Goal: Task Accomplishment & Management: Manage account settings

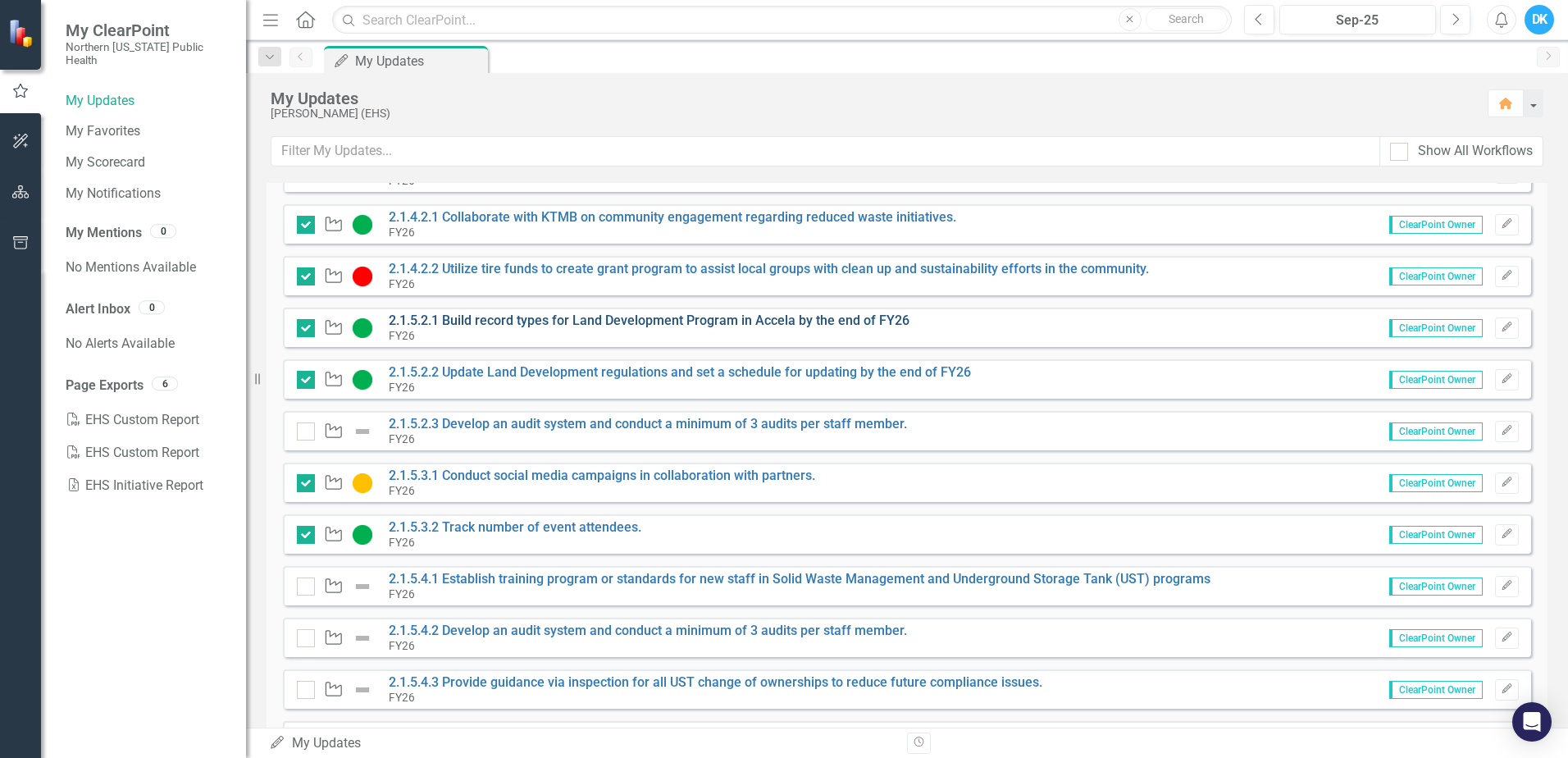
scroll to position [246, 0]
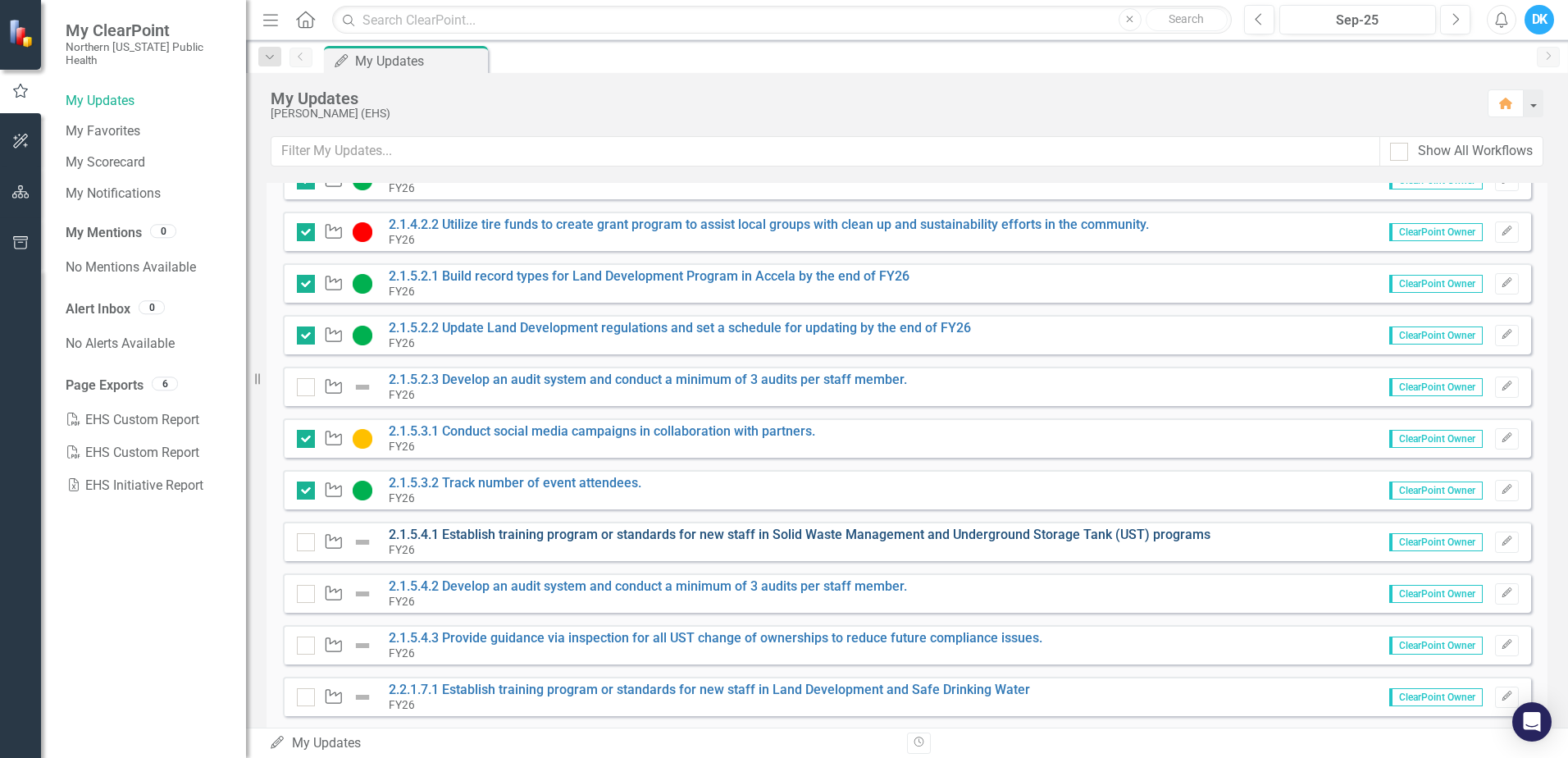
click at [846, 530] on link "2.1.5.4.1 Establish training program or standards for new staff in Solid Waste …" at bounding box center [800, 534] width 822 height 16
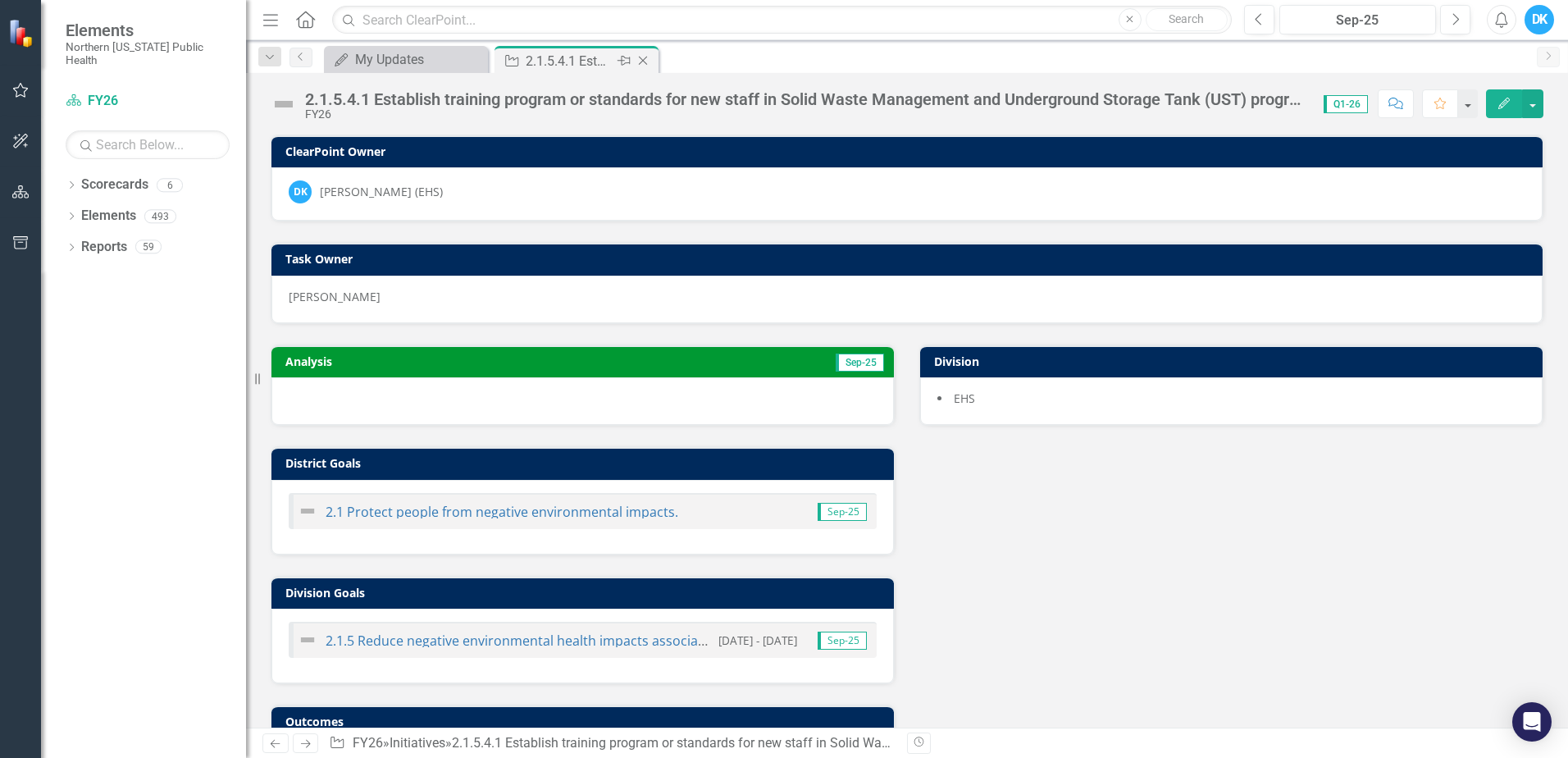
click at [644, 56] on icon "Close" at bounding box center [643, 60] width 16 height 13
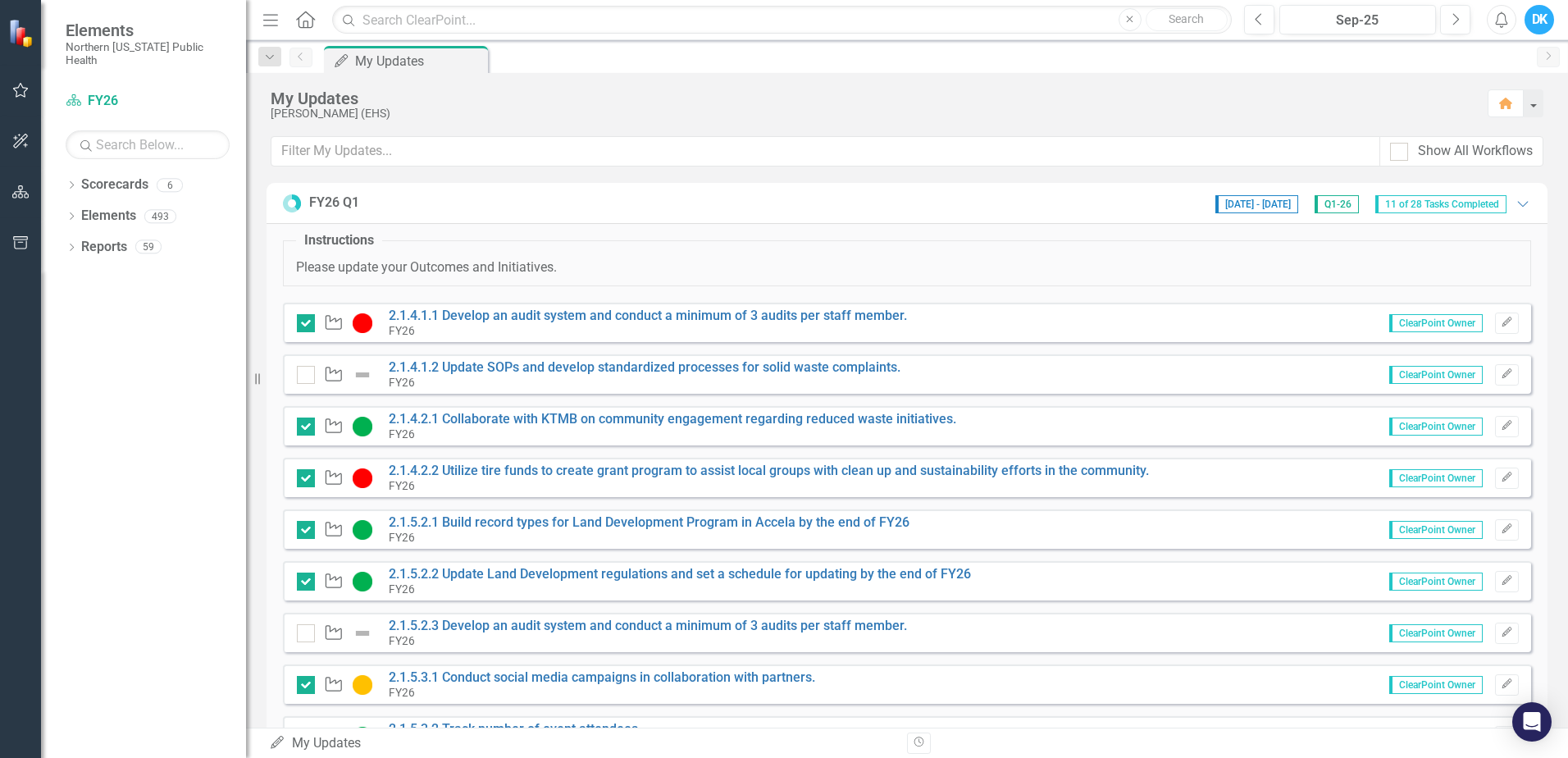
scroll to position [410, 0]
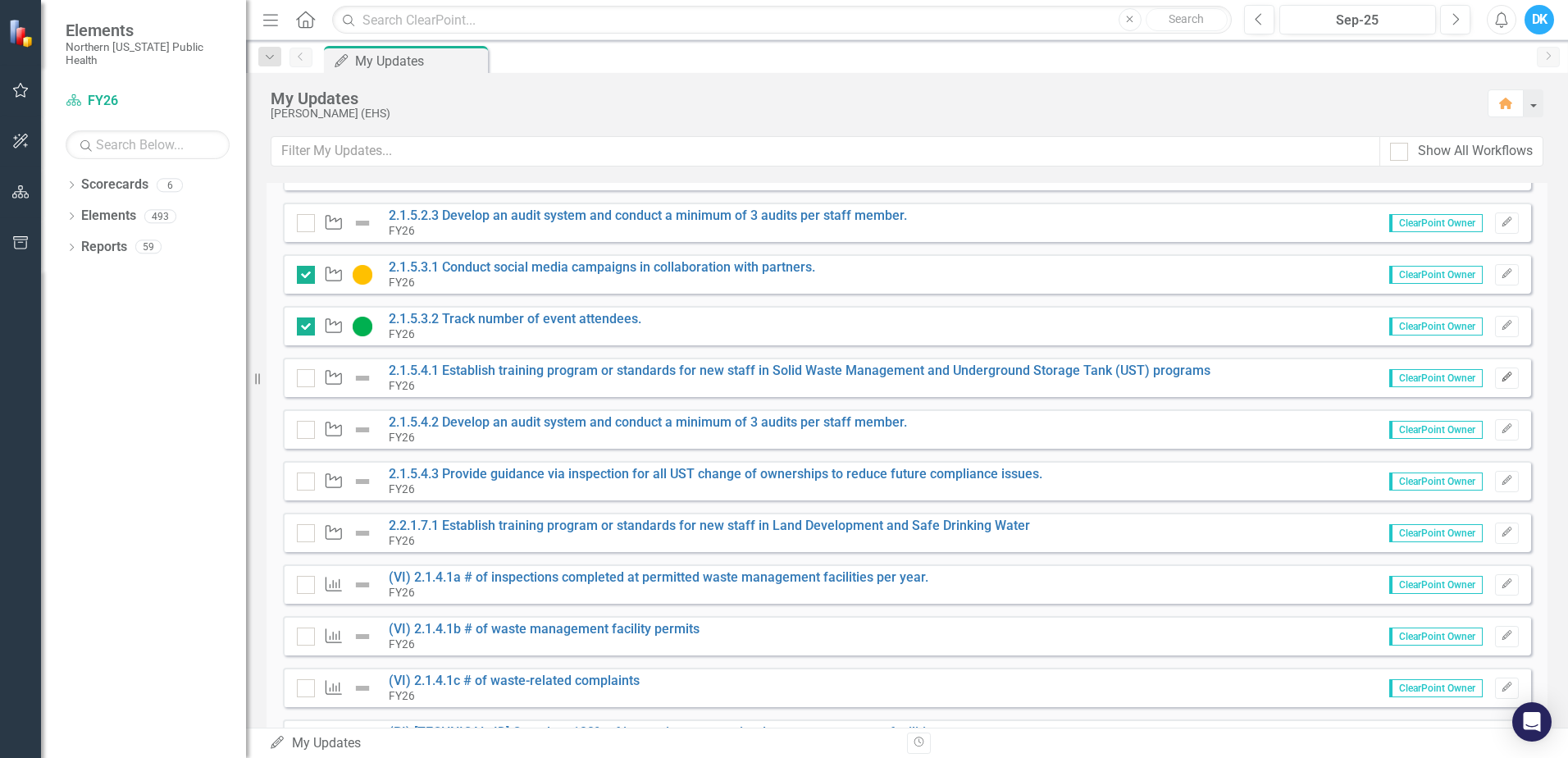
click at [1500, 375] on icon "Edit" at bounding box center [1506, 377] width 12 height 10
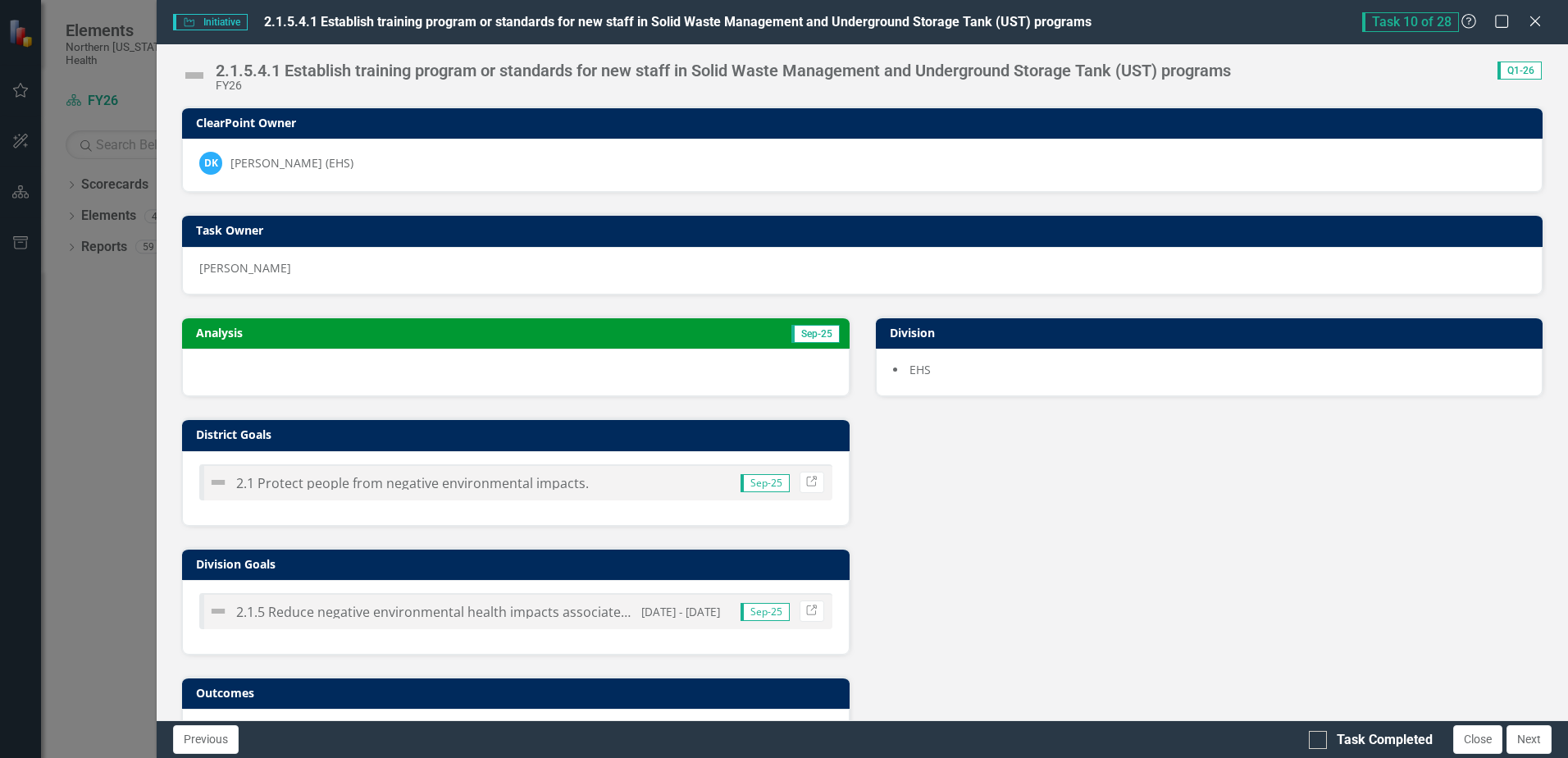
click at [626, 341] on td "Sep-25" at bounding box center [675, 334] width 334 height 25
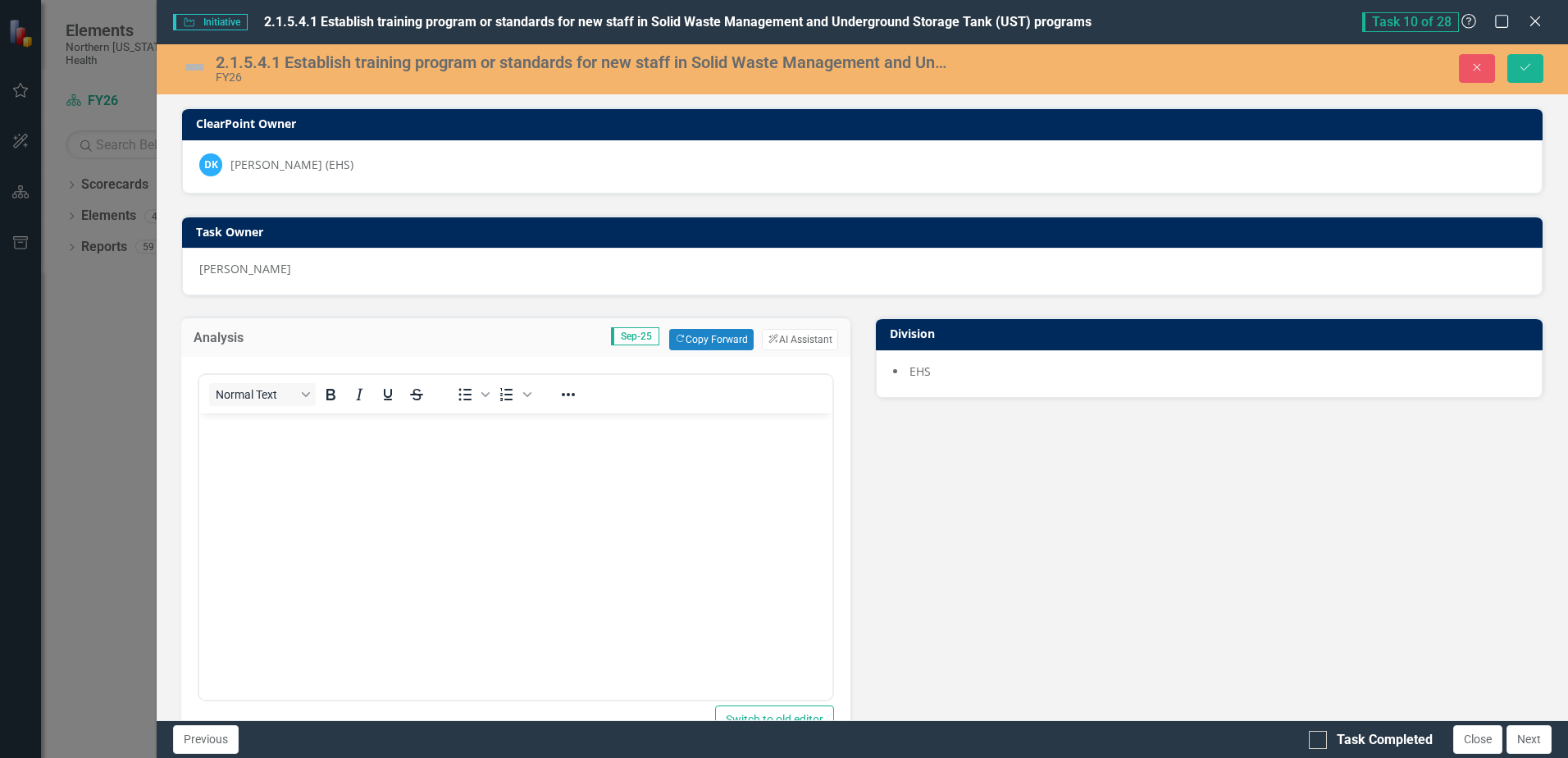
scroll to position [0, 0]
click at [725, 339] on button "Copy Forward Copy Forward" at bounding box center [711, 339] width 84 height 21
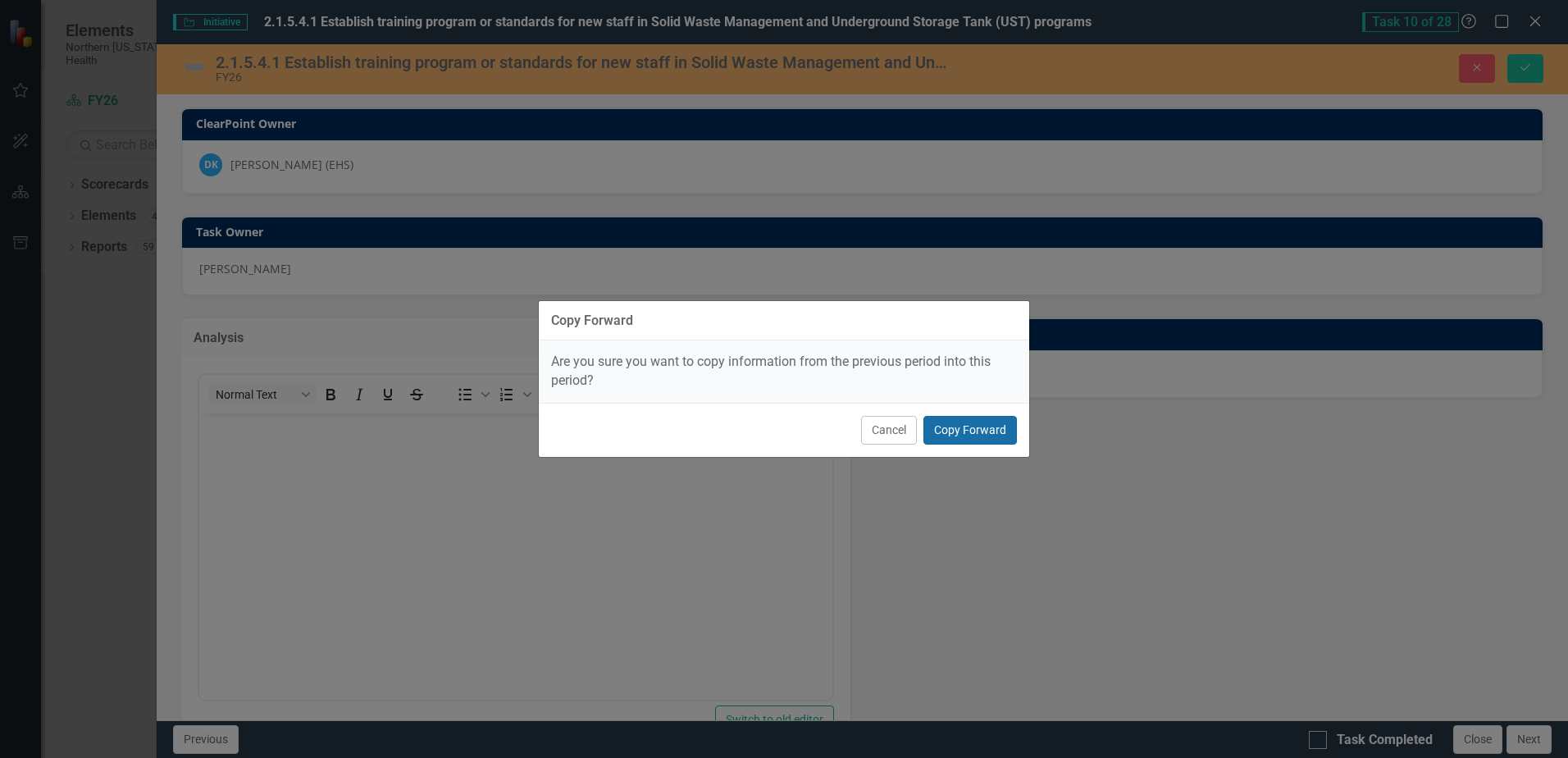
click at [951, 429] on button "Copy Forward" at bounding box center [970, 429] width 93 height 28
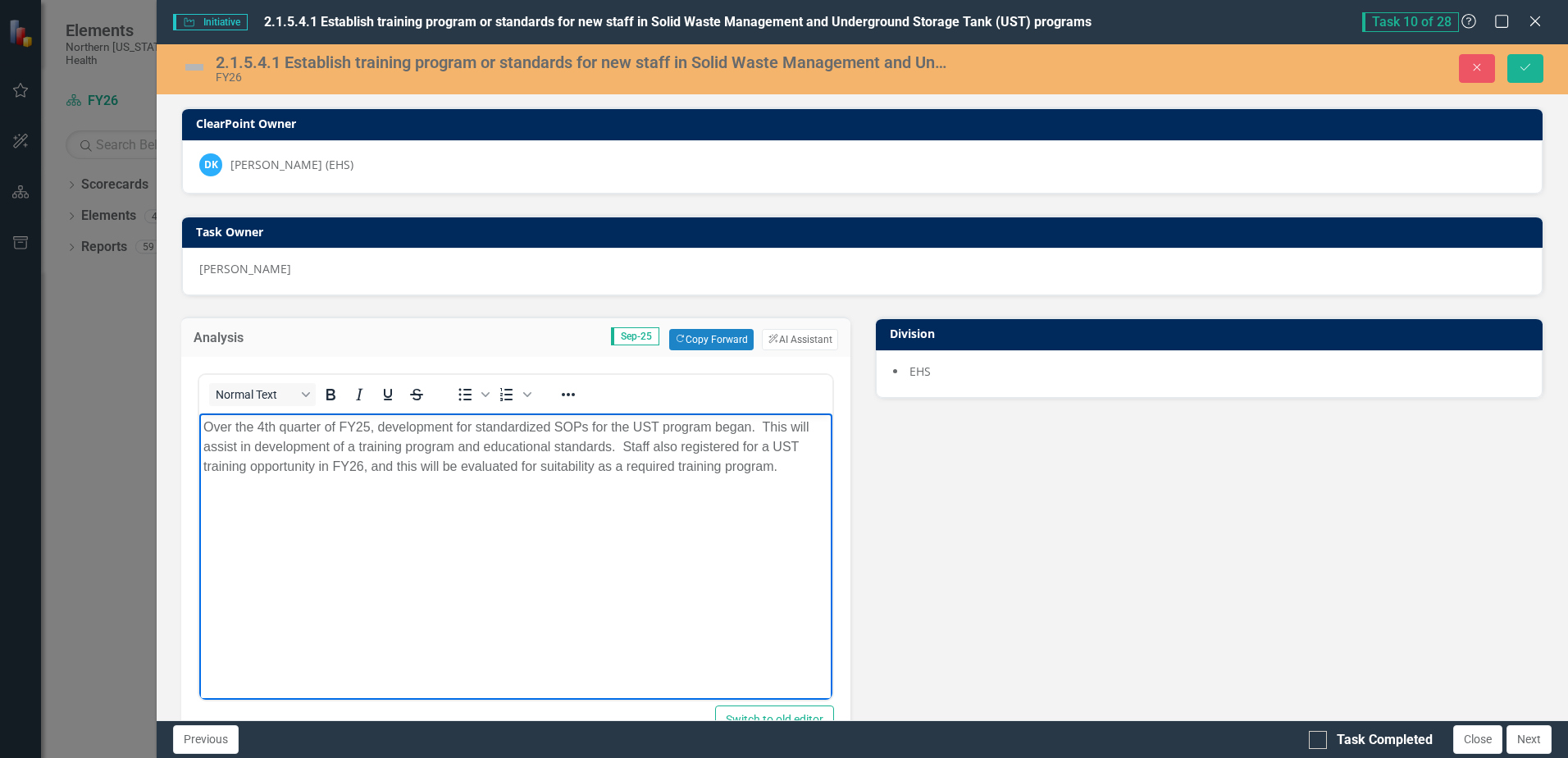
click at [683, 449] on p "Over the 4th quarter of FY25, development for standardized SOPs for the UST pro…" at bounding box center [515, 447] width 624 height 60
click at [416, 449] on p "Over the 4th quarter of FY25, development for standardized SOPs for the UST pro…" at bounding box center [515, 447] width 624 height 60
click at [330, 439] on p "Over the 4th quarter of FY25, development for standardized SOPs for the UST pro…" at bounding box center [515, 447] width 624 height 60
click at [461, 447] on p "Over the 4th quarter of FY25, development for standardized SOPs for the UST pro…" at bounding box center [515, 447] width 624 height 60
drag, startPoint x: 256, startPoint y: 424, endPoint x: 272, endPoint y: 423, distance: 16.0
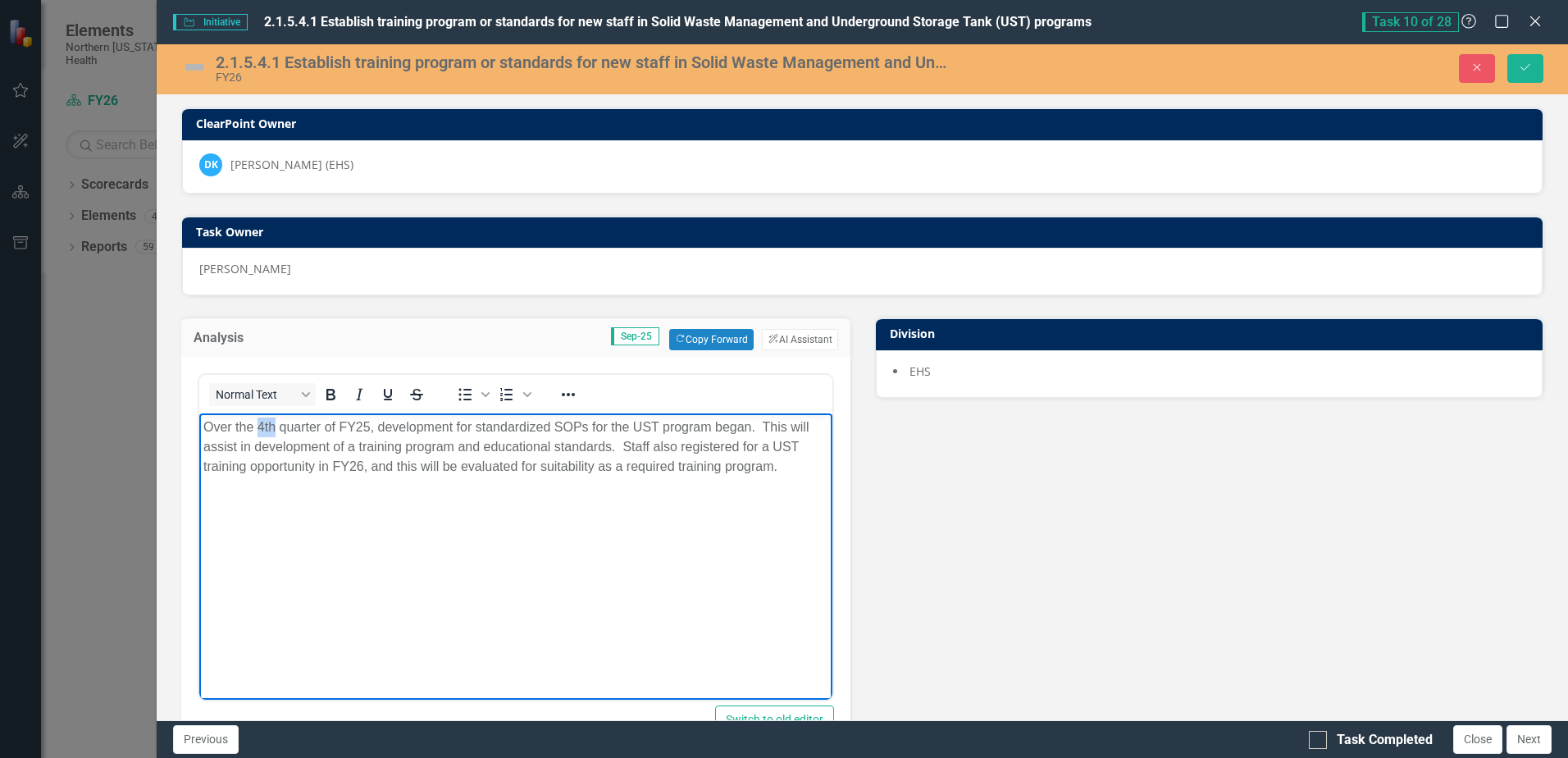
click at [272, 423] on p "Over the 4th quarter of FY25, development for standardized SOPs for the UST pro…" at bounding box center [515, 447] width 624 height 60
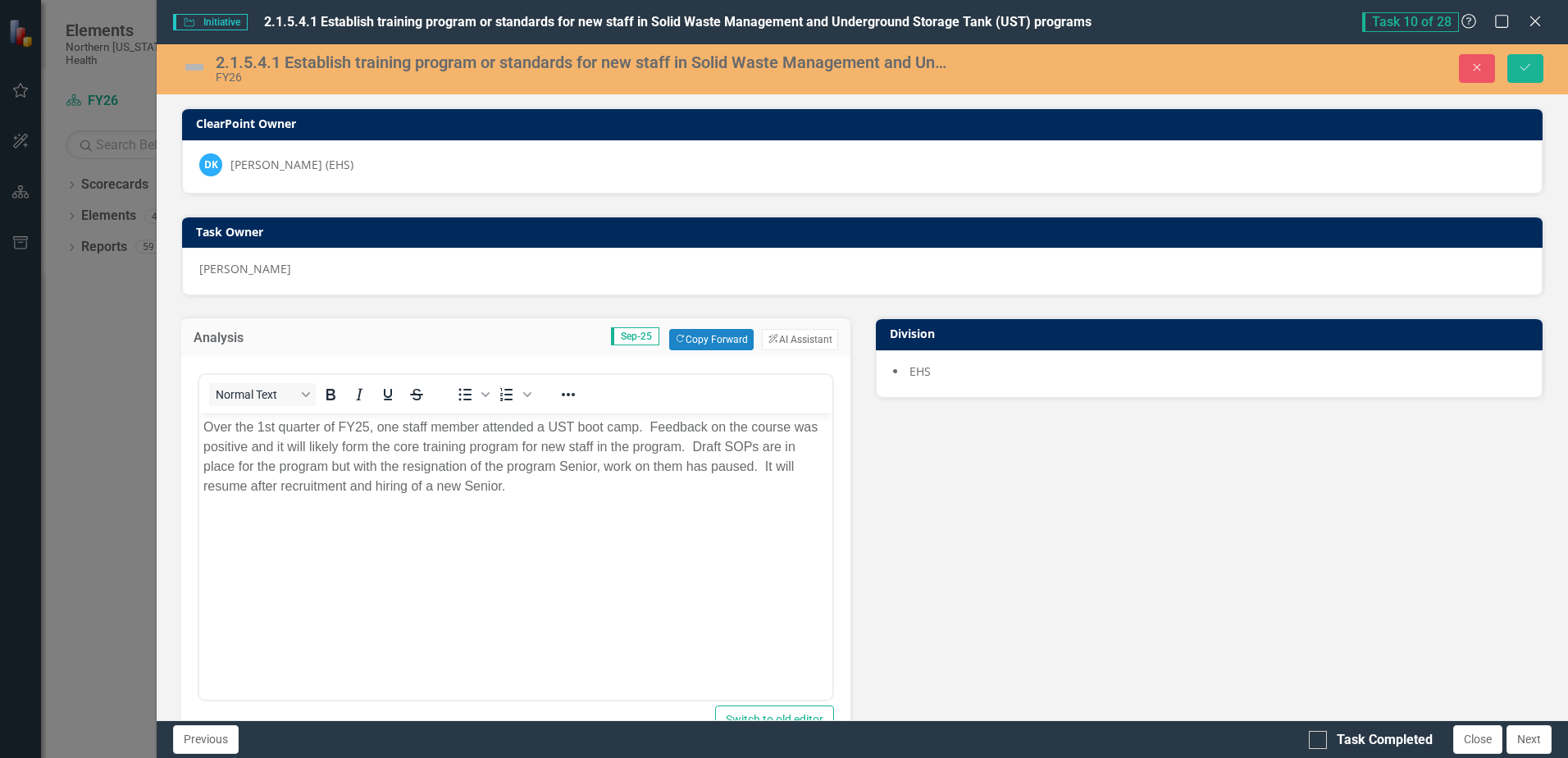
click at [188, 71] on img at bounding box center [194, 67] width 27 height 27
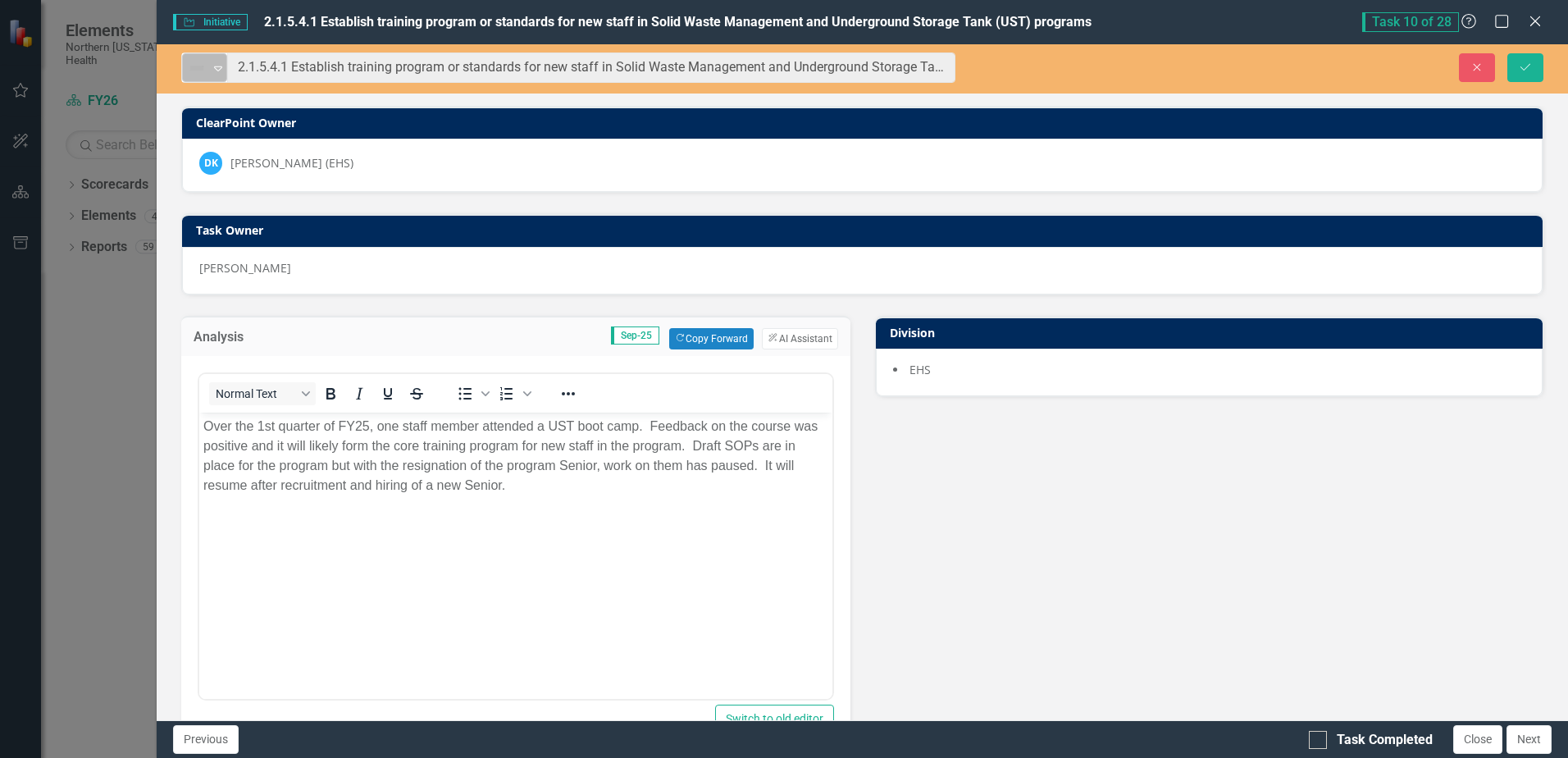
click at [197, 71] on img at bounding box center [197, 69] width 20 height 20
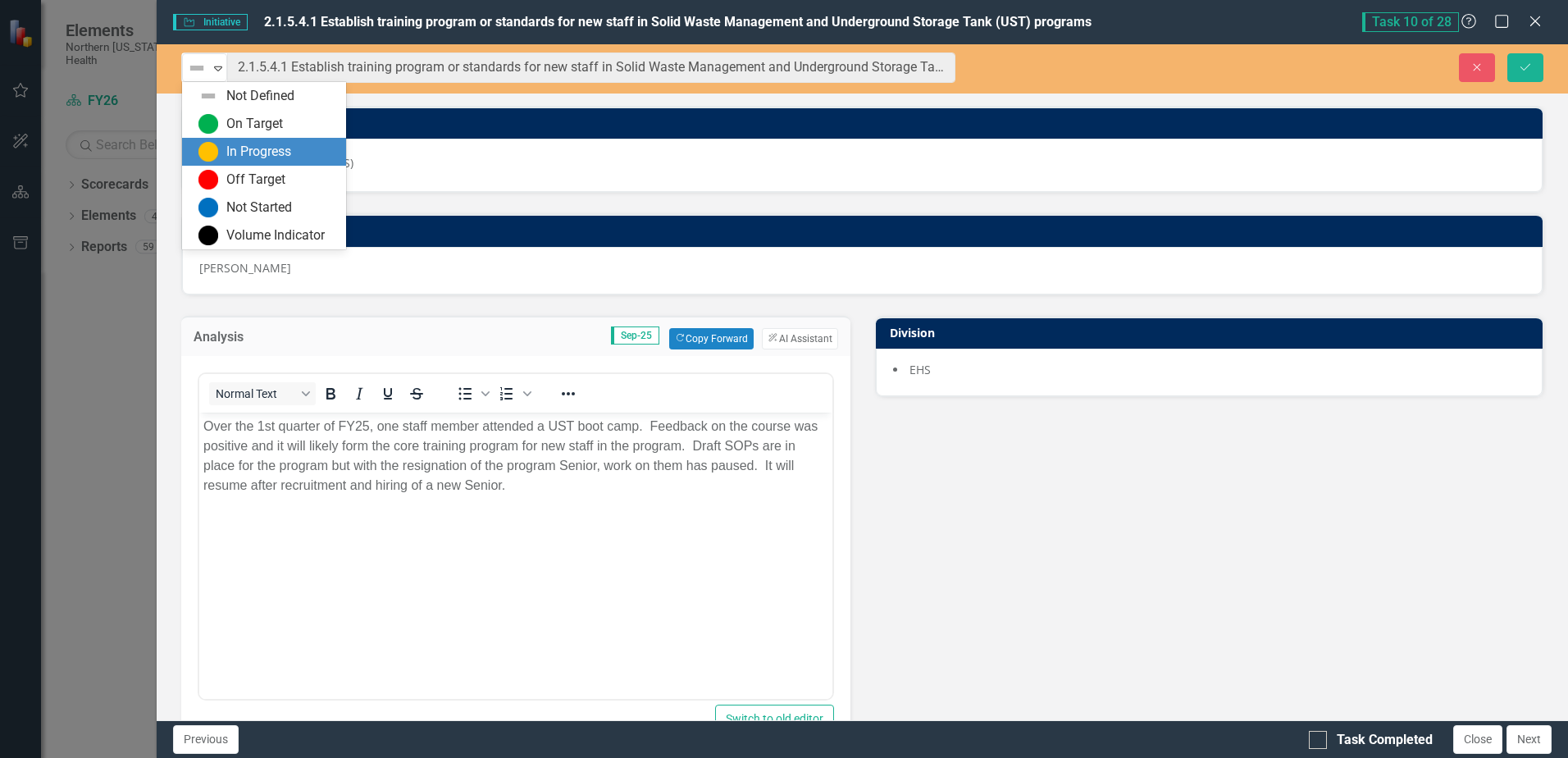
click at [282, 146] on div "In Progress" at bounding box center [258, 152] width 65 height 19
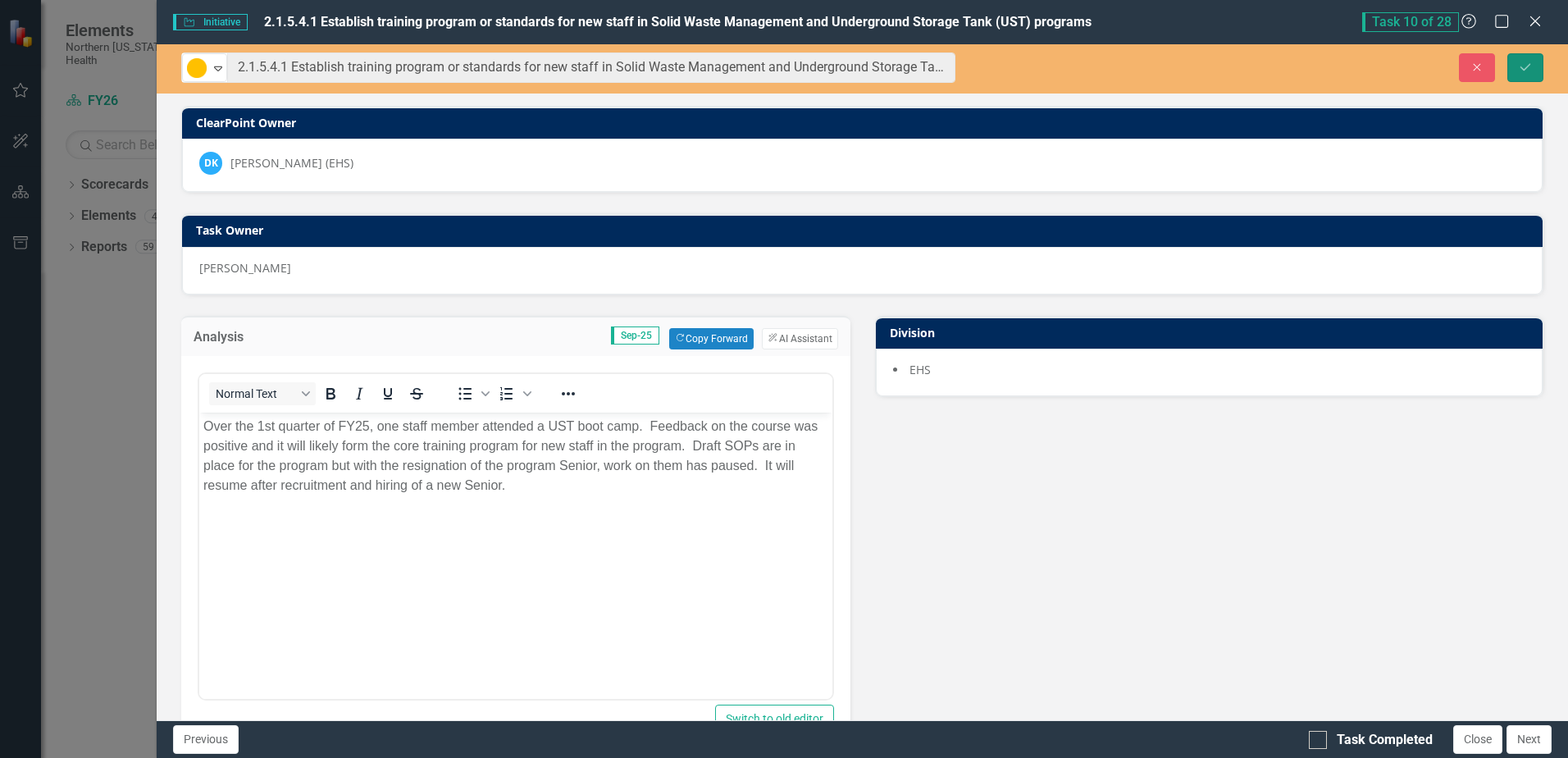
click at [1536, 70] on button "Save" at bounding box center [1525, 67] width 36 height 28
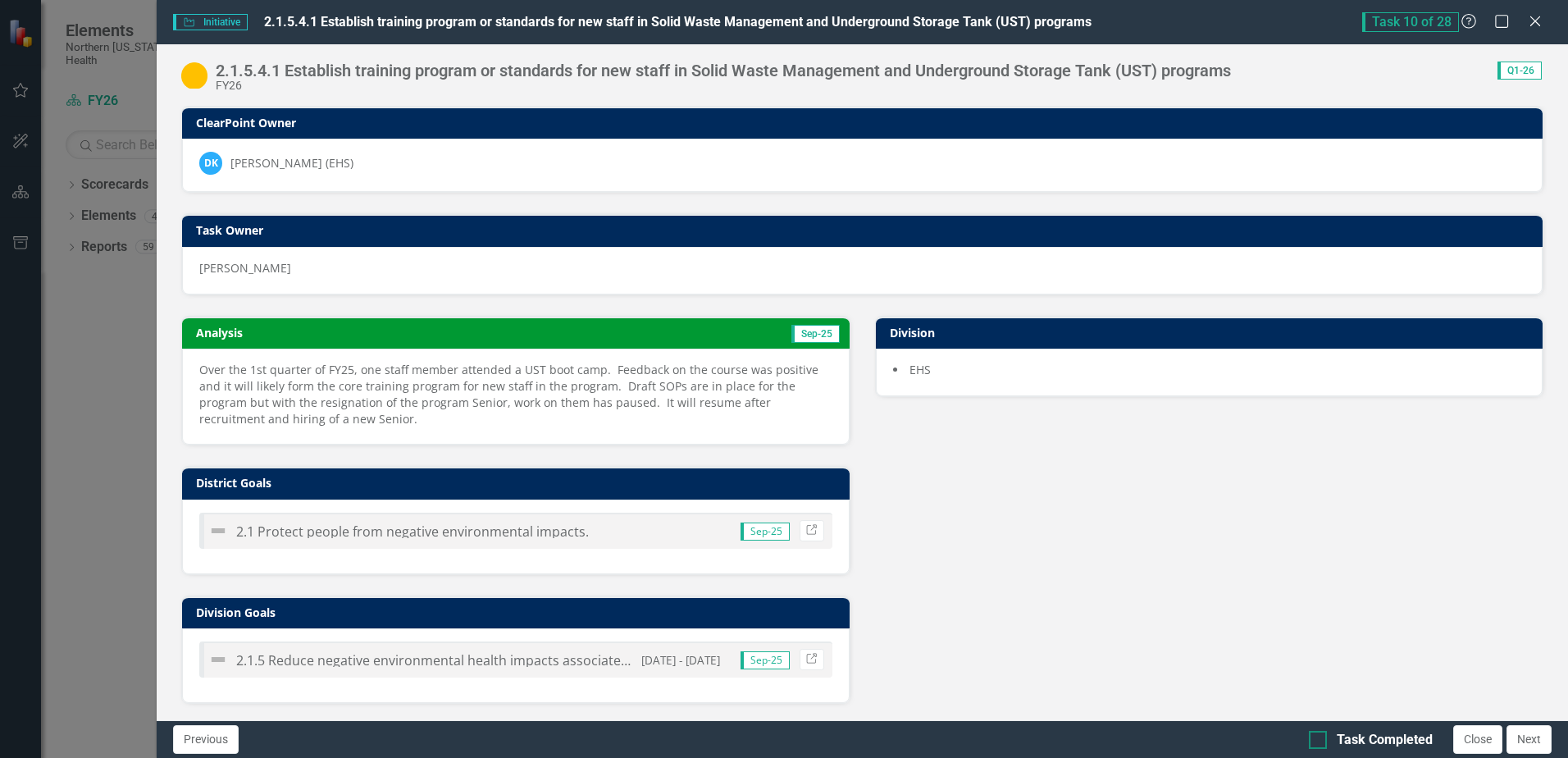
click at [1314, 732] on input "Task Completed" at bounding box center [1314, 736] width 11 height 11
checkbox input "true"
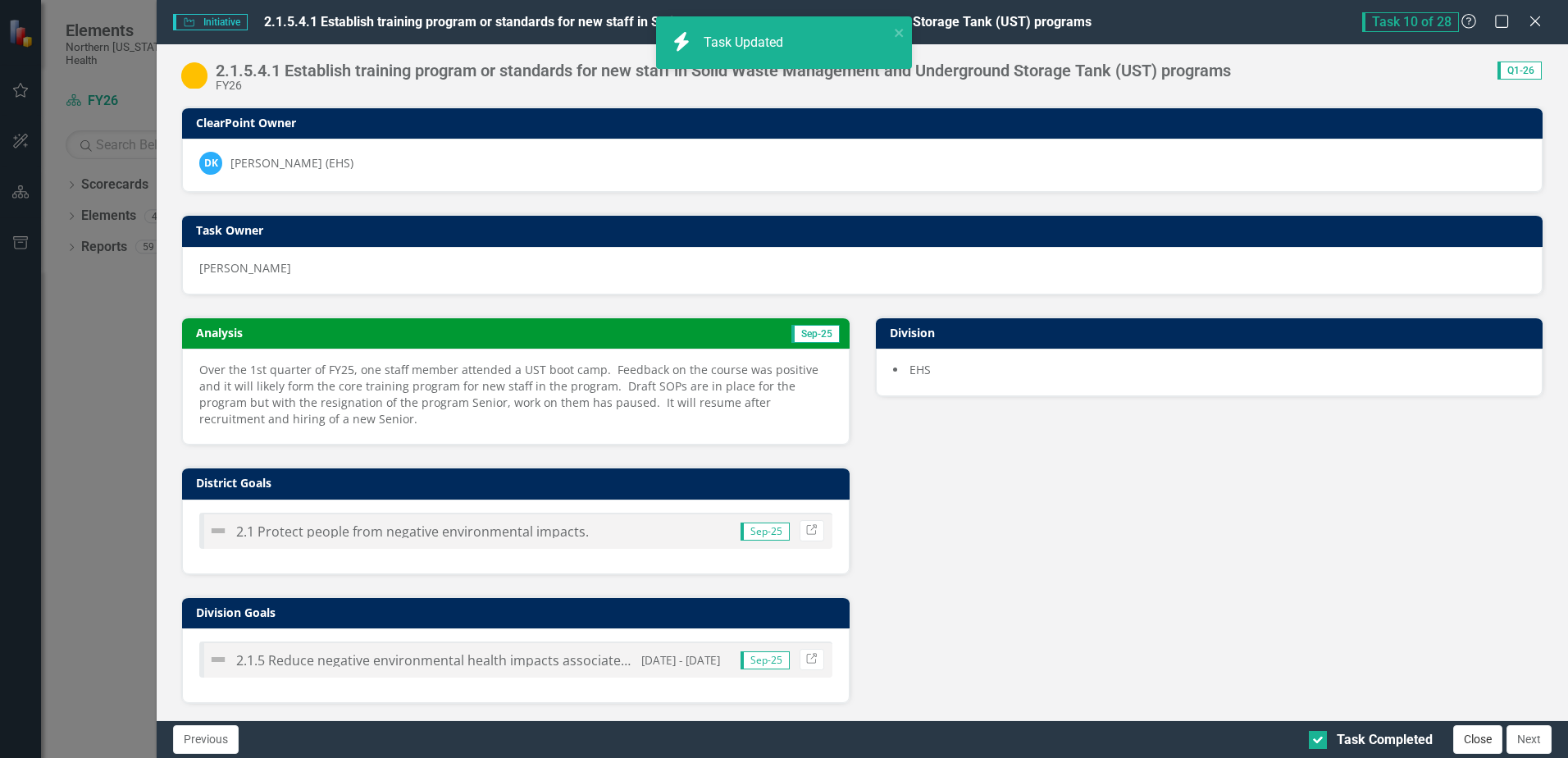
click at [1494, 742] on button "Close" at bounding box center [1477, 739] width 49 height 28
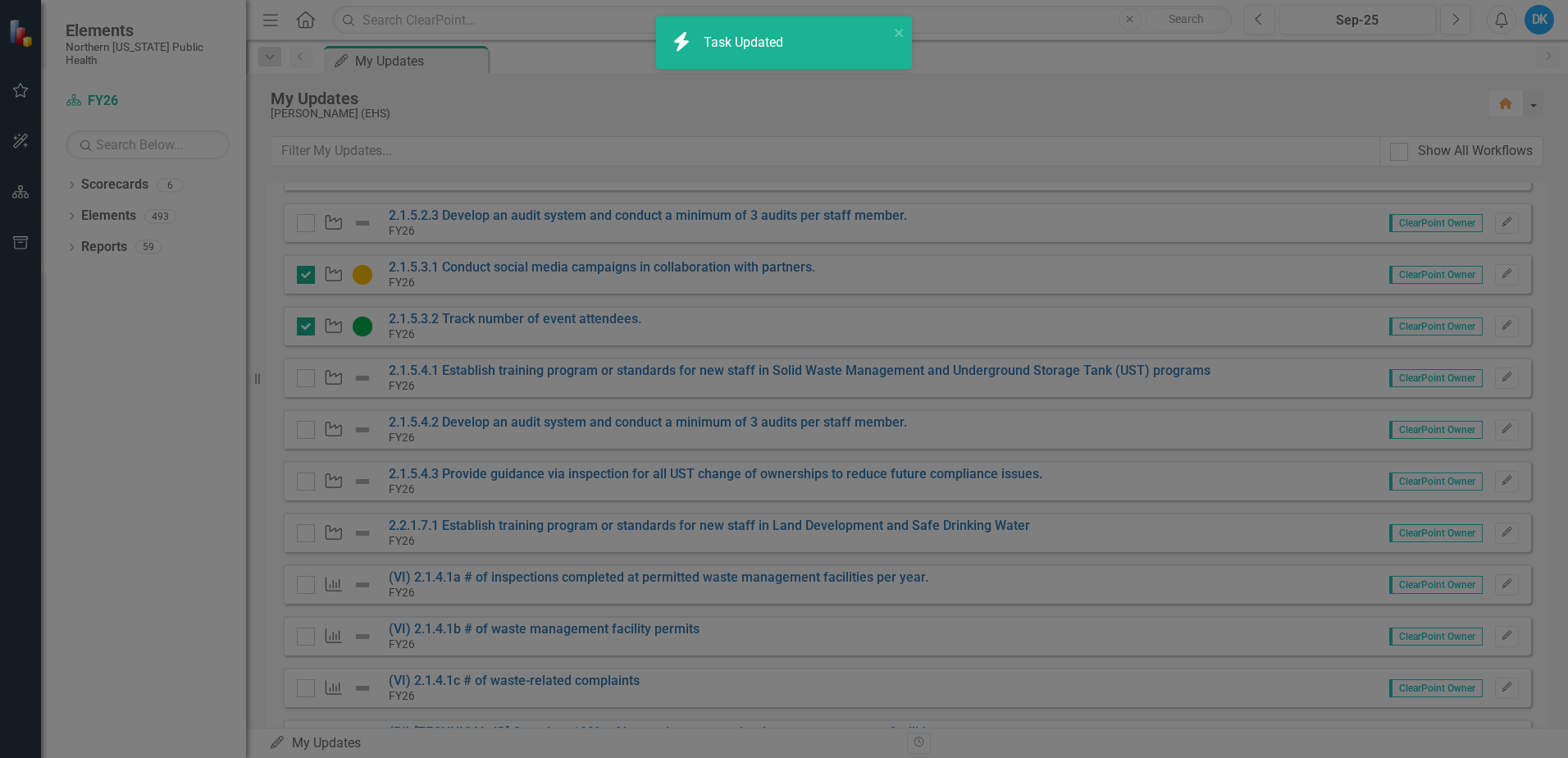
checkbox input "true"
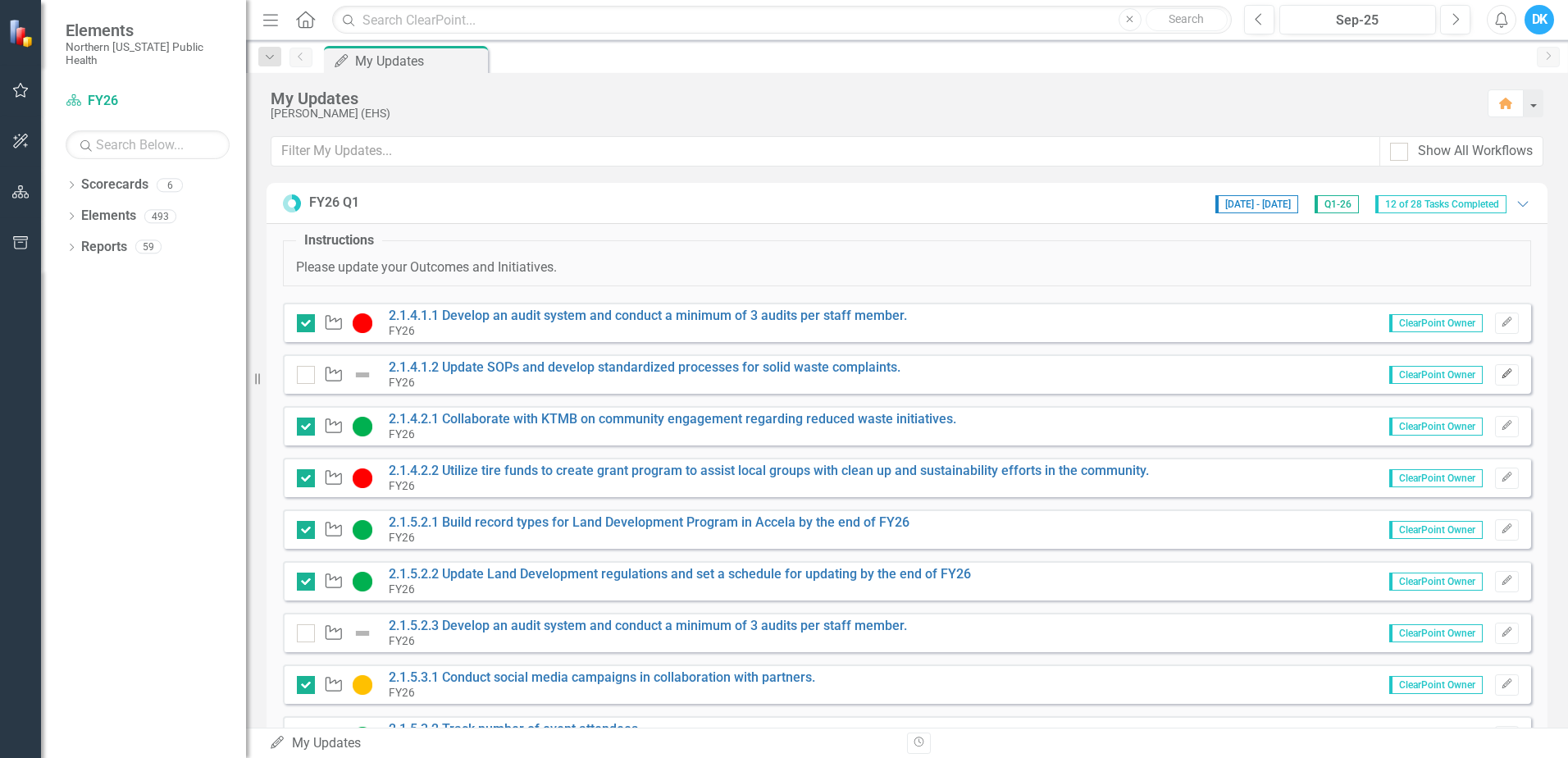
click at [1501, 374] on icon "button" at bounding box center [1506, 374] width 10 height 10
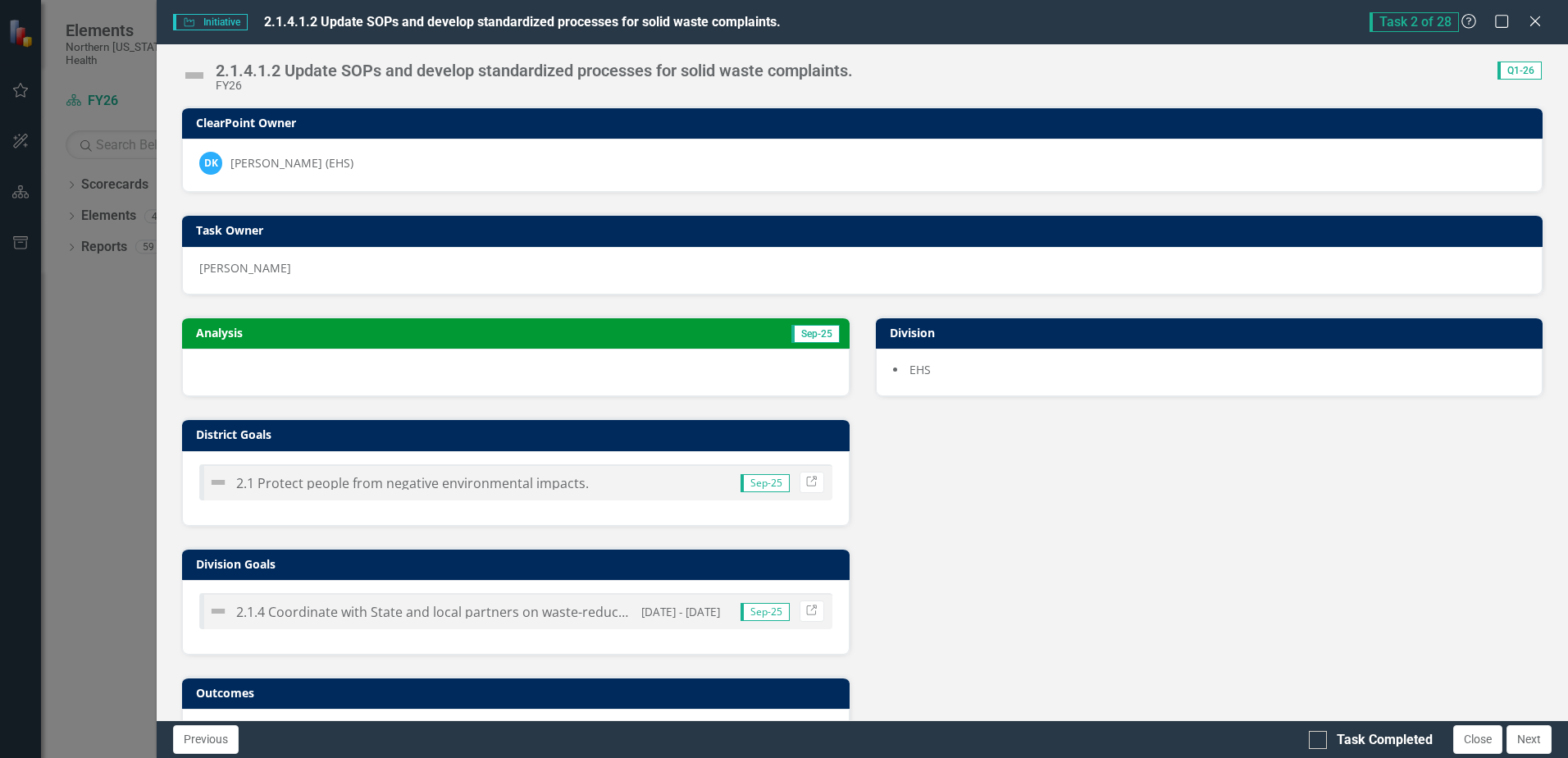
click at [594, 330] on td "Sep-25" at bounding box center [675, 334] width 334 height 25
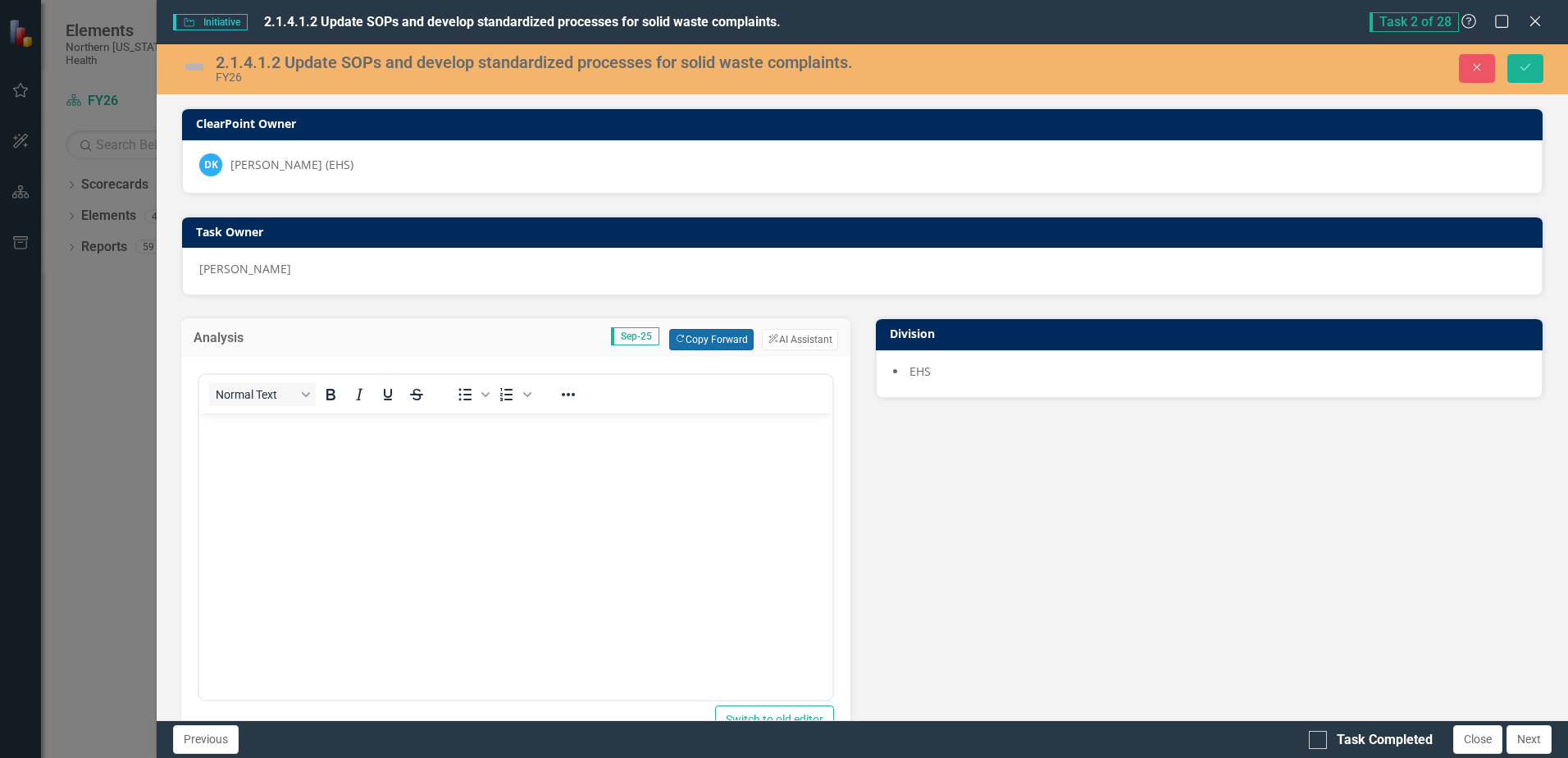
click at [675, 337] on icon "Copy Forward" at bounding box center [680, 340] width 11 height 9
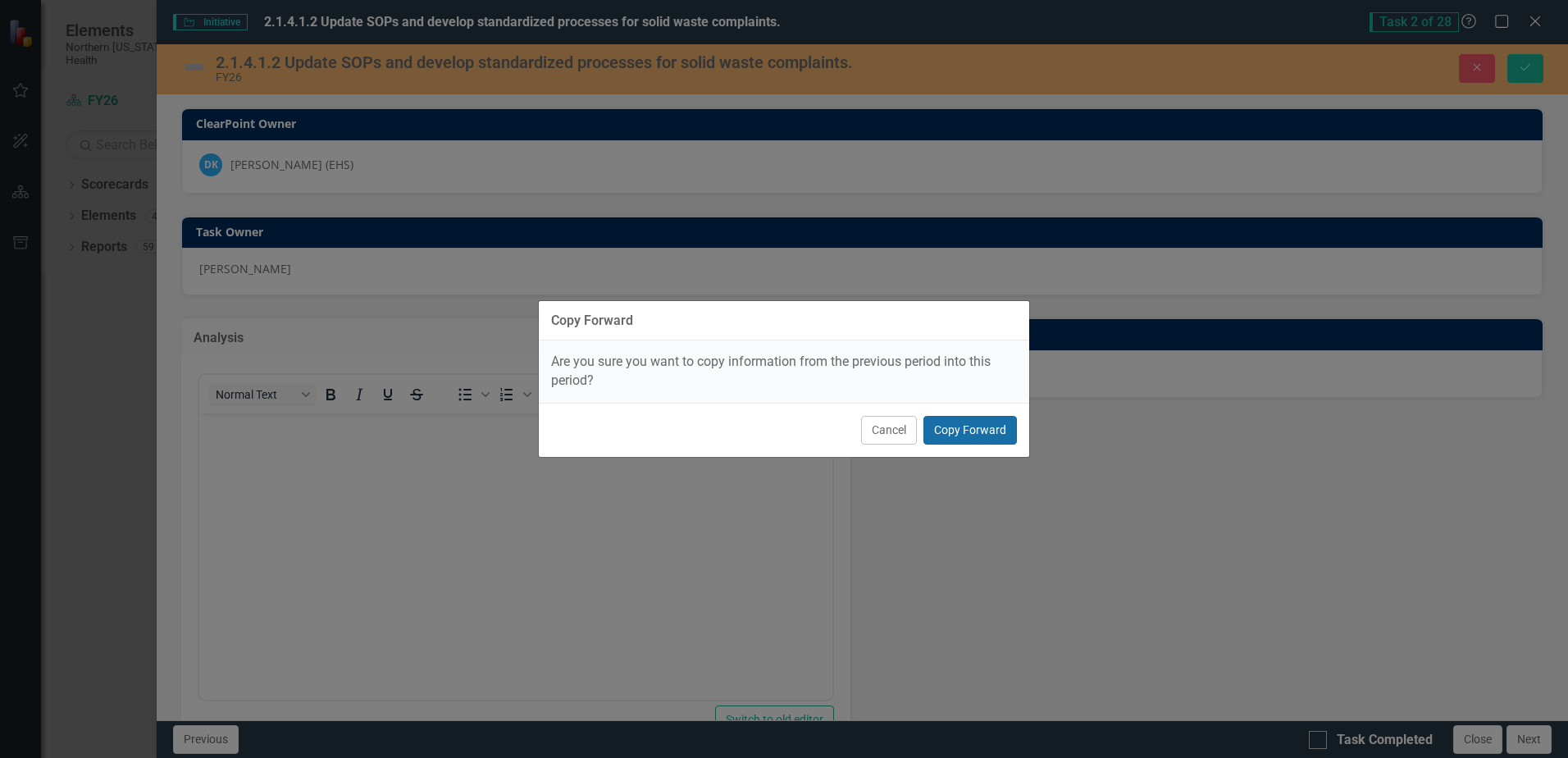
click at [956, 430] on button "Copy Forward" at bounding box center [970, 429] width 93 height 28
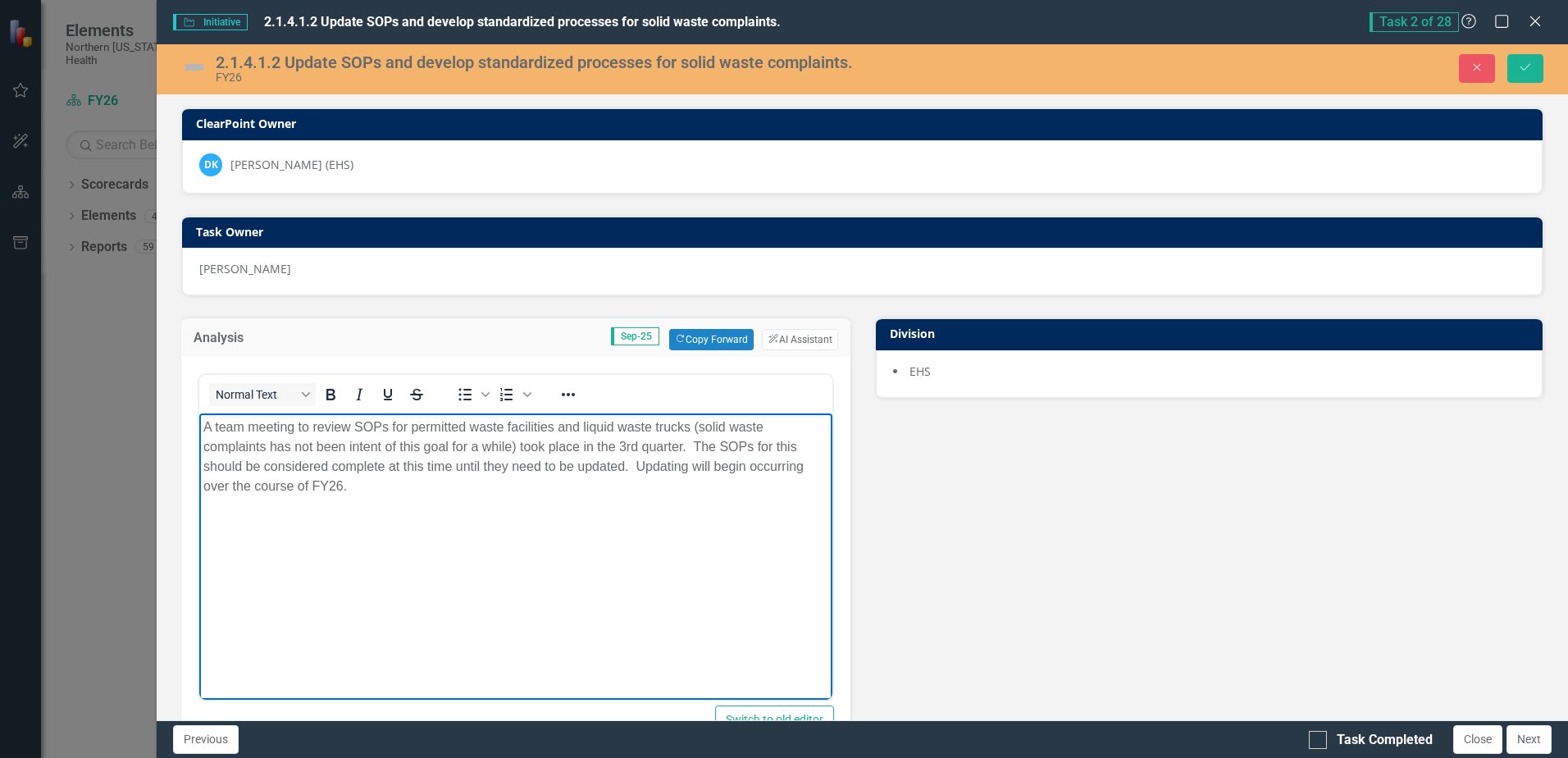
click at [482, 482] on p "A team meeting to review SOPs for permitted waste facilities and liquid waste t…" at bounding box center [515, 457] width 624 height 79
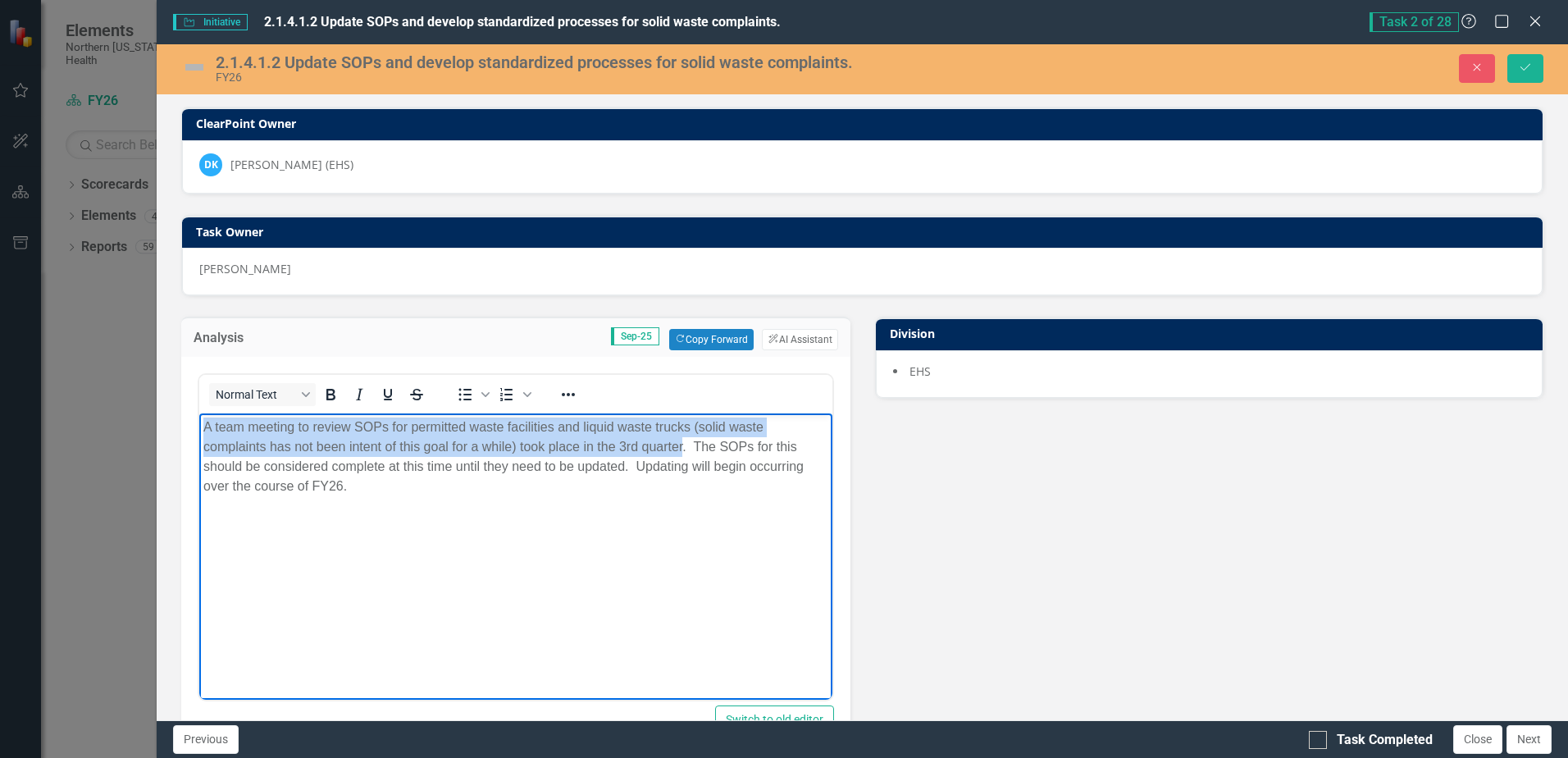
drag, startPoint x: 681, startPoint y: 448, endPoint x: 202, endPoint y: 420, distance: 479.8
click at [203, 420] on p "A team meeting to review SOPs for permitted waste facilities and liquid waste t…" at bounding box center [515, 457] width 624 height 79
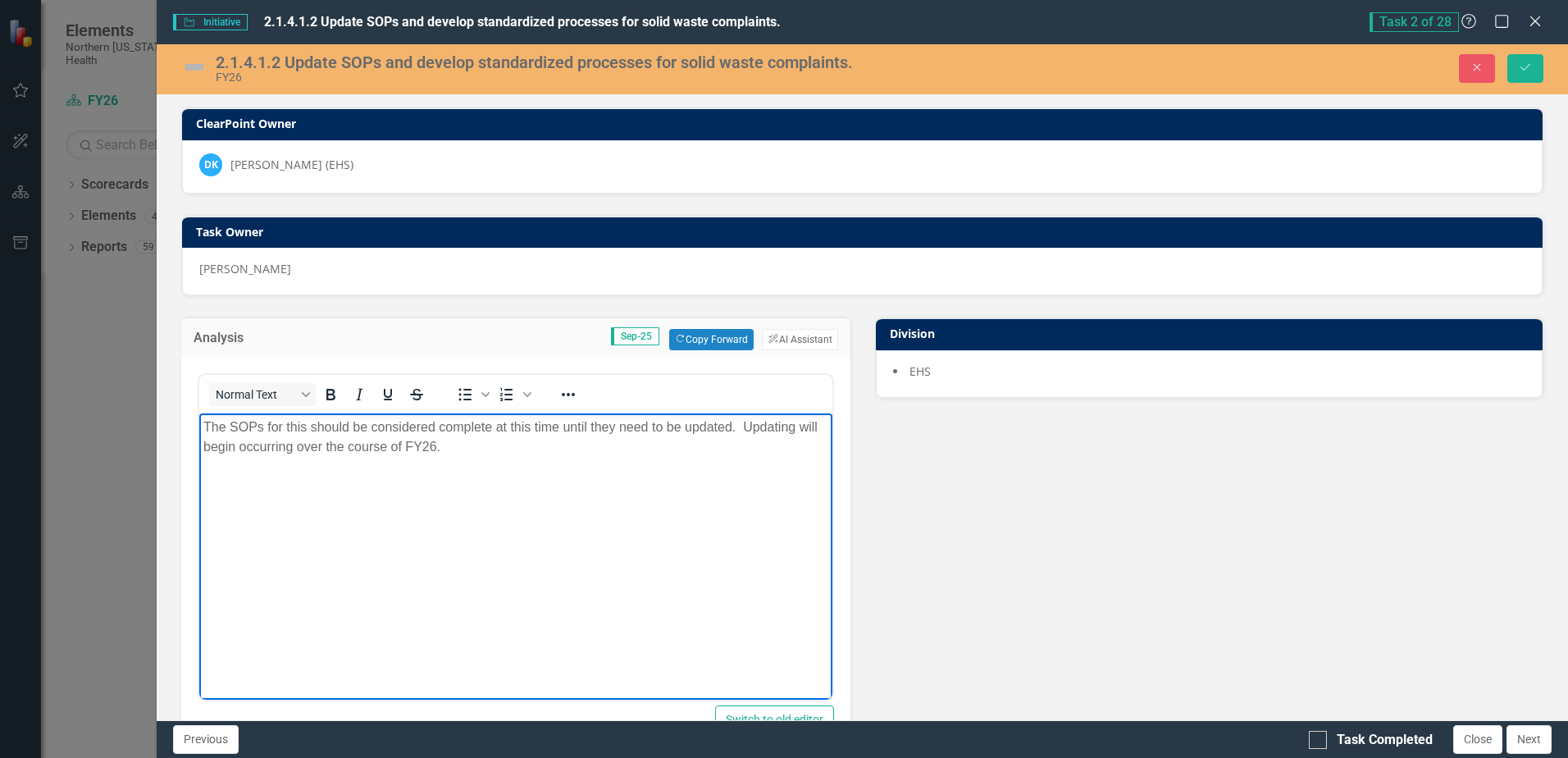
drag, startPoint x: 206, startPoint y: 425, endPoint x: 471, endPoint y: 440, distance: 265.4
click at [471, 440] on p "The SOPs for this should be considered complete at this time until they need to…" at bounding box center [515, 437] width 624 height 39
click at [185, 71] on img at bounding box center [194, 67] width 27 height 27
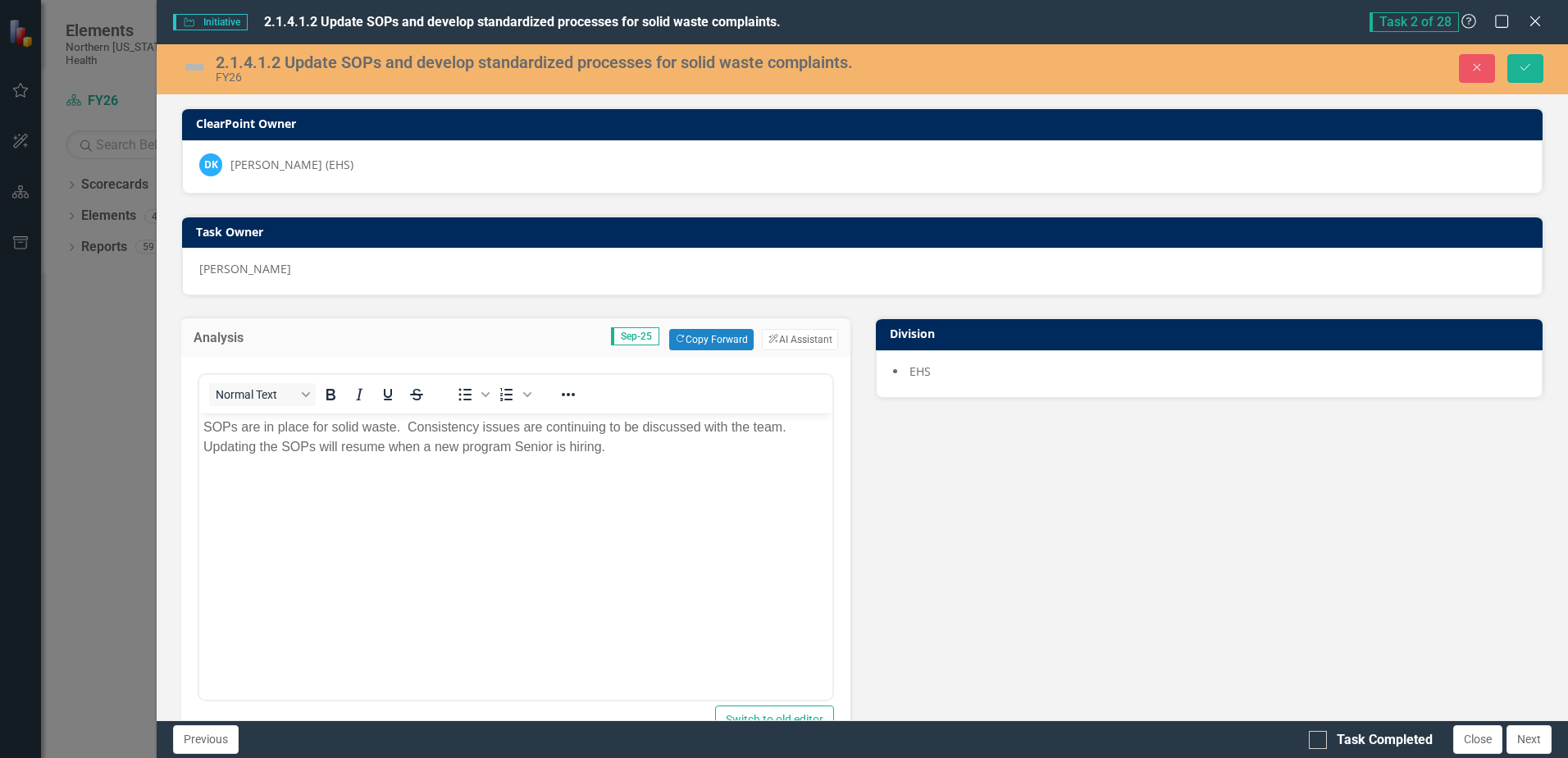
click at [185, 71] on img at bounding box center [194, 67] width 27 height 27
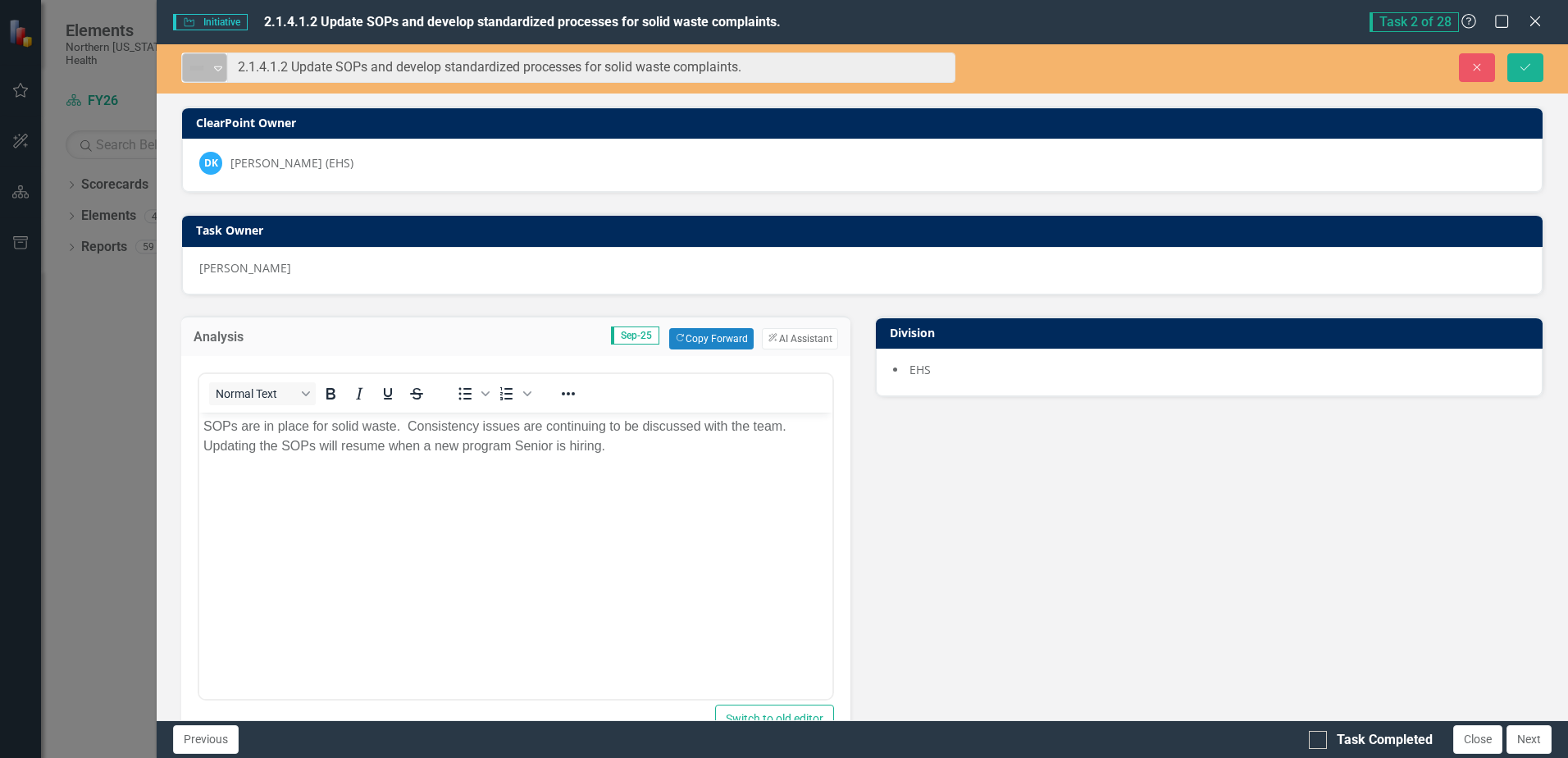
click at [187, 71] on img at bounding box center [197, 69] width 20 height 20
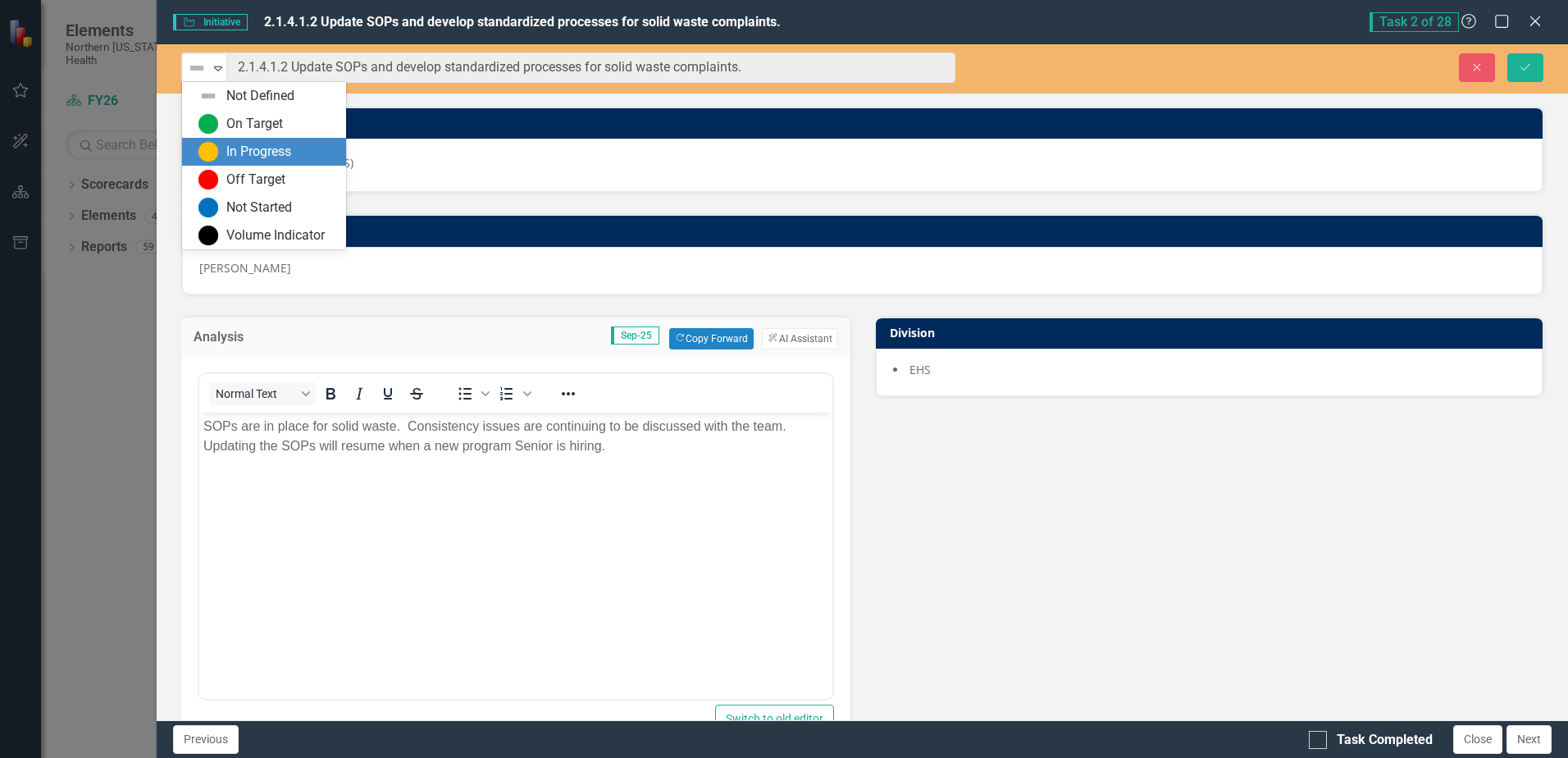
click at [251, 150] on div "In Progress" at bounding box center [258, 152] width 65 height 19
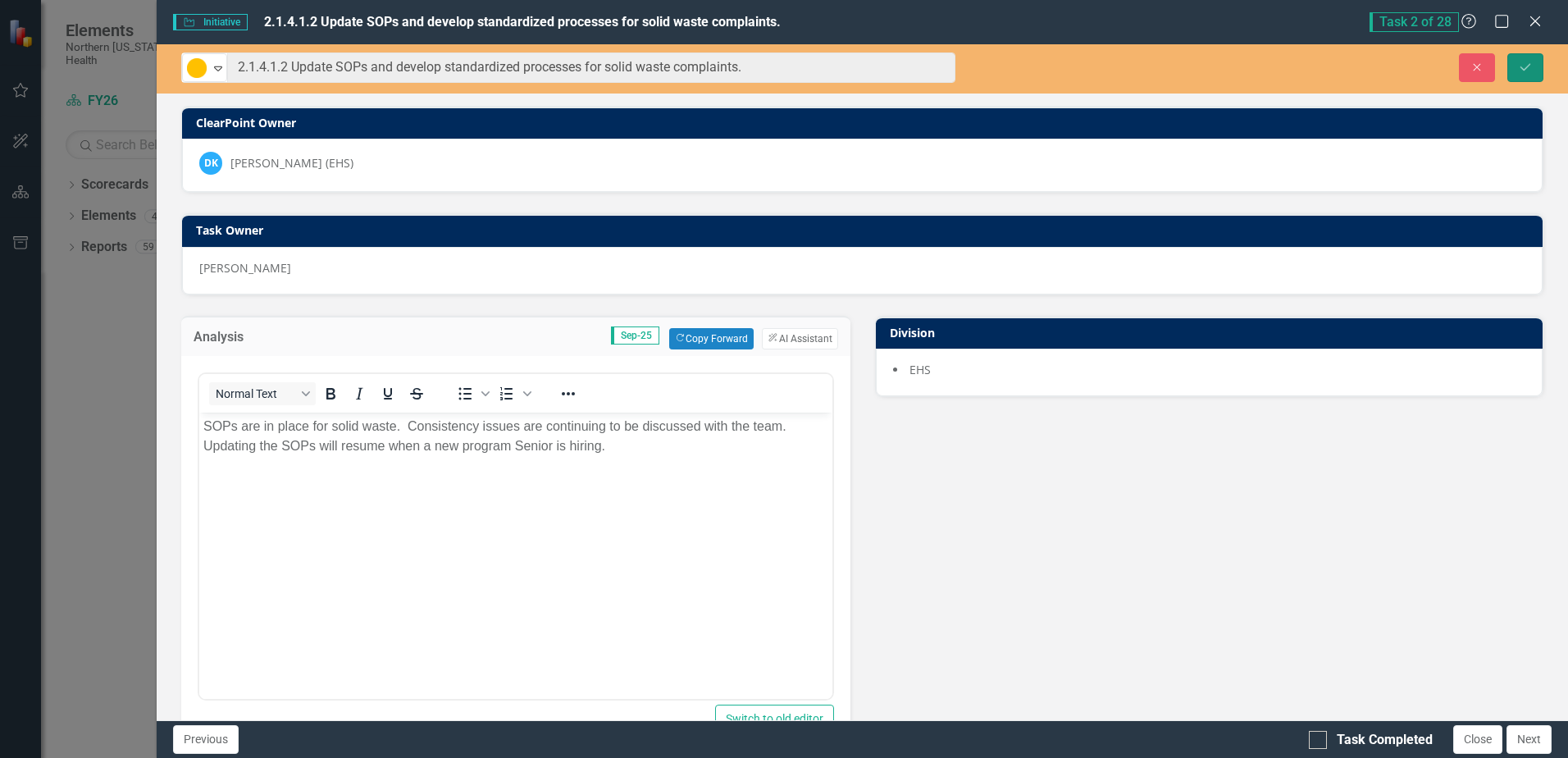
click at [1528, 62] on icon "Save" at bounding box center [1525, 67] width 15 height 12
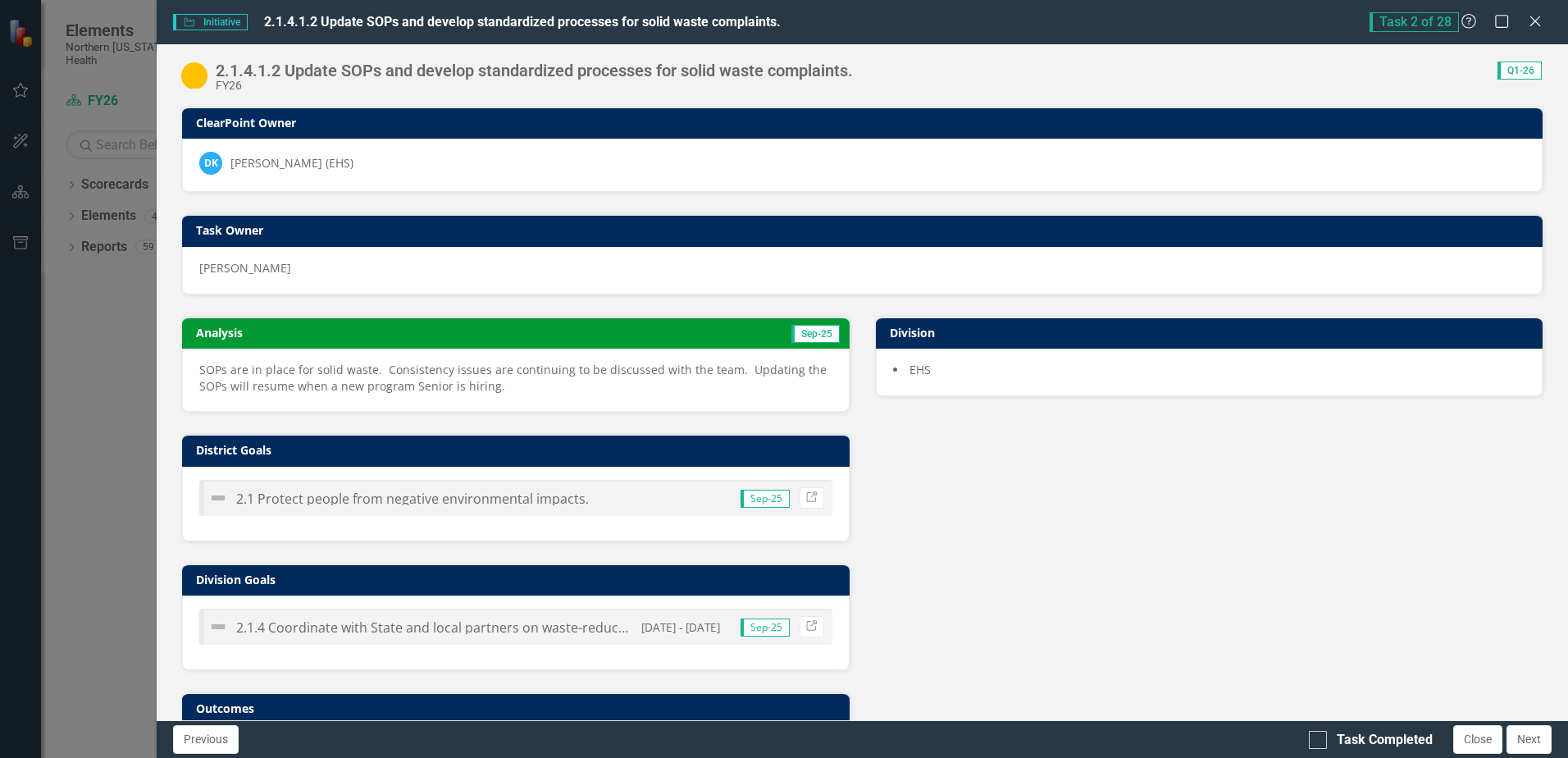
click at [1126, 511] on div "Analysis Sep-25 SOPs are in place for solid waste. Consistency issues are conti…" at bounding box center [862, 548] width 1387 height 505
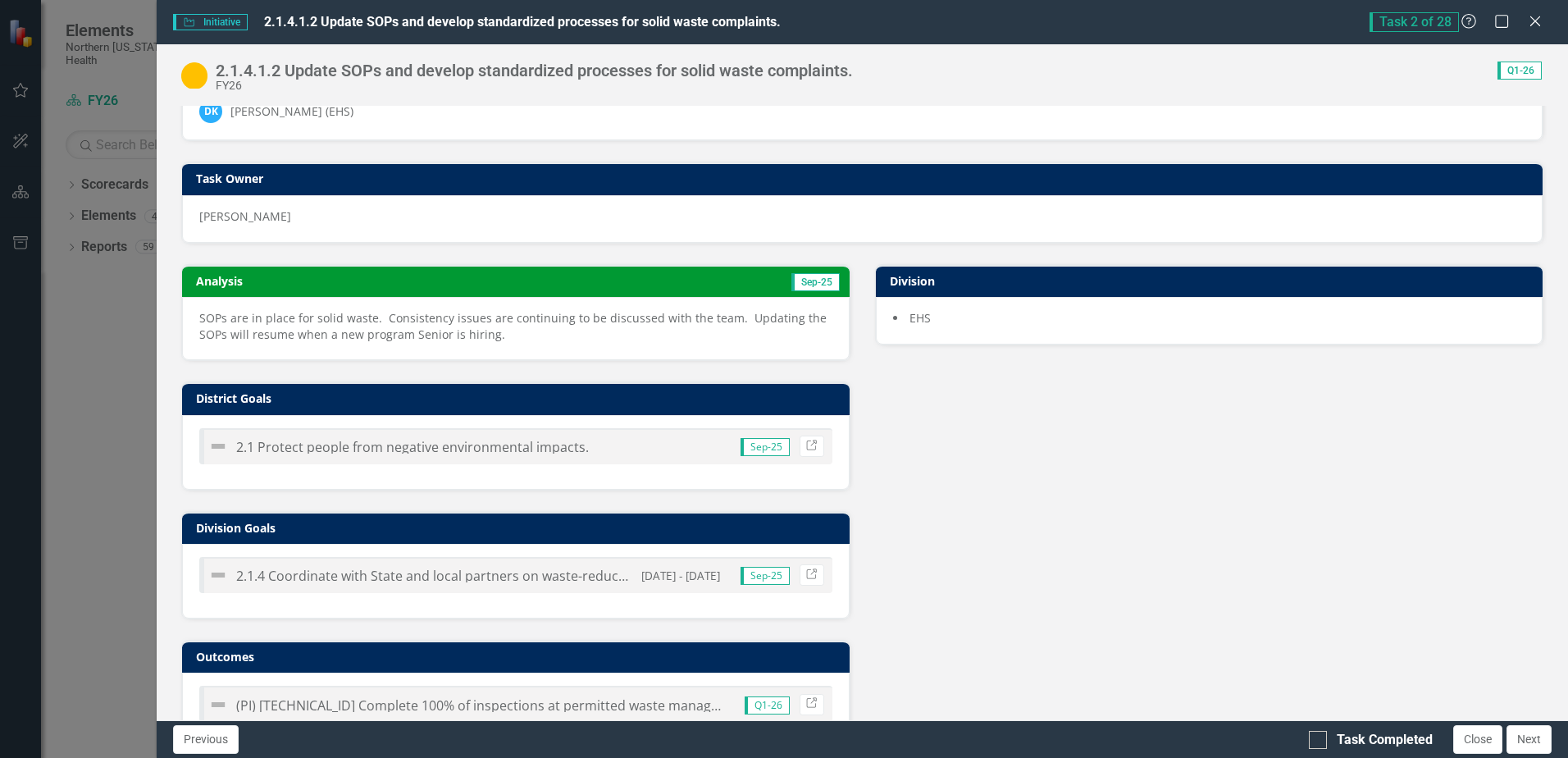
scroll to position [96, 0]
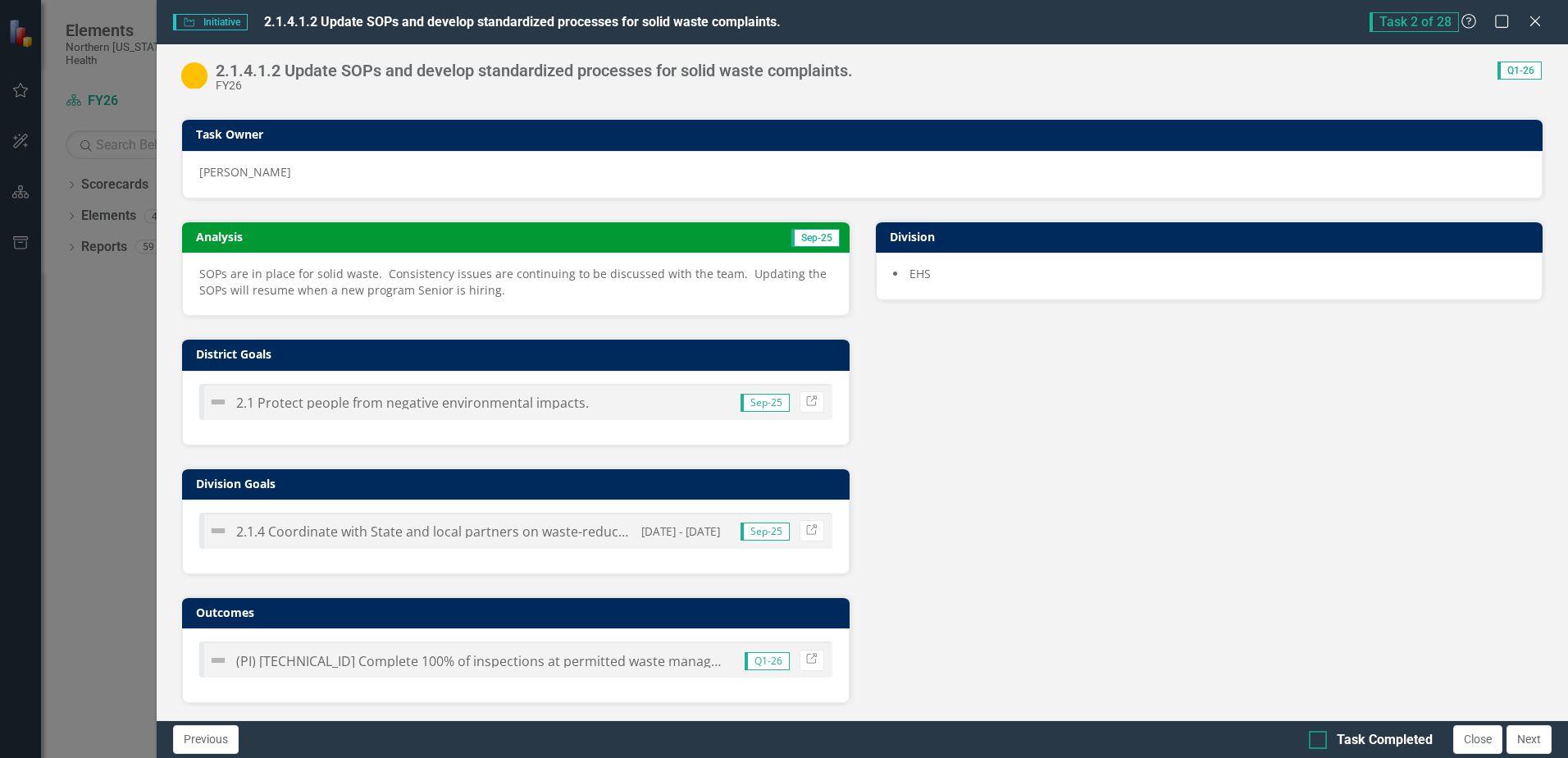
click at [1325, 738] on div at bounding box center [1318, 740] width 18 height 18
click at [1319, 738] on input "Task Completed" at bounding box center [1314, 736] width 11 height 11
checkbox input "true"
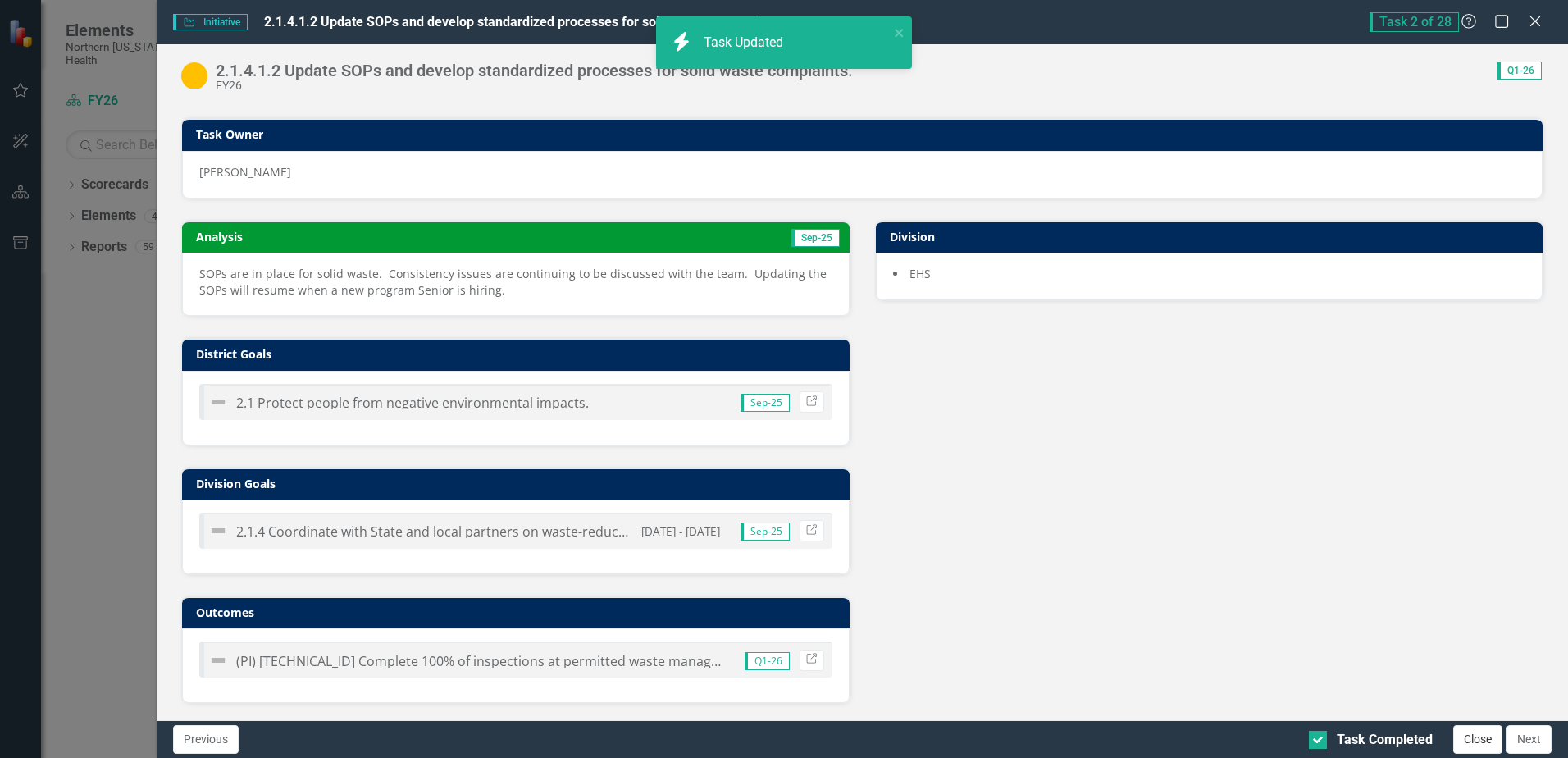
click at [1476, 736] on button "Close" at bounding box center [1477, 739] width 49 height 28
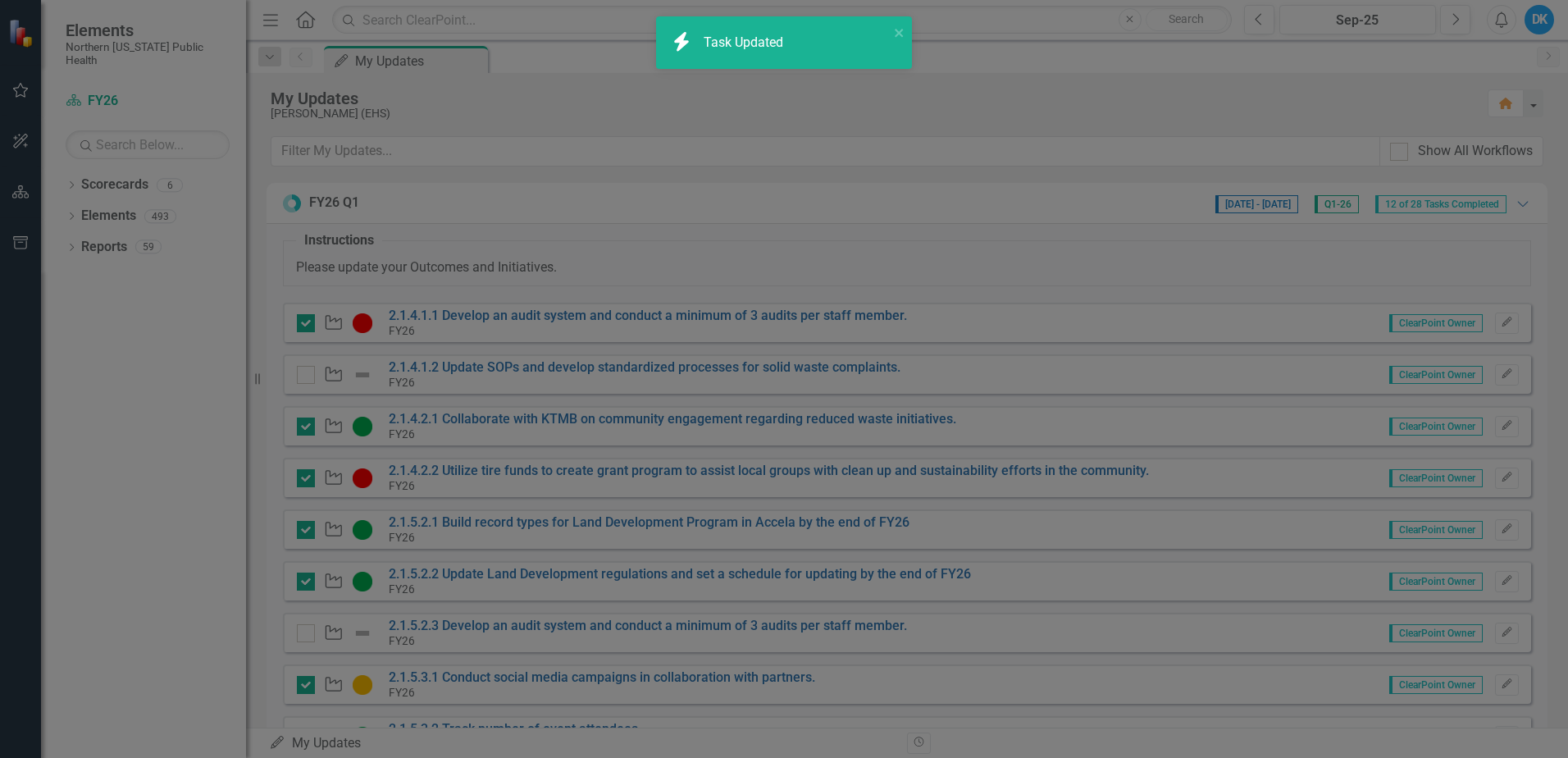
checkbox input "true"
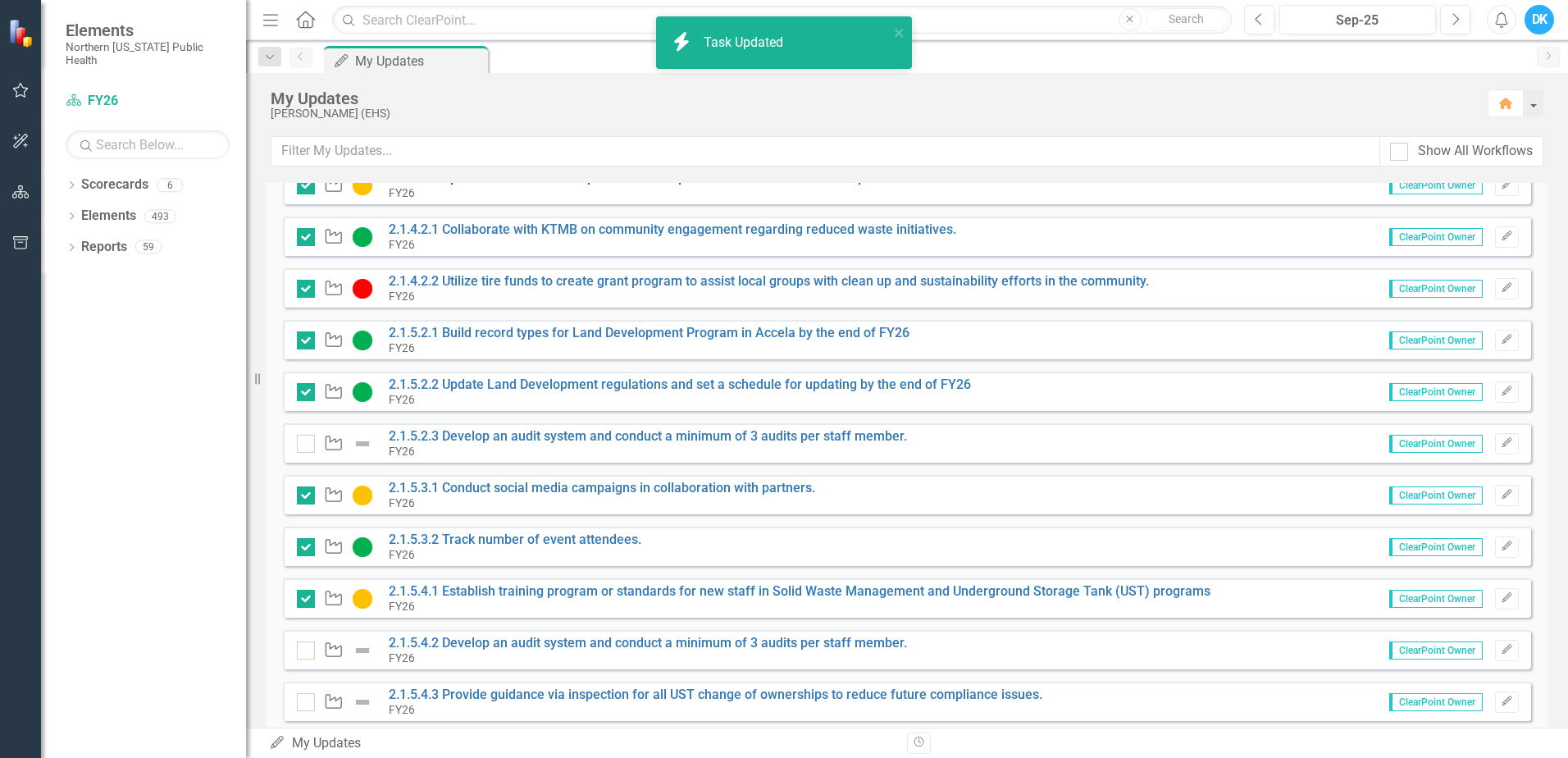
scroll to position [246, 0]
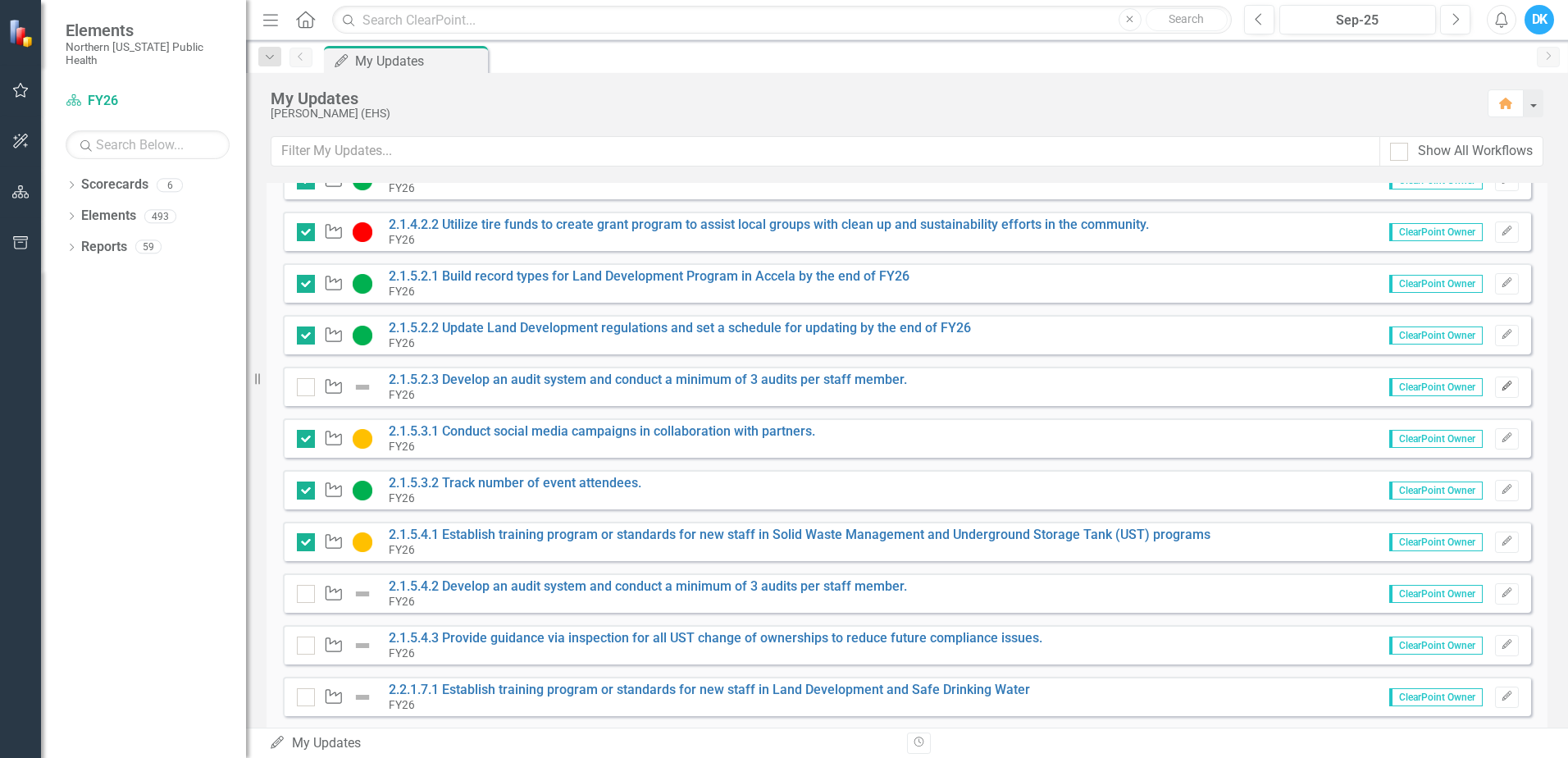
click at [1501, 393] on button "Edit" at bounding box center [1507, 386] width 24 height 21
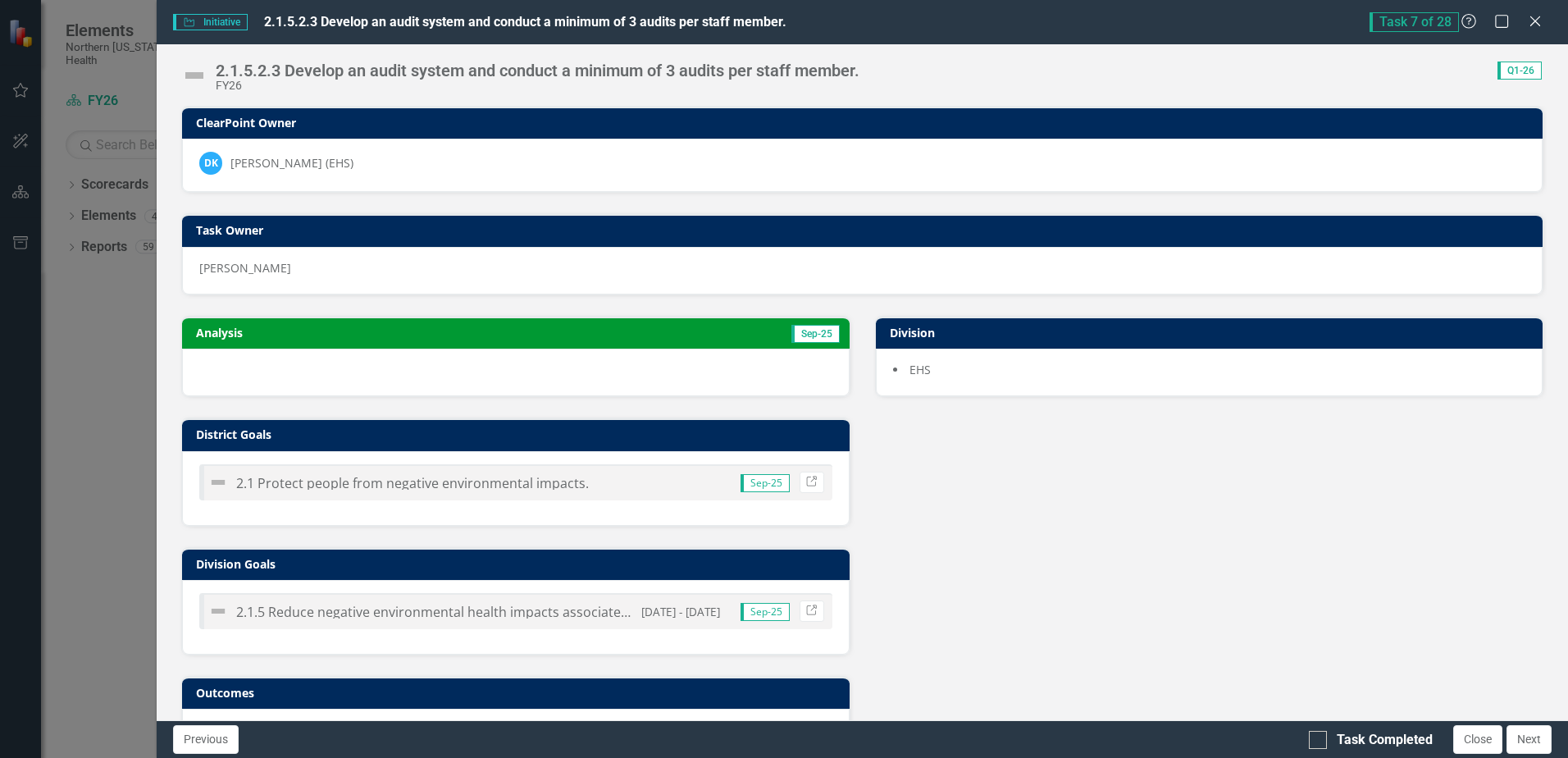
click at [622, 340] on td "Sep-25" at bounding box center [675, 334] width 334 height 25
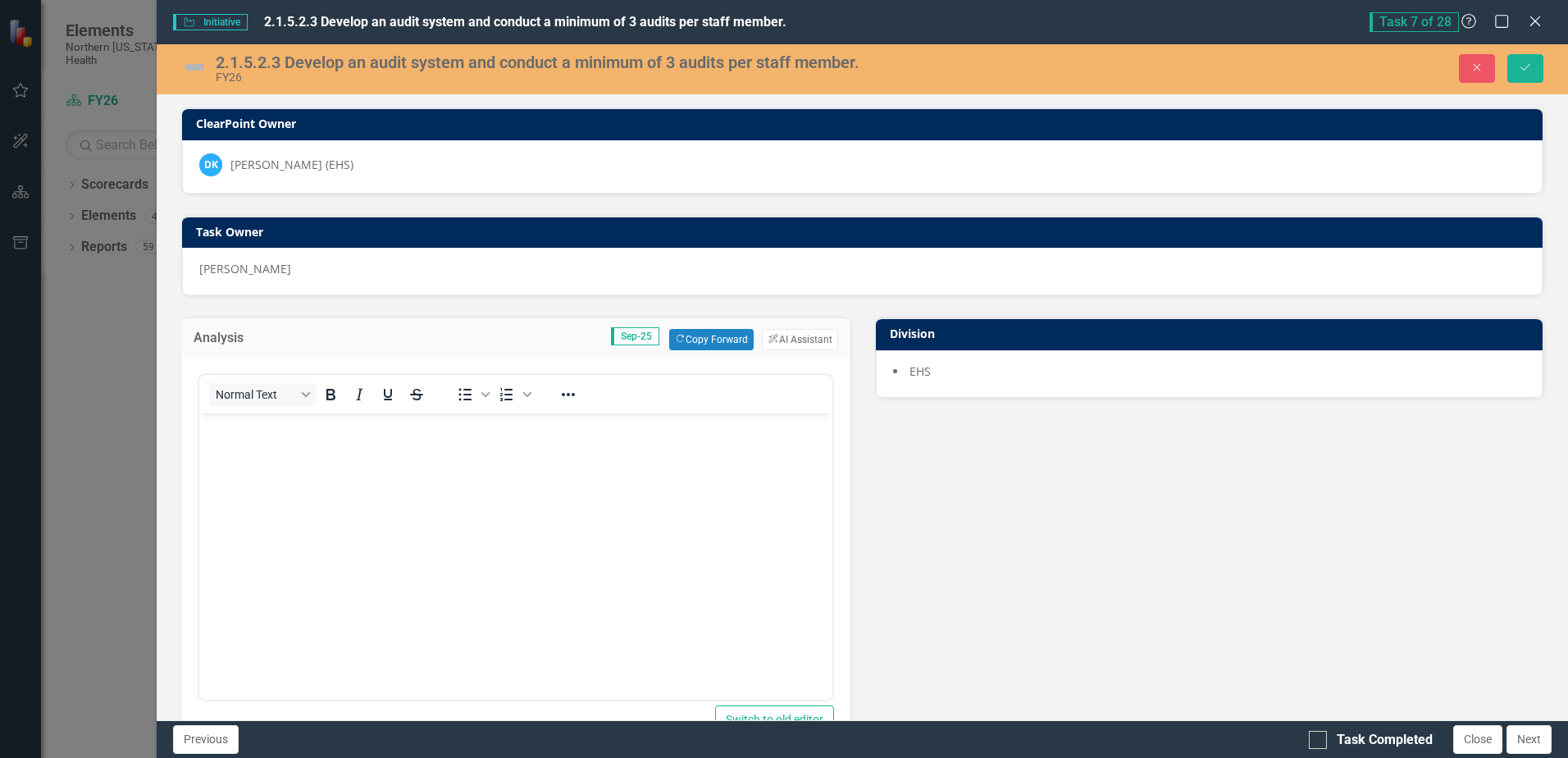
scroll to position [0, 0]
click at [729, 341] on button "Copy Forward Copy Forward" at bounding box center [711, 339] width 84 height 21
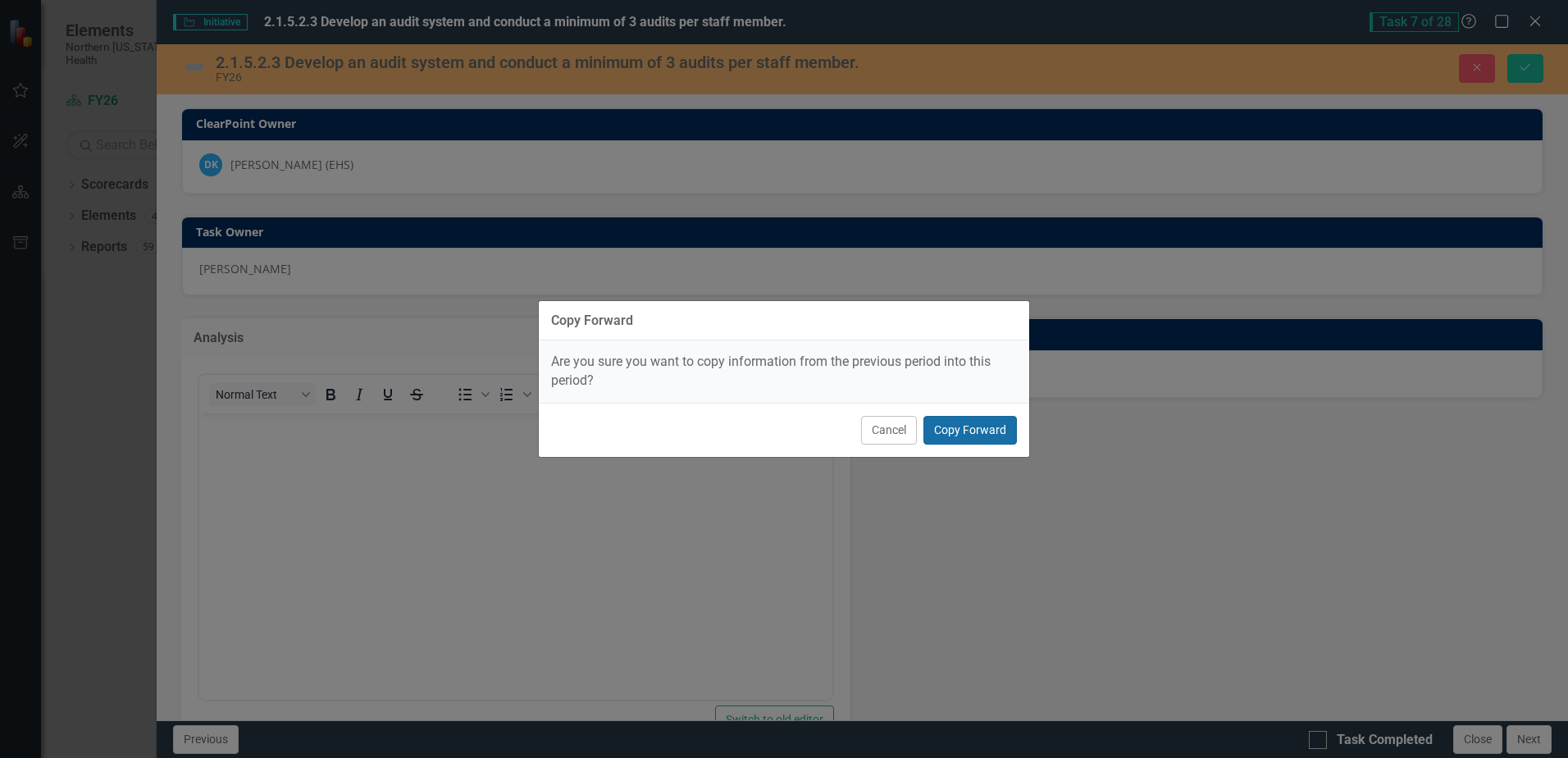
click at [953, 420] on button "Copy Forward" at bounding box center [970, 429] width 93 height 28
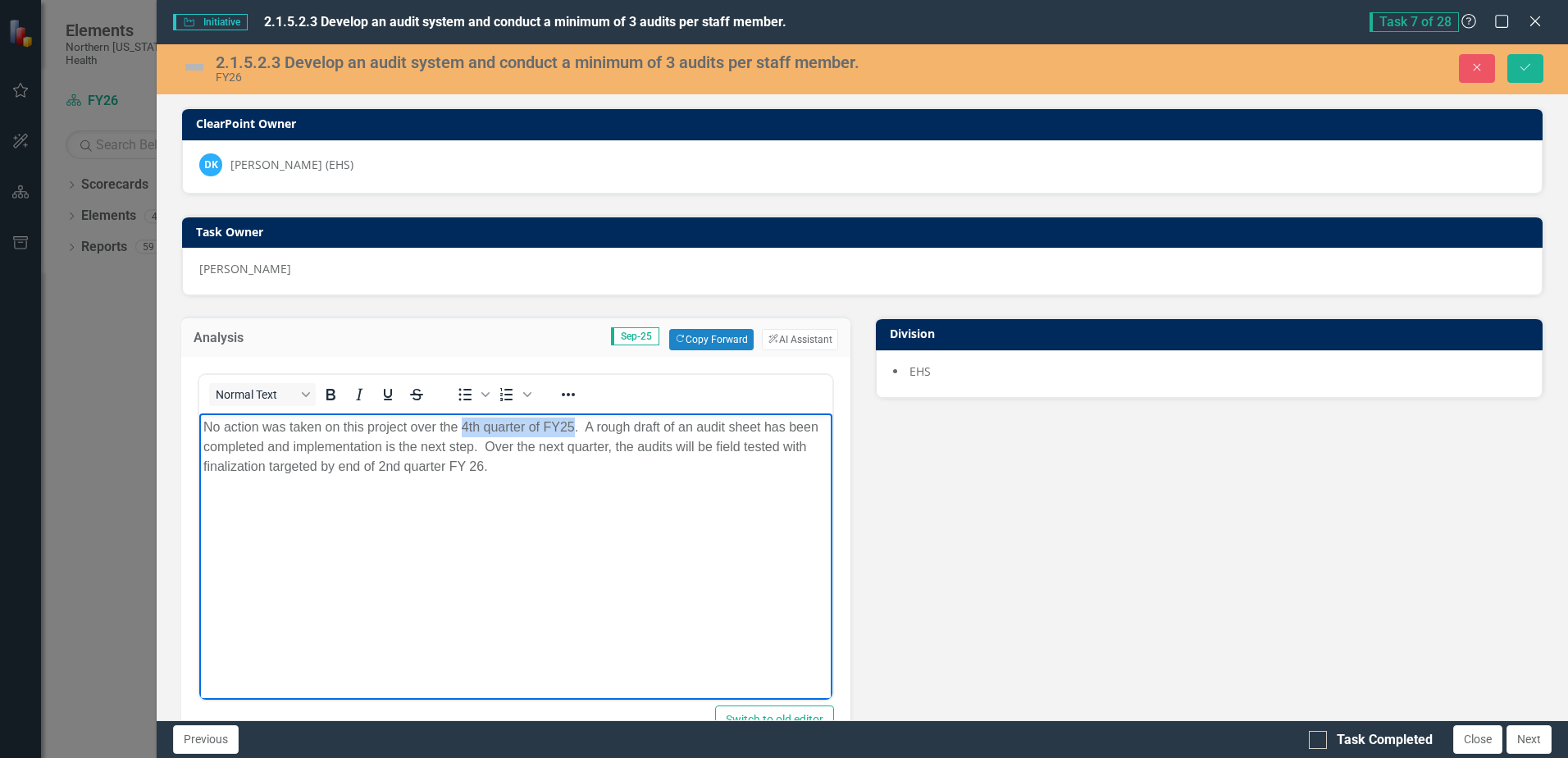
drag, startPoint x: 462, startPoint y: 426, endPoint x: 573, endPoint y: 422, distance: 111.1
click at [573, 422] on p "No action was taken on this project over the 4th quarter of FY25. A rough draft…" at bounding box center [515, 447] width 624 height 60
click at [643, 451] on p "No action was taken on this project over the 1st quarter of FY26. A rough draft…" at bounding box center [515, 447] width 624 height 60
click at [382, 469] on p "No action was taken on this project over the 1st quarter of FY26. A rough draft…" at bounding box center [515, 447] width 624 height 60
click at [585, 462] on p "No action was taken on this project over the 1st quarter of FY26. A rough draft…" at bounding box center [515, 447] width 624 height 60
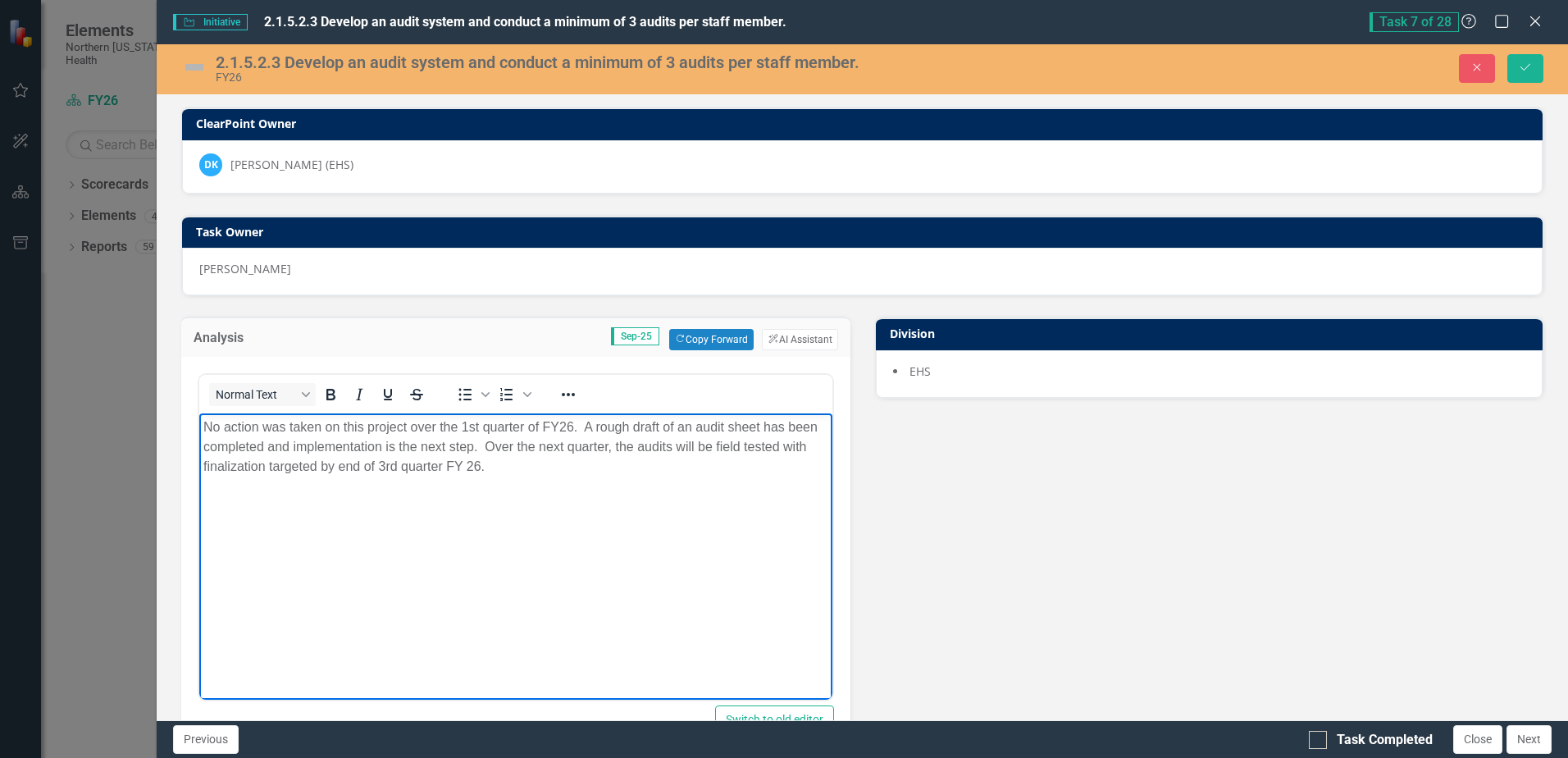
click at [199, 65] on img at bounding box center [194, 67] width 27 height 27
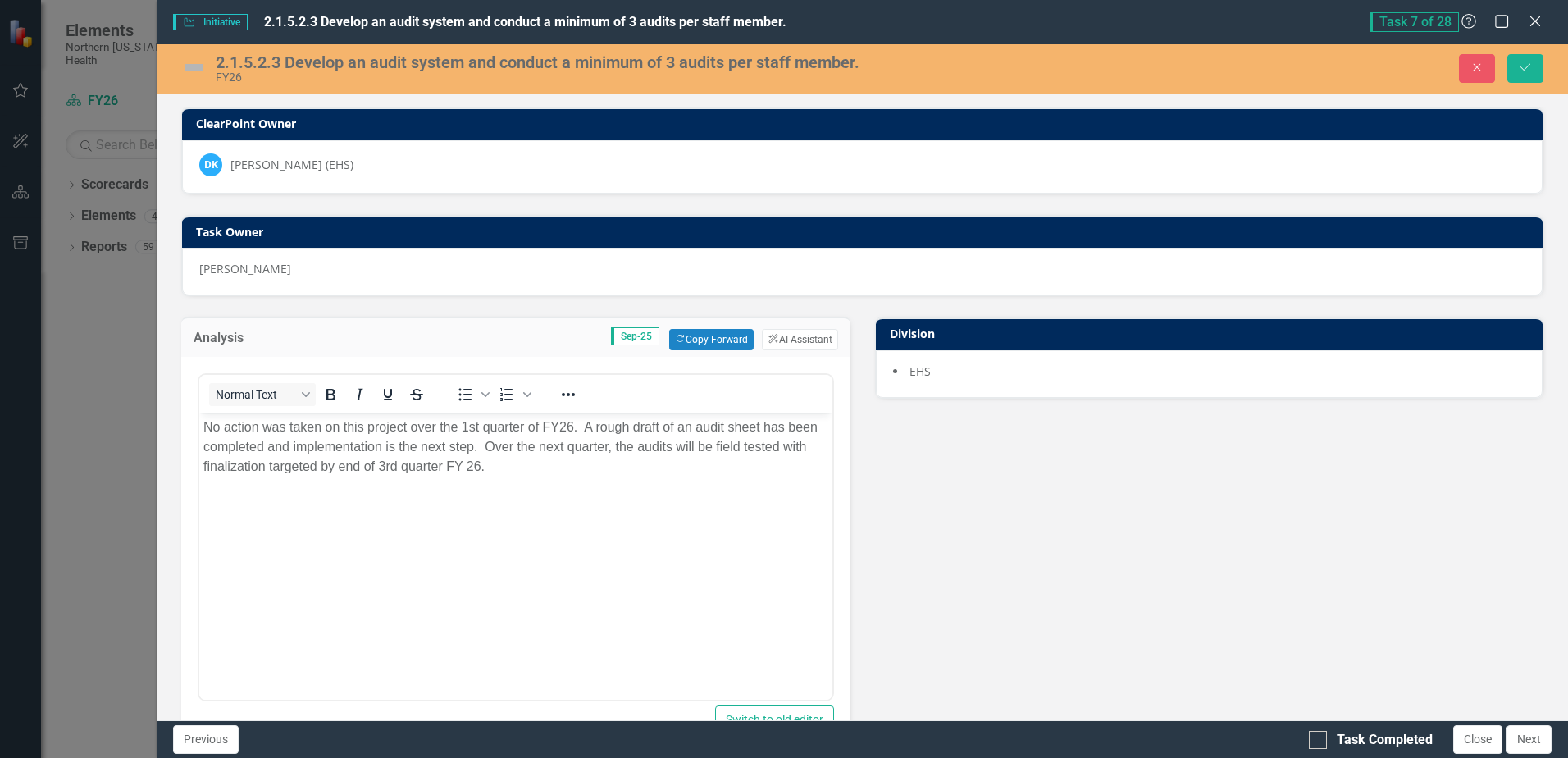
click at [198, 66] on img at bounding box center [194, 67] width 27 height 27
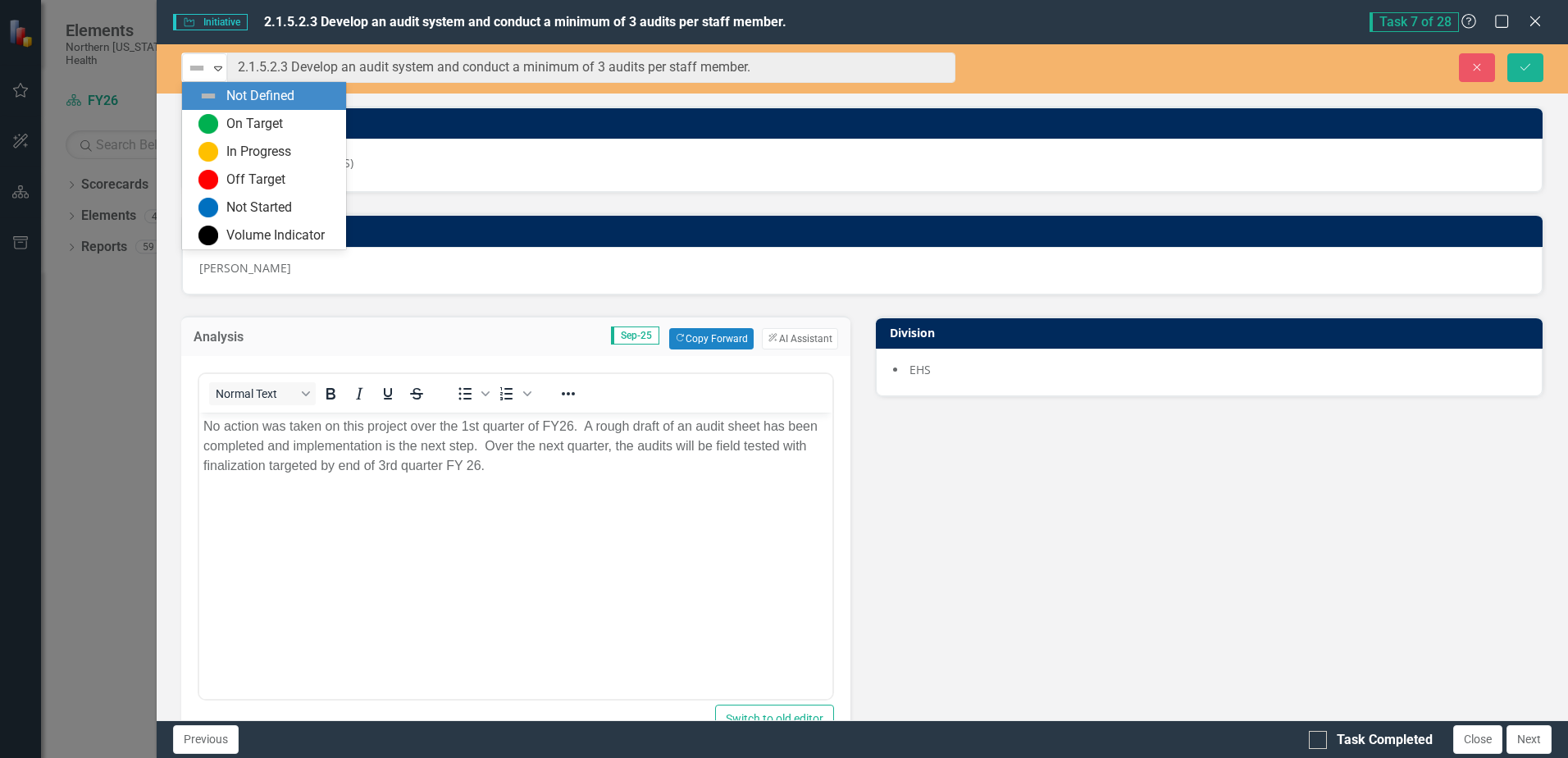
click at [198, 66] on img at bounding box center [197, 69] width 20 height 20
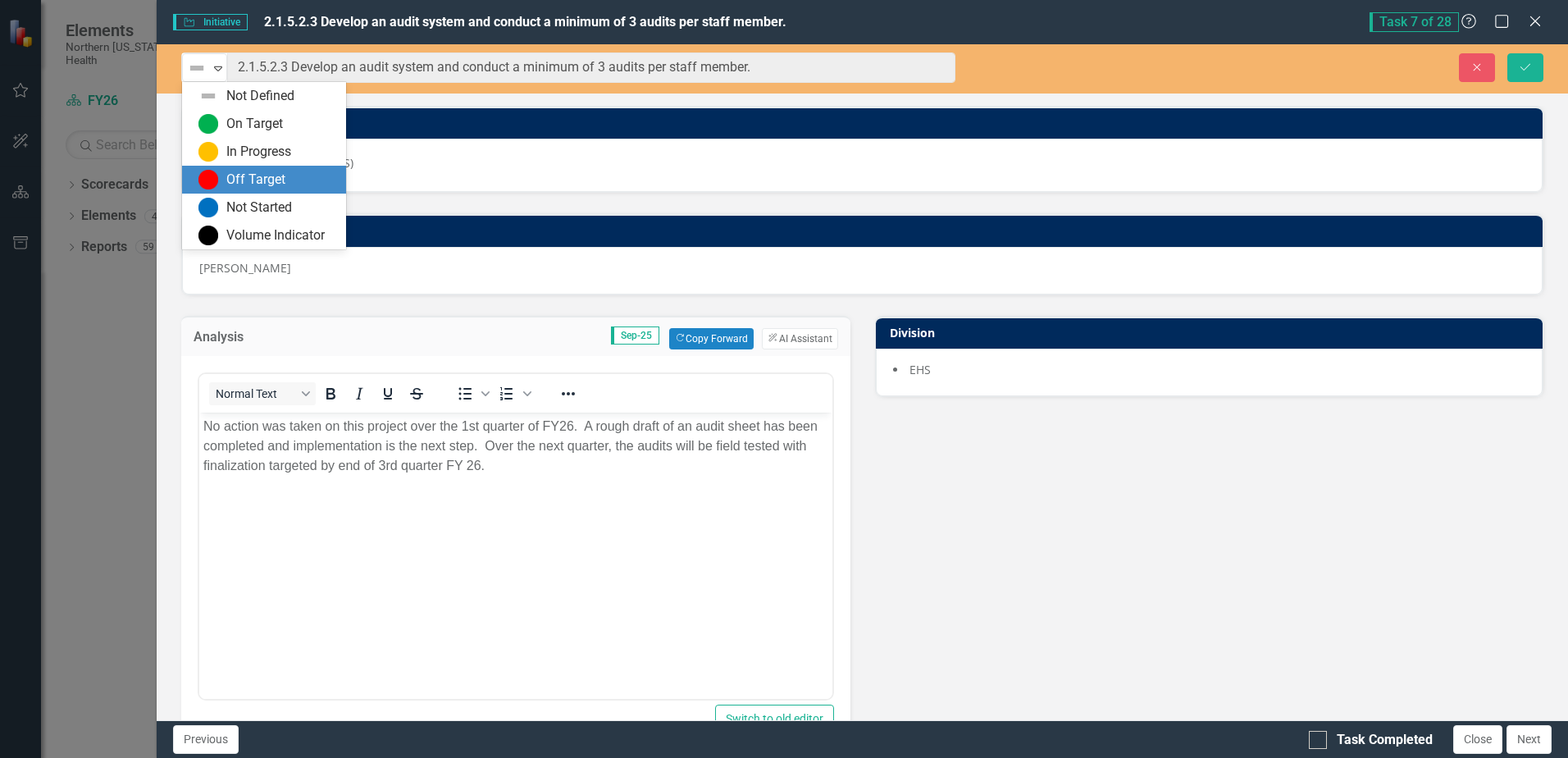
click at [262, 185] on div "Off Target" at bounding box center [255, 179] width 59 height 19
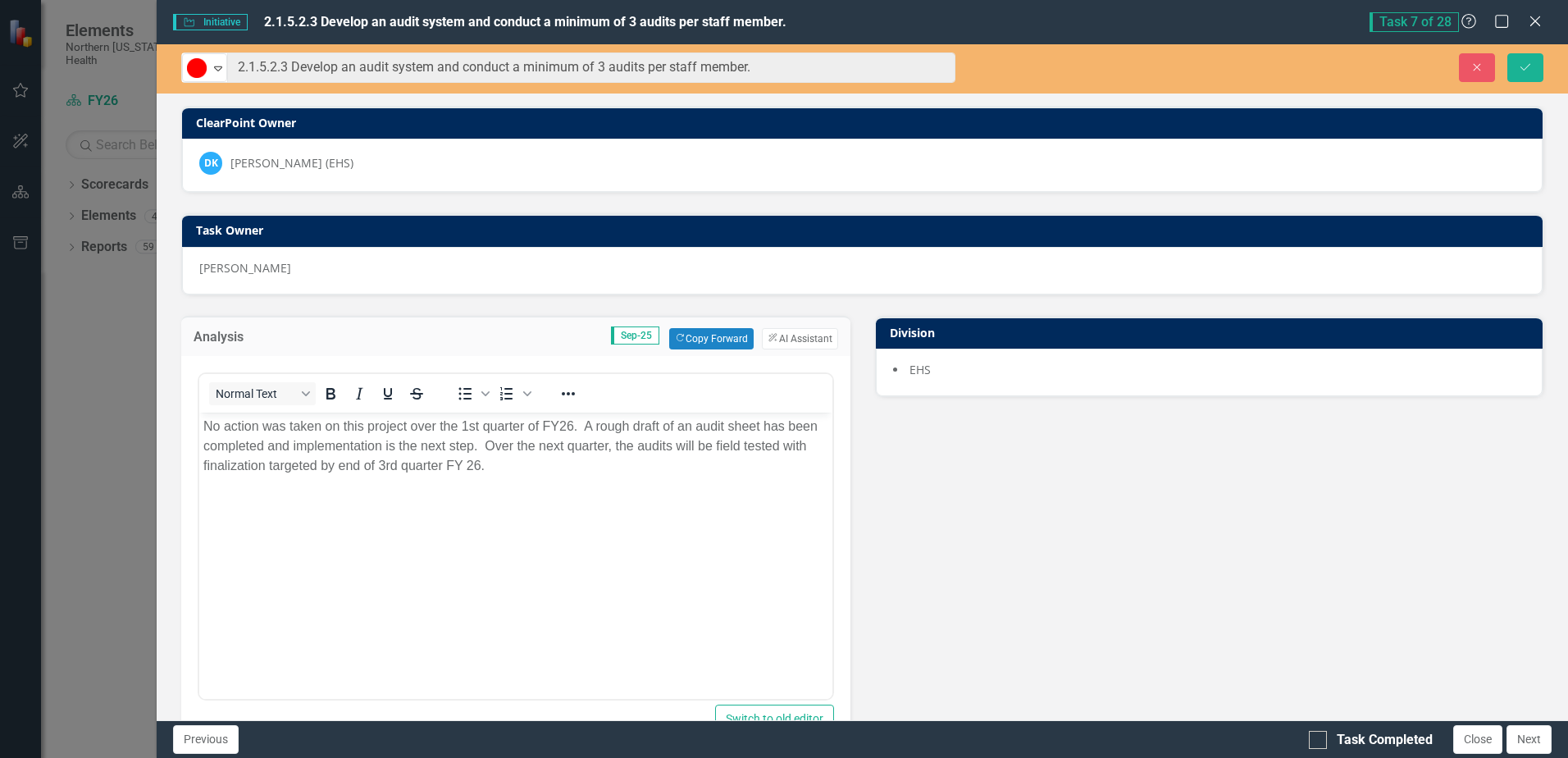
click at [1052, 504] on div "Analysis Sep-25 Copy Forward Copy Forward ClearPoint AI AI Assistant Normal Tex…" at bounding box center [862, 722] width 1387 height 854
click at [1513, 65] on button "Save" at bounding box center [1525, 67] width 36 height 28
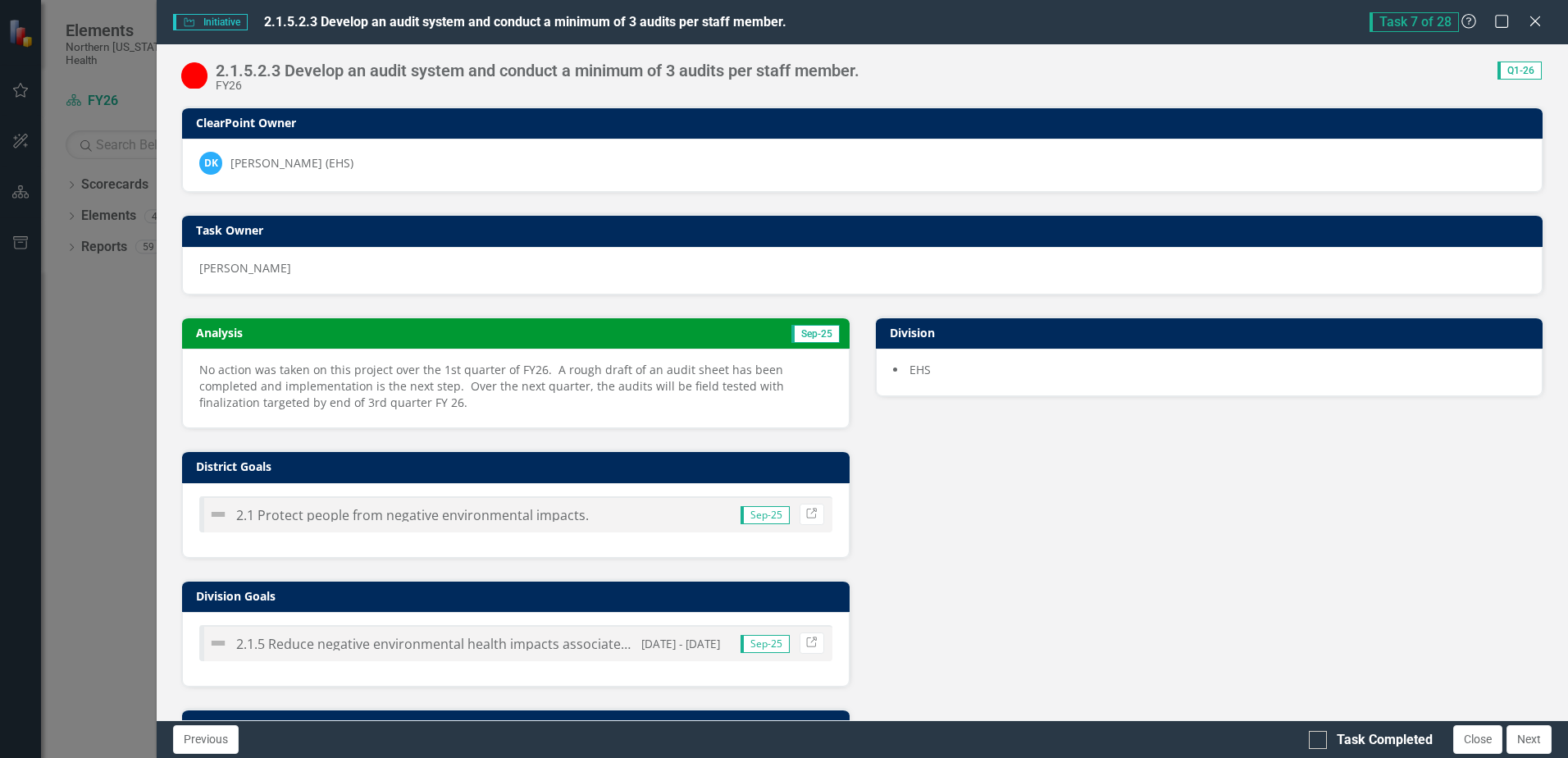
click at [1146, 514] on div "Analysis Sep-25 No action was taken on this project over the 1st quarter of FY2…" at bounding box center [862, 557] width 1387 height 522
click at [1316, 740] on input "Task Completed" at bounding box center [1314, 736] width 11 height 11
checkbox input "true"
click at [1456, 741] on button "Close" at bounding box center [1477, 739] width 49 height 28
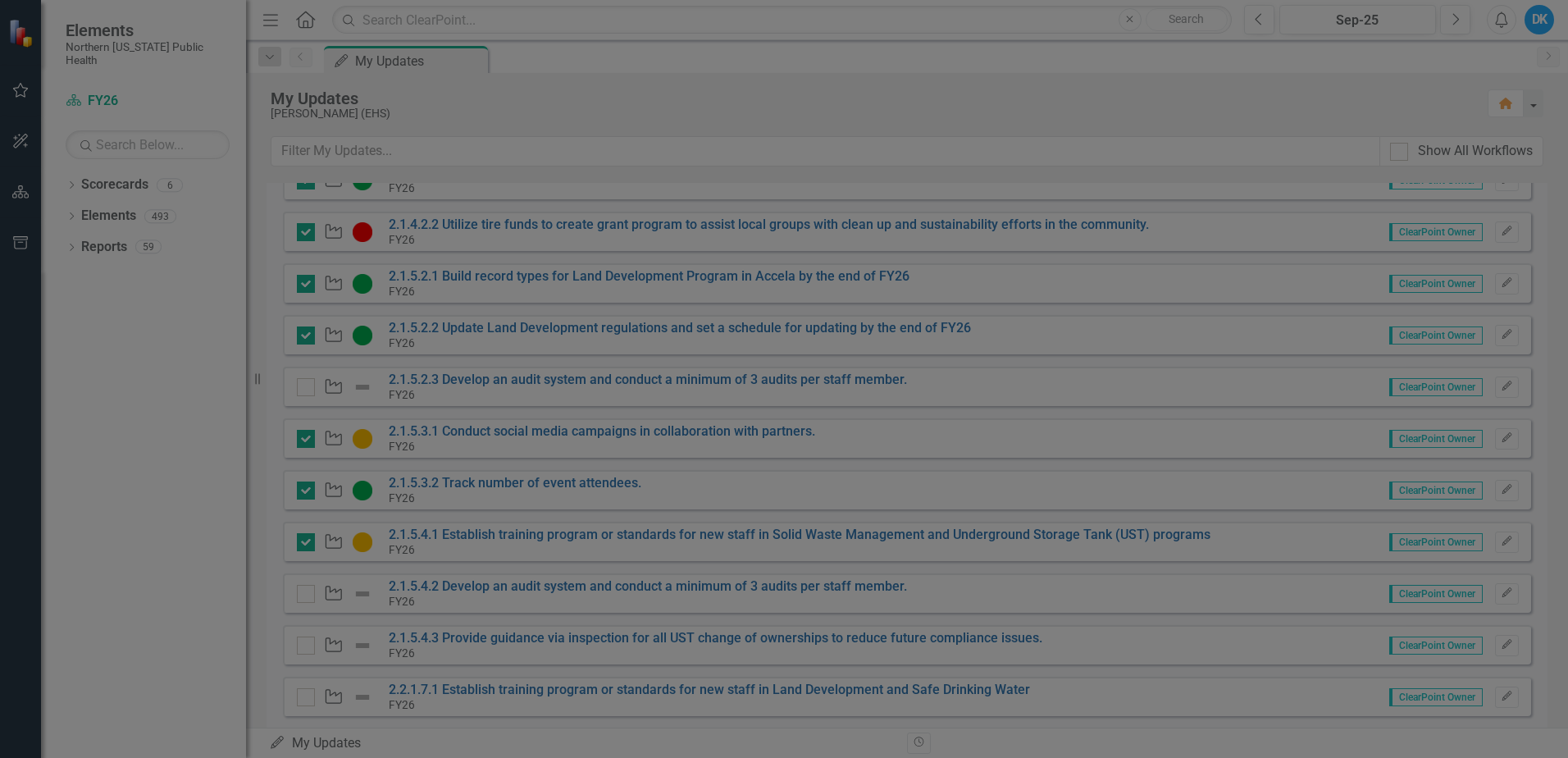
checkbox input "true"
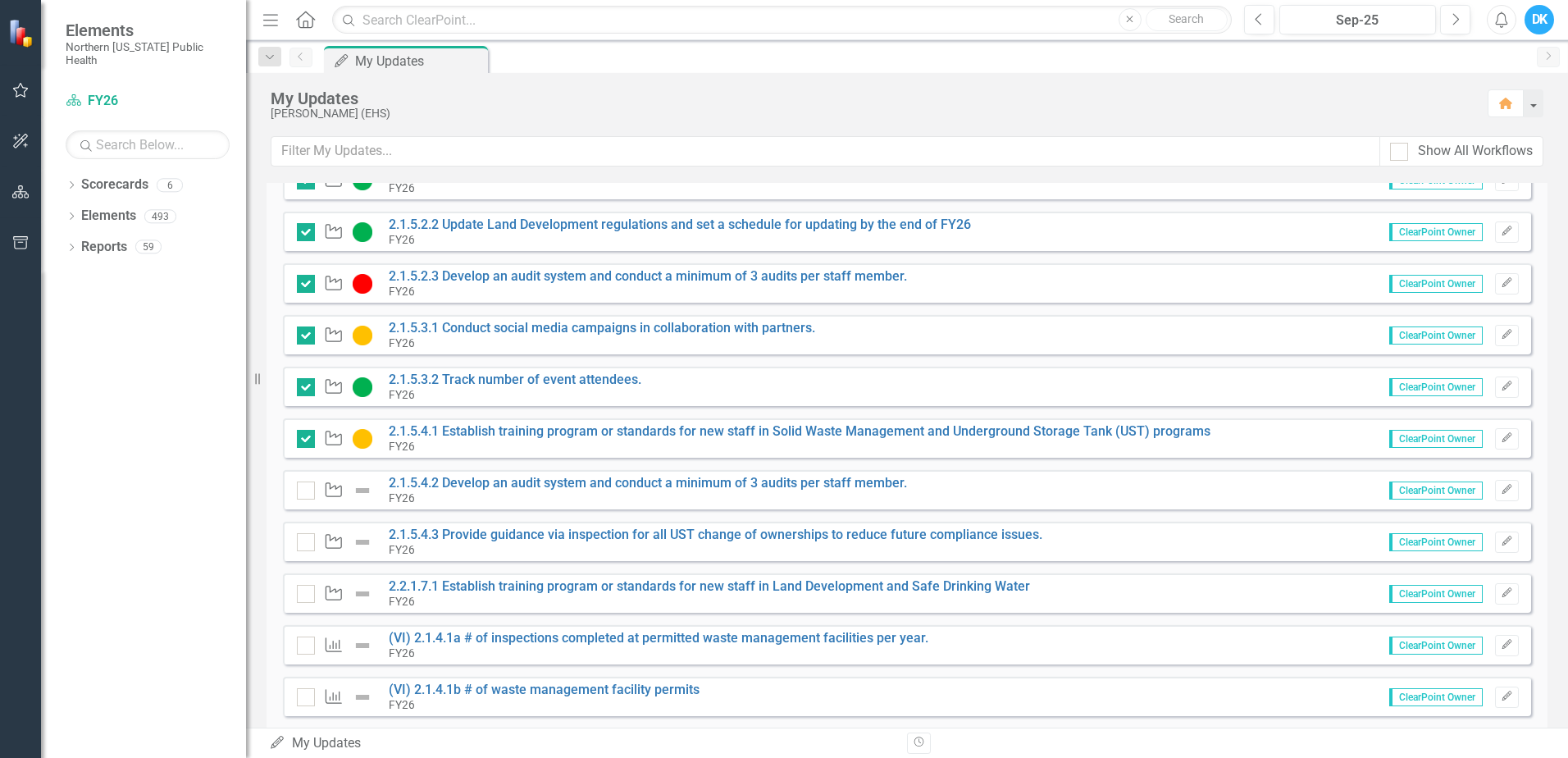
scroll to position [493, 0]
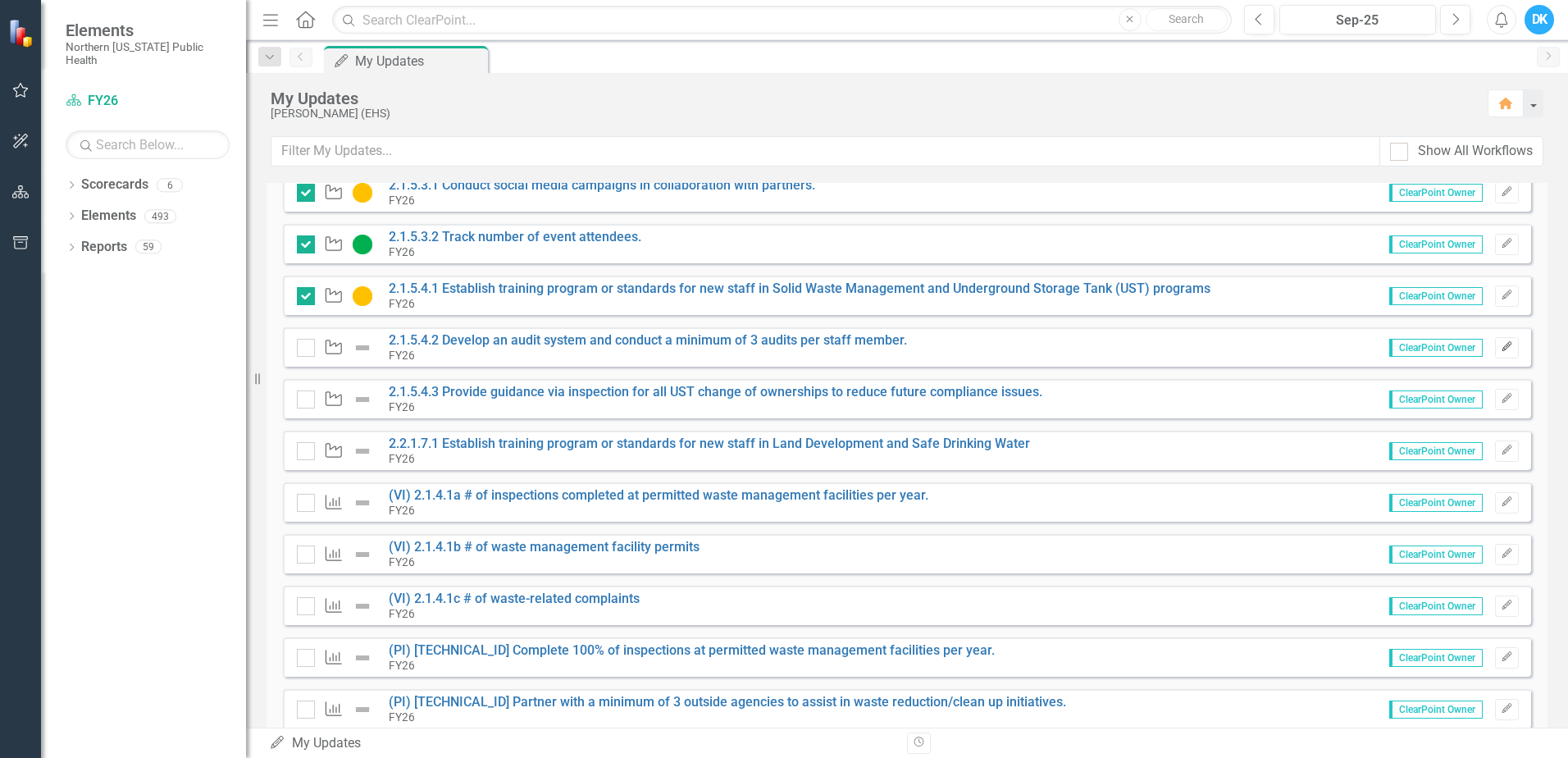
click at [1500, 352] on button "Edit" at bounding box center [1507, 347] width 24 height 21
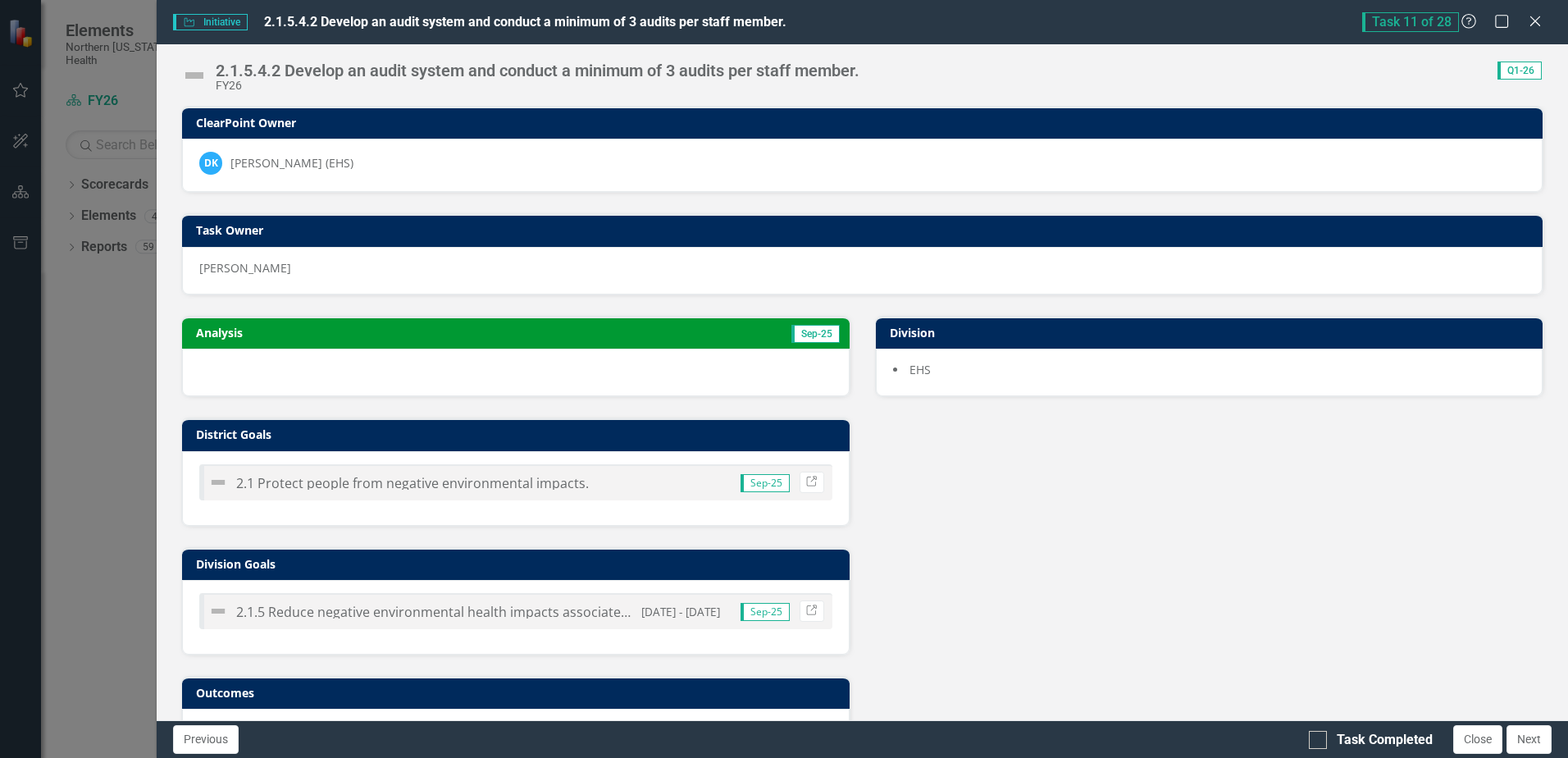
click at [479, 333] on h3 "Analysis" at bounding box center [351, 332] width 311 height 12
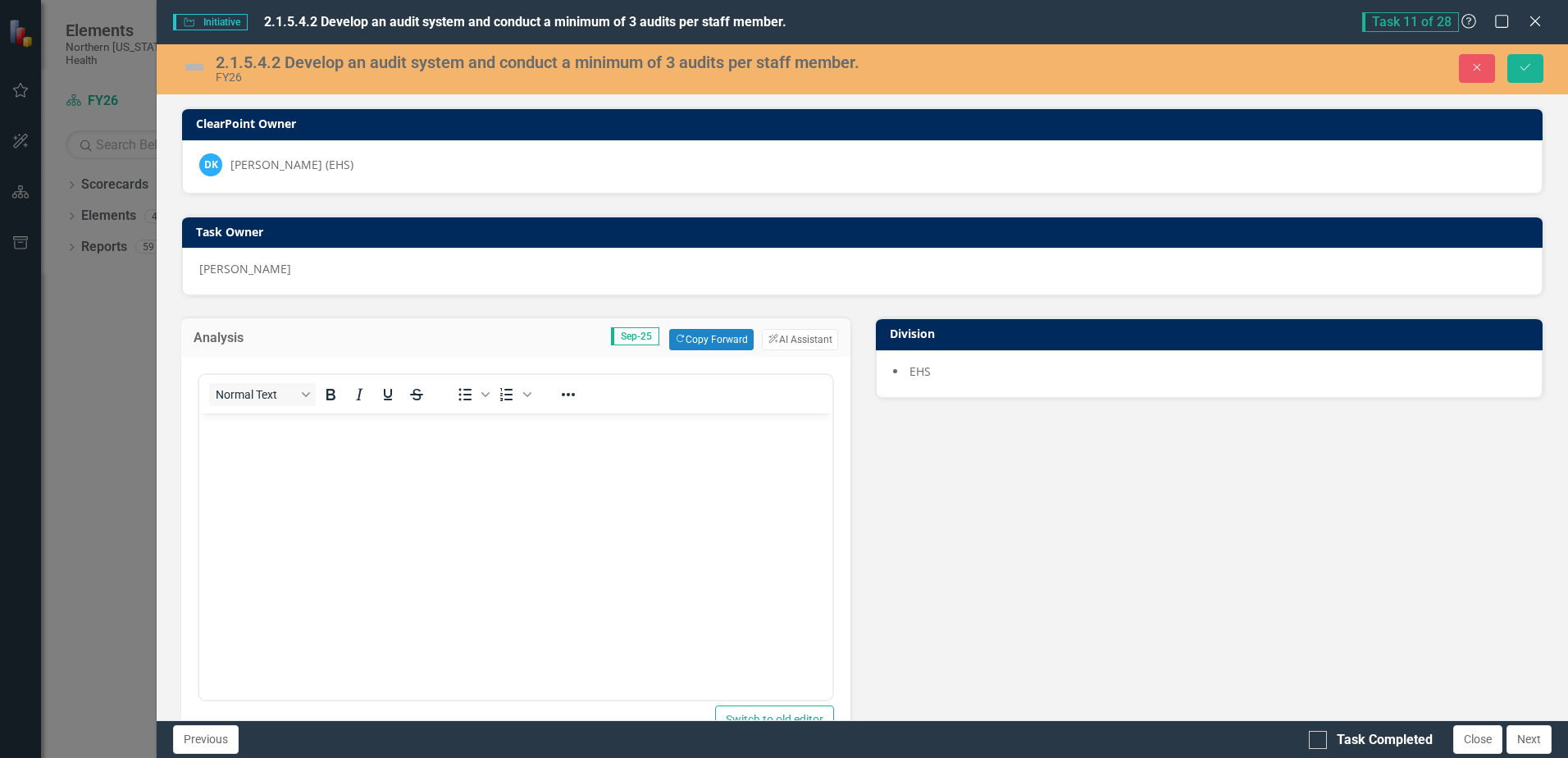
scroll to position [0, 0]
click at [687, 342] on button "Copy Forward Copy Forward" at bounding box center [711, 339] width 84 height 21
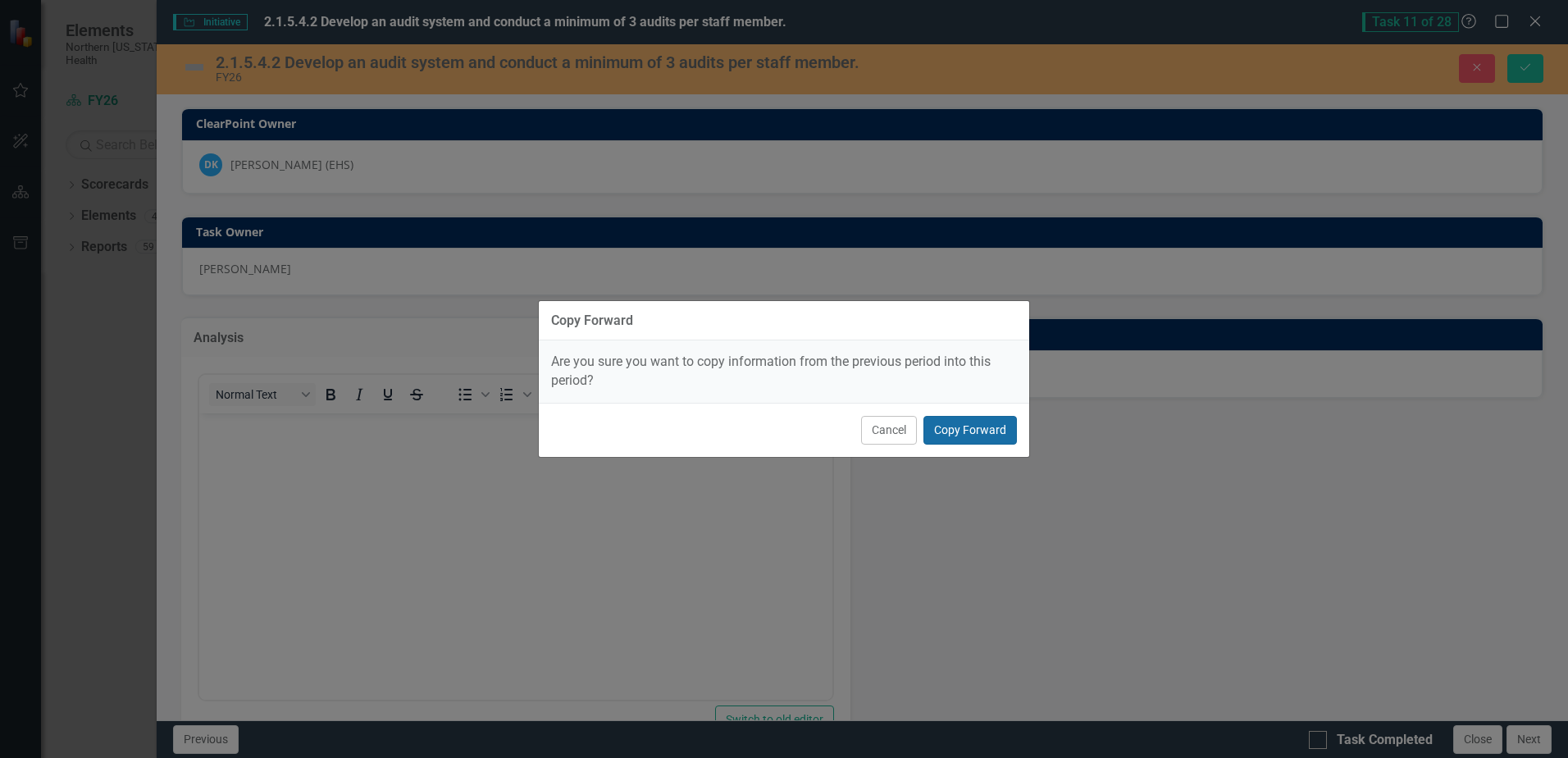
click at [970, 420] on button "Copy Forward" at bounding box center [970, 429] width 93 height 28
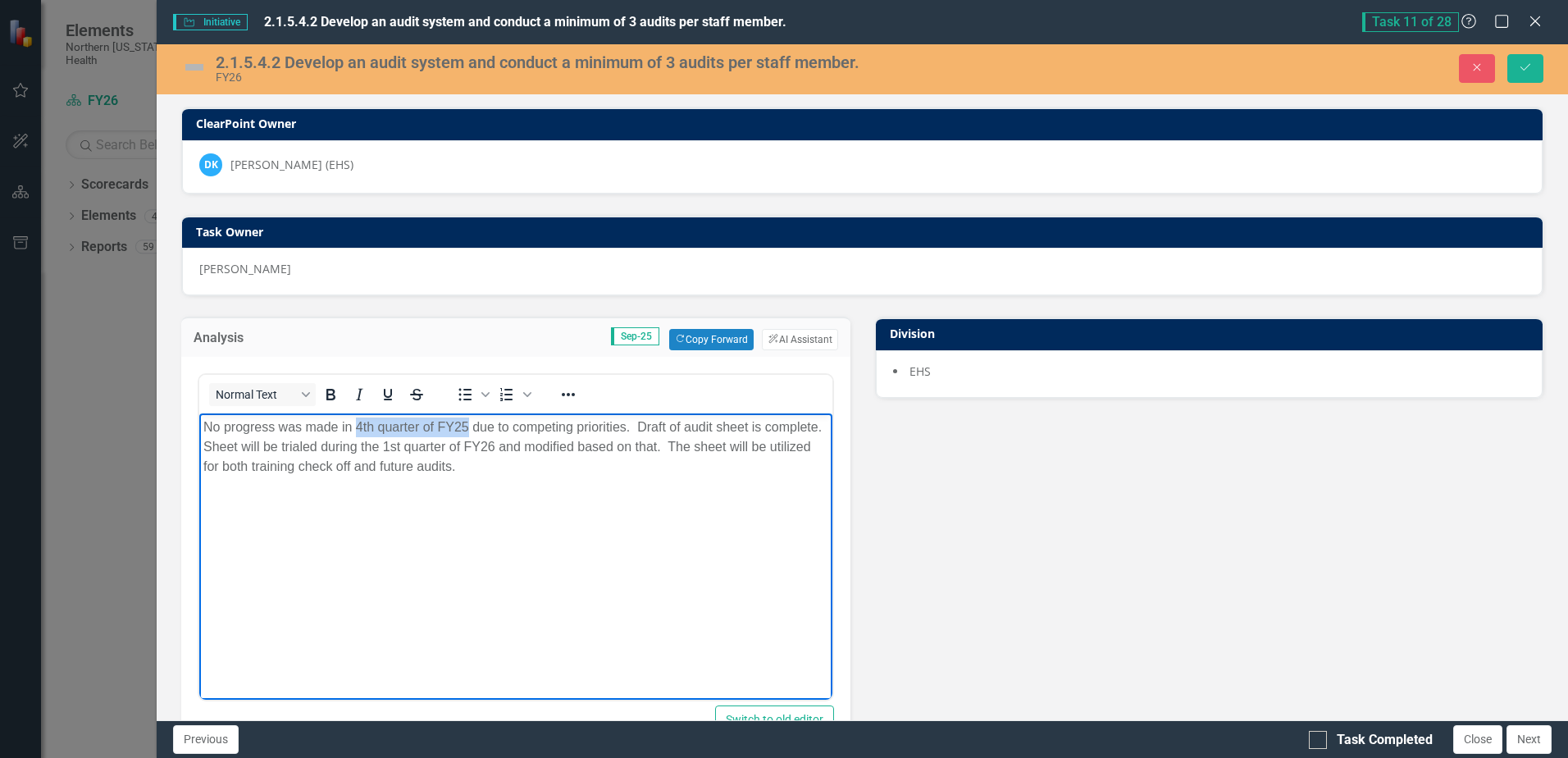
drag, startPoint x: 353, startPoint y: 425, endPoint x: 465, endPoint y: 425, distance: 112.0
click at [465, 425] on p "No progress was made in 4th quarter of FY25 due to competing priorities. Draft …" at bounding box center [515, 447] width 624 height 60
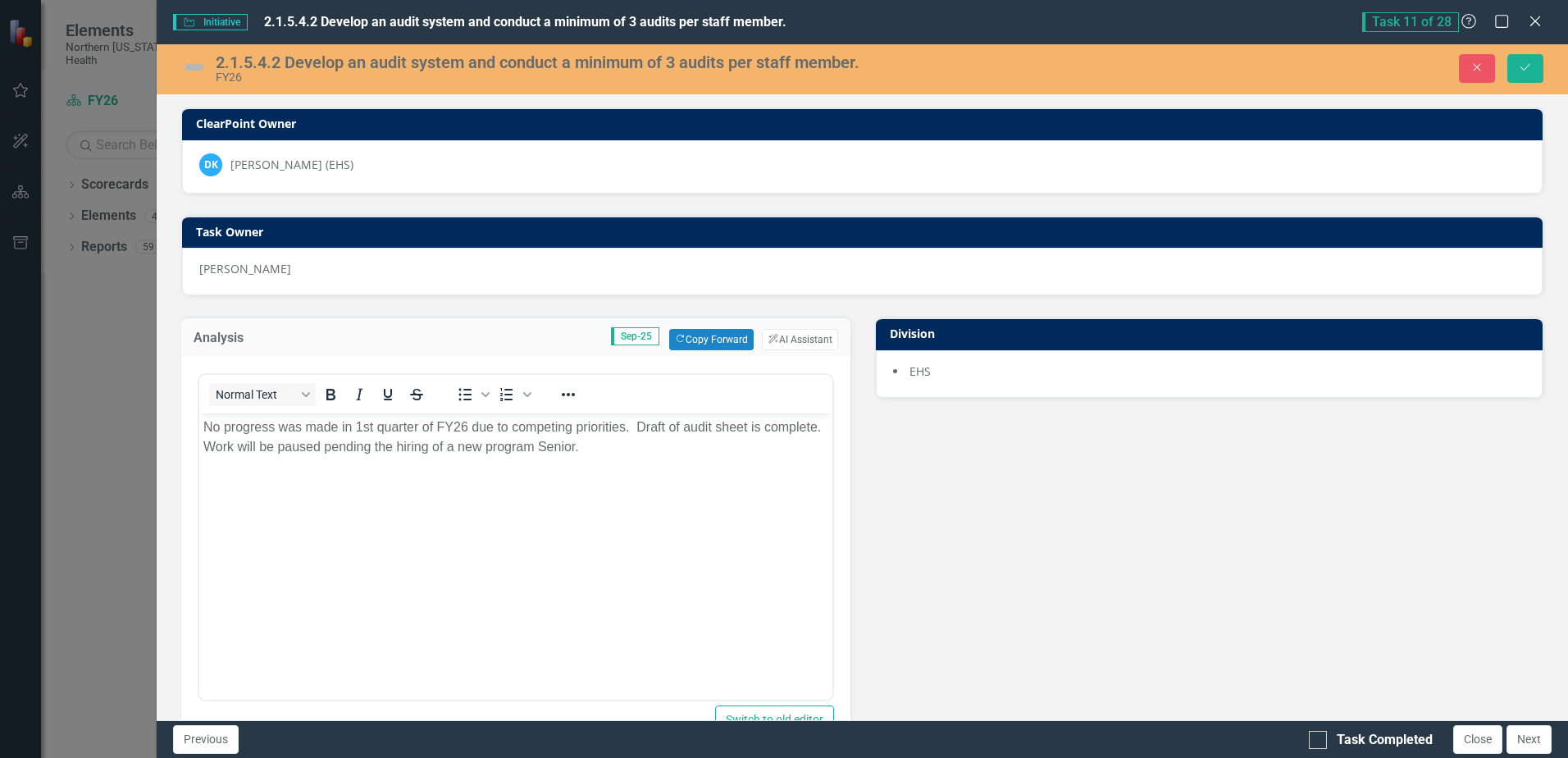
click at [201, 67] on img at bounding box center [194, 67] width 27 height 27
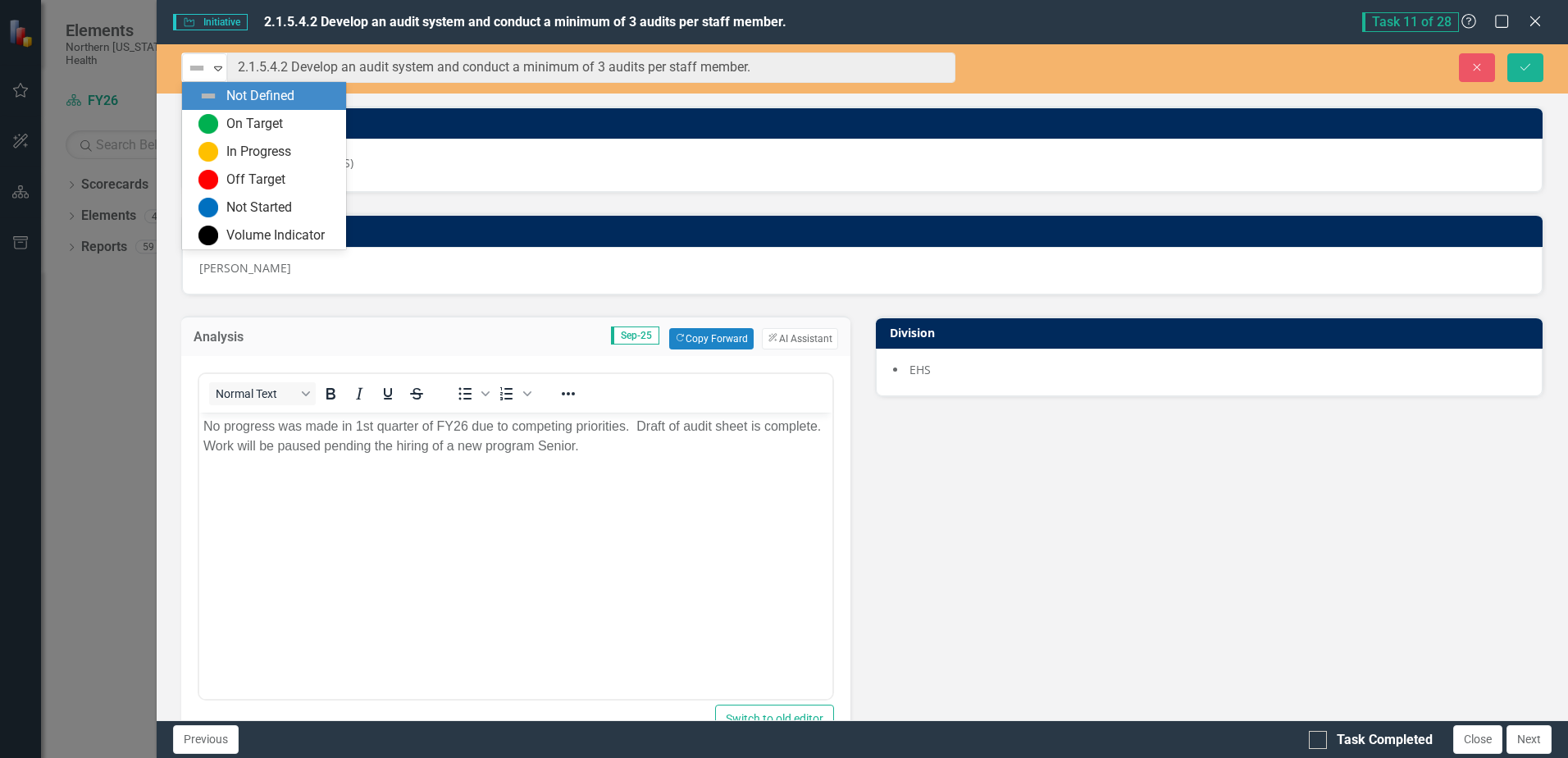
click at [201, 67] on img at bounding box center [197, 69] width 20 height 20
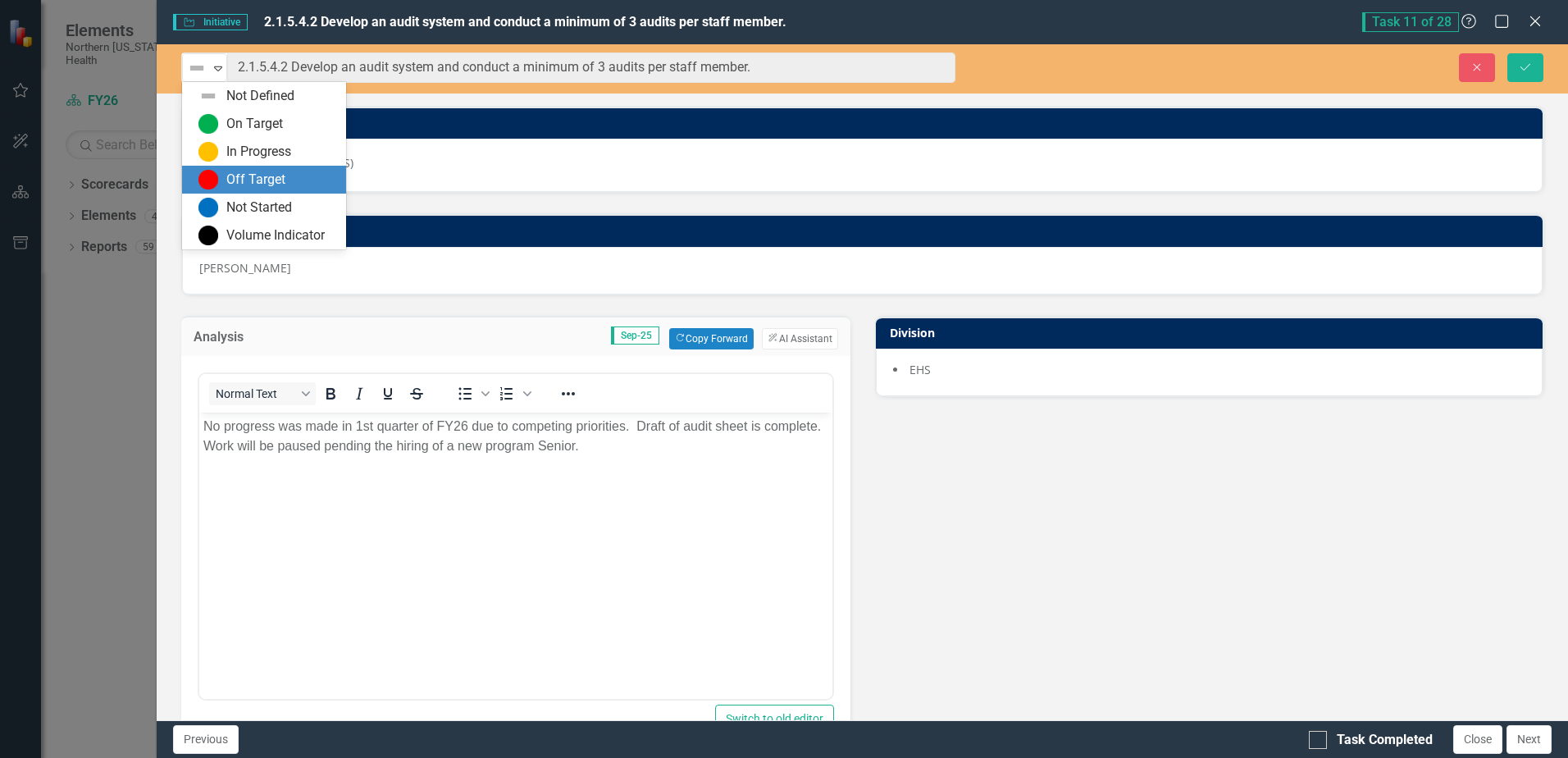
click at [224, 169] on div "Off Target" at bounding box center [264, 179] width 164 height 27
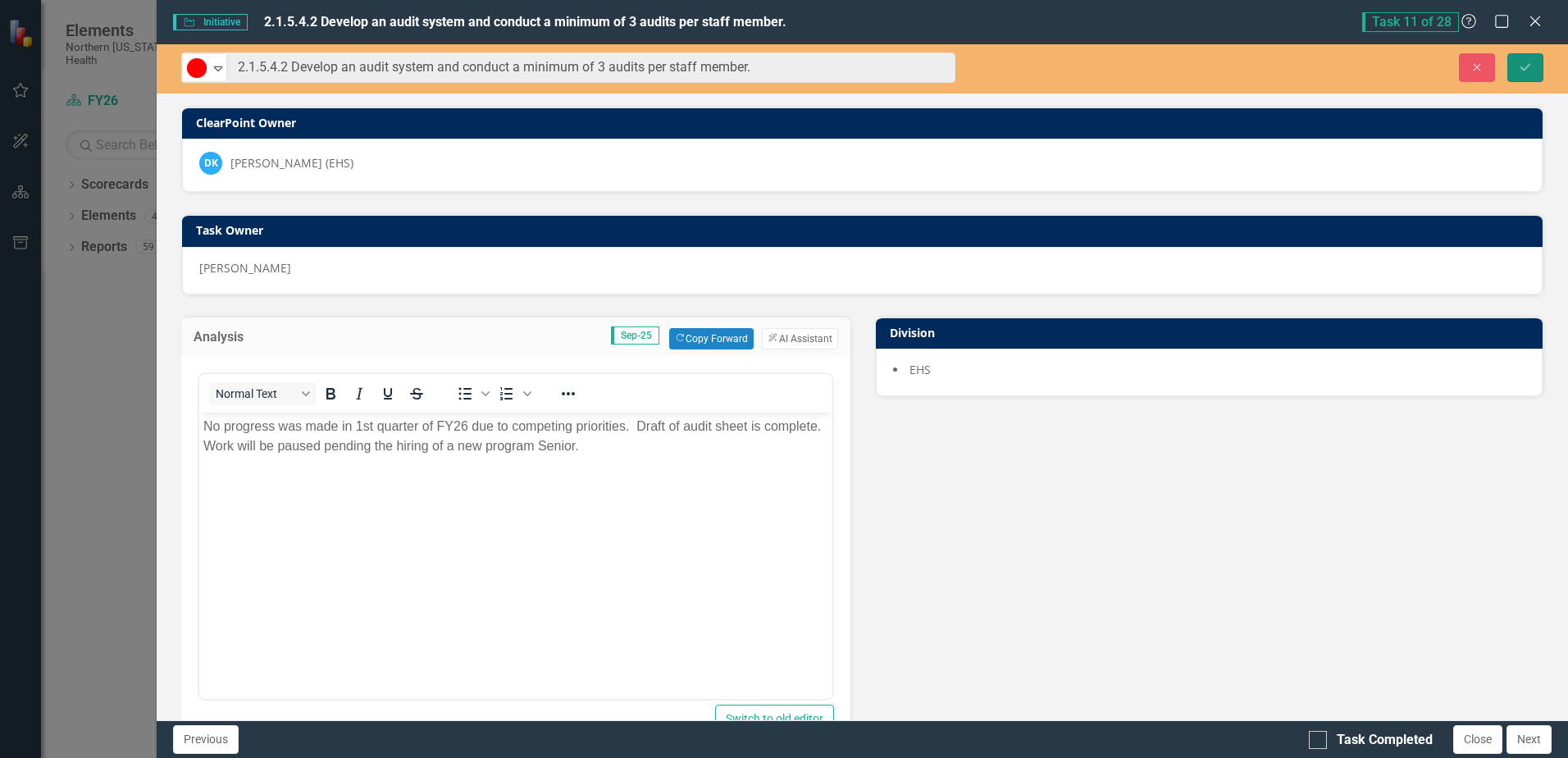
click at [1522, 78] on button "Save" at bounding box center [1525, 67] width 36 height 28
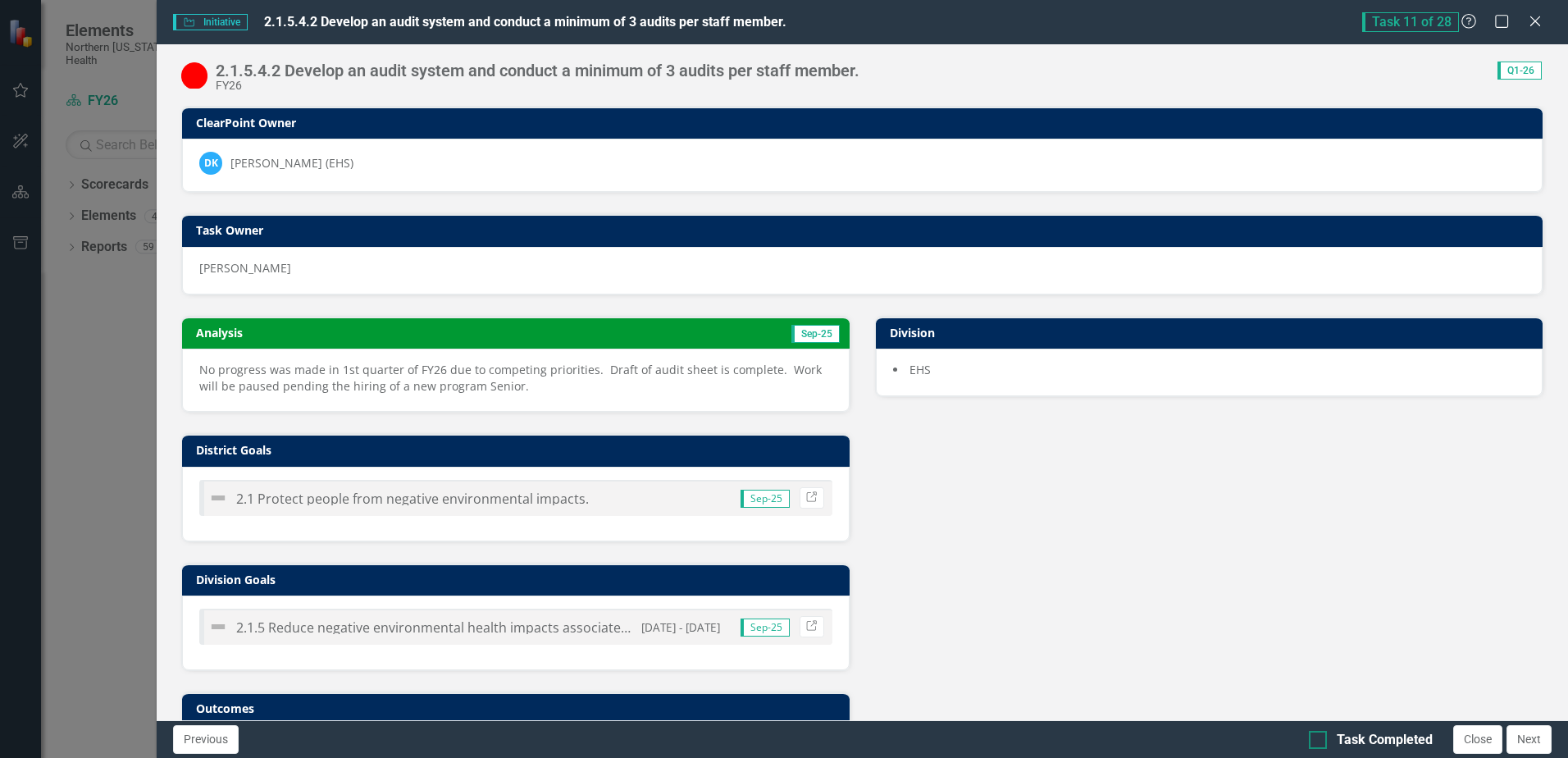
click at [1325, 738] on div at bounding box center [1318, 740] width 18 height 18
click at [1319, 738] on input "Task Completed" at bounding box center [1314, 736] width 11 height 11
checkbox input "true"
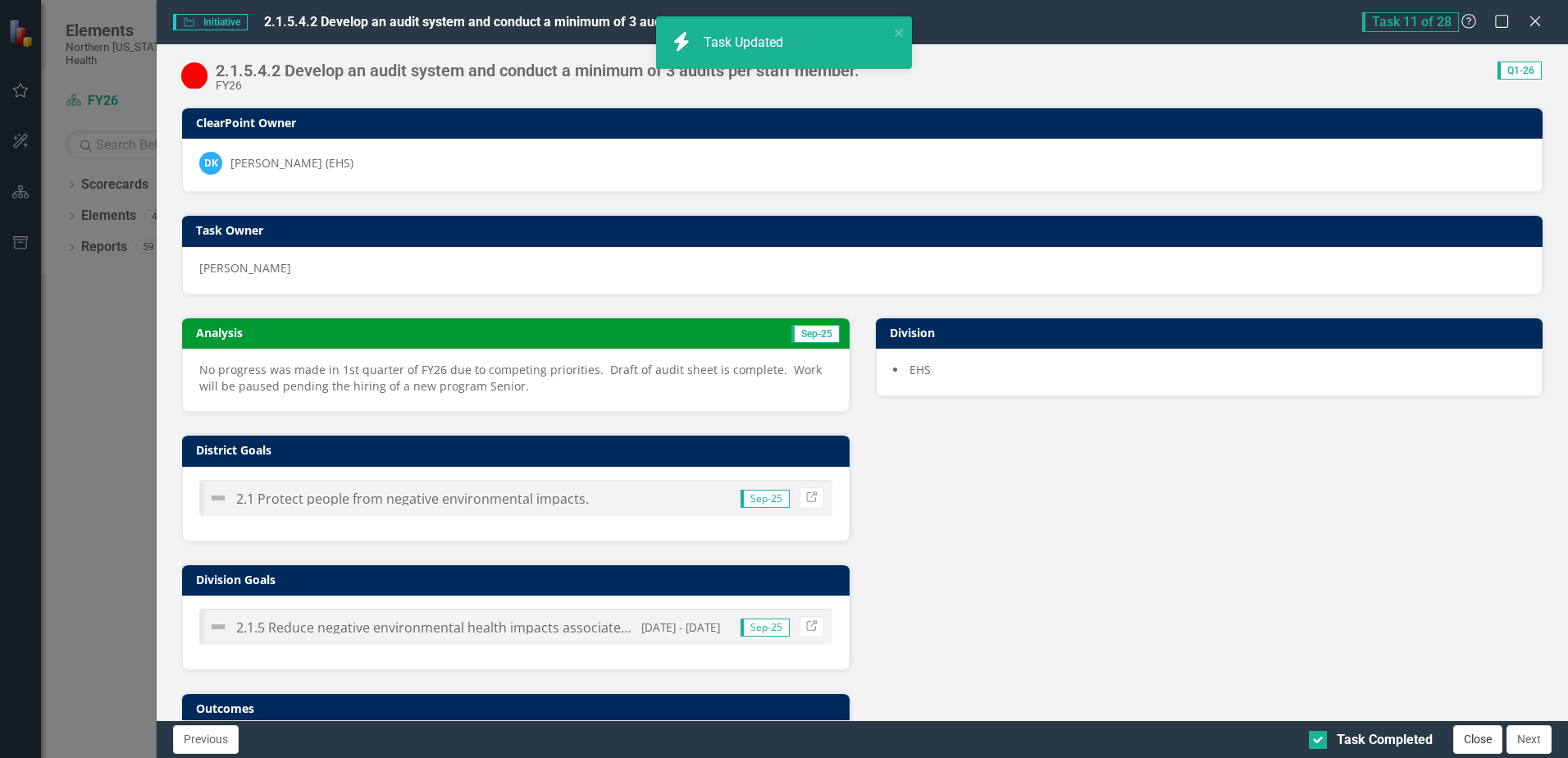
click at [1475, 742] on button "Close" at bounding box center [1477, 739] width 49 height 28
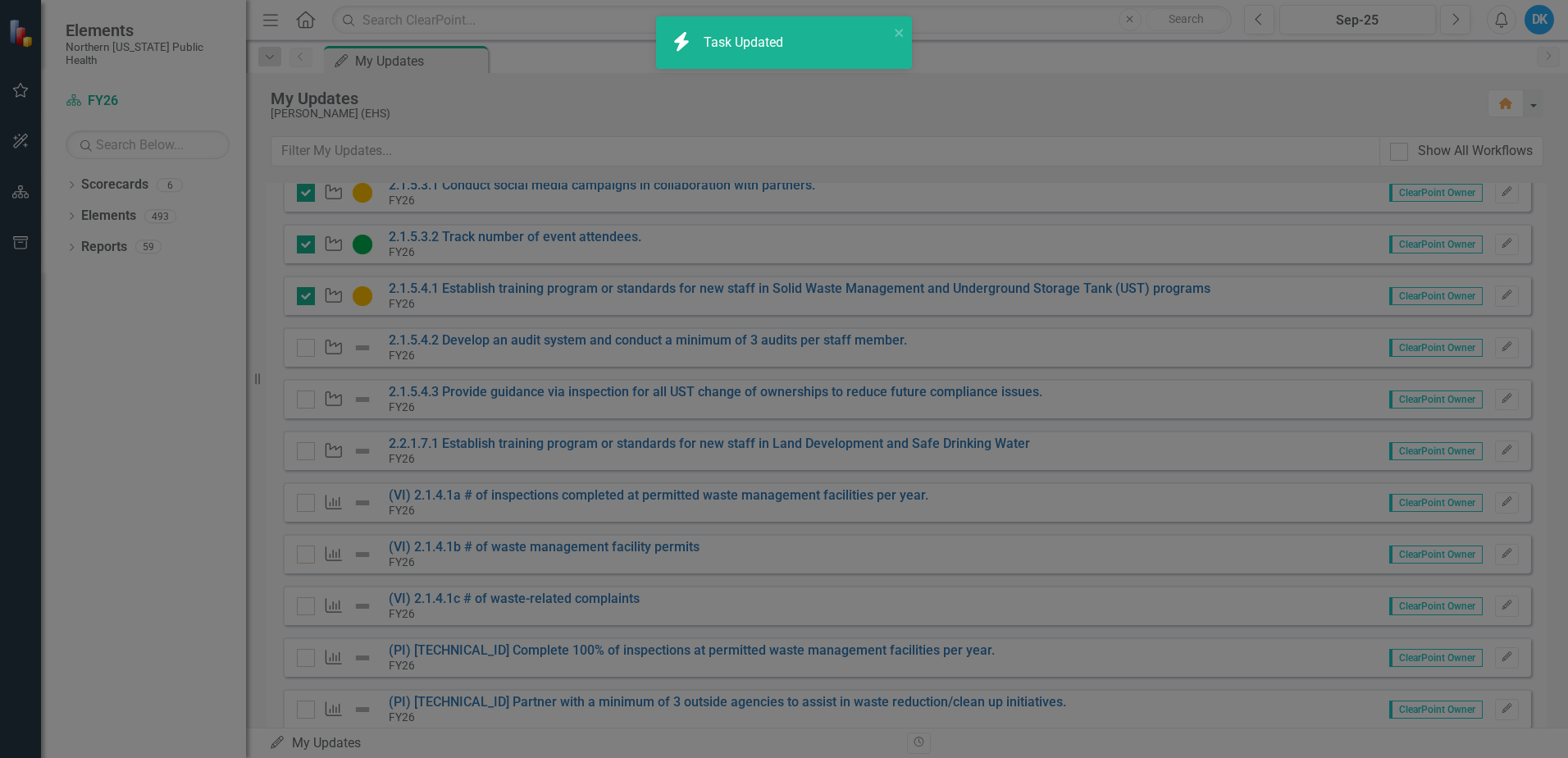
checkbox input "true"
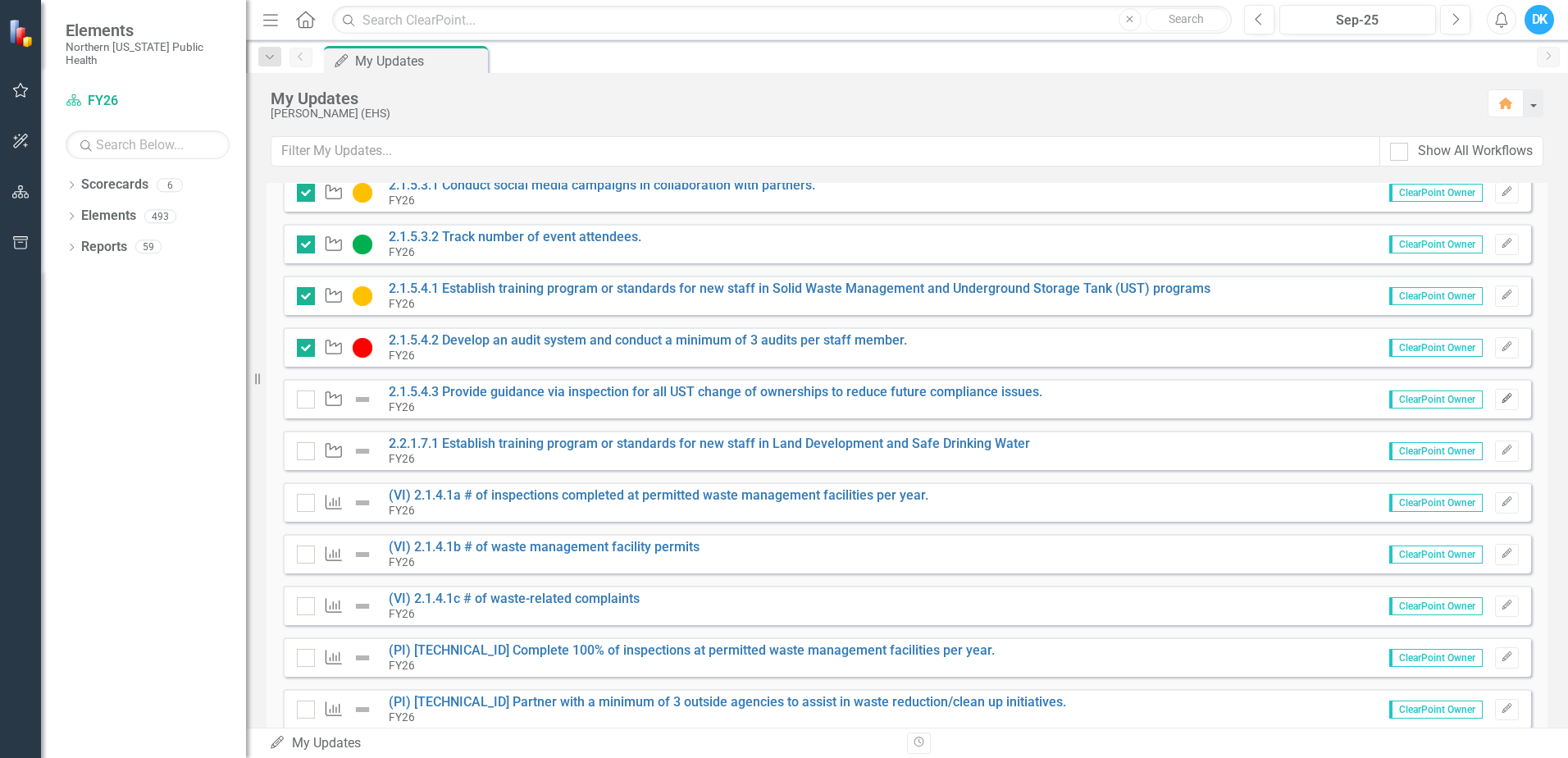
click at [1495, 393] on button "Edit" at bounding box center [1507, 399] width 24 height 21
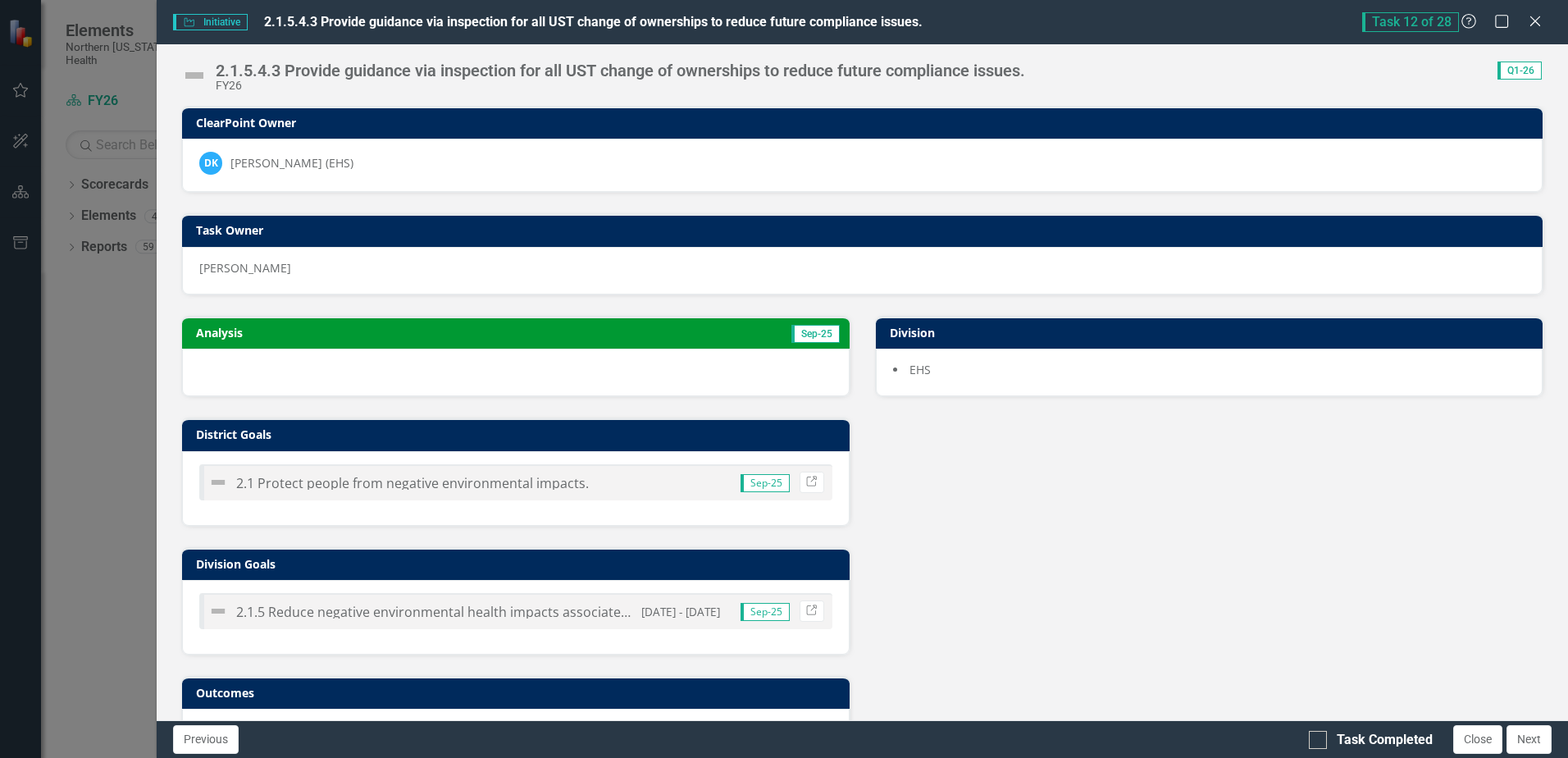
click at [666, 336] on td "Sep-25" at bounding box center [675, 334] width 334 height 25
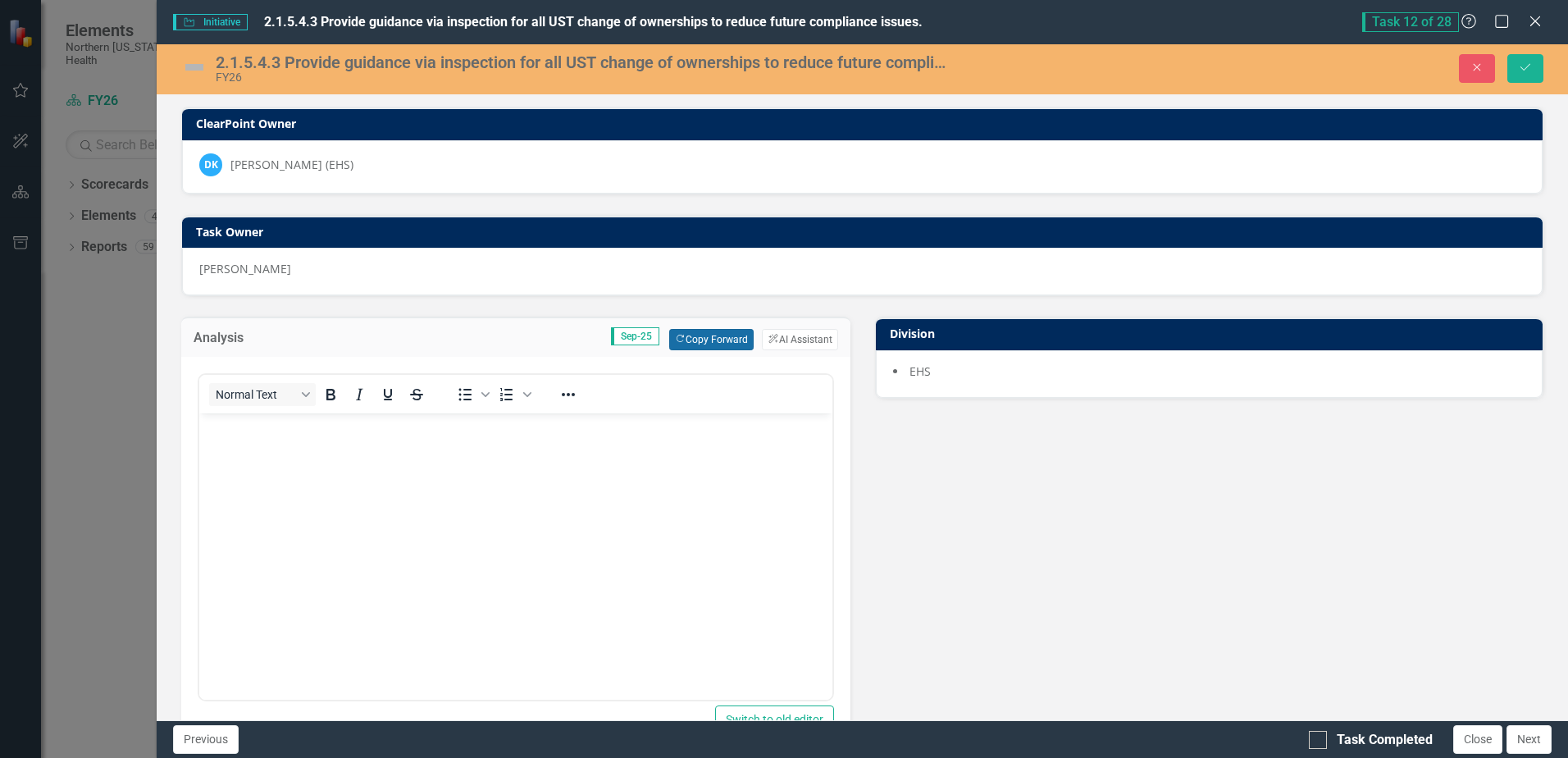
click at [691, 342] on button "Copy Forward Copy Forward" at bounding box center [711, 339] width 84 height 21
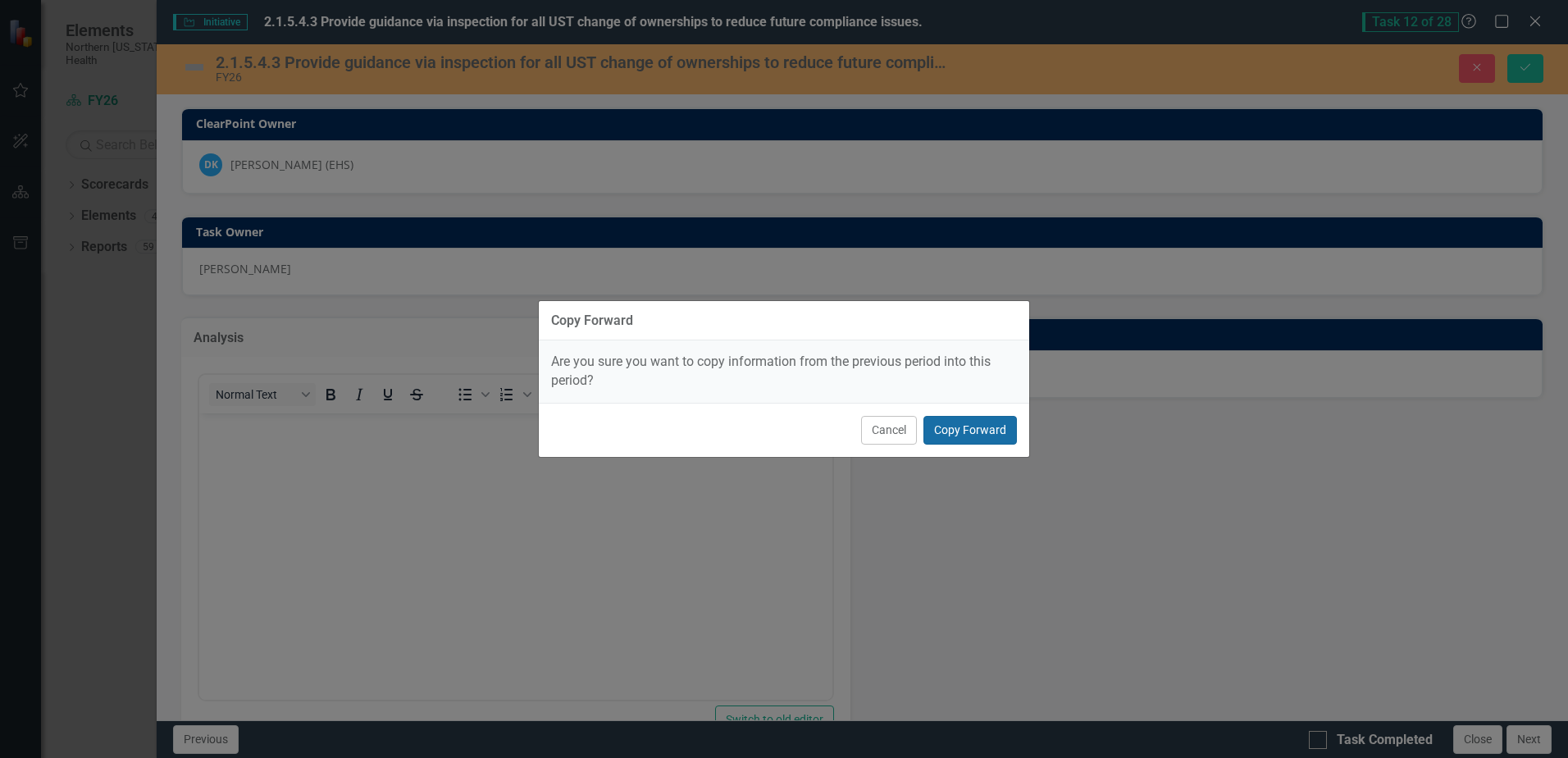
click at [985, 436] on button "Copy Forward" at bounding box center [970, 429] width 93 height 28
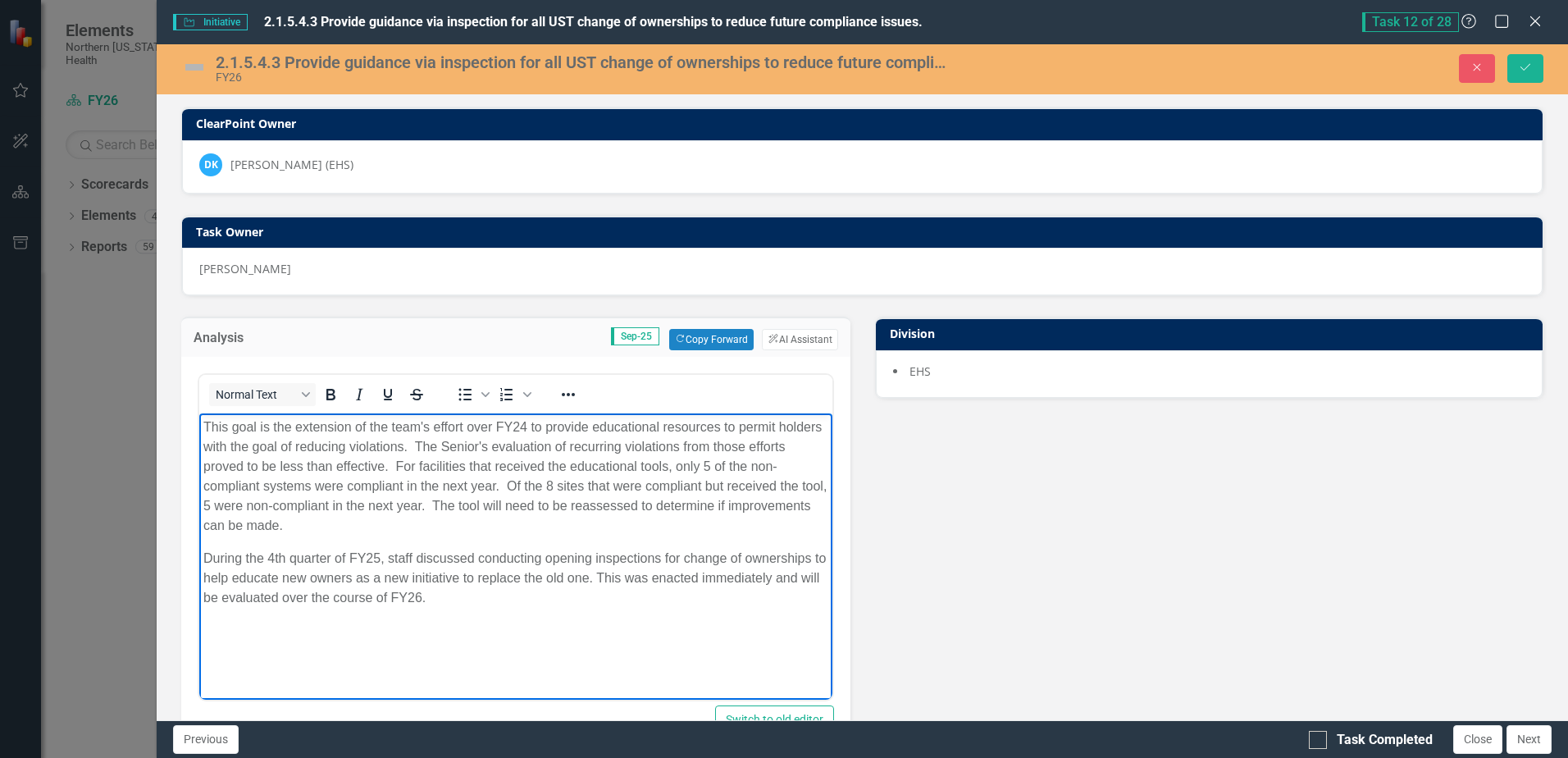
click at [513, 456] on p "This goal is the extension of the team's effort over FY24 to provide educationa…" at bounding box center [515, 476] width 624 height 118
click at [535, 514] on p "This goal is the extension of the team's effort over FY24 to provide educationa…" at bounding box center [515, 476] width 624 height 118
click at [525, 522] on p "This goal is the extension of the team's effort over FY24 to provide educationa…" at bounding box center [515, 476] width 624 height 118
click at [463, 562] on p "During the 4th quarter of FY25, staff discussed conducting opening inspections …" at bounding box center [515, 578] width 624 height 60
click at [484, 583] on p "During the 4th quarter of FY25, staff discussed conducting opening inspections …" at bounding box center [515, 578] width 624 height 60
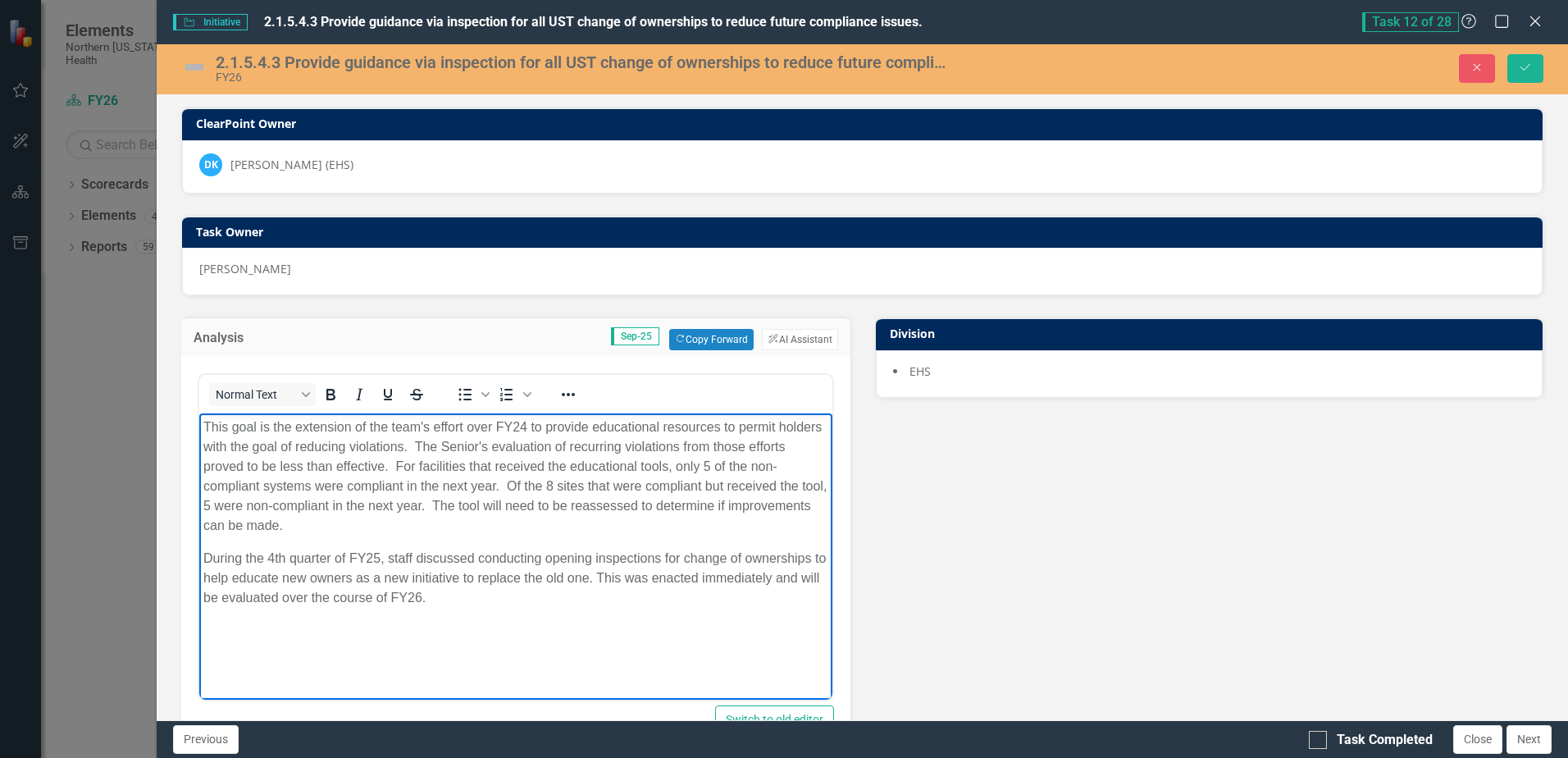
click at [466, 602] on p "During the 4th quarter of FY25, staff discussed conducting opening inspections …" at bounding box center [515, 578] width 624 height 60
drag, startPoint x: 450, startPoint y: 528, endPoint x: 206, endPoint y: 429, distance: 263.3
click at [206, 429] on p "This goal is the extension of the team's effort over FY24 to provide educationa…" at bounding box center [515, 476] width 624 height 118
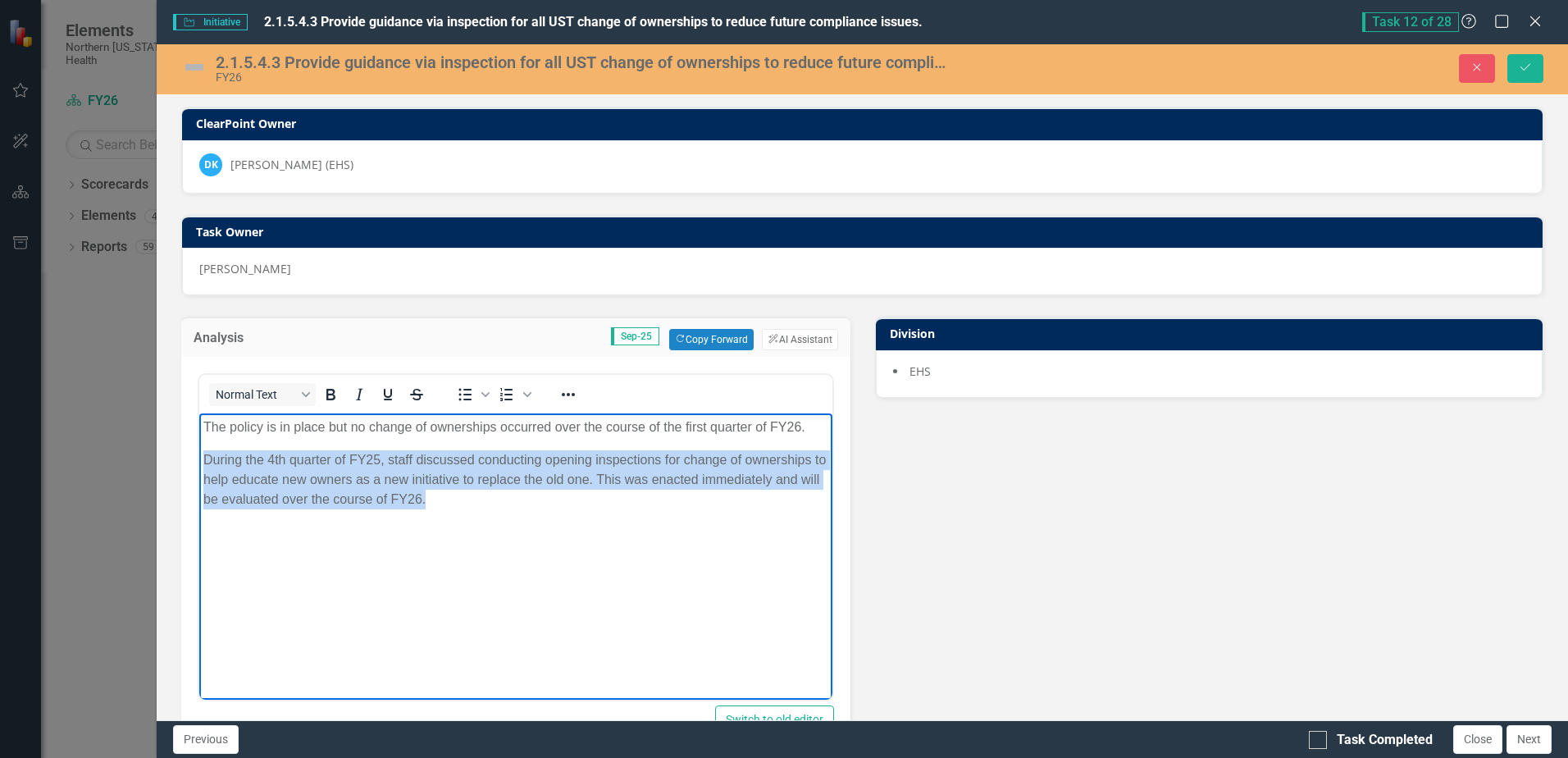
drag, startPoint x: 438, startPoint y: 491, endPoint x: 342, endPoint y: 871, distance: 391.9
click at [200, 457] on html "The policy is in place but no change of ownerships occurred over the course of …" at bounding box center [515, 536] width 633 height 246
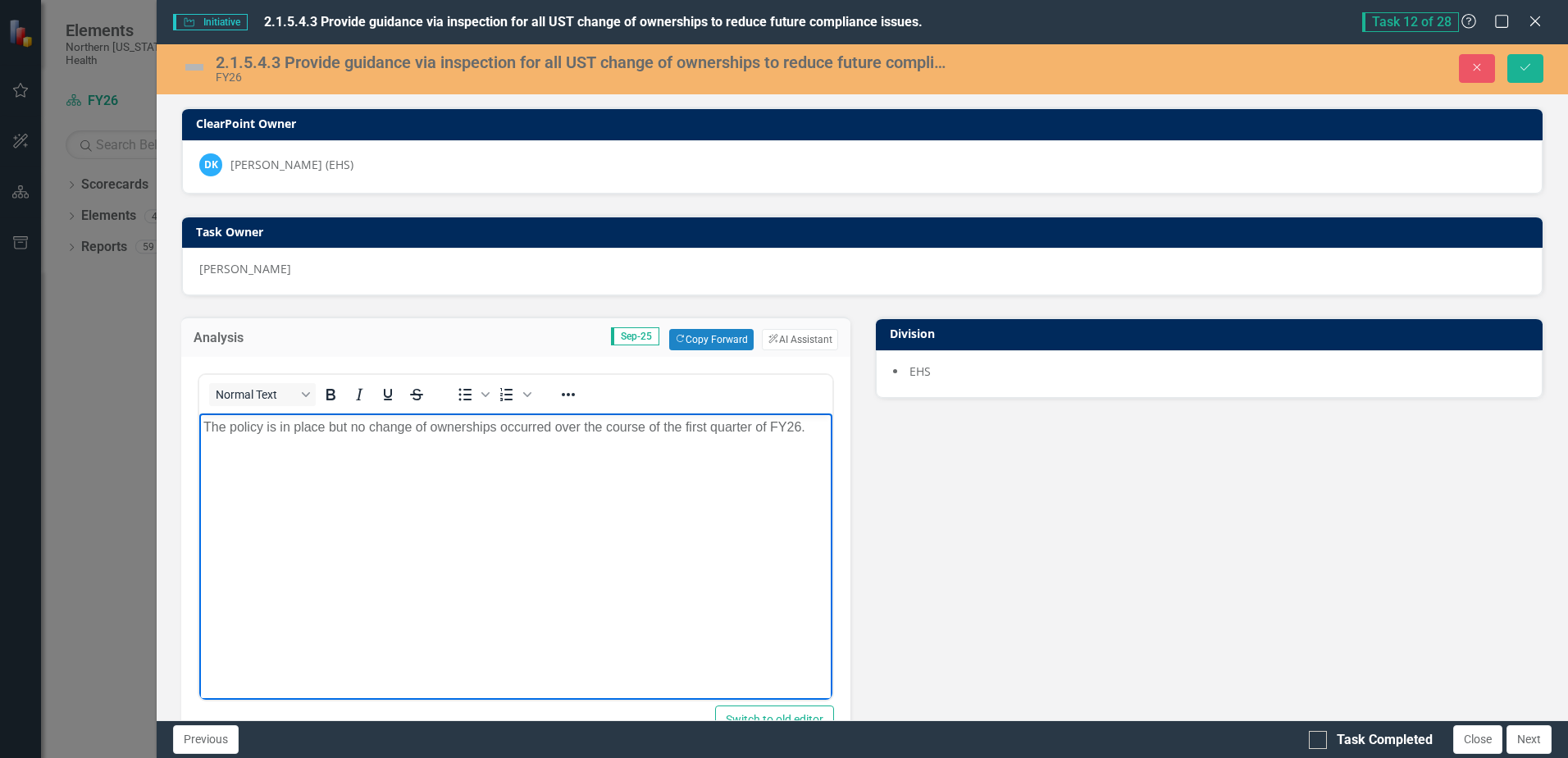
click at [198, 66] on img at bounding box center [194, 67] width 27 height 27
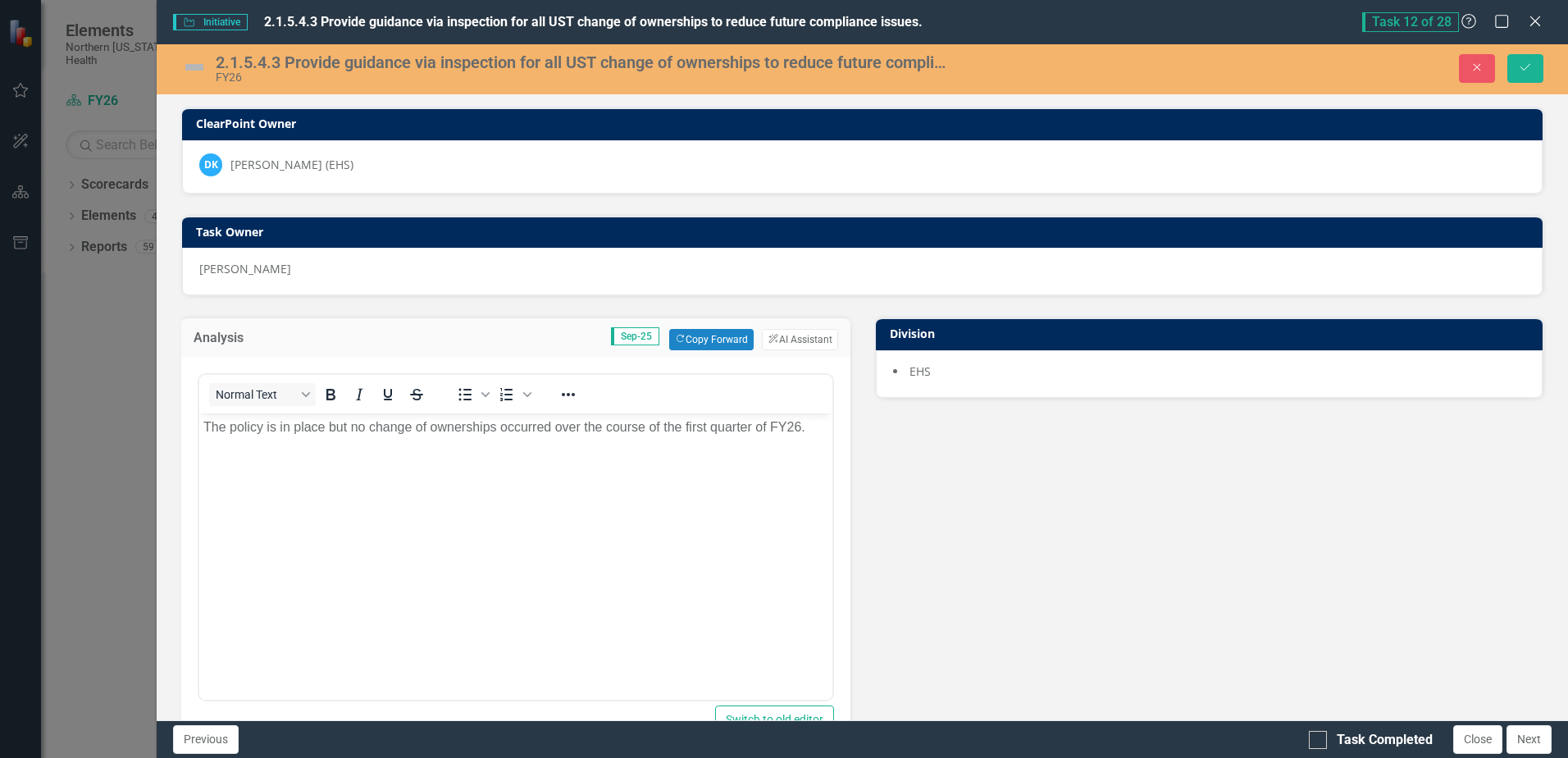
click at [198, 66] on img at bounding box center [194, 67] width 27 height 27
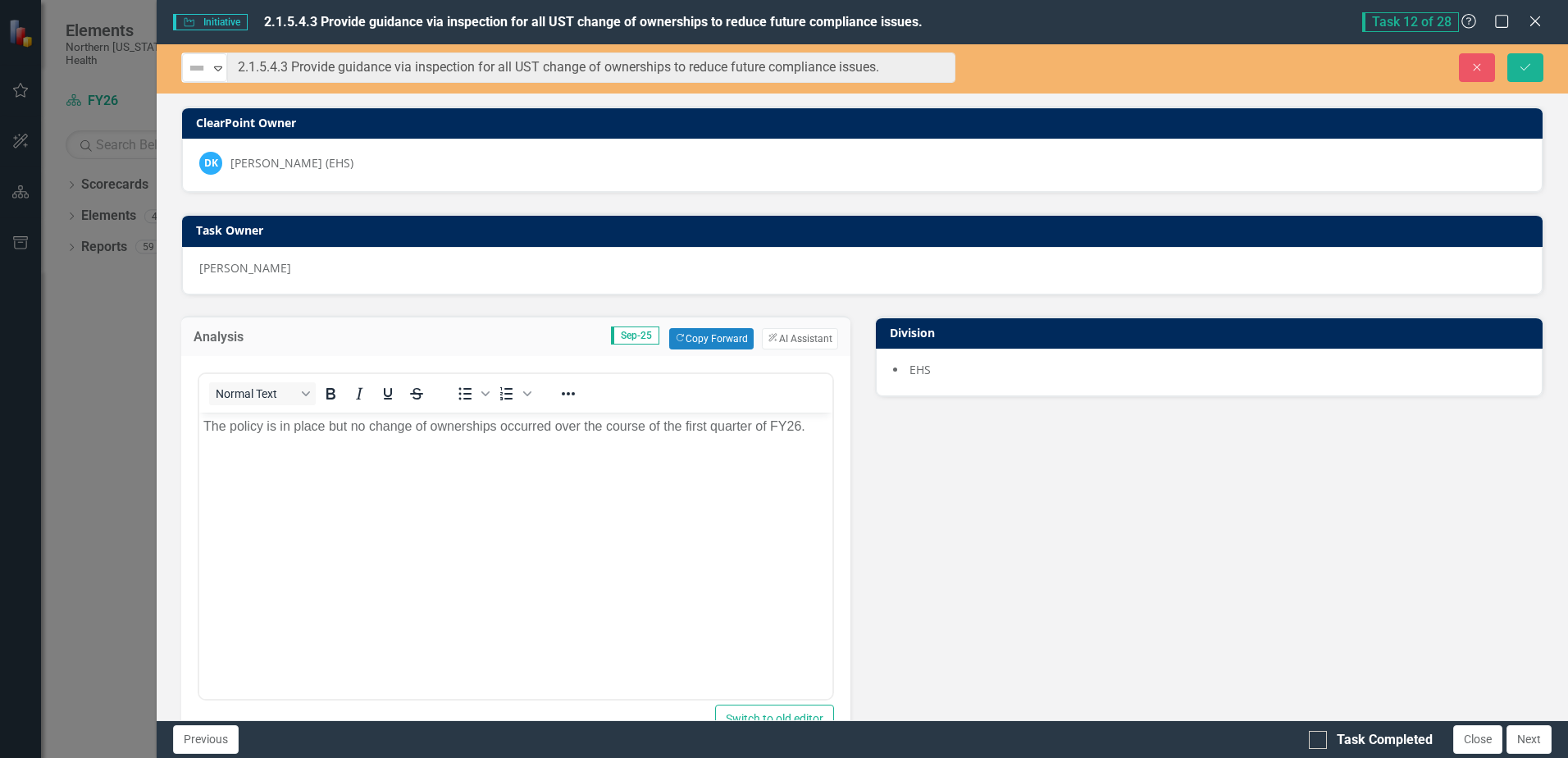
click at [198, 66] on img at bounding box center [197, 69] width 20 height 20
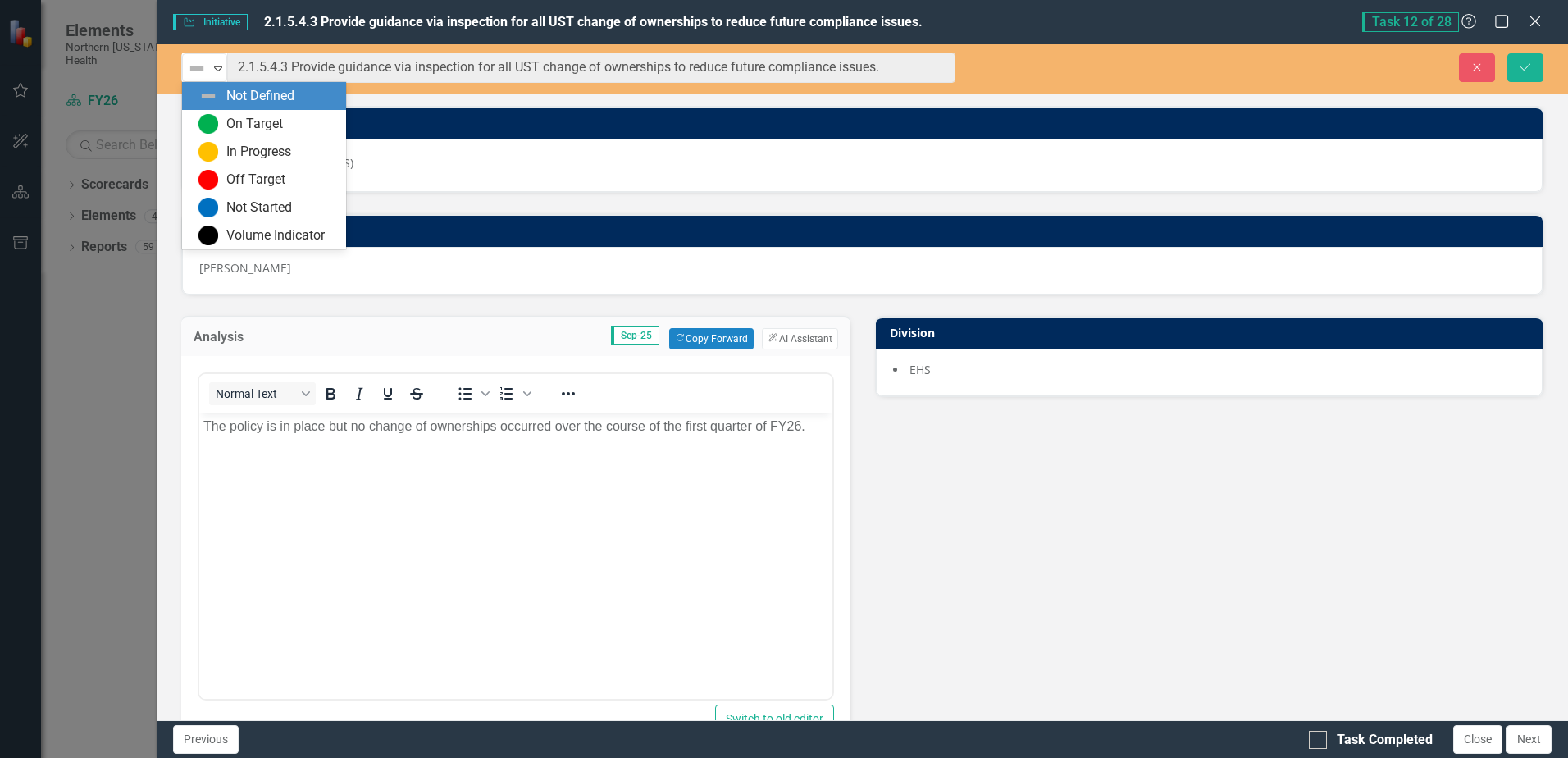
click at [248, 114] on div "On Target" at bounding box center [254, 124] width 57 height 19
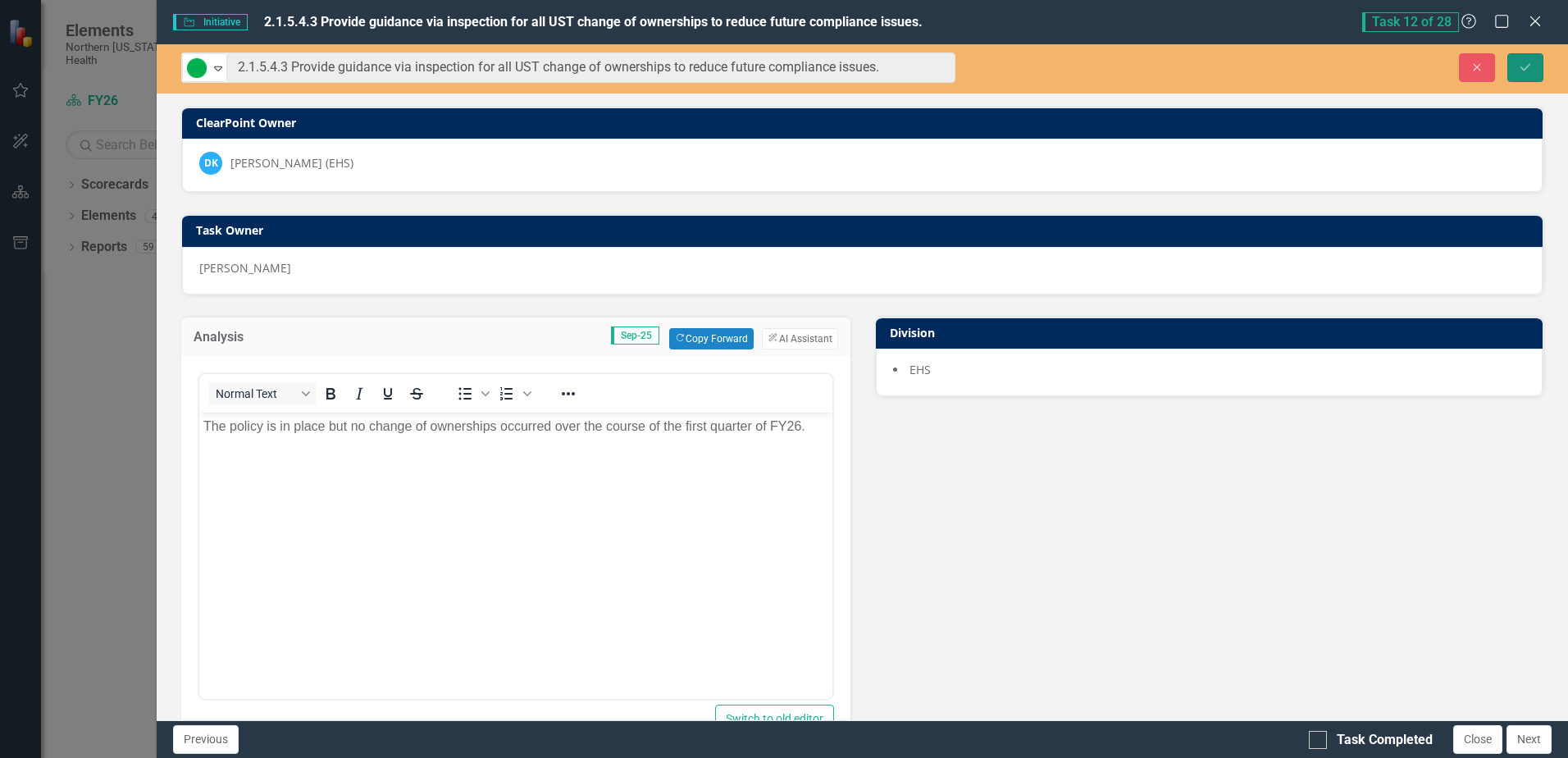
click at [1525, 64] on icon "Save" at bounding box center [1525, 67] width 15 height 12
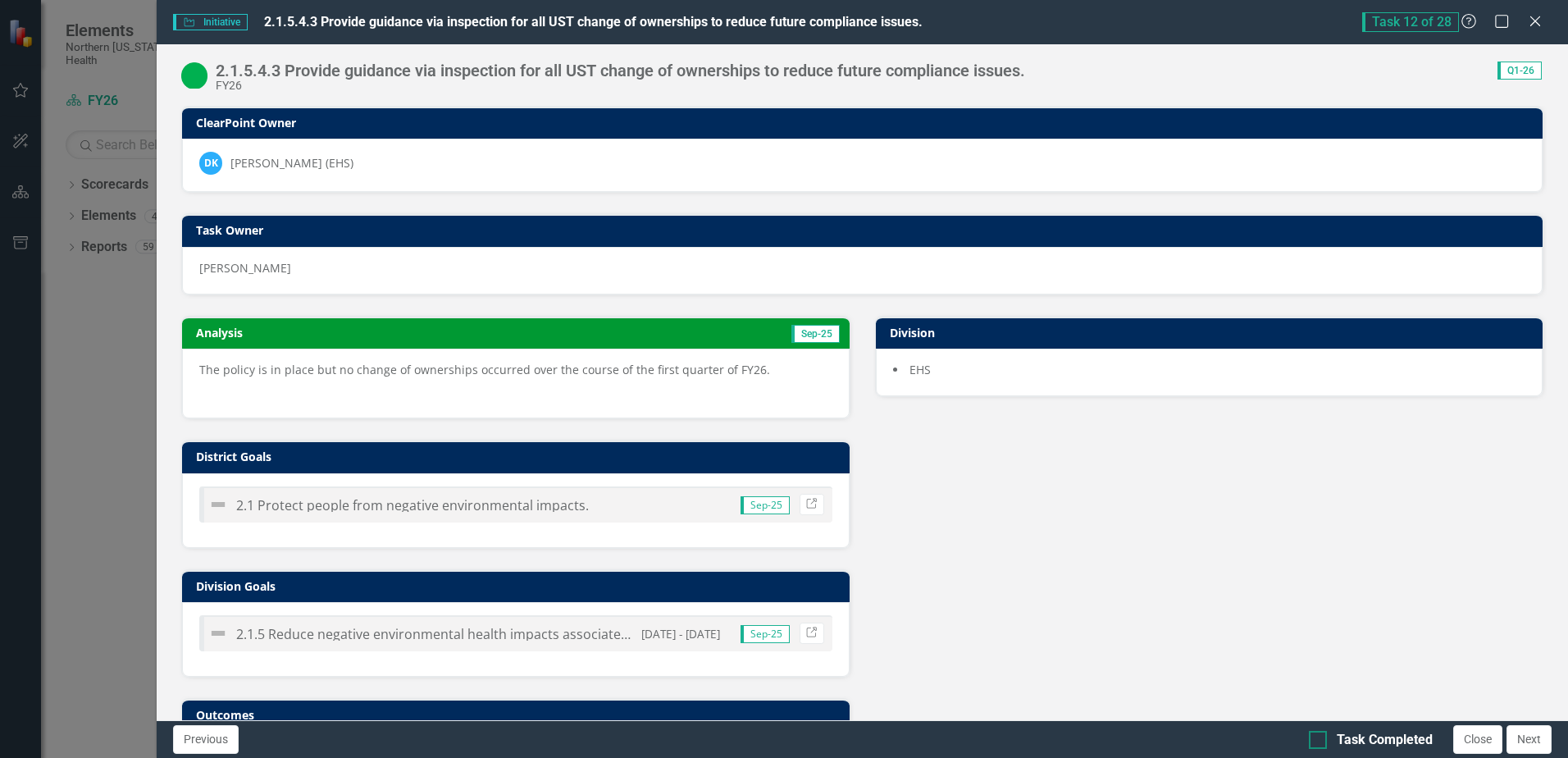
click at [1325, 736] on div at bounding box center [1318, 740] width 18 height 18
click at [1319, 736] on input "Task Completed" at bounding box center [1314, 736] width 11 height 11
checkbox input "true"
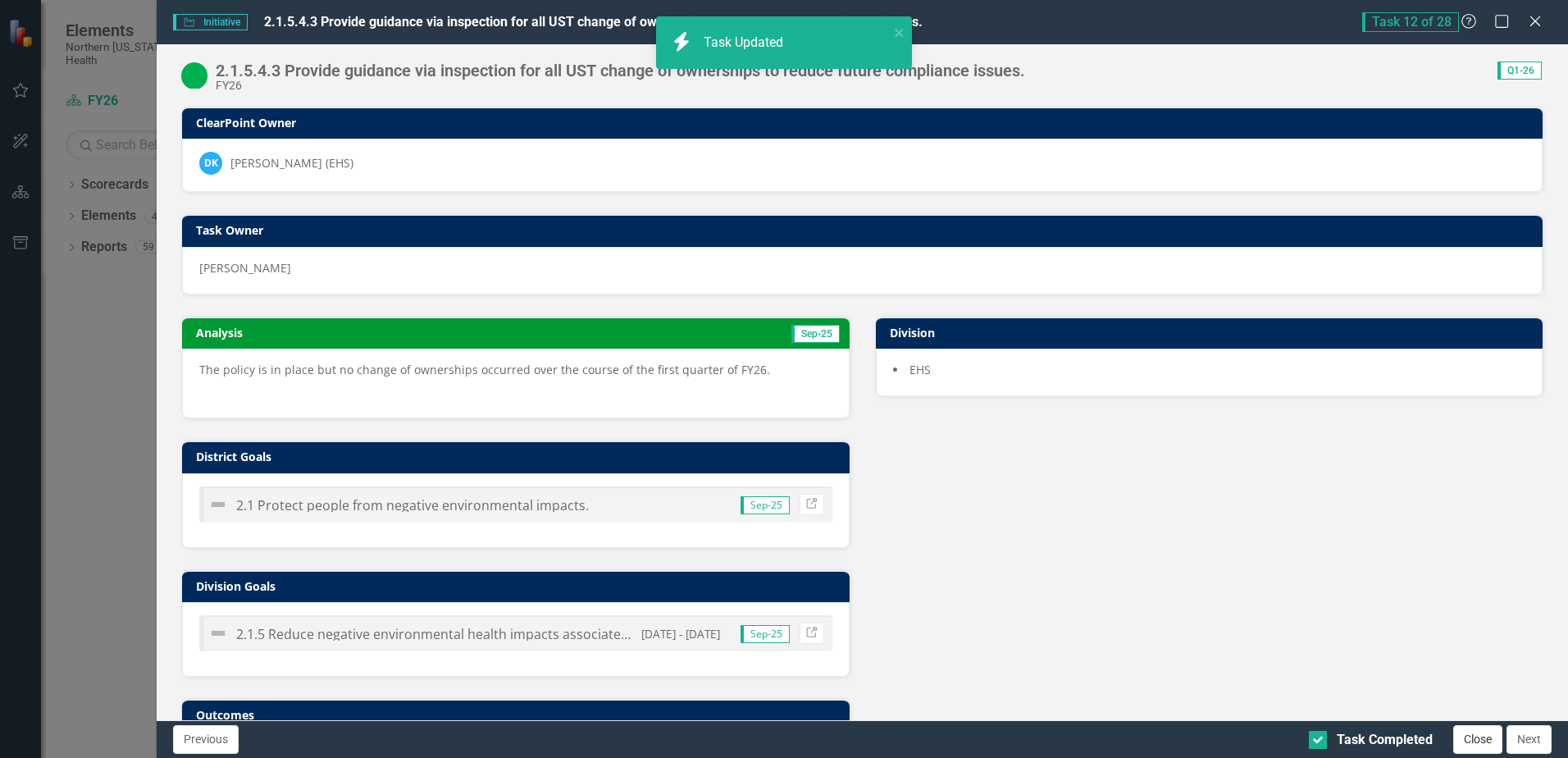
click at [1469, 744] on button "Close" at bounding box center [1477, 739] width 49 height 28
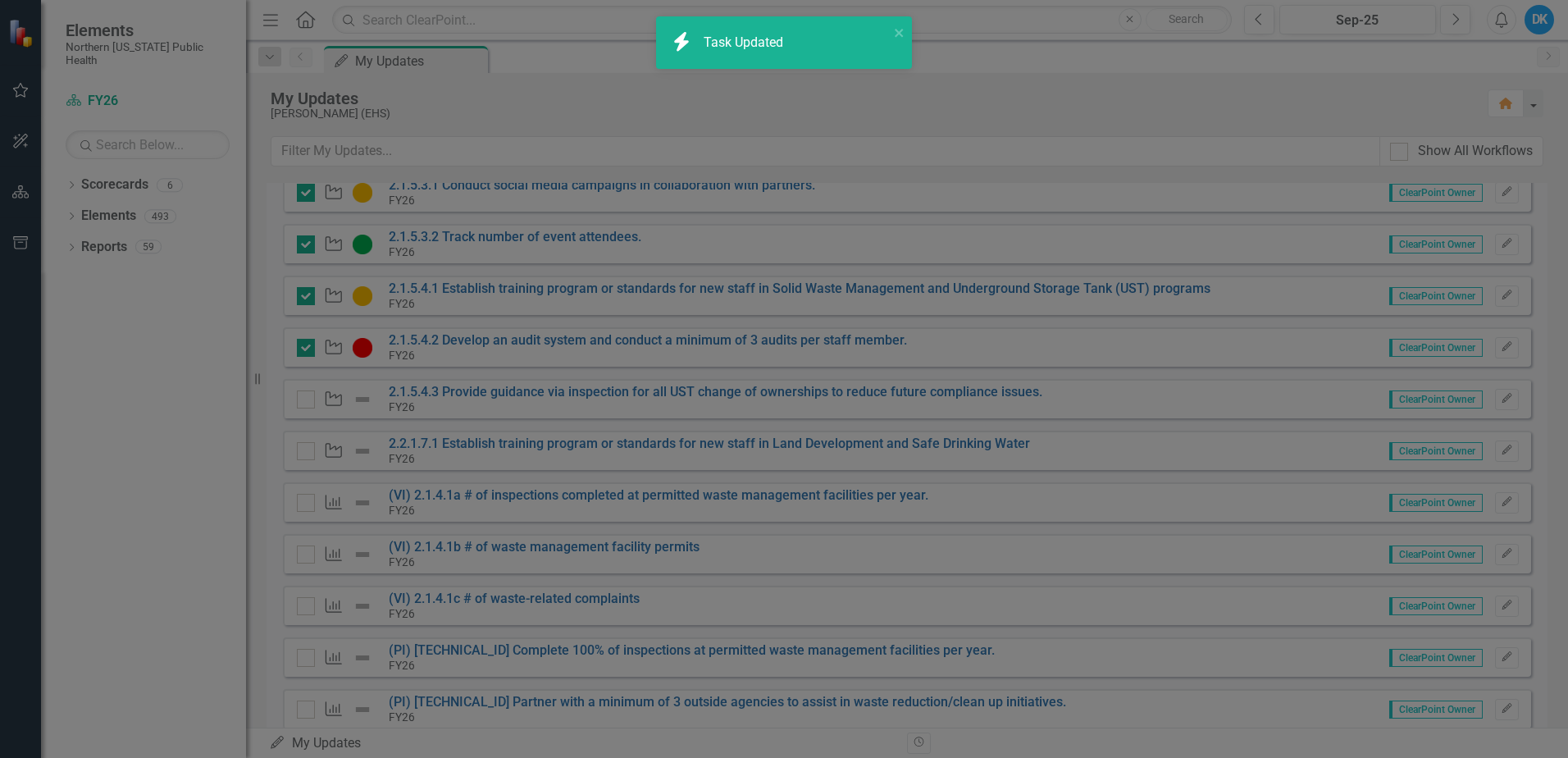
checkbox input "true"
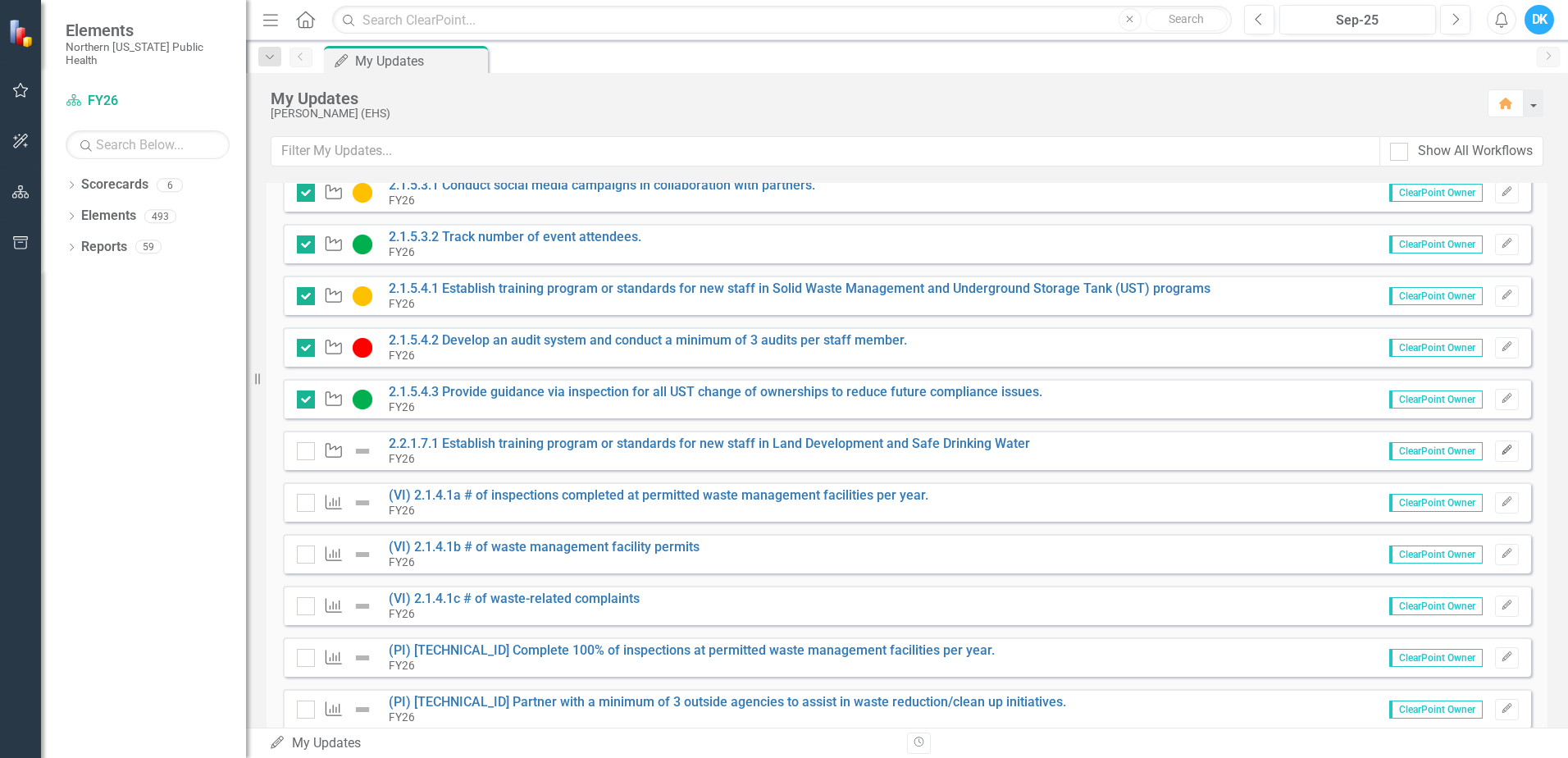
click at [1500, 453] on button "Edit" at bounding box center [1507, 450] width 24 height 21
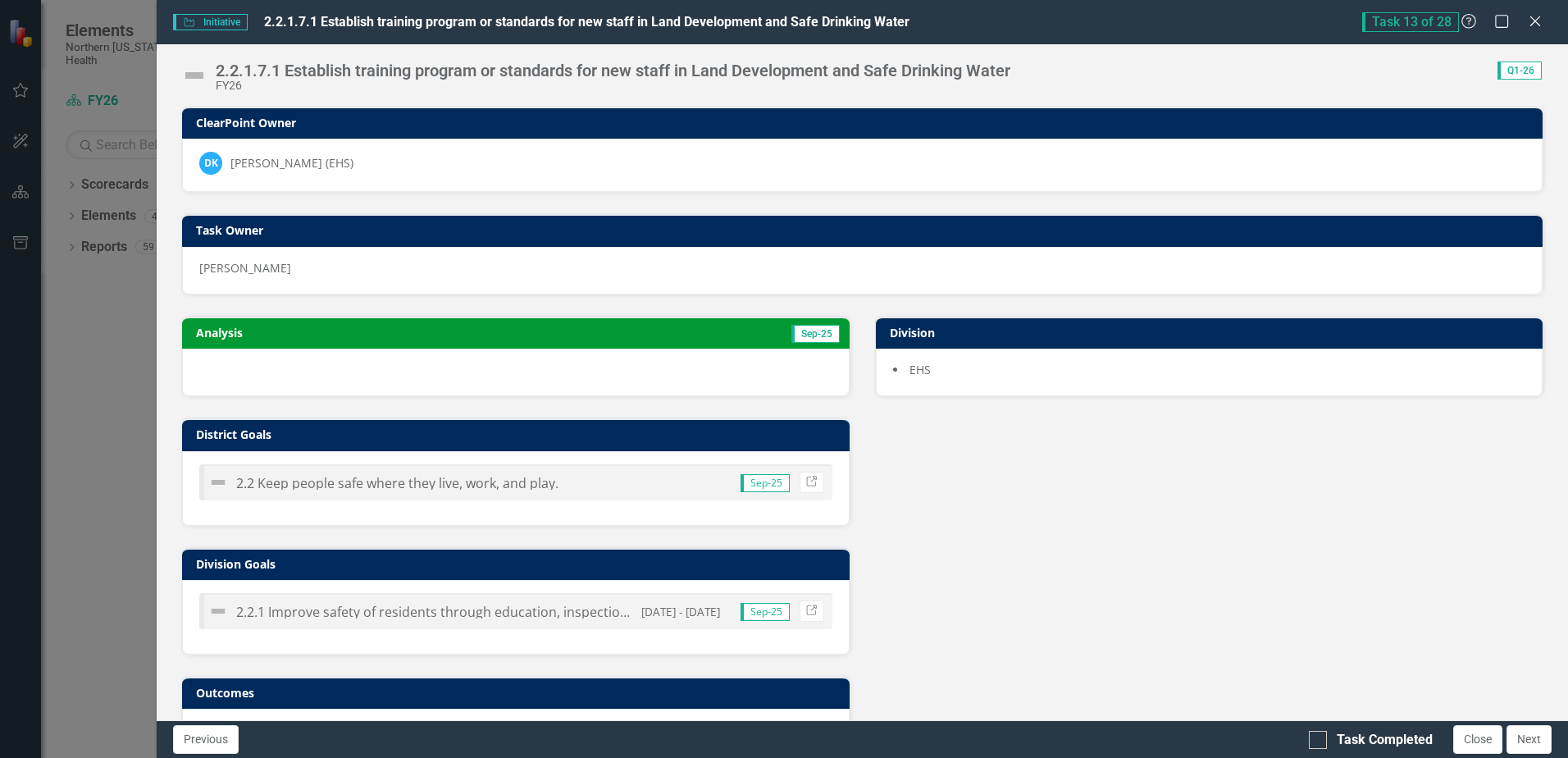
click at [476, 328] on h3 "Analysis" at bounding box center [351, 332] width 311 height 12
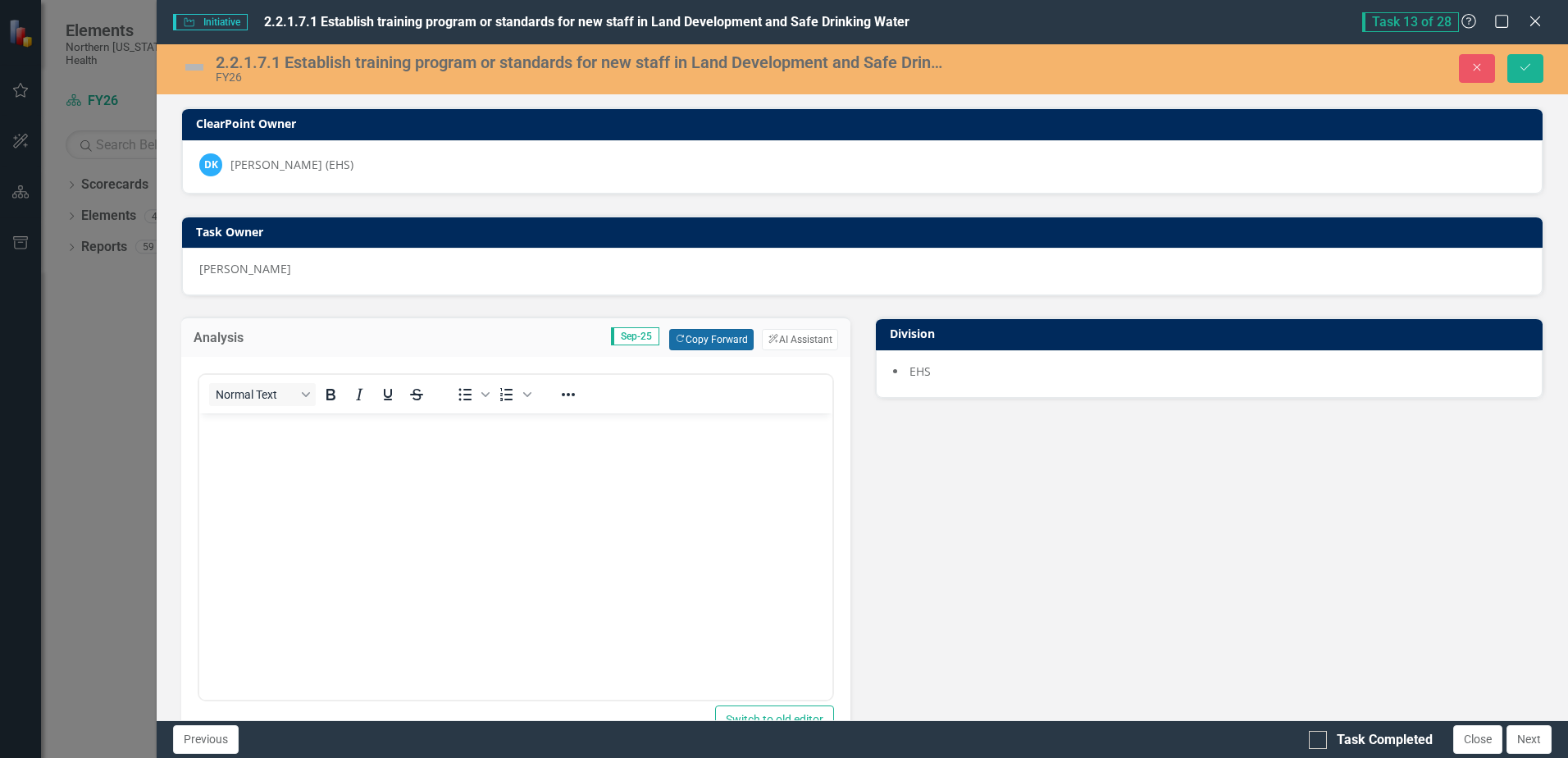
click at [693, 342] on button "Copy Forward Copy Forward" at bounding box center [711, 339] width 84 height 21
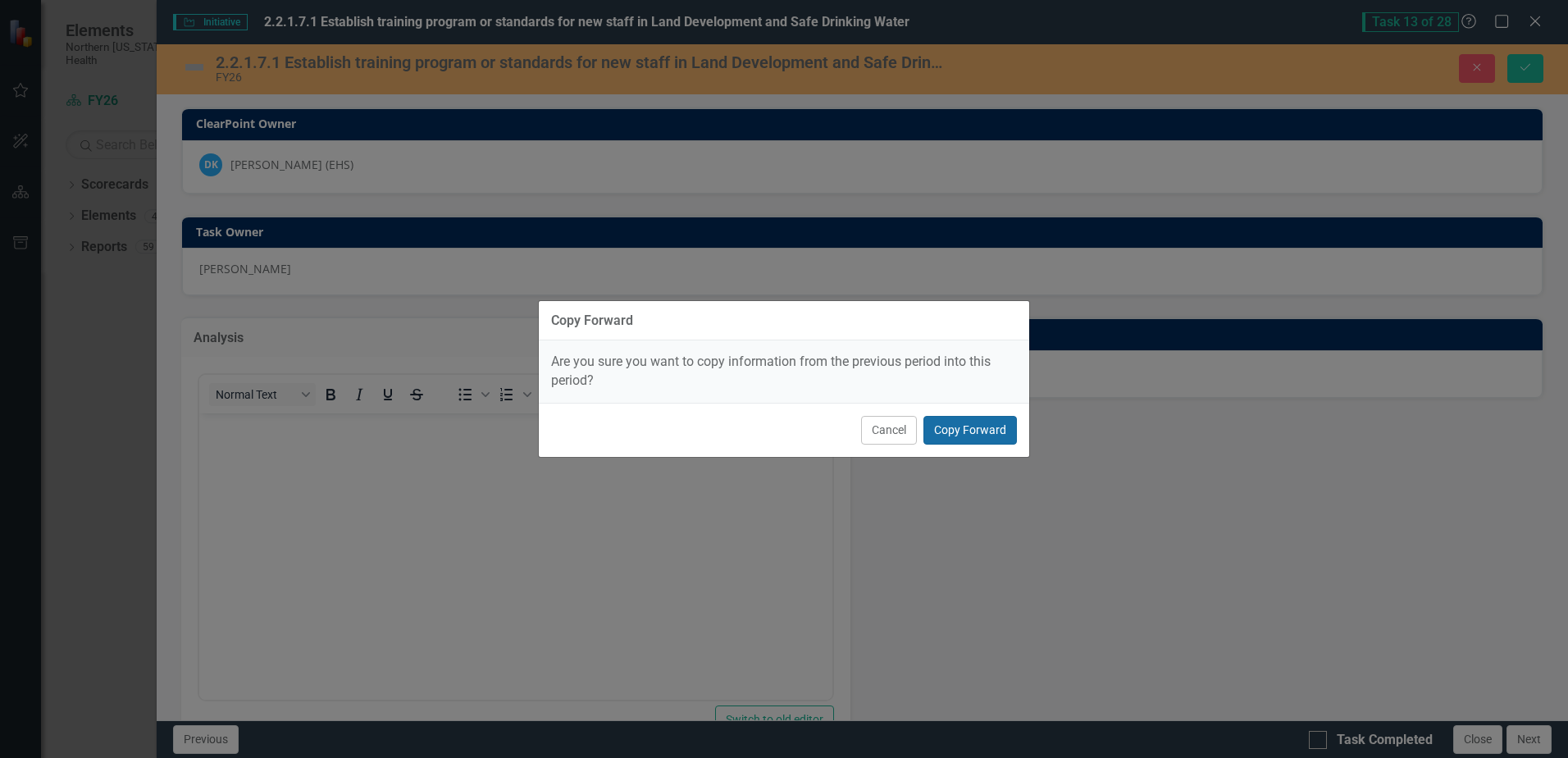
click at [997, 424] on button "Copy Forward" at bounding box center [970, 429] width 93 height 28
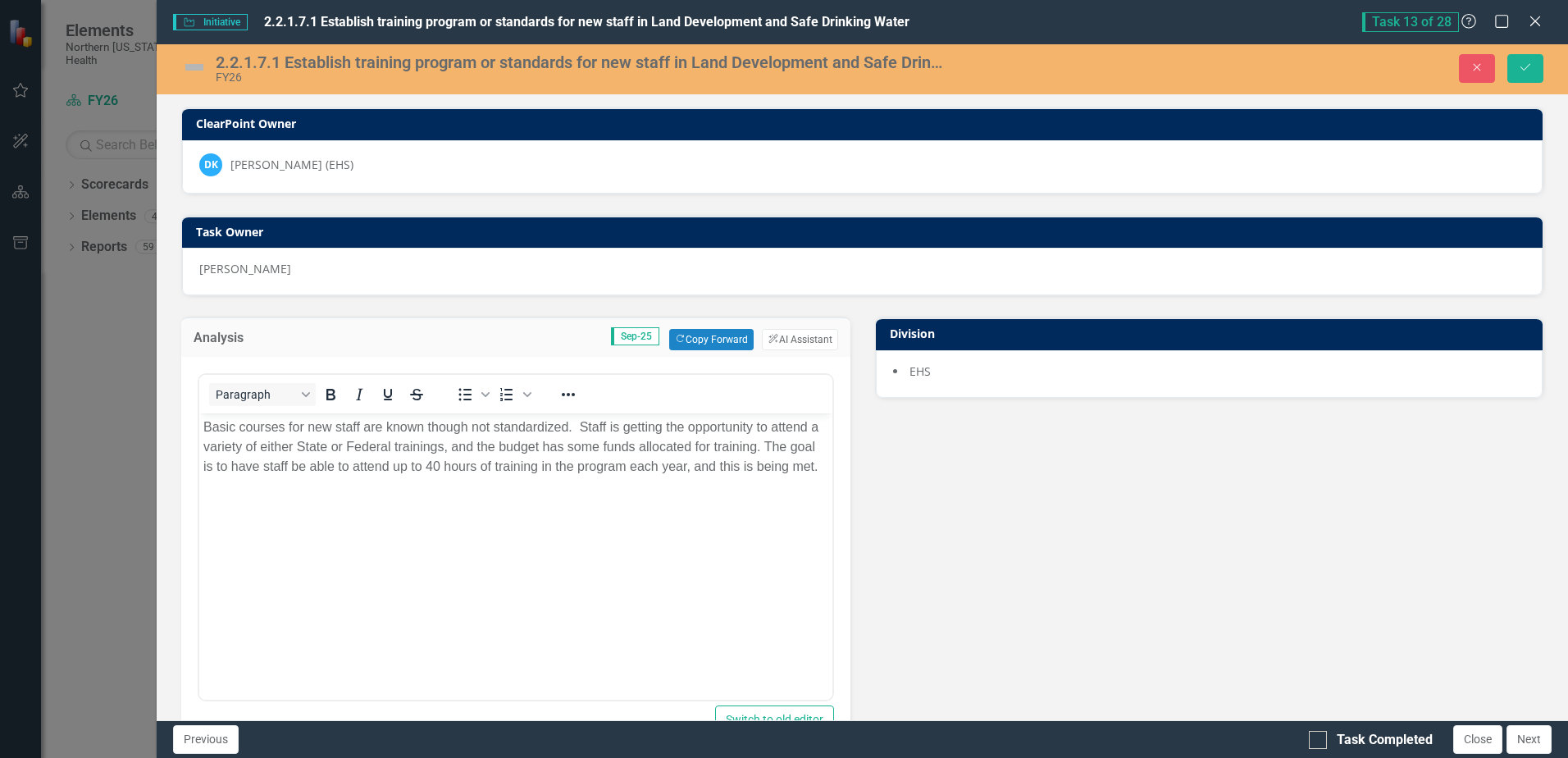
click at [816, 460] on p "Basic courses for new staff are known though not standardized. Staff is getting…" at bounding box center [515, 447] width 624 height 60
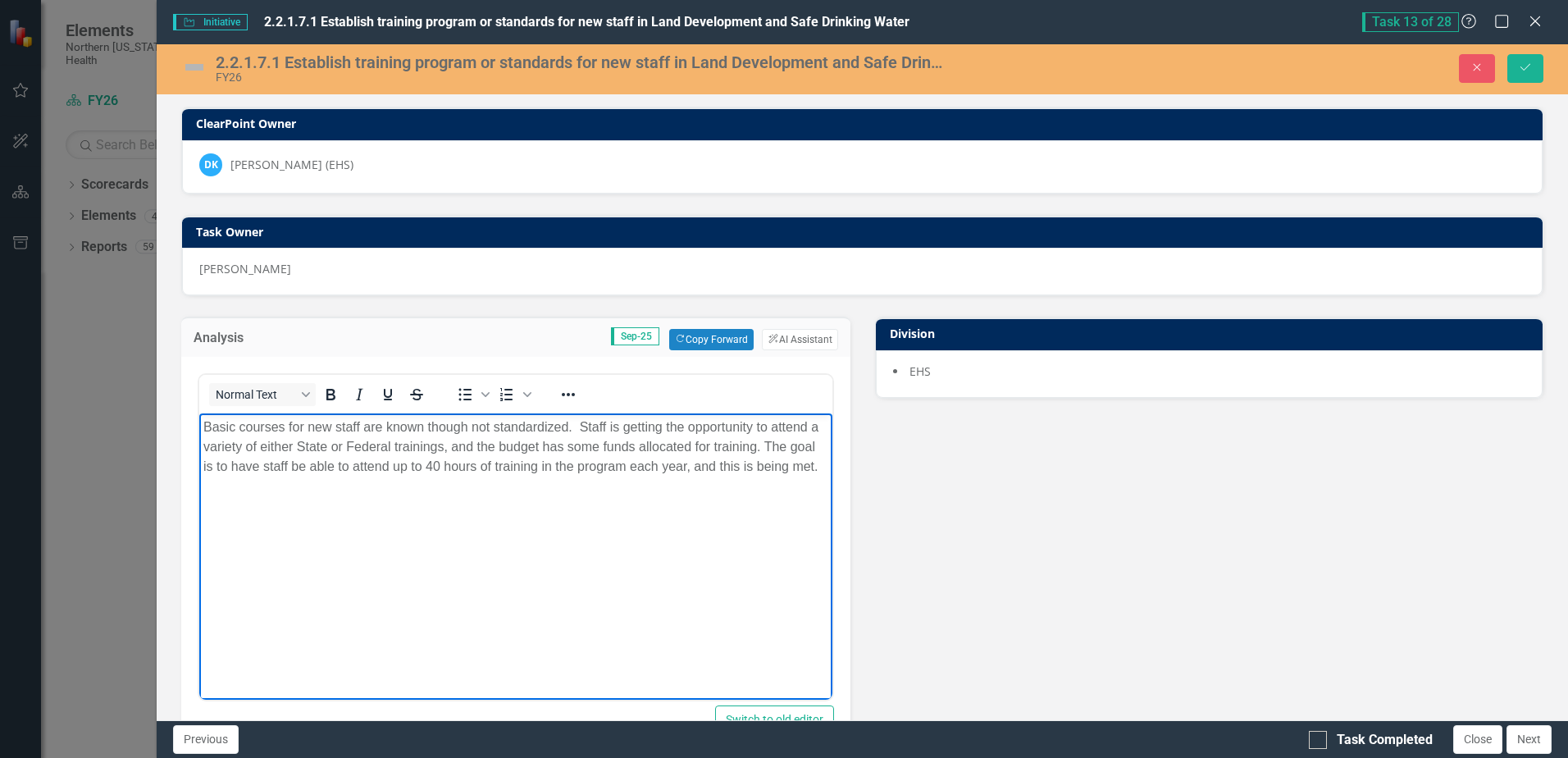
click at [193, 69] on img at bounding box center [194, 67] width 27 height 27
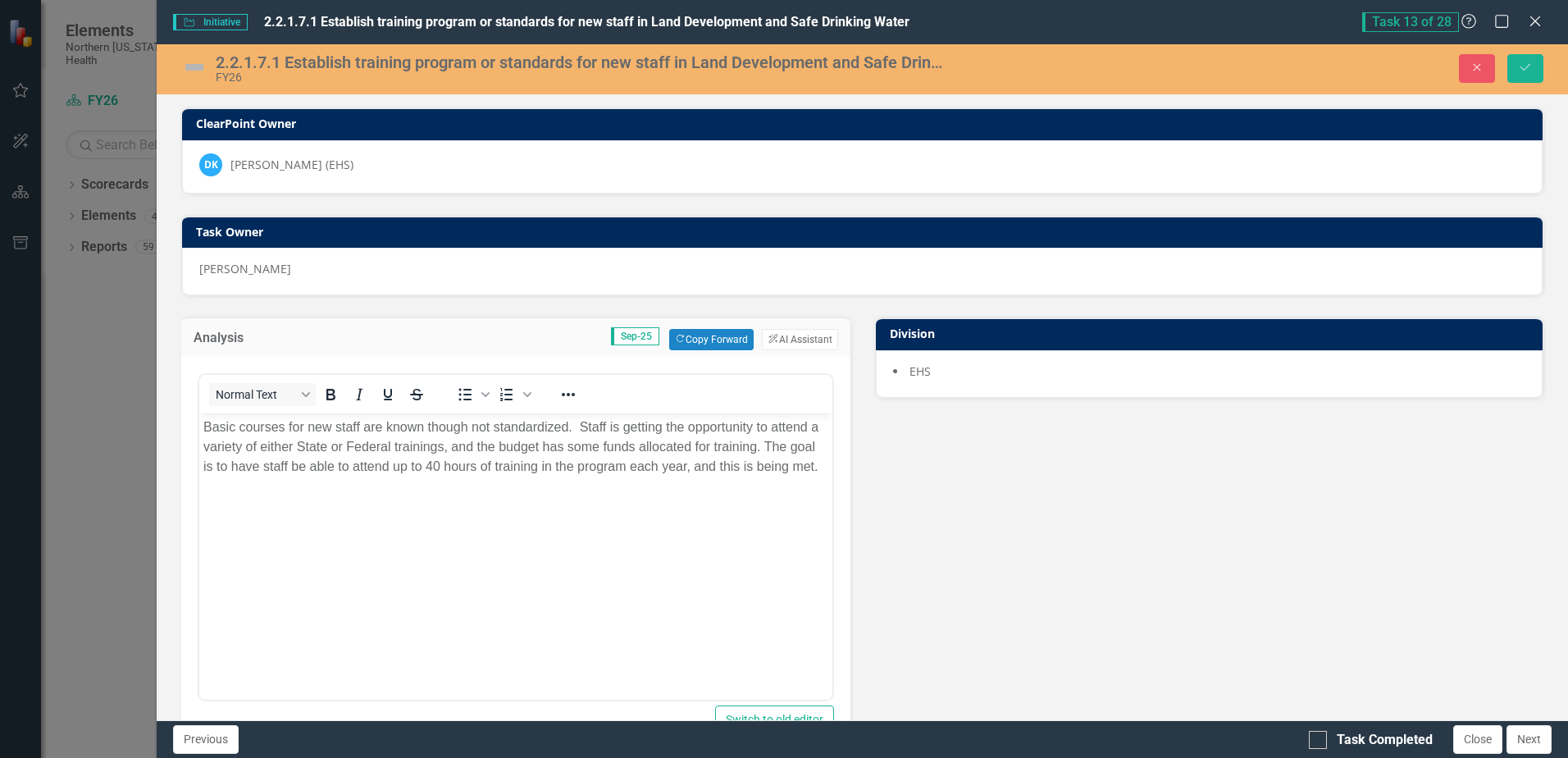
click at [193, 69] on img at bounding box center [194, 67] width 27 height 27
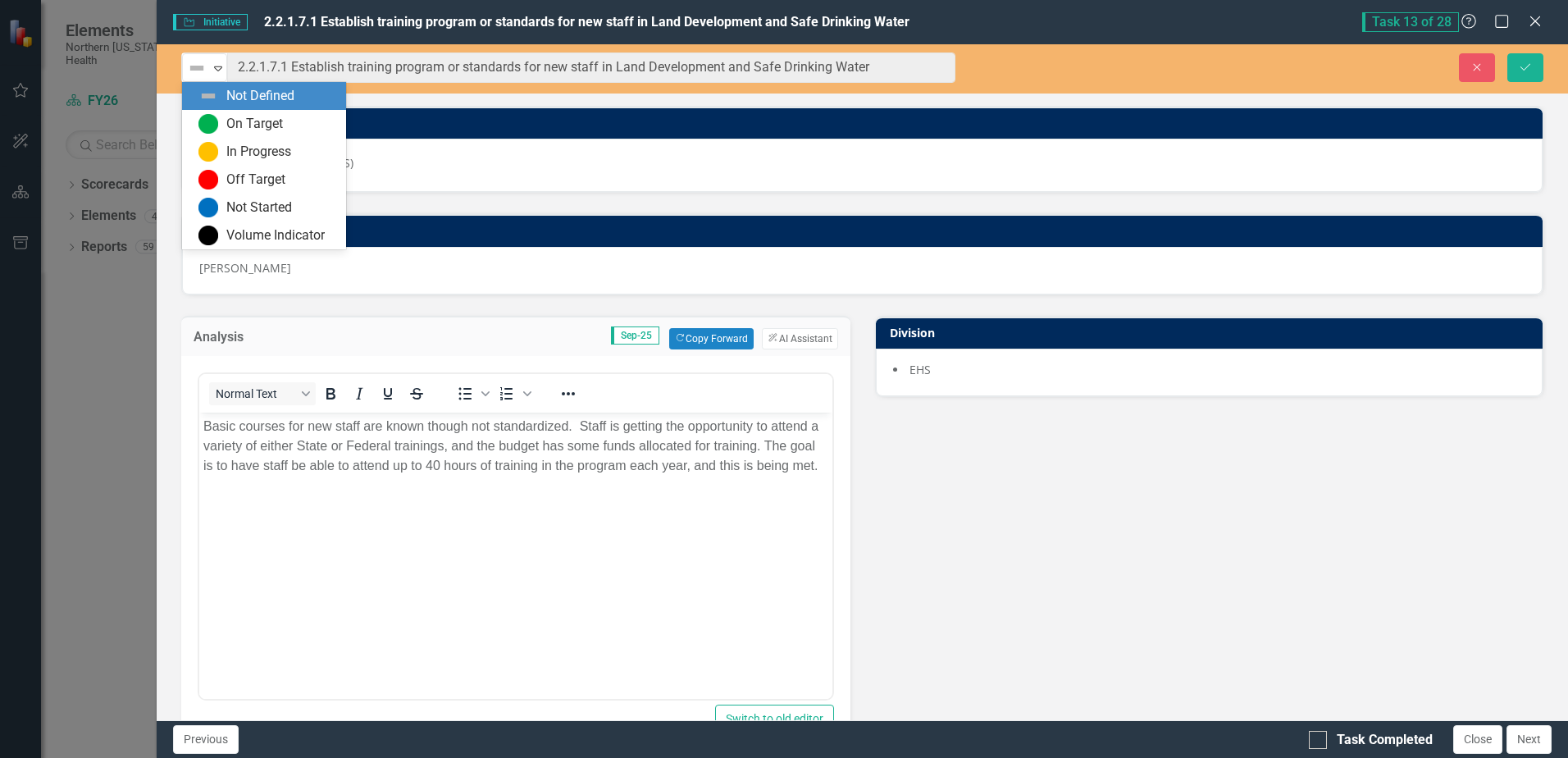
click at [193, 69] on img at bounding box center [197, 69] width 20 height 20
click at [232, 116] on div "On Target" at bounding box center [254, 124] width 57 height 19
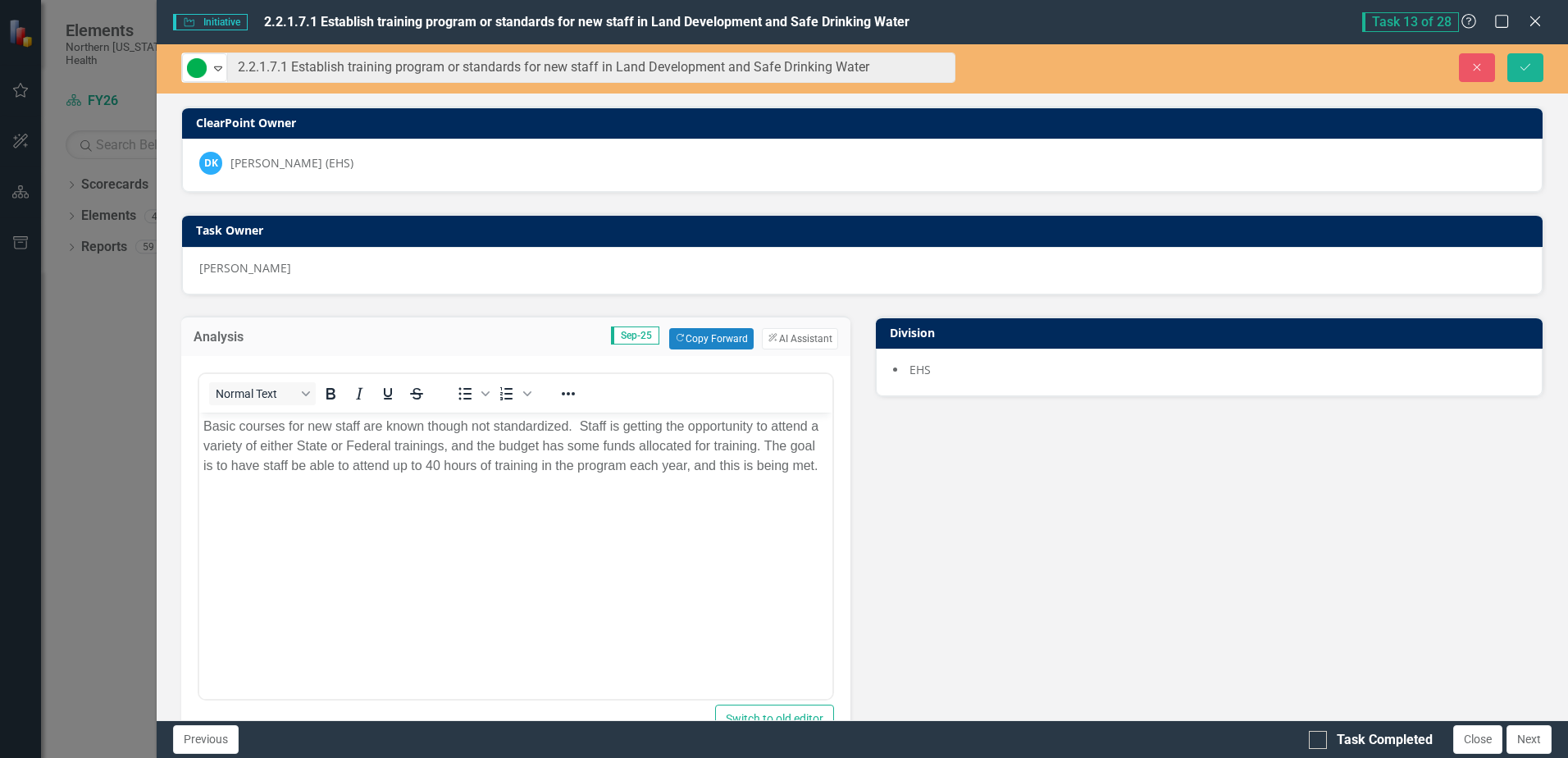
drag, startPoint x: 819, startPoint y: 464, endPoint x: 1051, endPoint y: 878, distance: 474.6
click at [819, 464] on p "Basic courses for new staff are known though not standardized. Staff is getting…" at bounding box center [515, 445] width 624 height 60
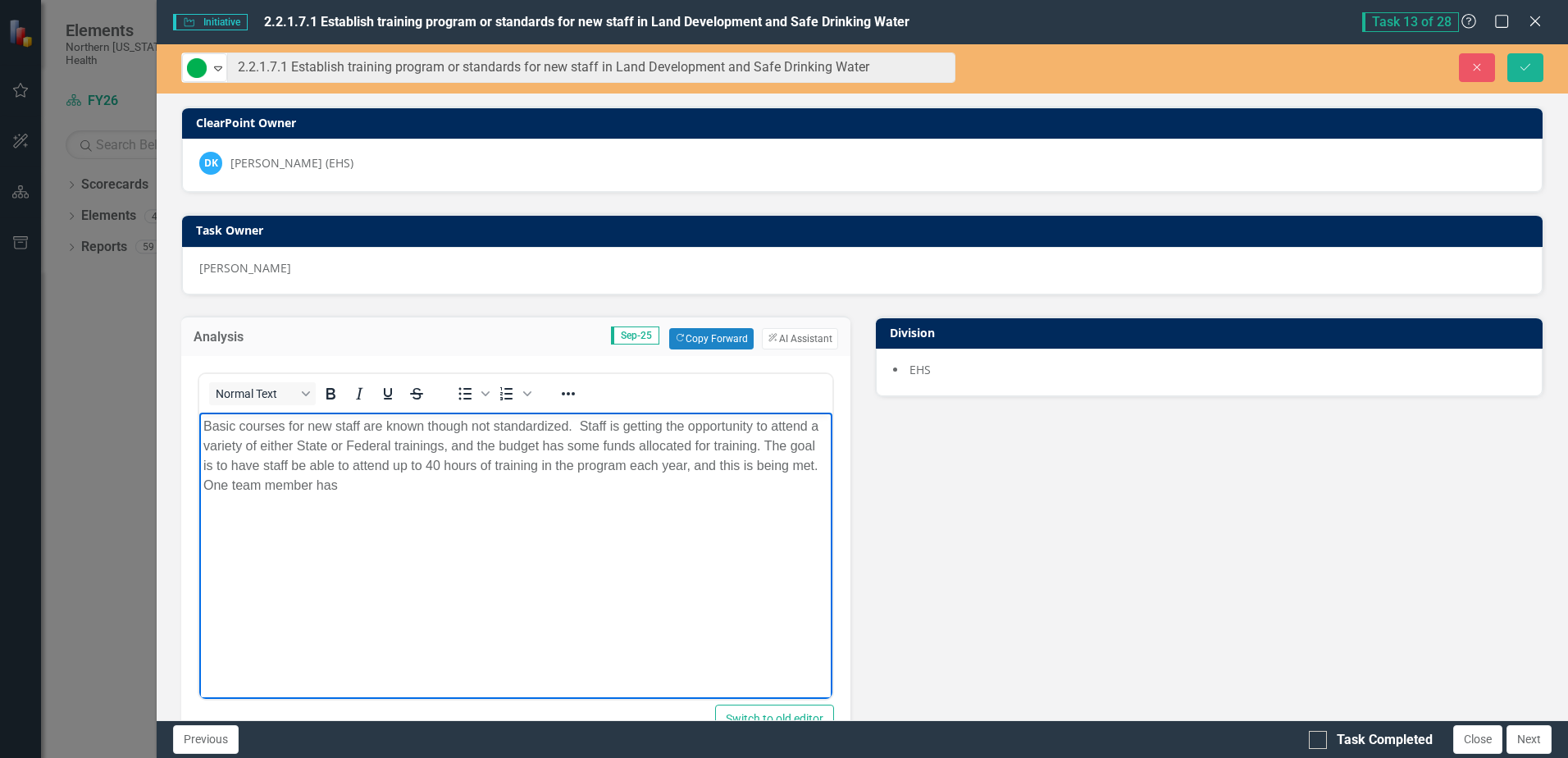
click at [579, 420] on p "Basic courses for new staff are known though not standardized. Staff is getting…" at bounding box center [515, 455] width 624 height 79
drag, startPoint x: 402, startPoint y: 507, endPoint x: 545, endPoint y: 504, distance: 143.0
click at [545, 504] on p "Basic courses for new staff are known though not standardized. One team member …" at bounding box center [515, 465] width 624 height 99
click at [1530, 72] on icon "Save" at bounding box center [1525, 67] width 15 height 12
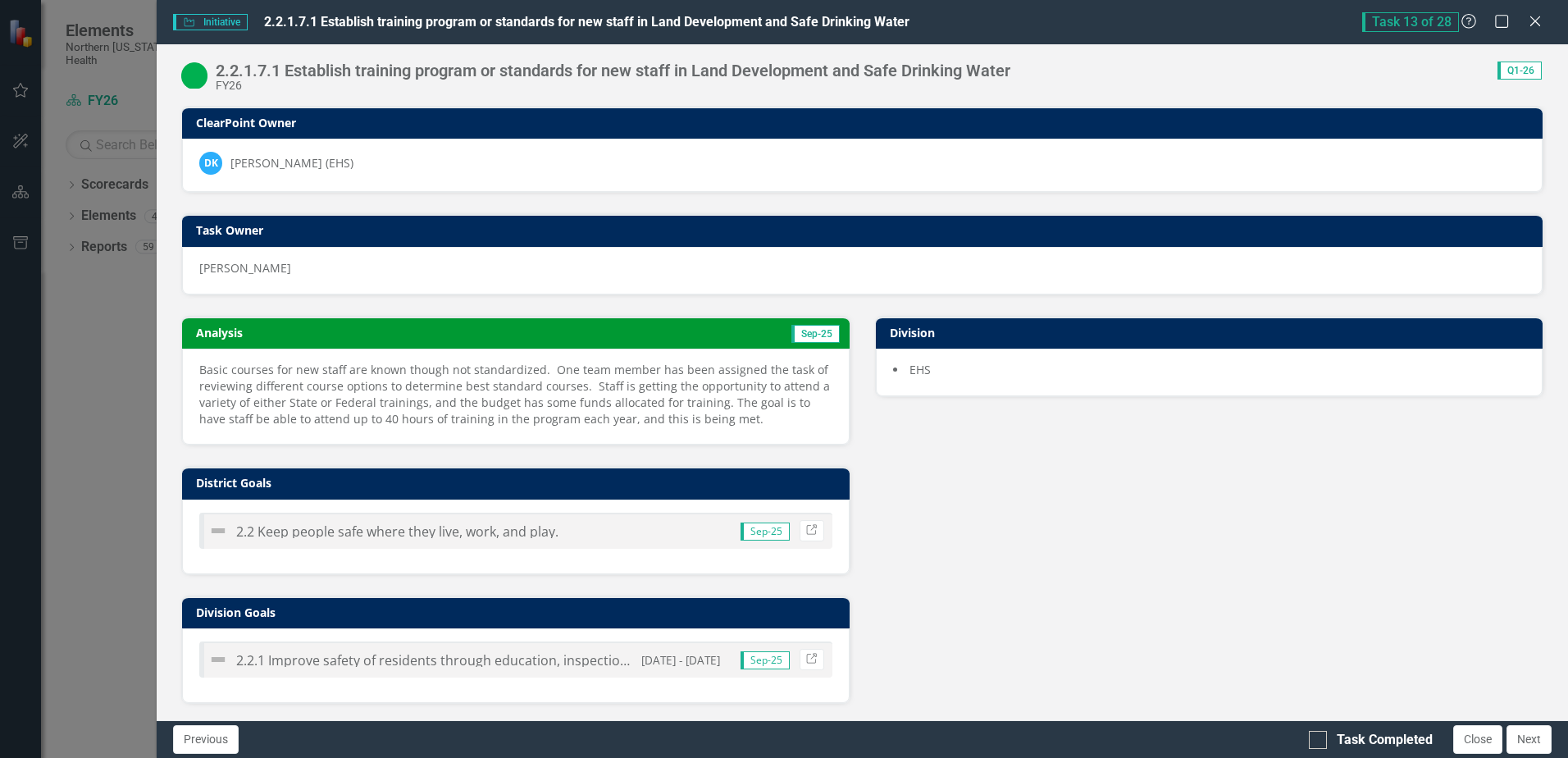
click at [1341, 548] on div "Analysis Sep-25 Basic courses for new staff are known though not standardized. …" at bounding box center [862, 565] width 1387 height 538
click at [1314, 740] on input "Task Completed" at bounding box center [1314, 736] width 11 height 11
checkbox input "true"
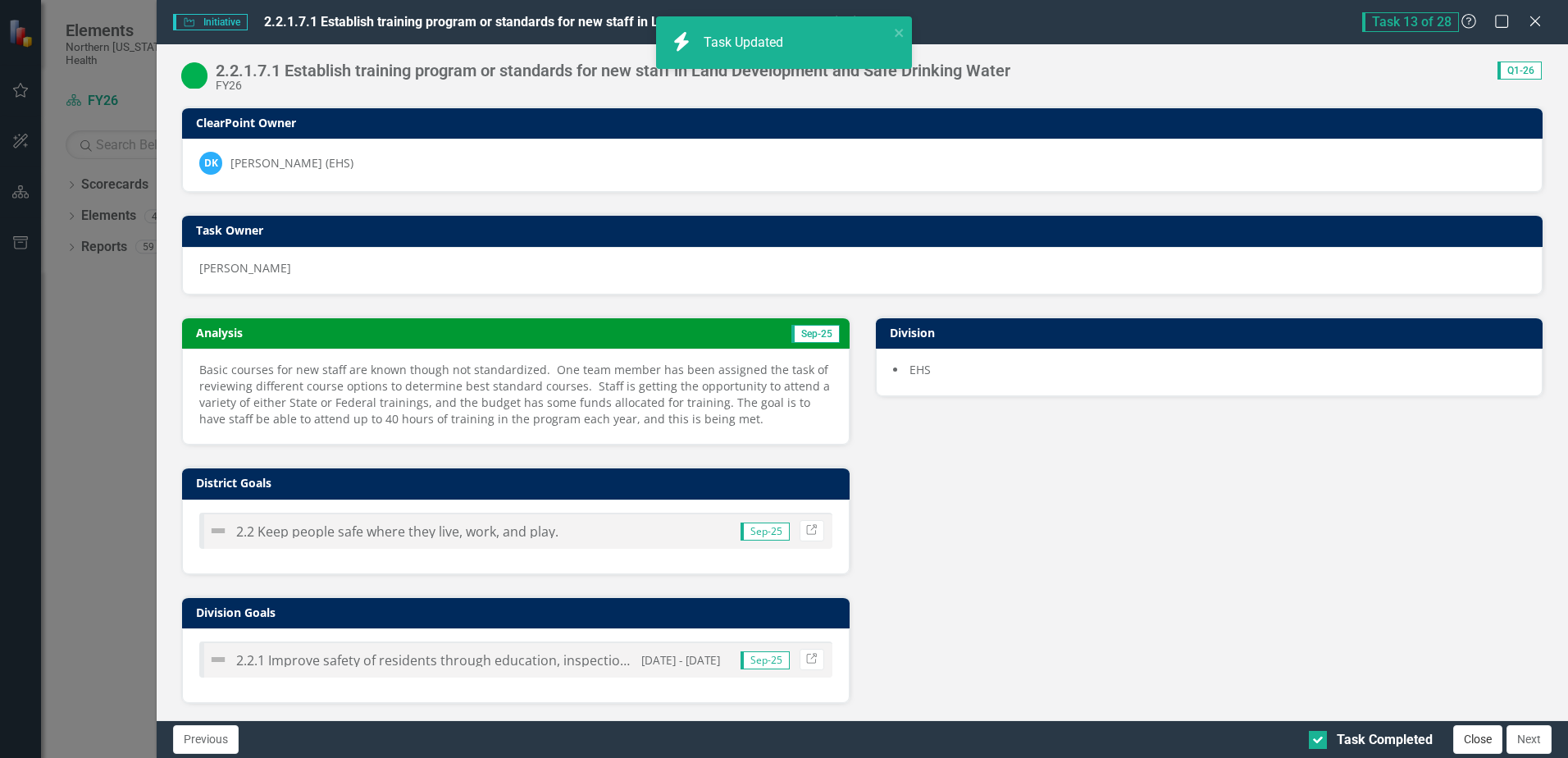
click at [1482, 736] on button "Close" at bounding box center [1477, 739] width 49 height 28
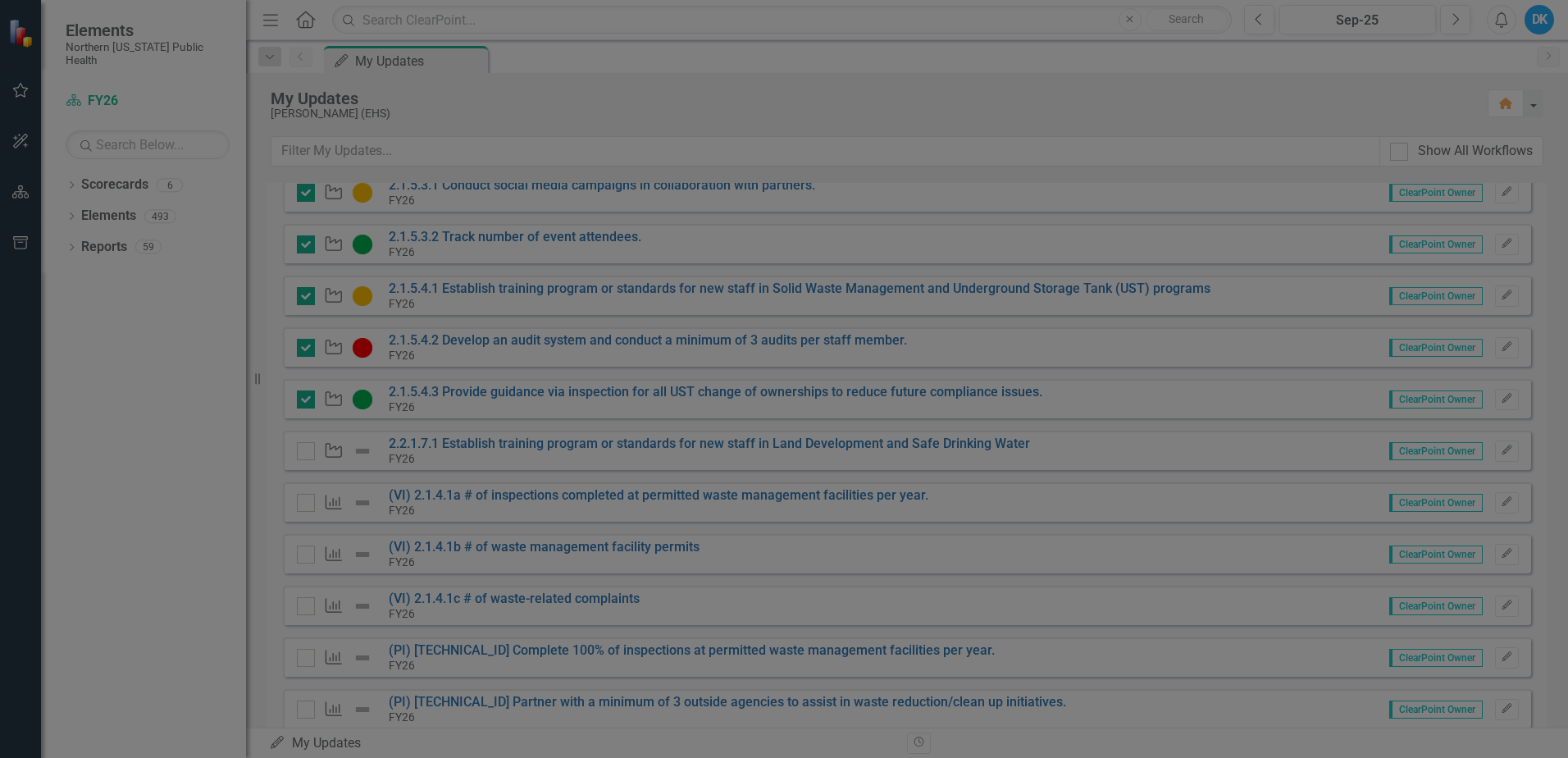
checkbox input "true"
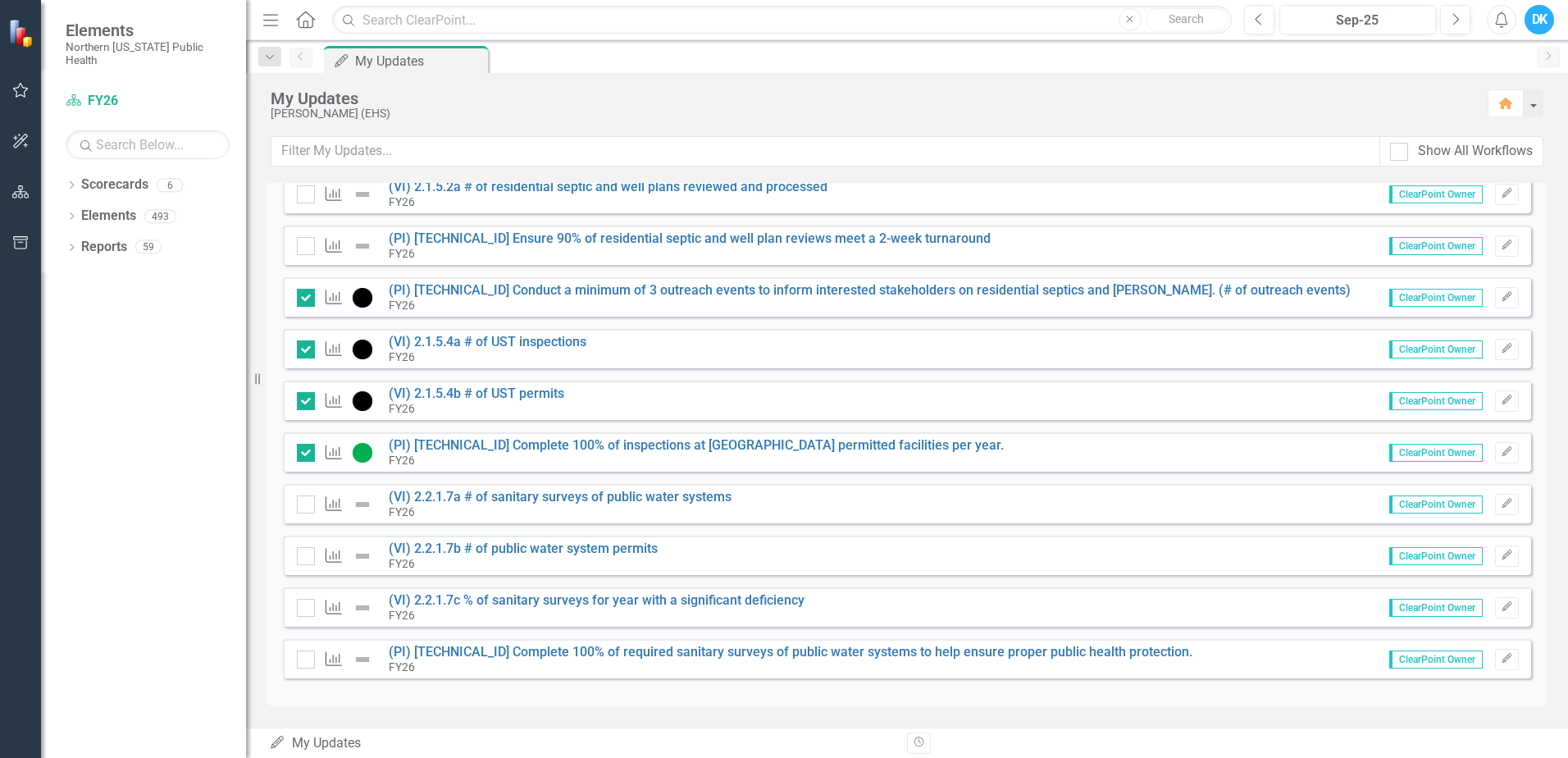
scroll to position [567, 0]
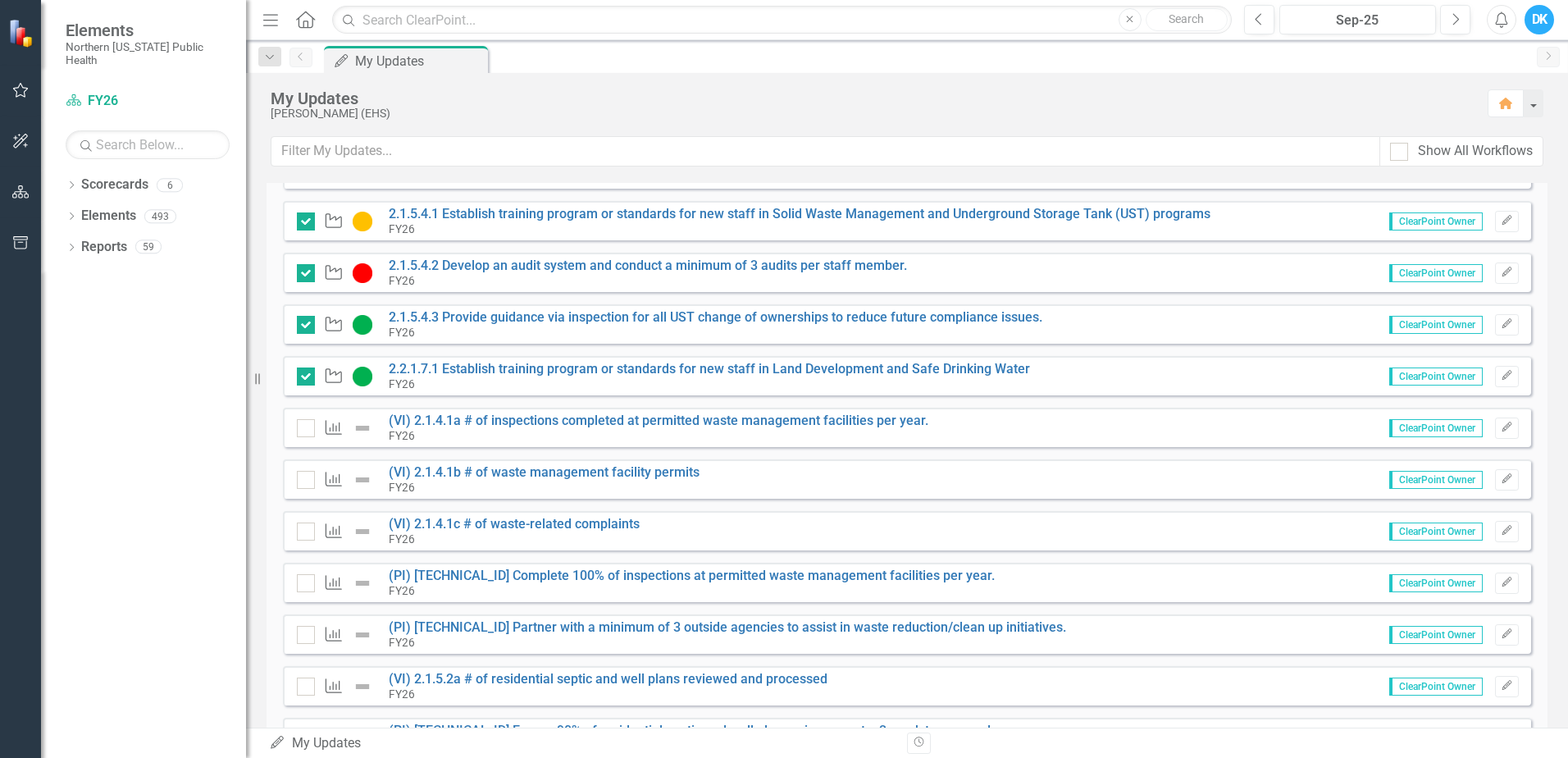
click at [841, 524] on div "Outcome (VI) 2.1.4.1c # of waste-related complaints FY26 ClearPoint Owner Edit" at bounding box center [906, 530] width 1248 height 39
click at [1500, 532] on button "Edit" at bounding box center [1507, 531] width 24 height 21
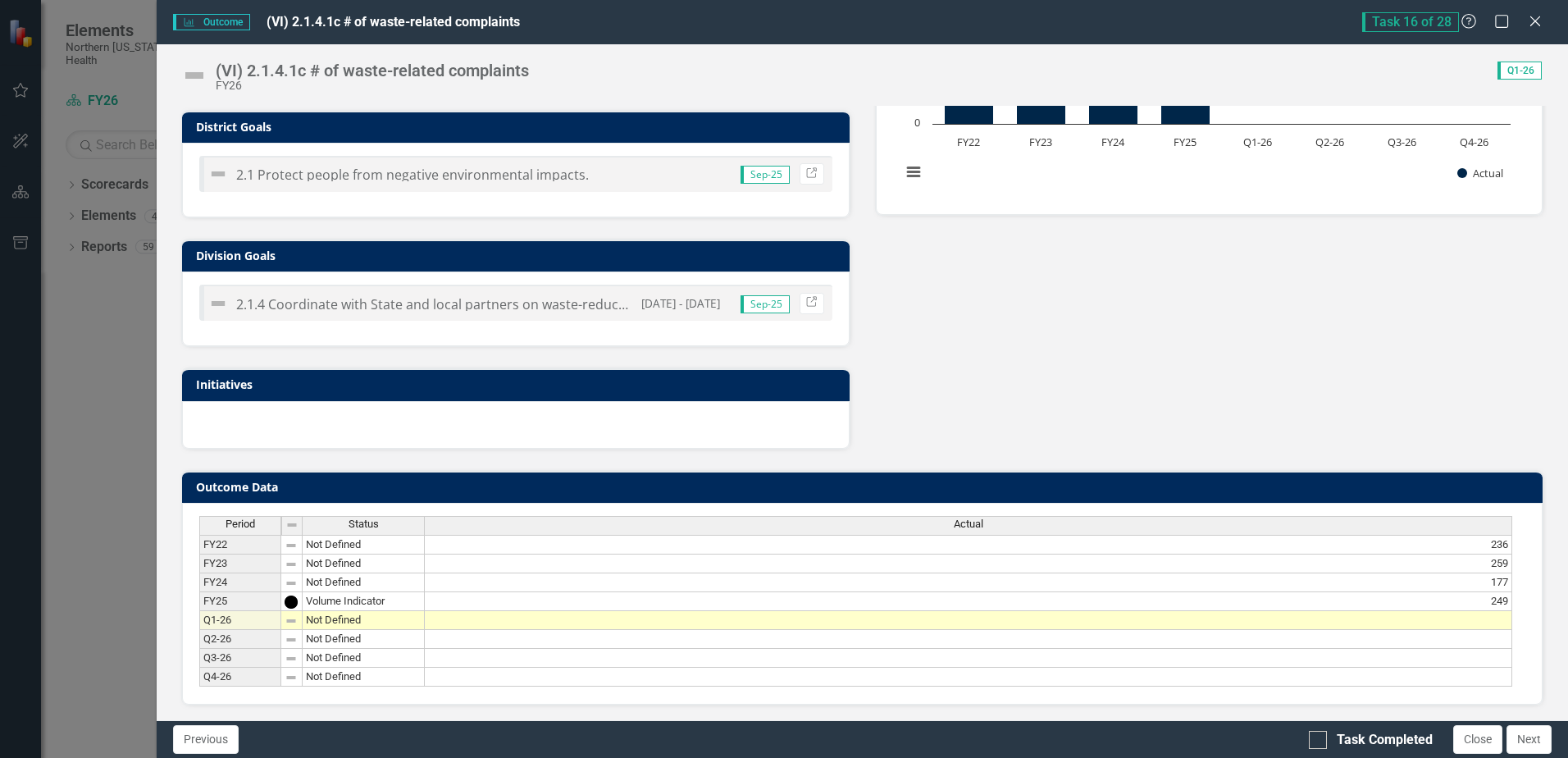
scroll to position [419, 0]
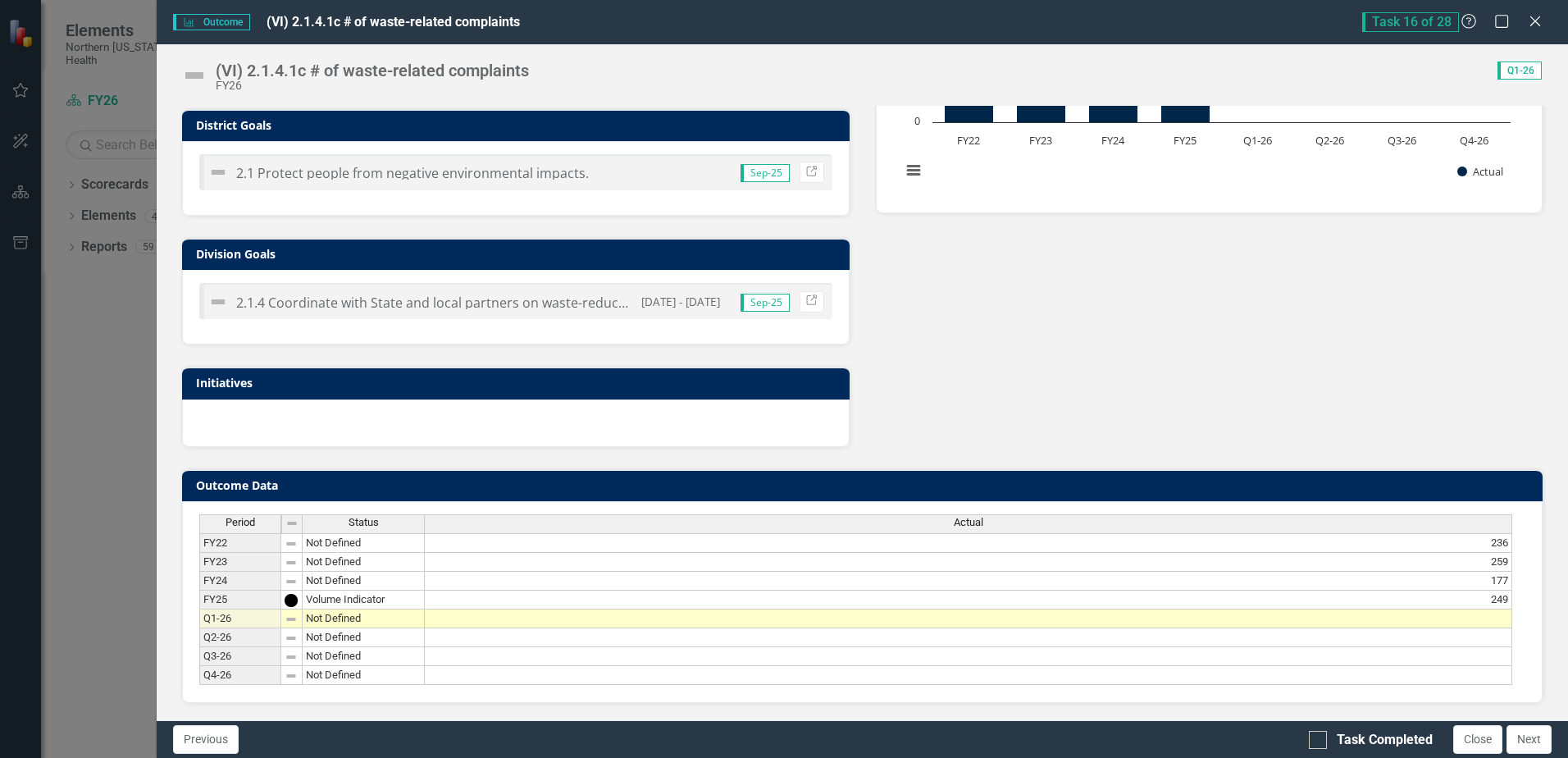
click at [1453, 617] on td at bounding box center [968, 619] width 1087 height 19
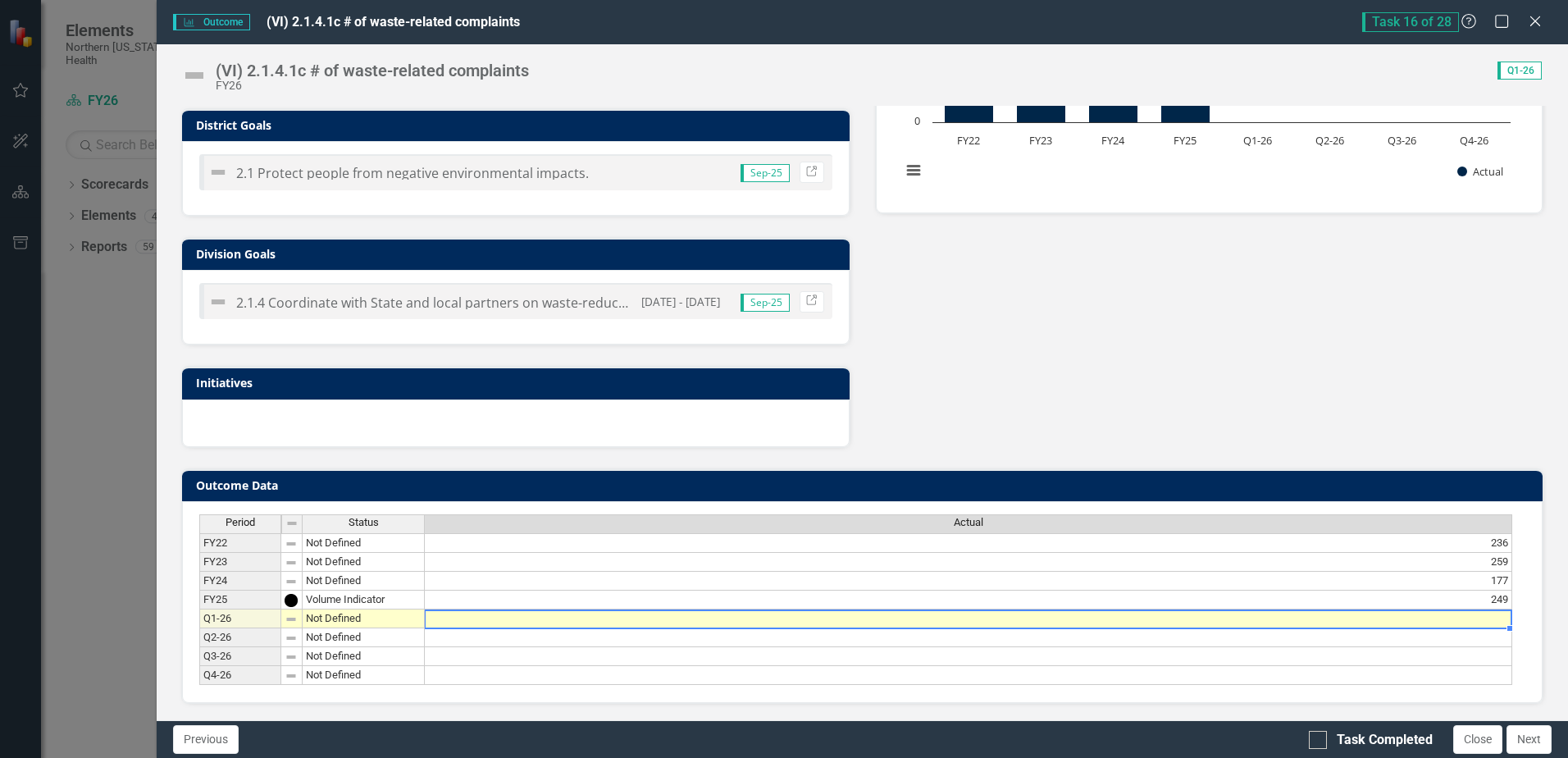
click at [1453, 617] on td at bounding box center [968, 619] width 1087 height 19
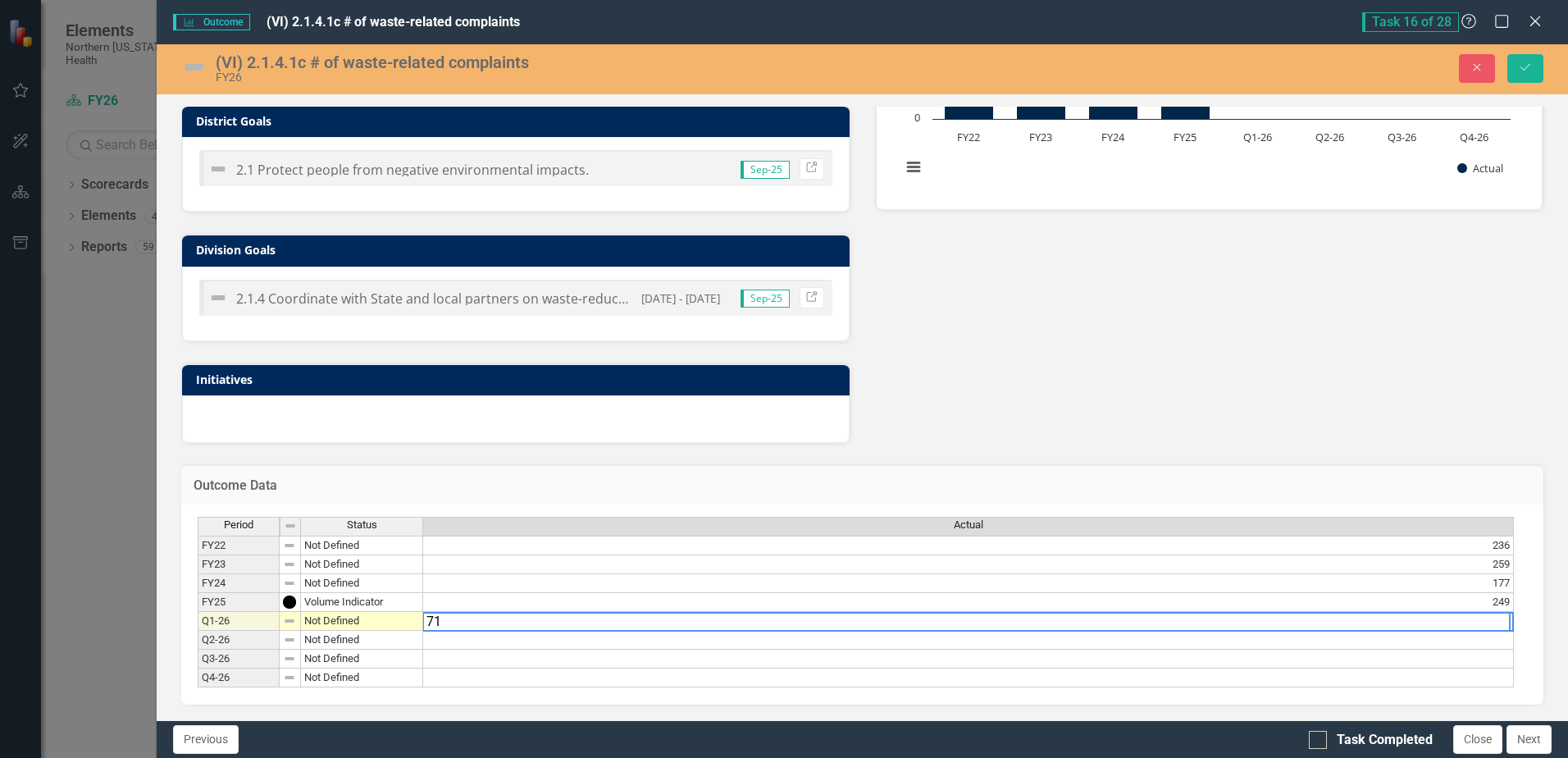
type textarea "71"
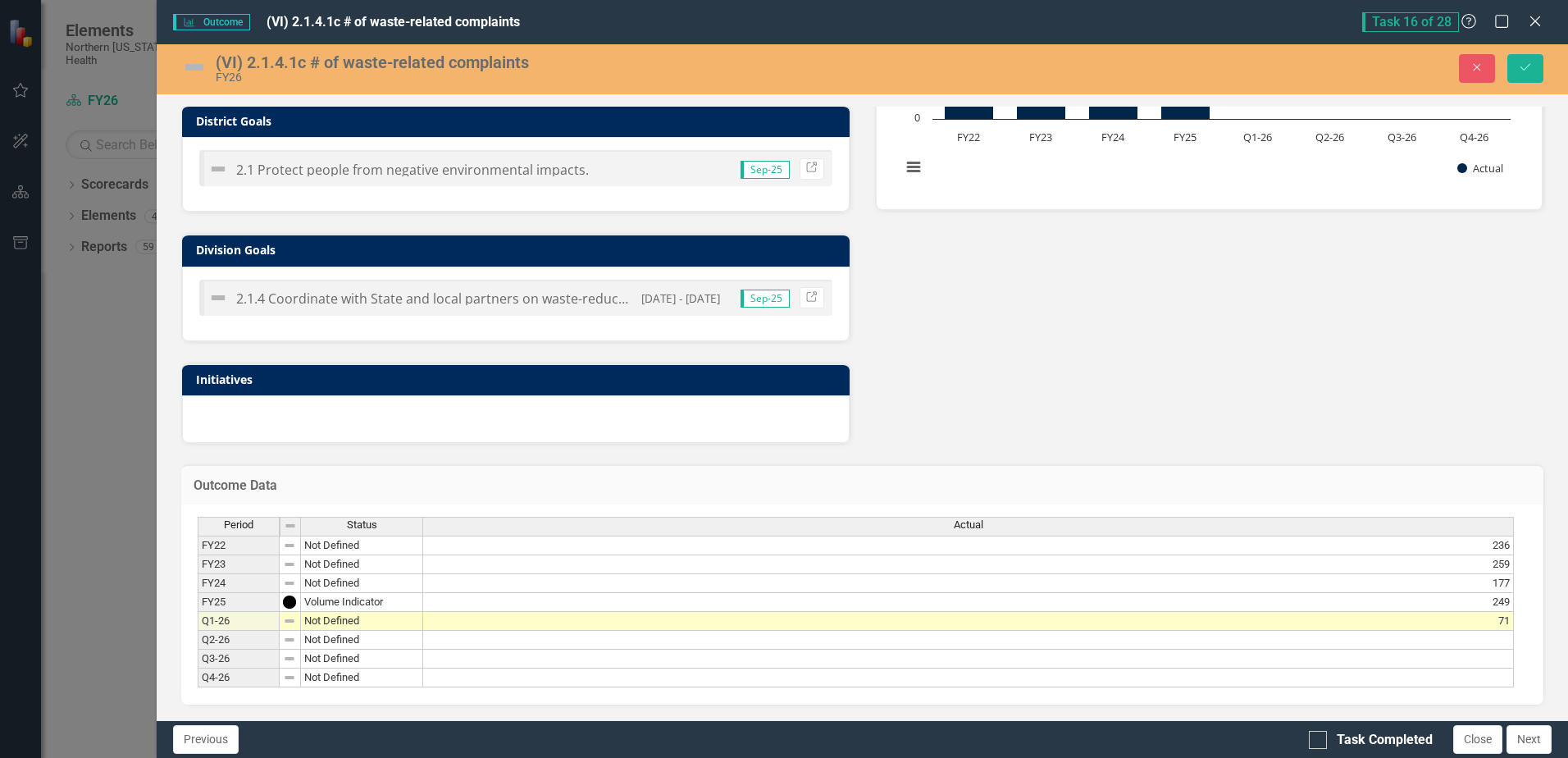
click at [1385, 413] on div "Analysis Sep-25 Recommendations Sep-25 District Goals 2.1 Protect people from n…" at bounding box center [862, 161] width 1387 height 564
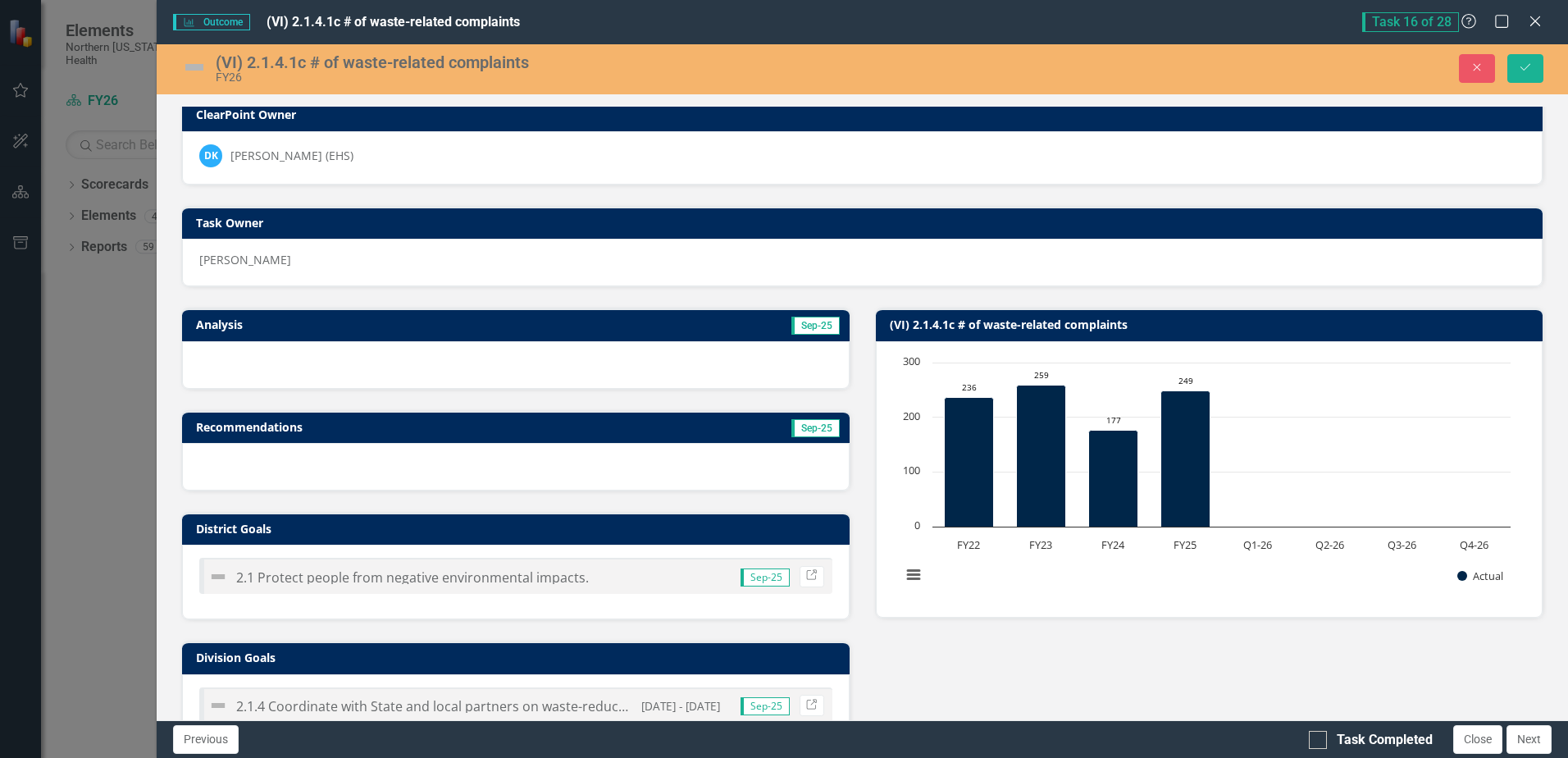
click at [191, 63] on img at bounding box center [194, 67] width 27 height 27
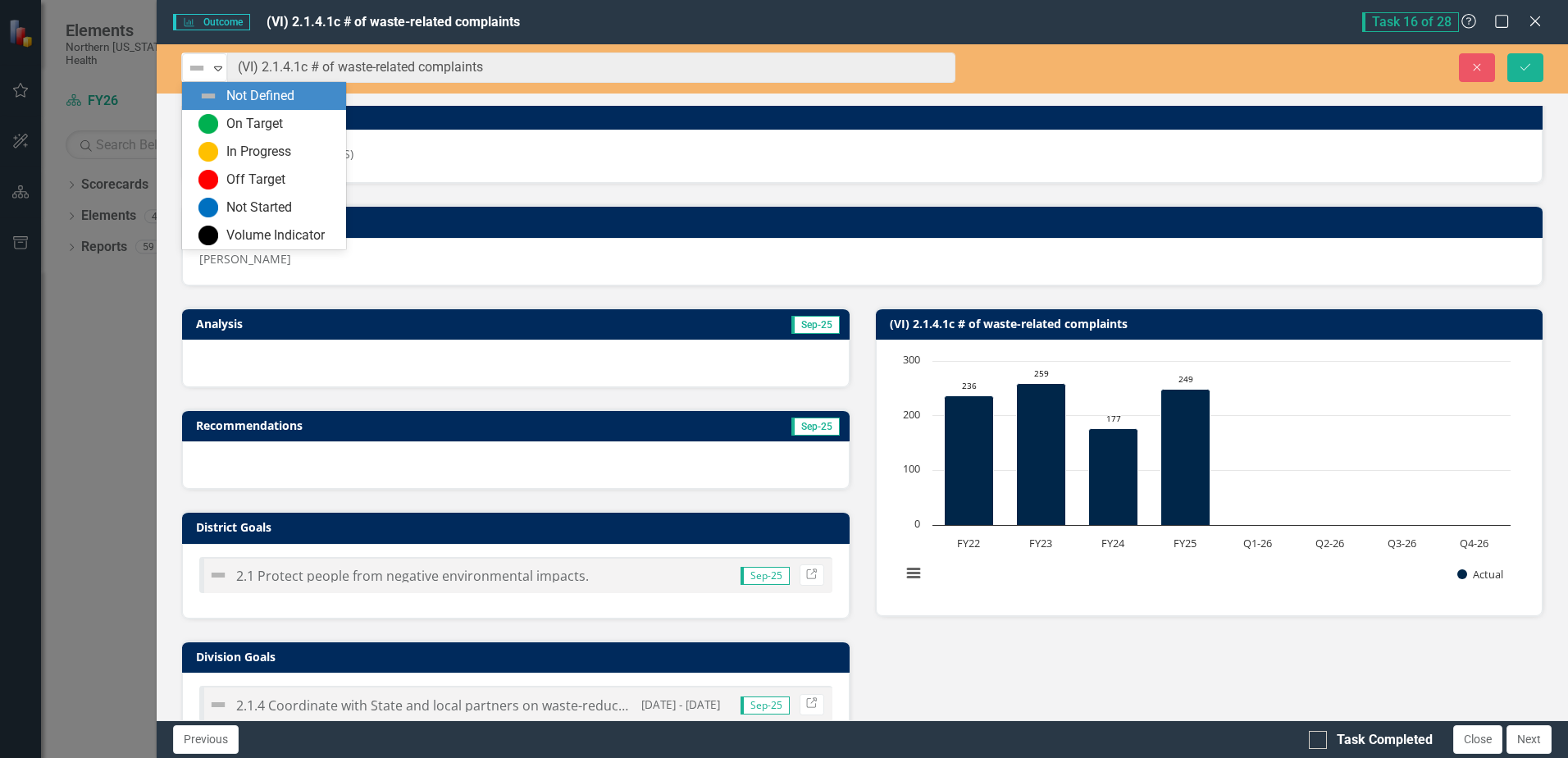
click at [191, 63] on img at bounding box center [197, 69] width 20 height 20
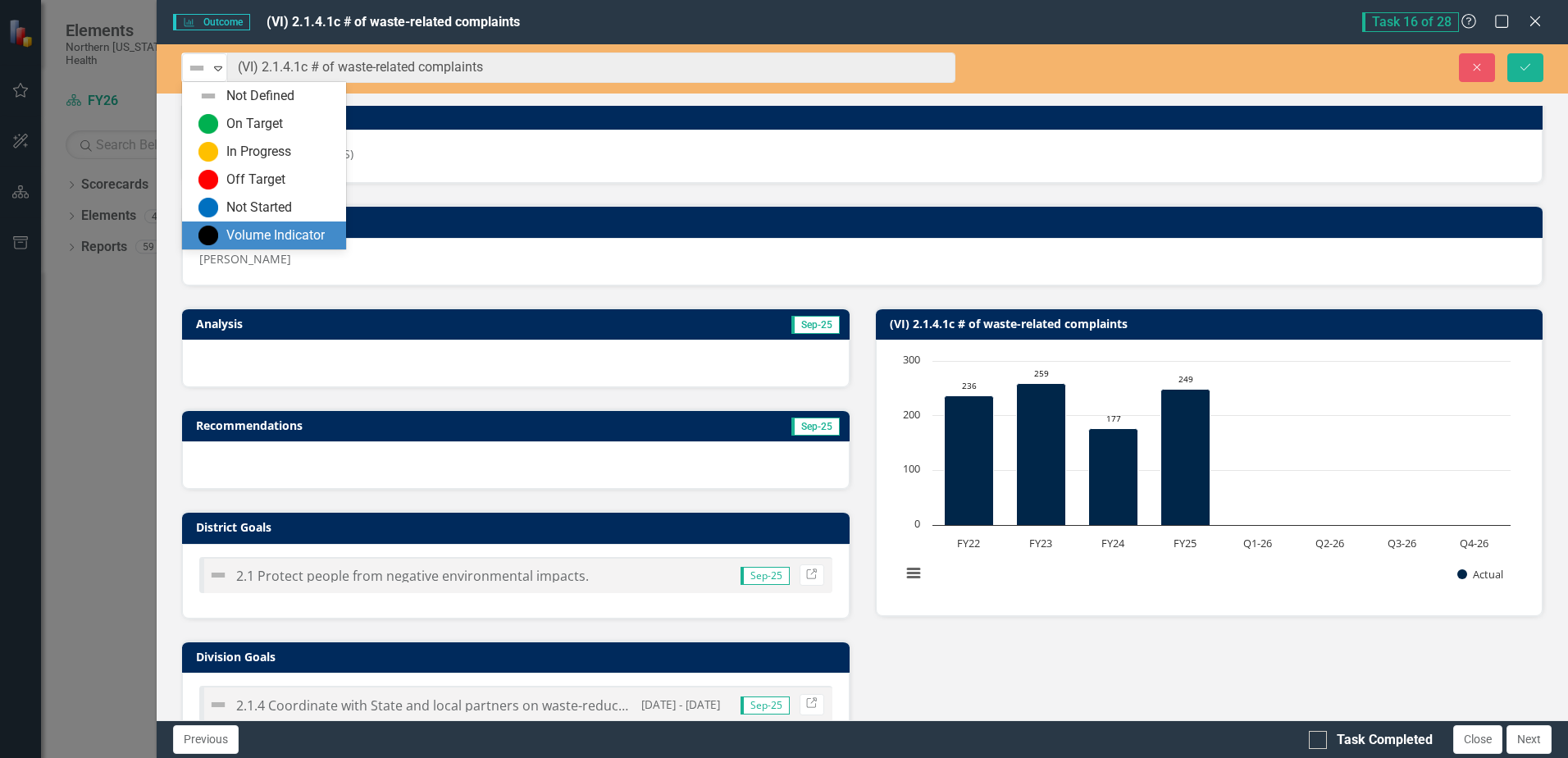
click at [297, 224] on div "Volume Indicator" at bounding box center [264, 235] width 164 height 27
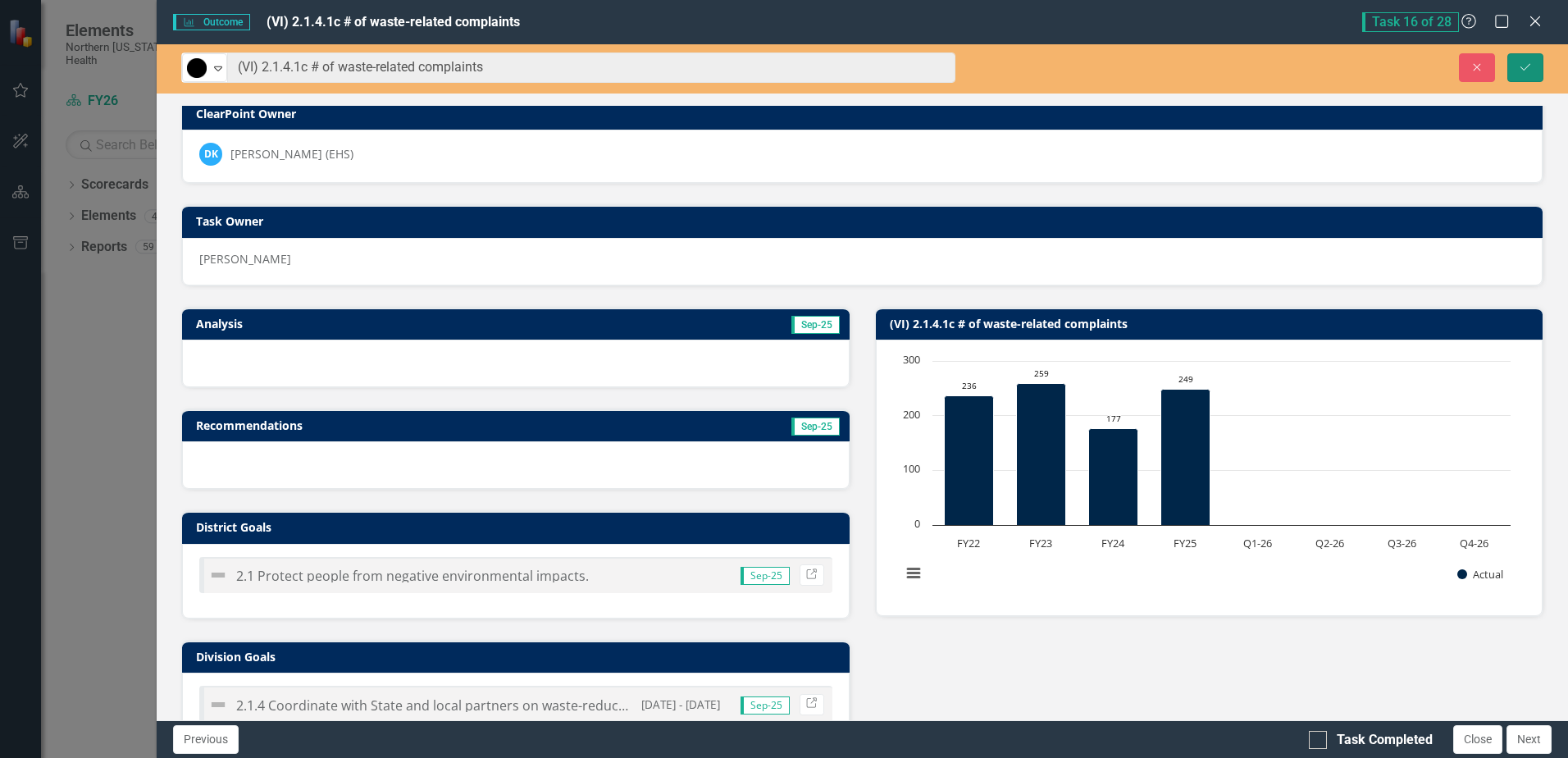
click at [1516, 66] on button "Save" at bounding box center [1525, 67] width 36 height 28
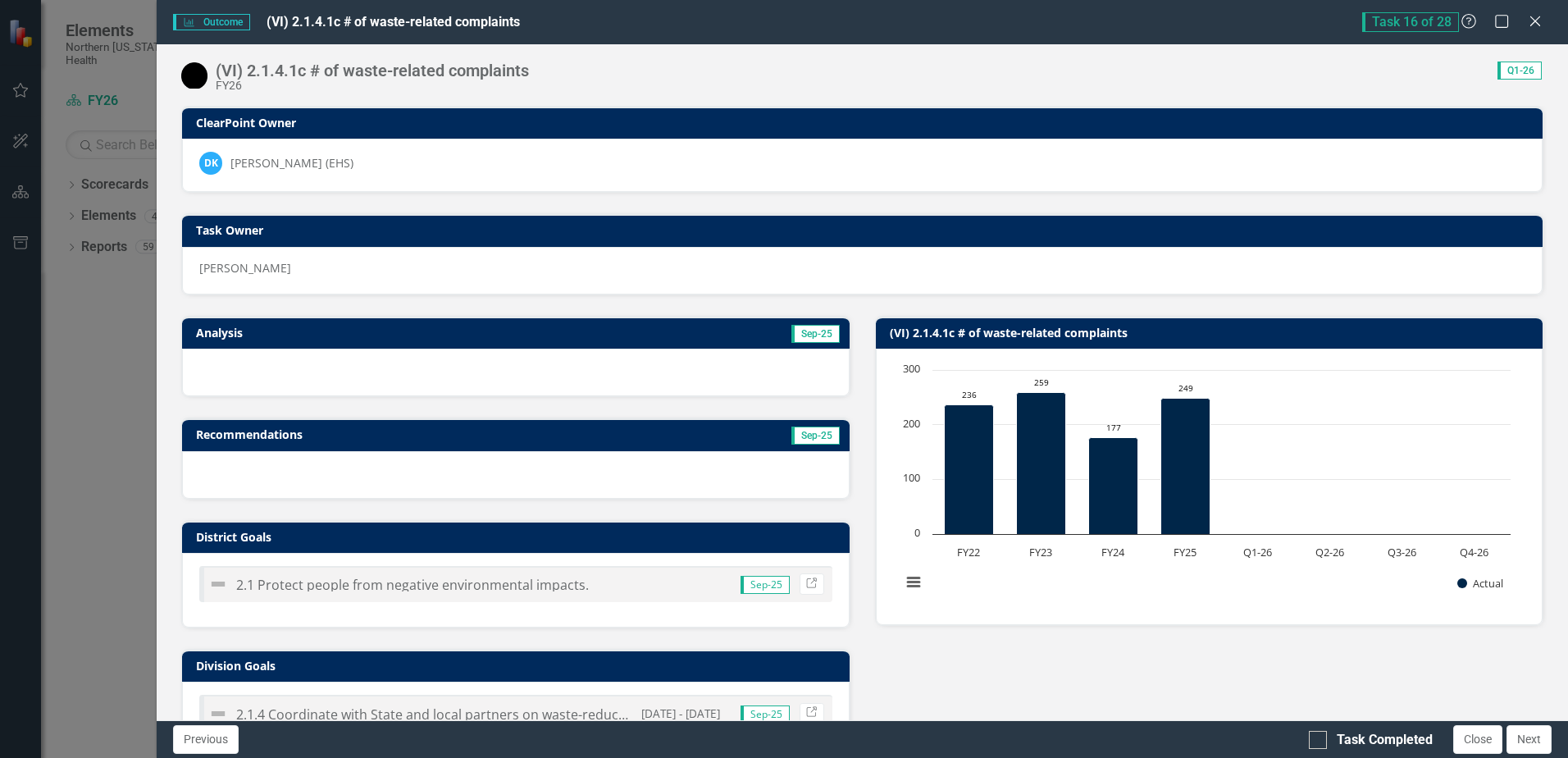
click at [1261, 663] on div "Analysis Sep-25 Recommendations Sep-25 District Goals 2.1 Protect people from n…" at bounding box center [862, 578] width 1387 height 564
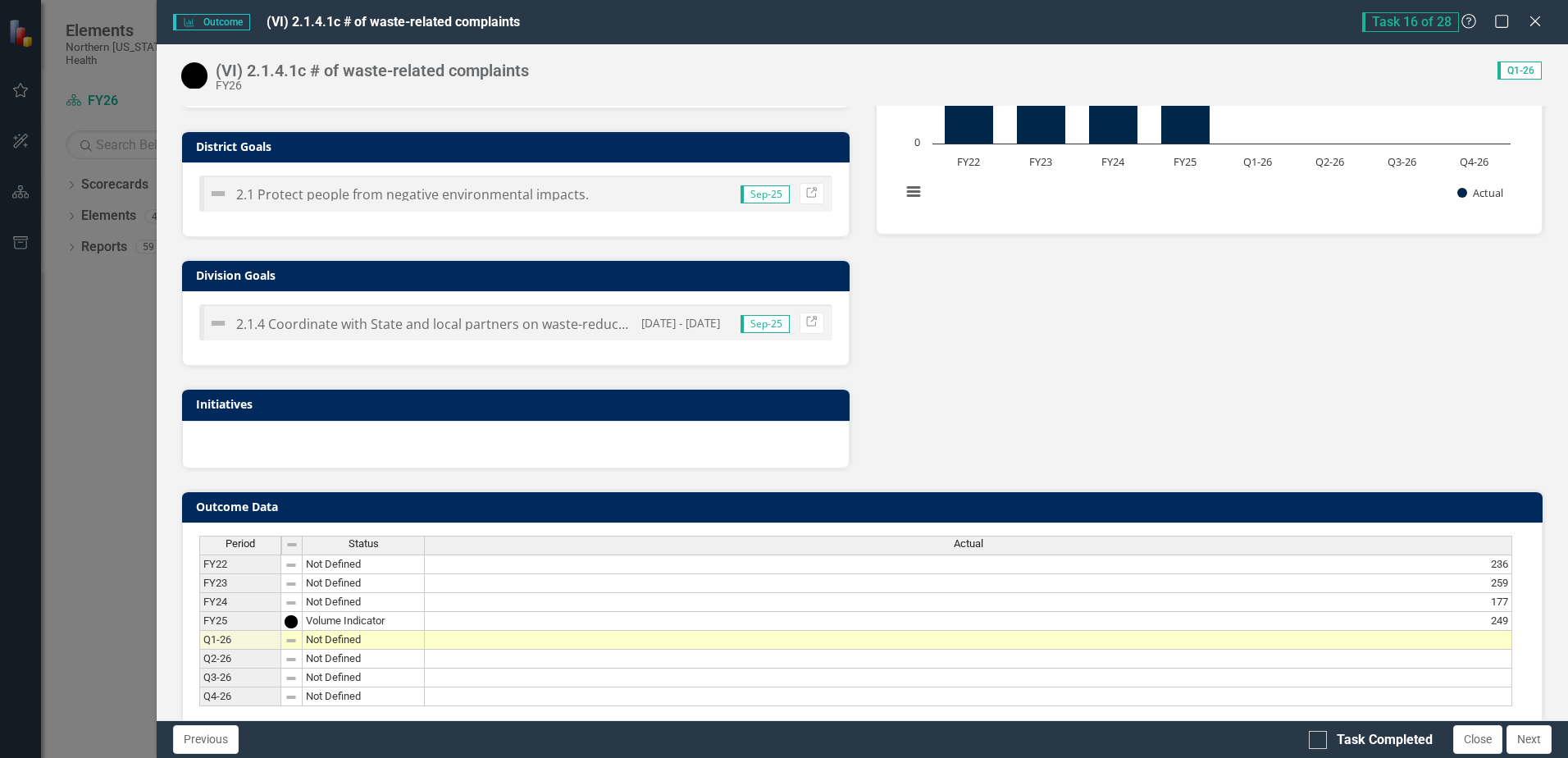
scroll to position [419, 0]
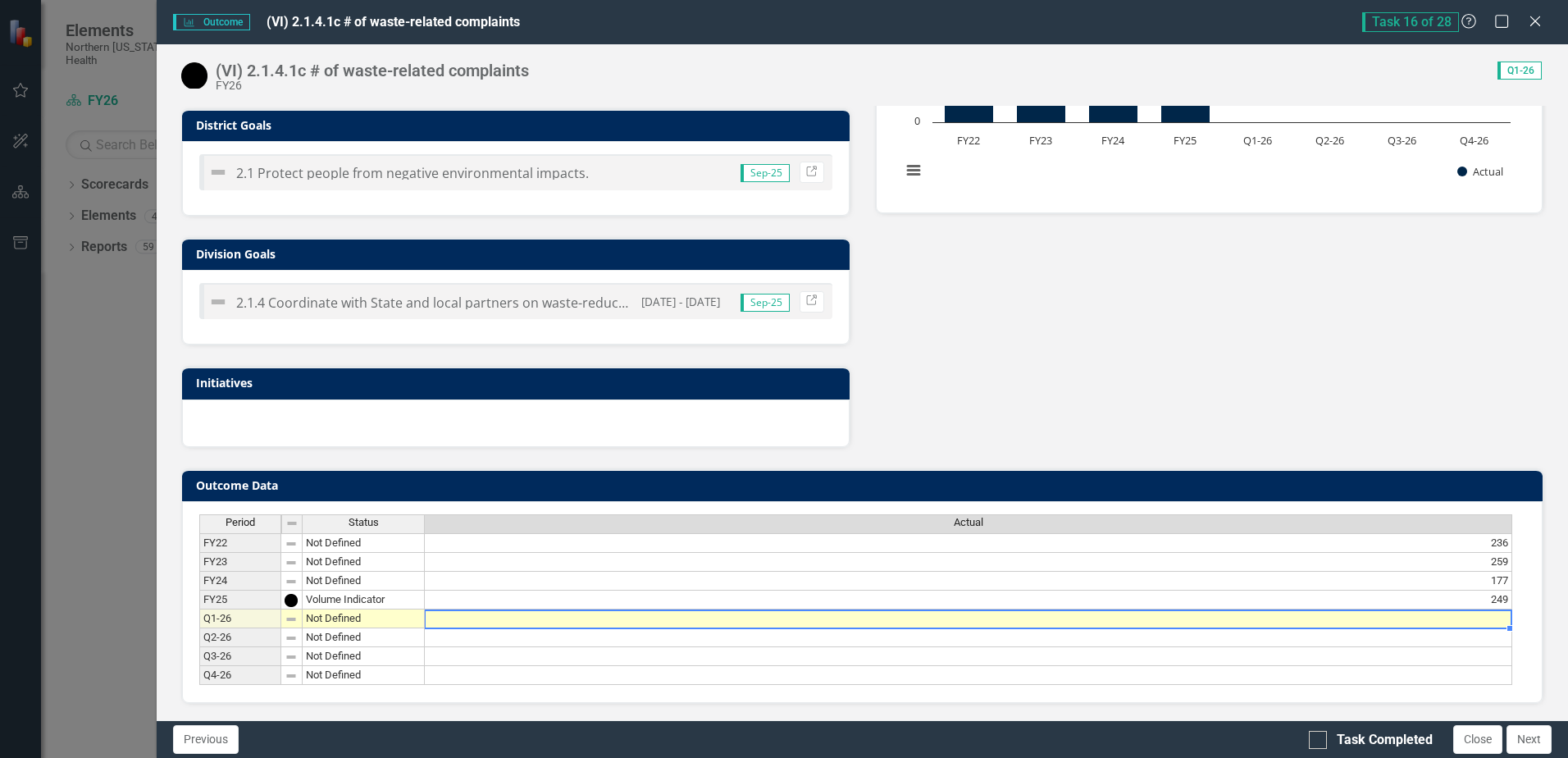
click at [1381, 610] on td at bounding box center [968, 619] width 1087 height 19
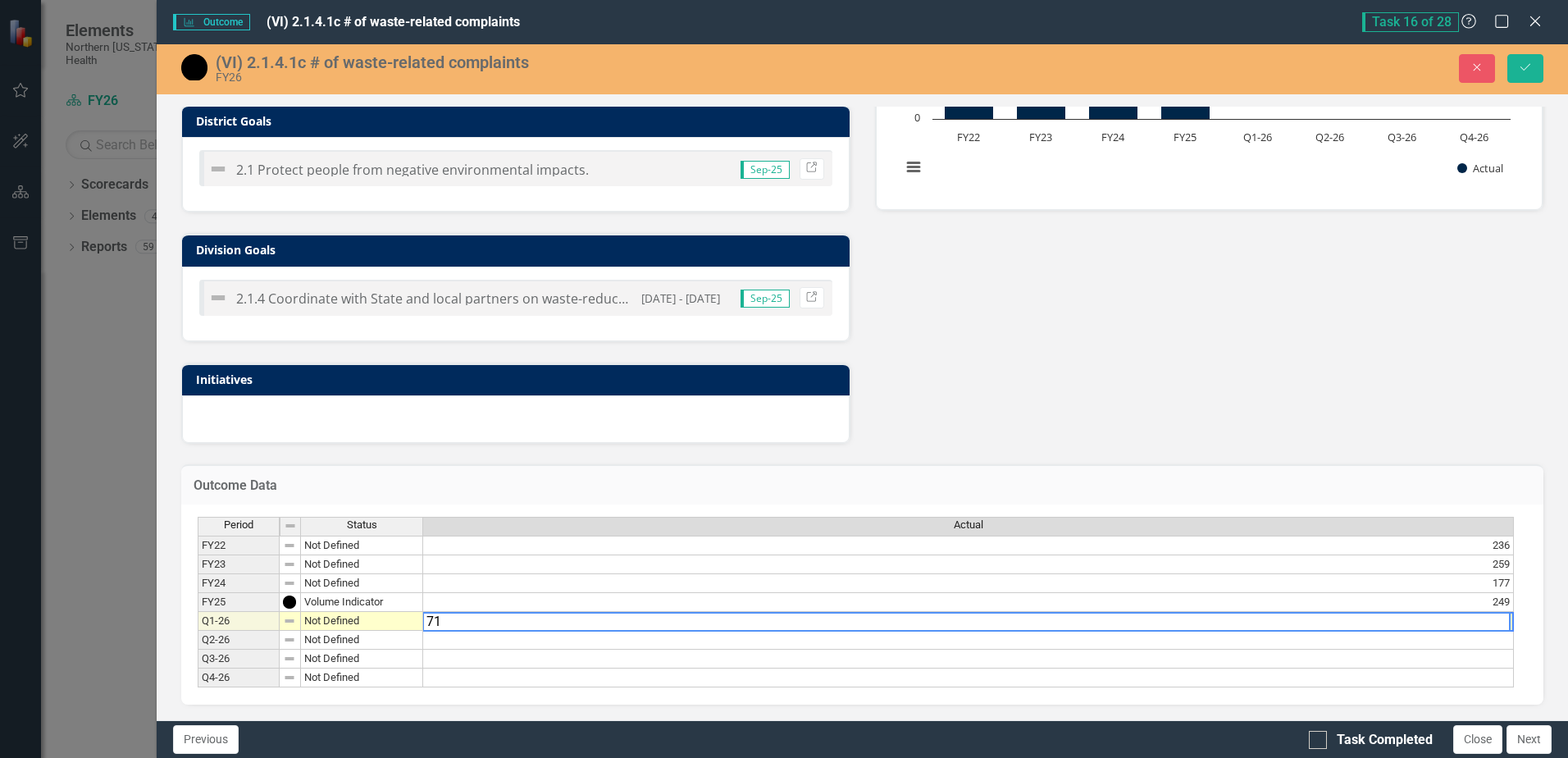
type textarea "71"
click at [1066, 240] on div "Analysis Sep-25 Recommendations Sep-25 District Goals 2.1 Protect people from n…" at bounding box center [862, 161] width 1387 height 564
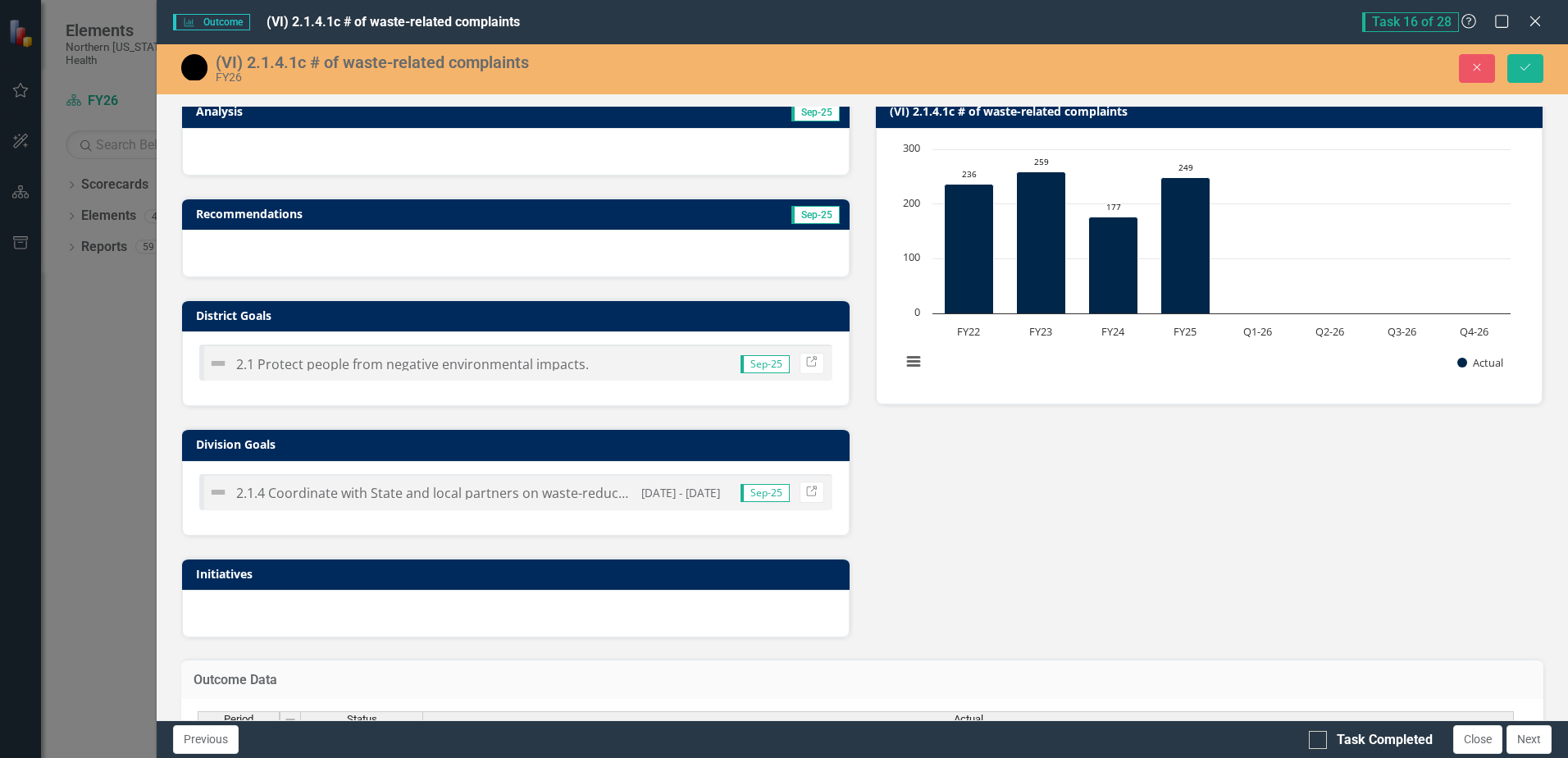
scroll to position [0, 0]
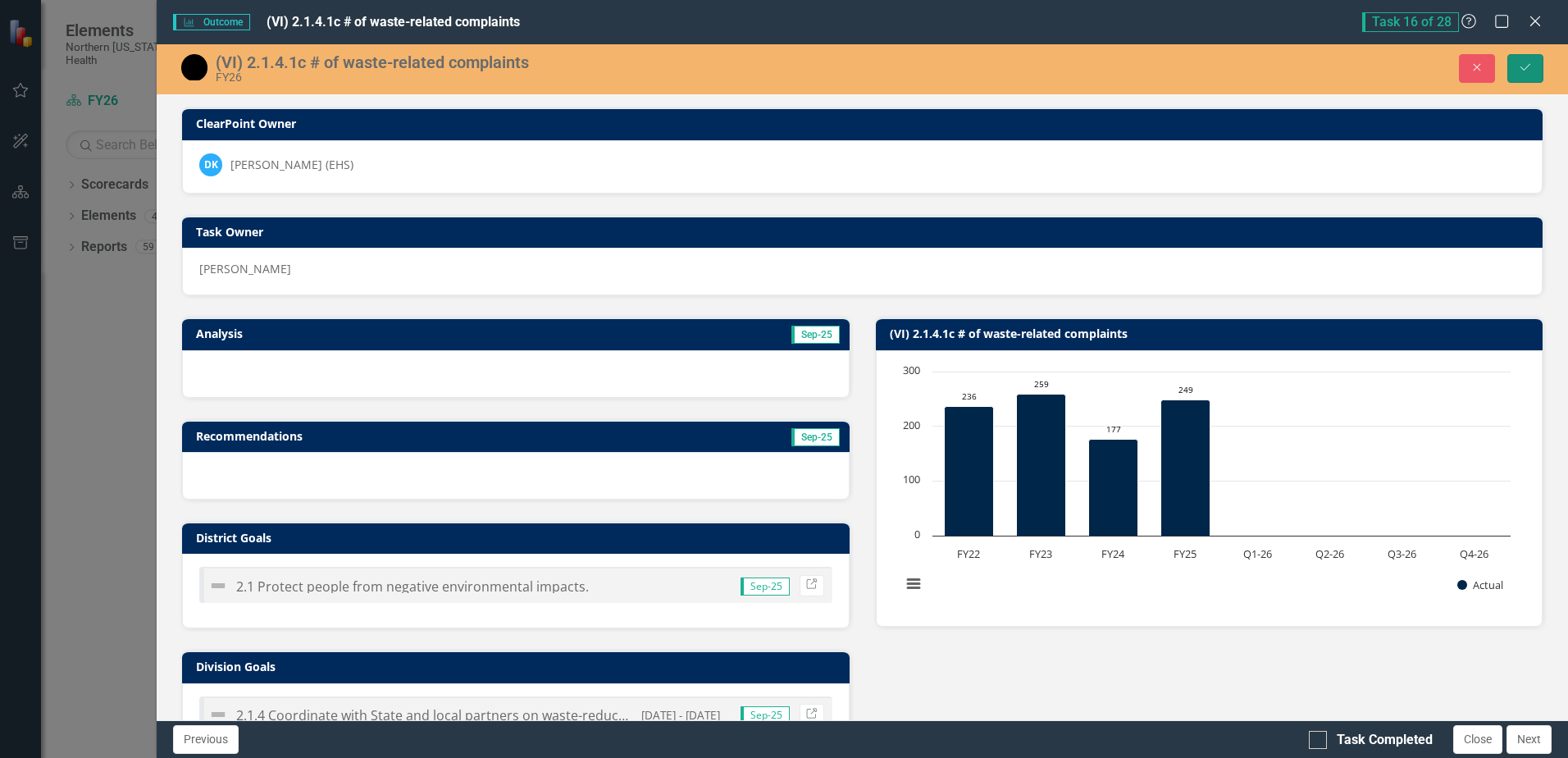
click at [1522, 67] on icon "Save" at bounding box center [1525, 67] width 15 height 12
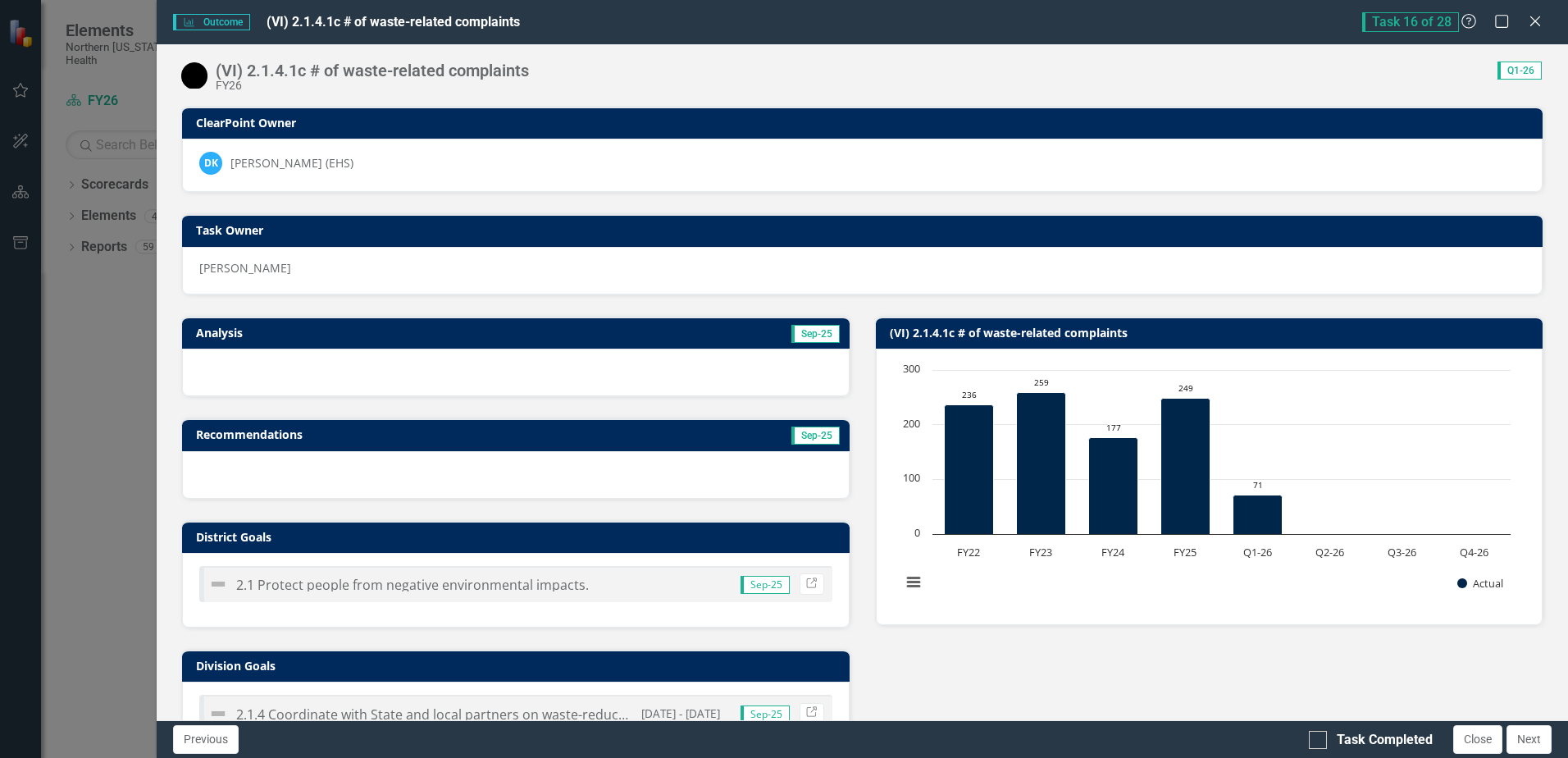
click at [1349, 654] on div "Analysis Sep-25 Recommendations Sep-25 District Goals 2.1 Protect people from n…" at bounding box center [862, 578] width 1387 height 564
click at [1325, 740] on div at bounding box center [1318, 740] width 18 height 18
click at [1319, 740] on input "Task Completed" at bounding box center [1314, 736] width 11 height 11
checkbox input "true"
click at [1487, 738] on button "Close" at bounding box center [1477, 739] width 49 height 28
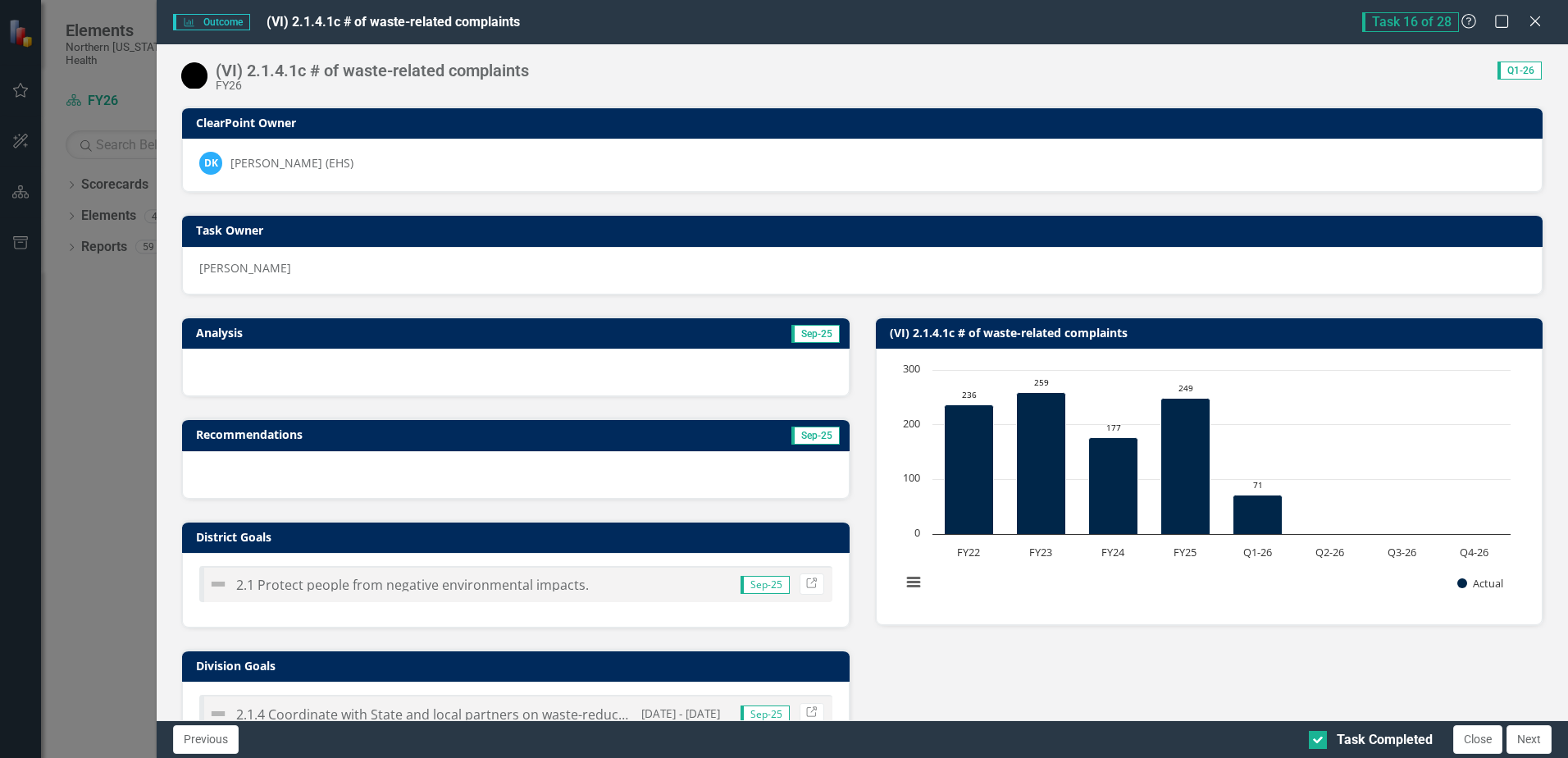
checkbox input "true"
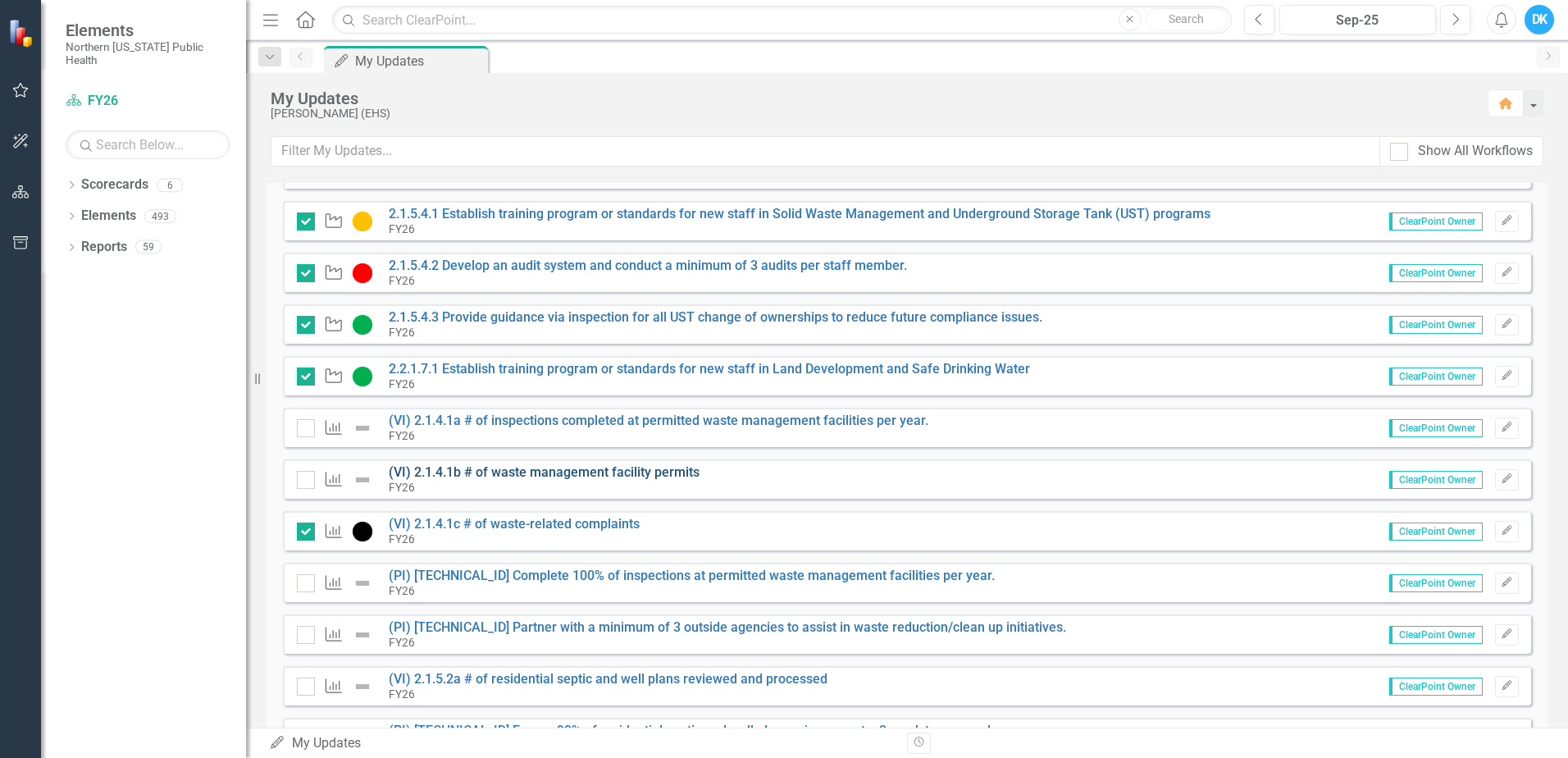
click at [665, 472] on link "(VI) 2.1.4.1b # of waste management facility permits" at bounding box center [545, 471] width 311 height 16
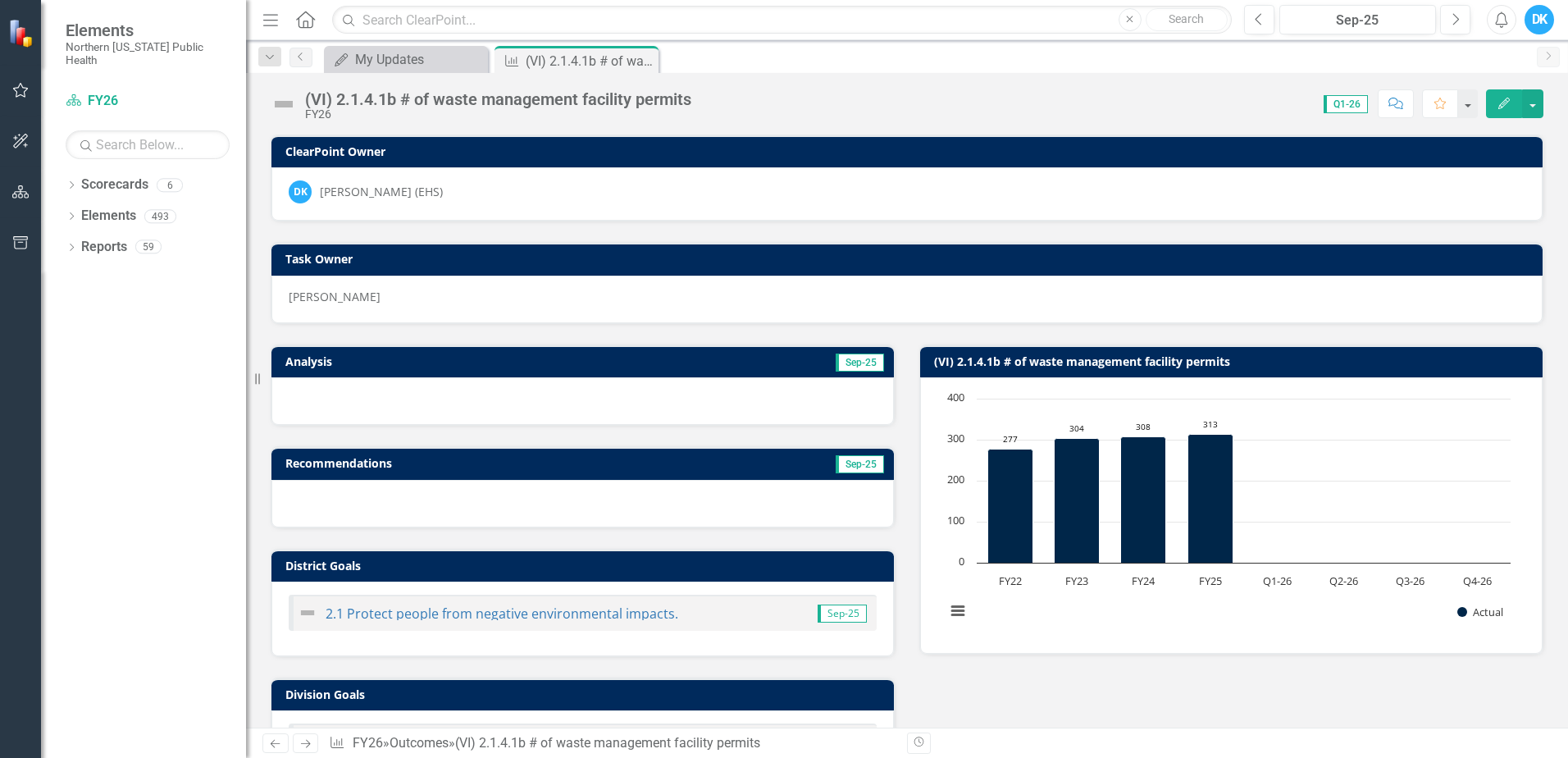
scroll to position [410, 0]
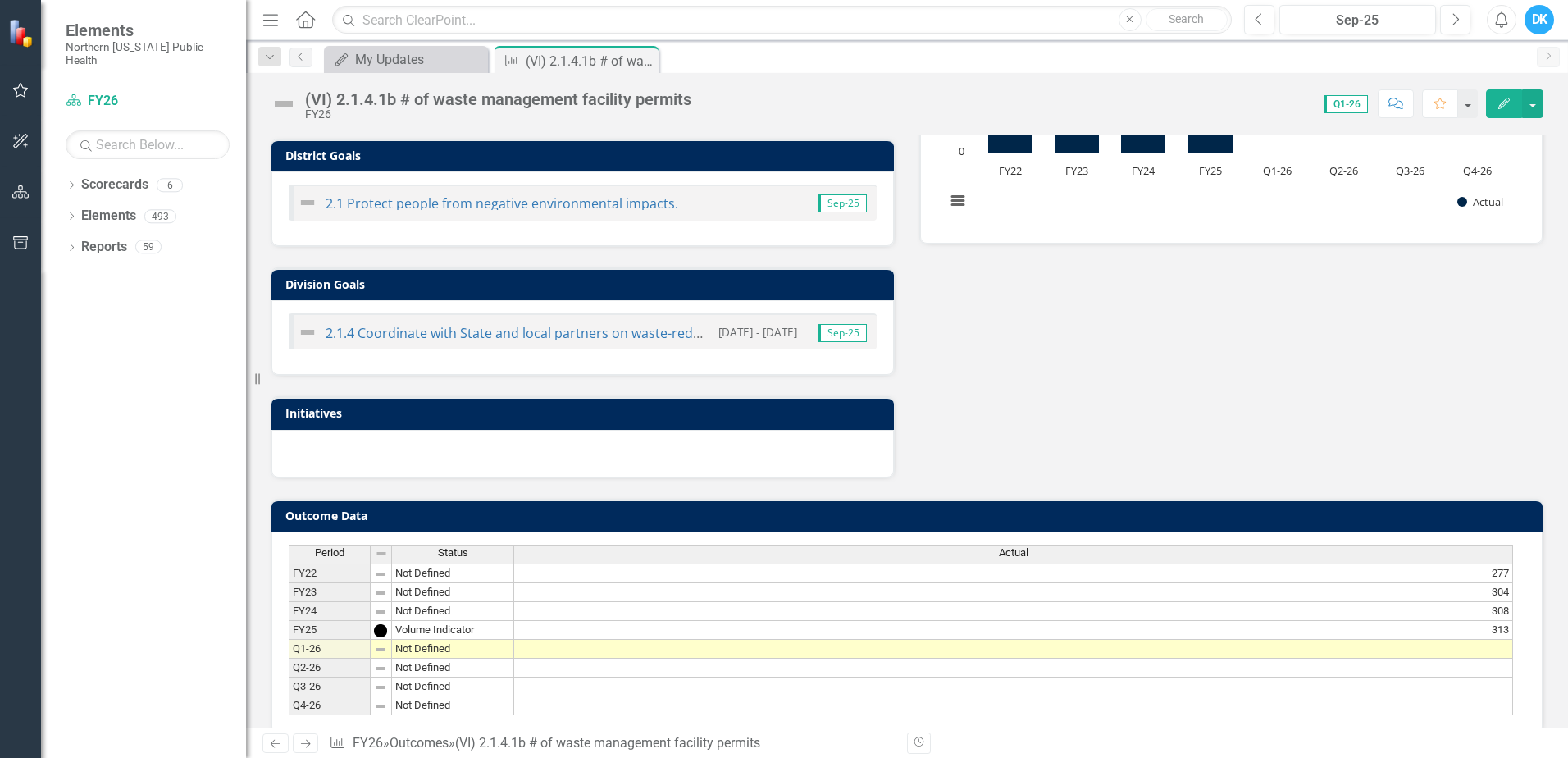
click at [1136, 653] on td at bounding box center [1013, 649] width 999 height 19
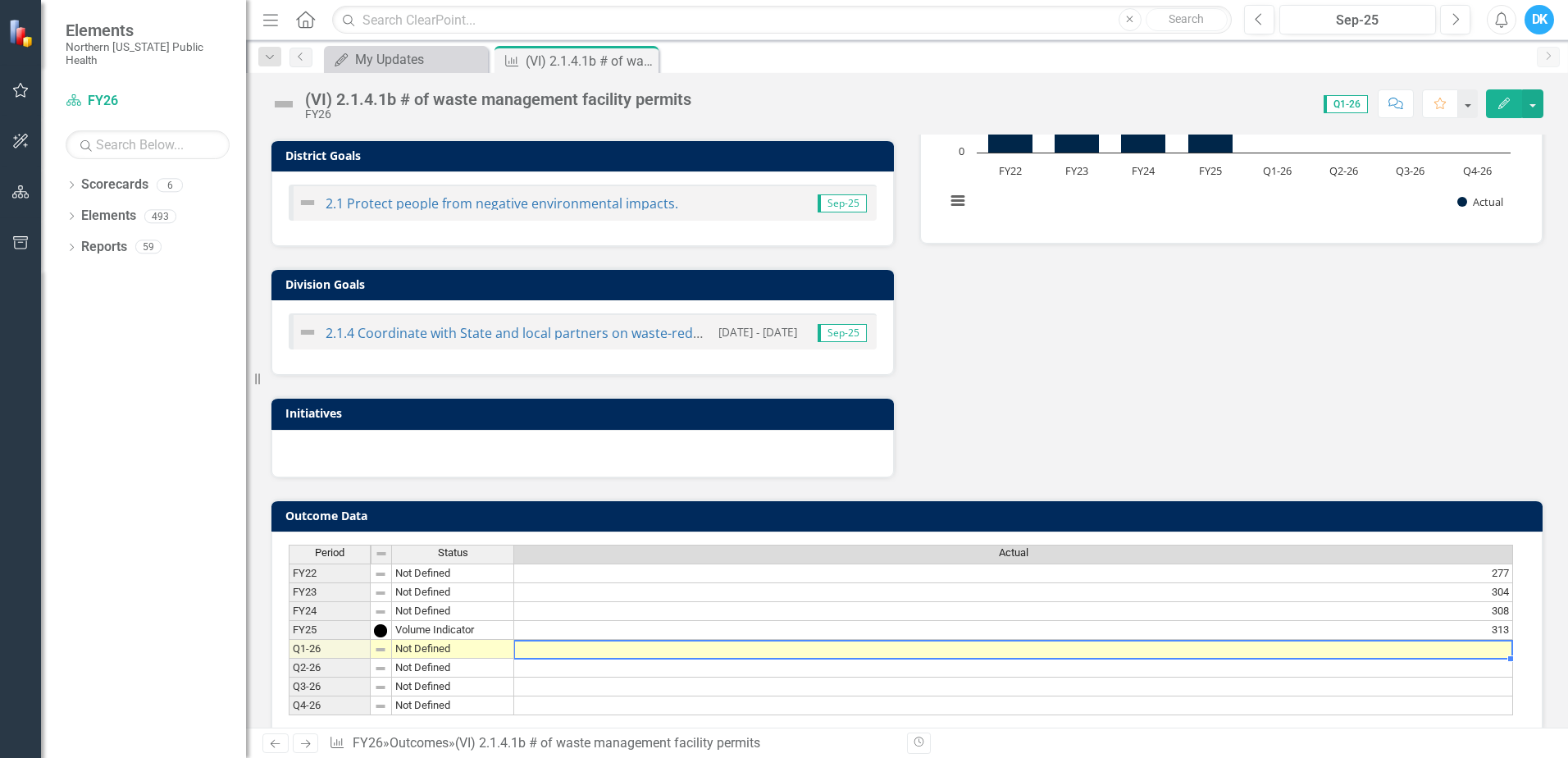
click at [1136, 653] on td at bounding box center [1013, 649] width 999 height 19
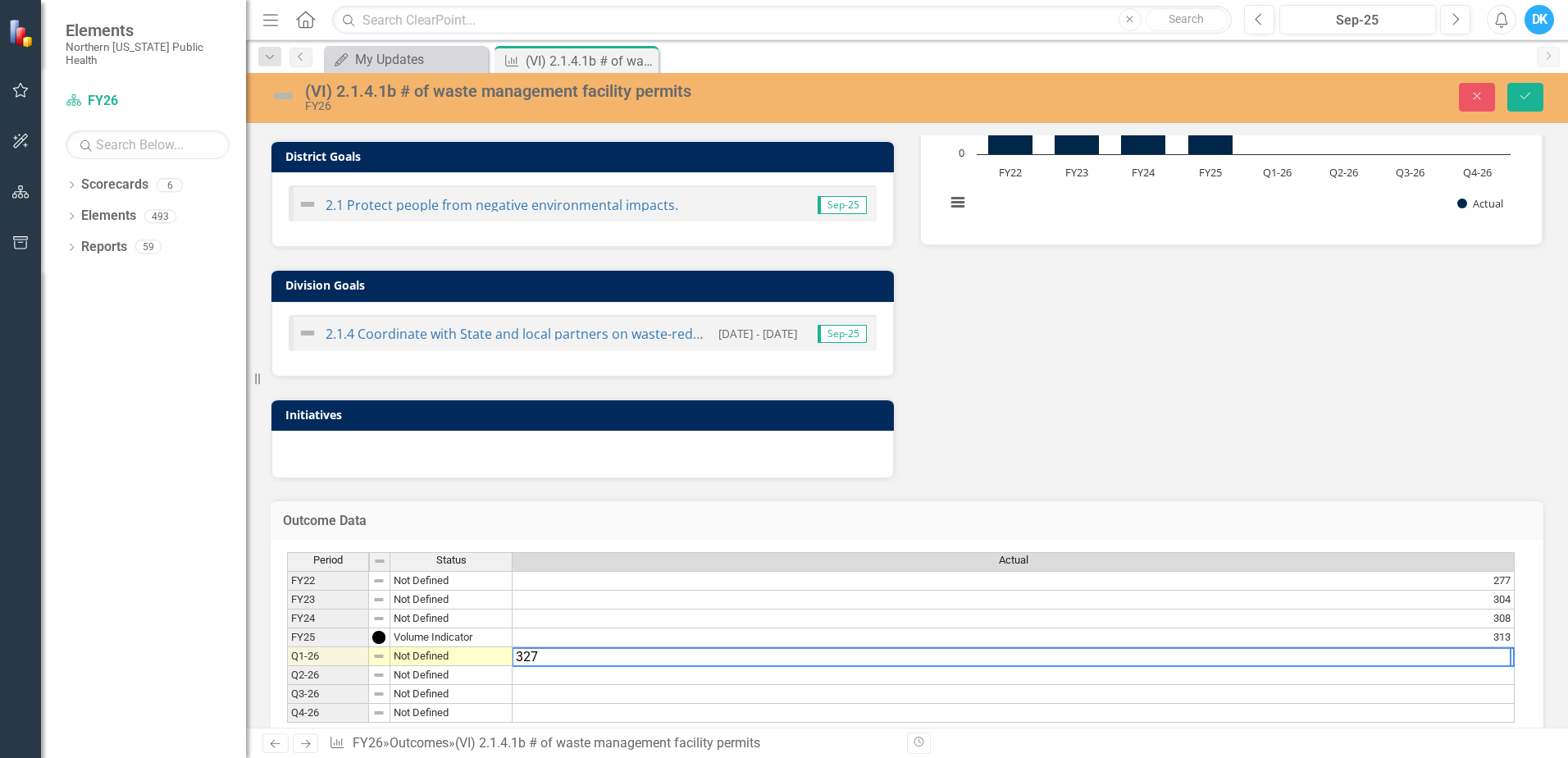
type textarea "327"
click at [1194, 428] on div "Analysis Sep-25 Recommendations Sep-25 District Goals 2.1 Protect people from n…" at bounding box center [906, 197] width 1297 height 564
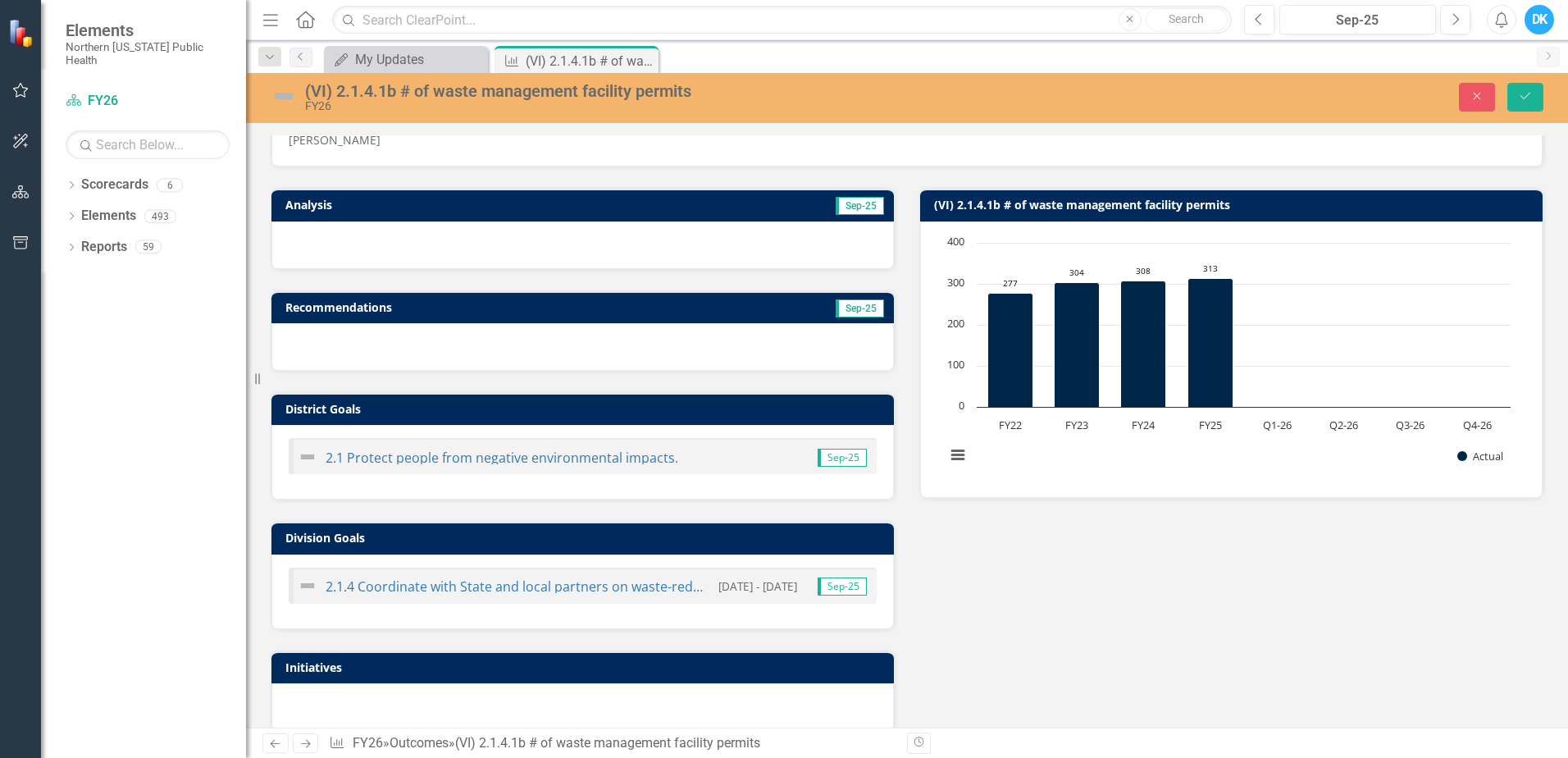
scroll to position [0, 0]
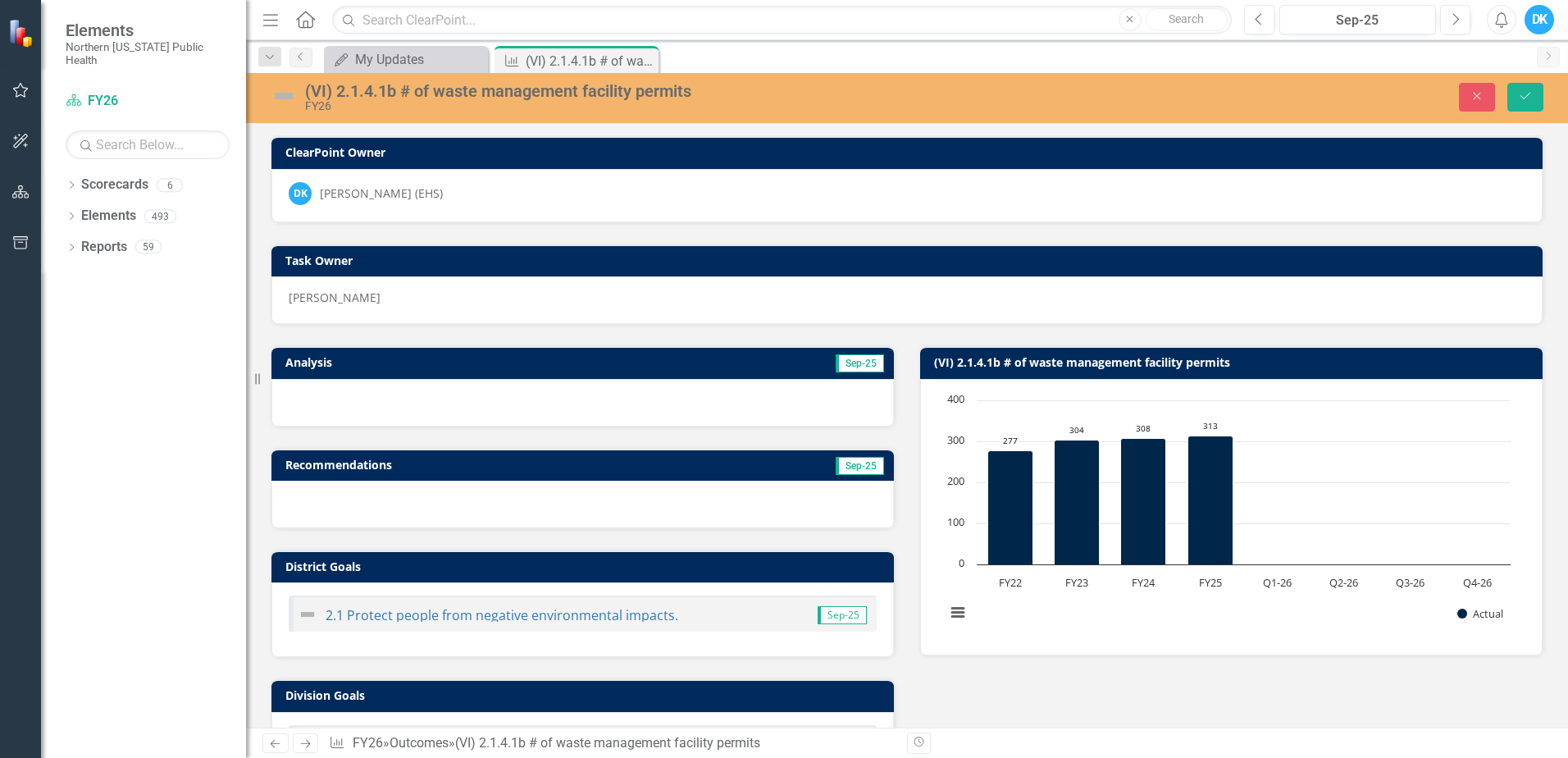
click at [273, 95] on img at bounding box center [284, 95] width 27 height 27
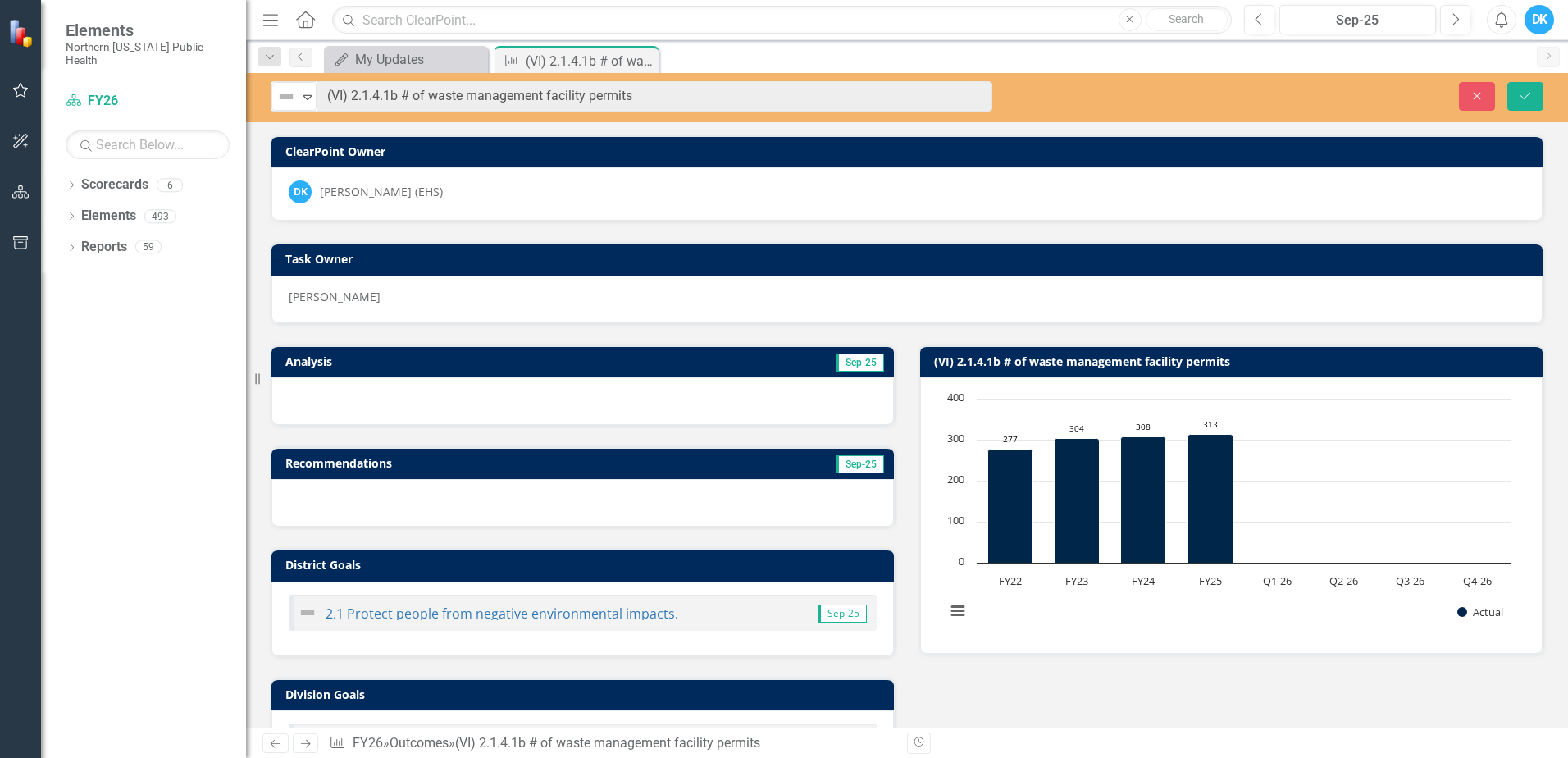
click at [273, 95] on div "Not Defined Expand" at bounding box center [294, 96] width 45 height 28
click at [1516, 91] on button "Save" at bounding box center [1525, 96] width 36 height 28
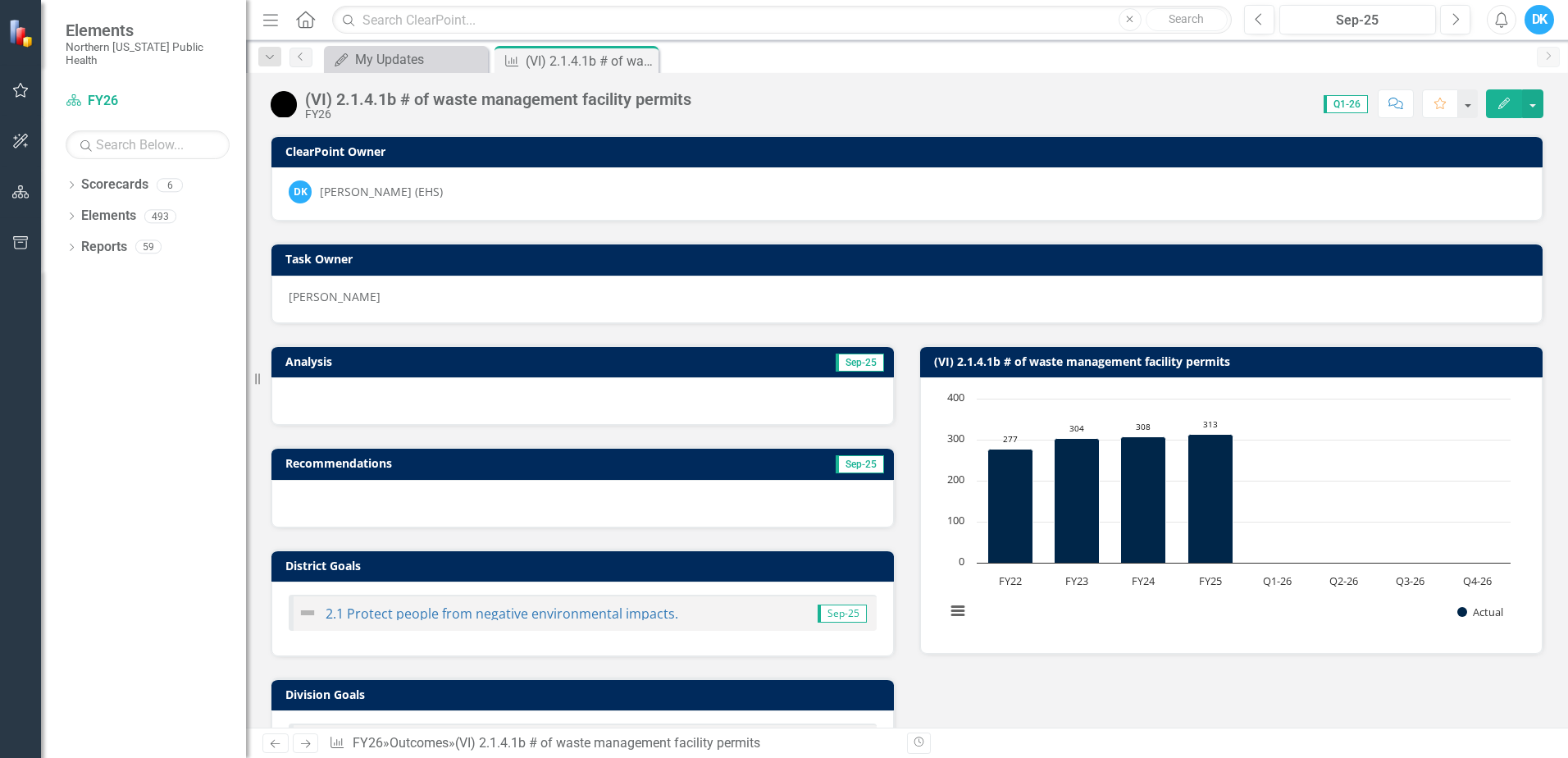
click at [1227, 301] on div "[PERSON_NAME]" at bounding box center [906, 297] width 1237 height 16
click at [0, 0] on icon "Close" at bounding box center [0, 0] width 0 height 0
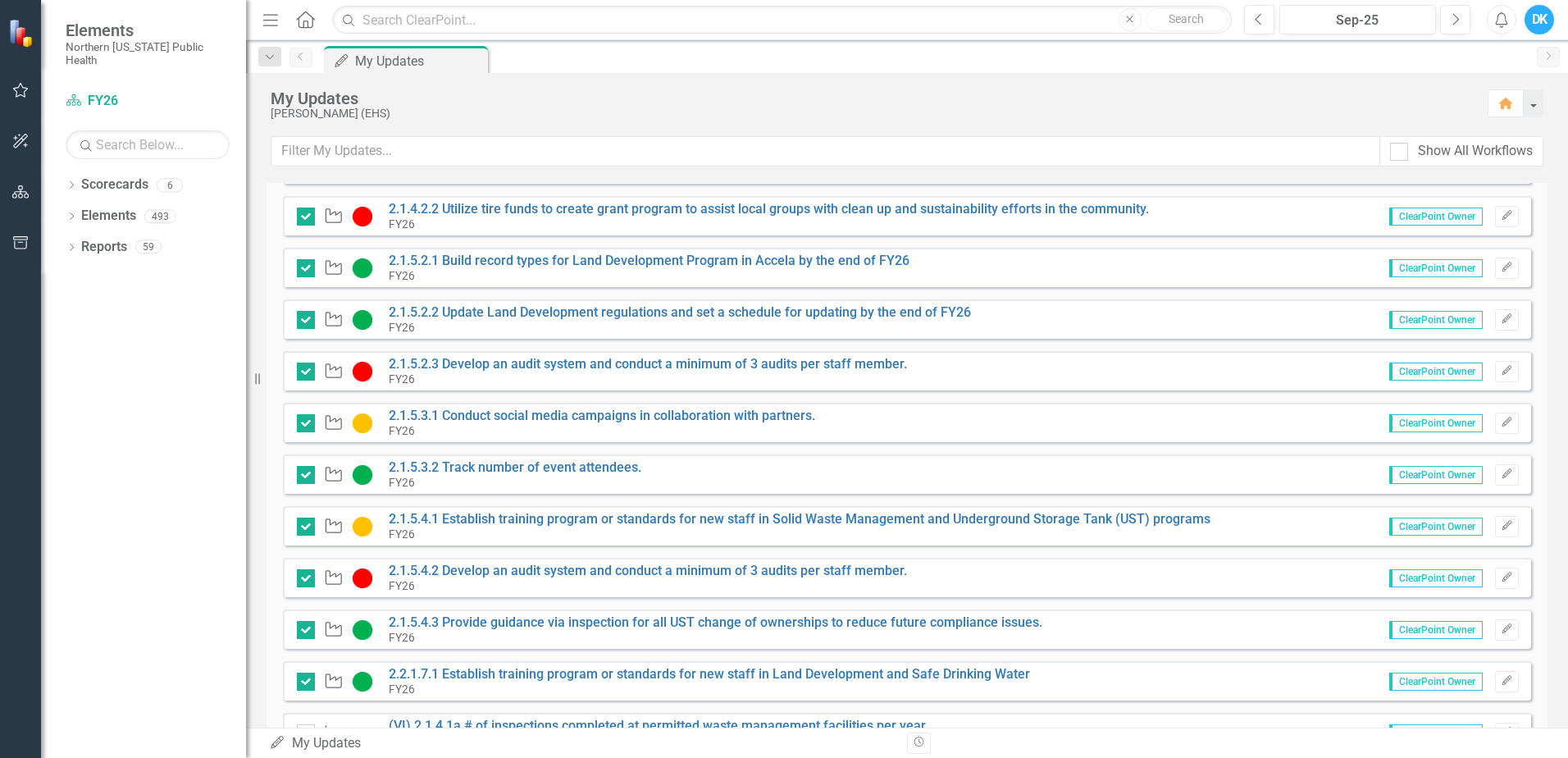
scroll to position [410, 0]
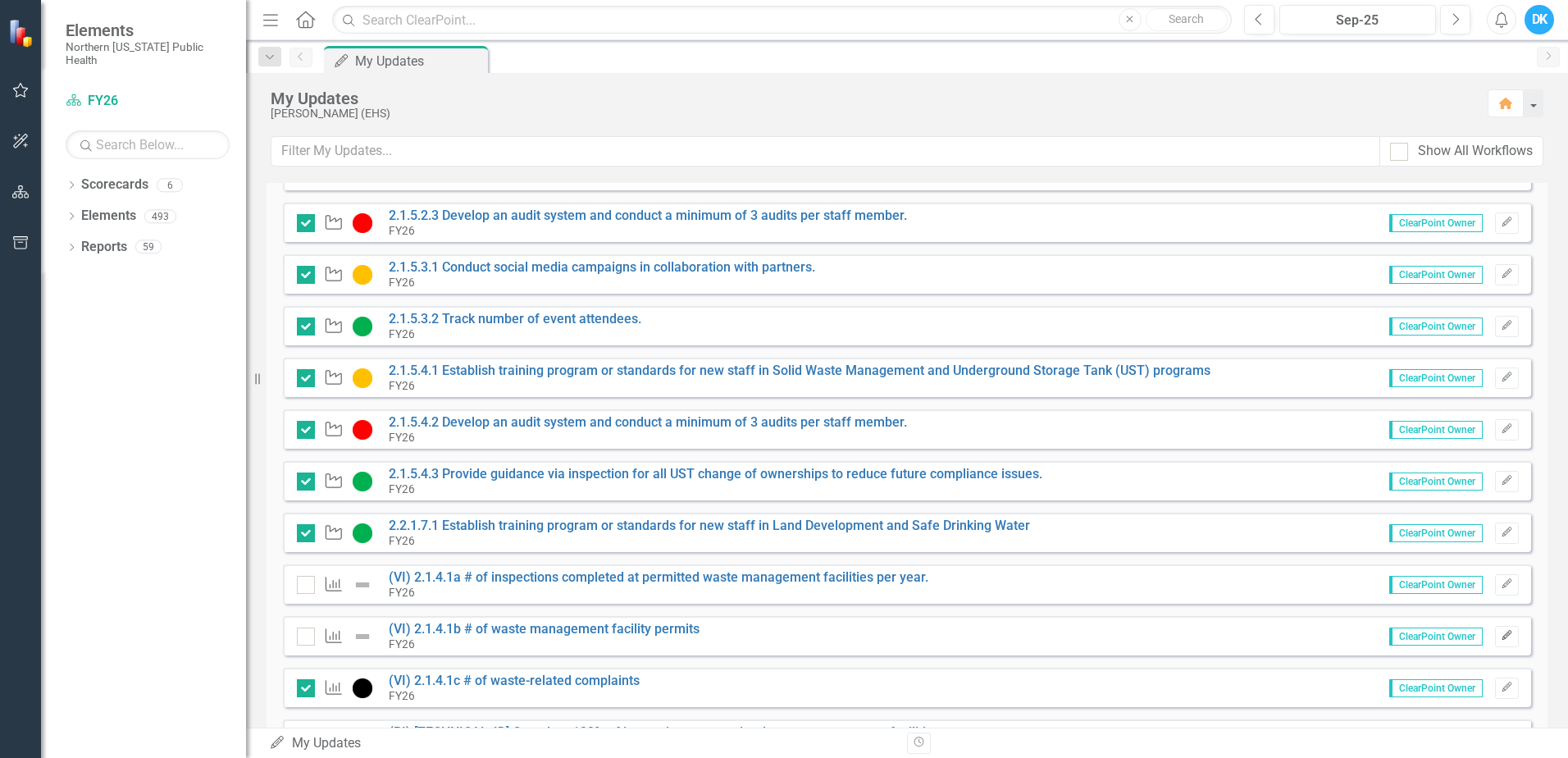
click at [1500, 641] on icon "Edit" at bounding box center [1506, 635] width 12 height 10
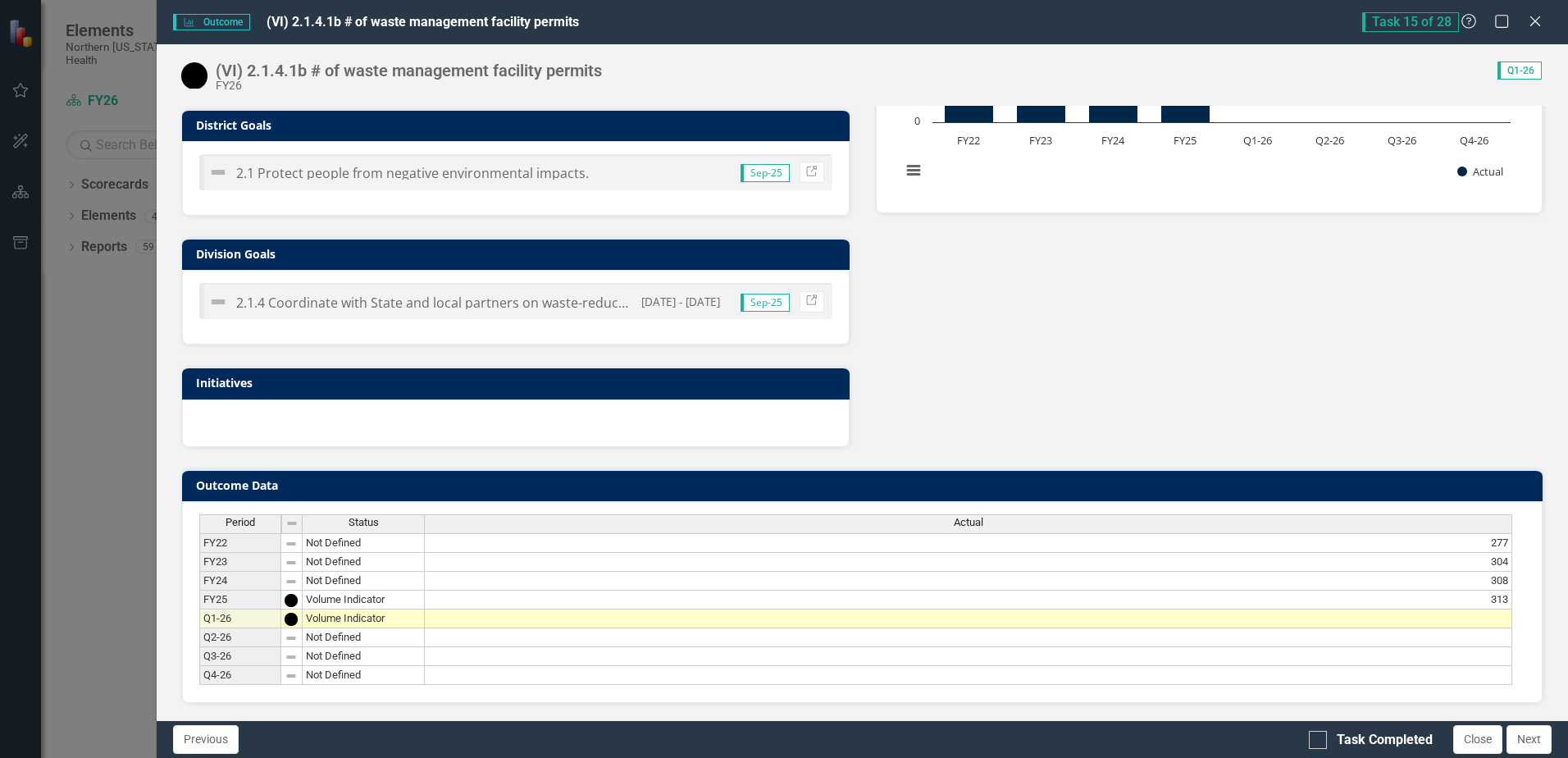
scroll to position [419, 0]
click at [1388, 614] on td at bounding box center [968, 619] width 1087 height 19
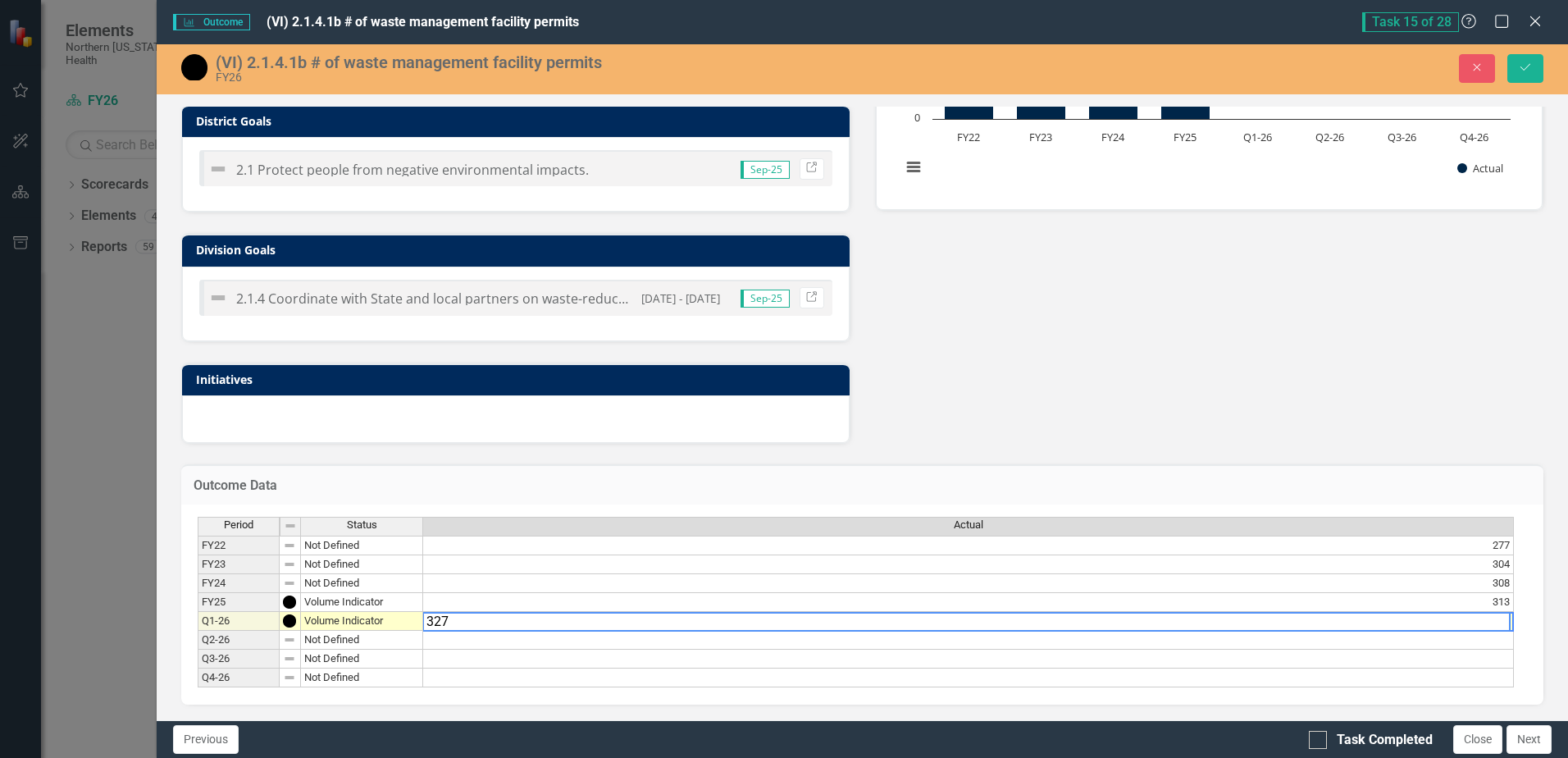
type textarea "327"
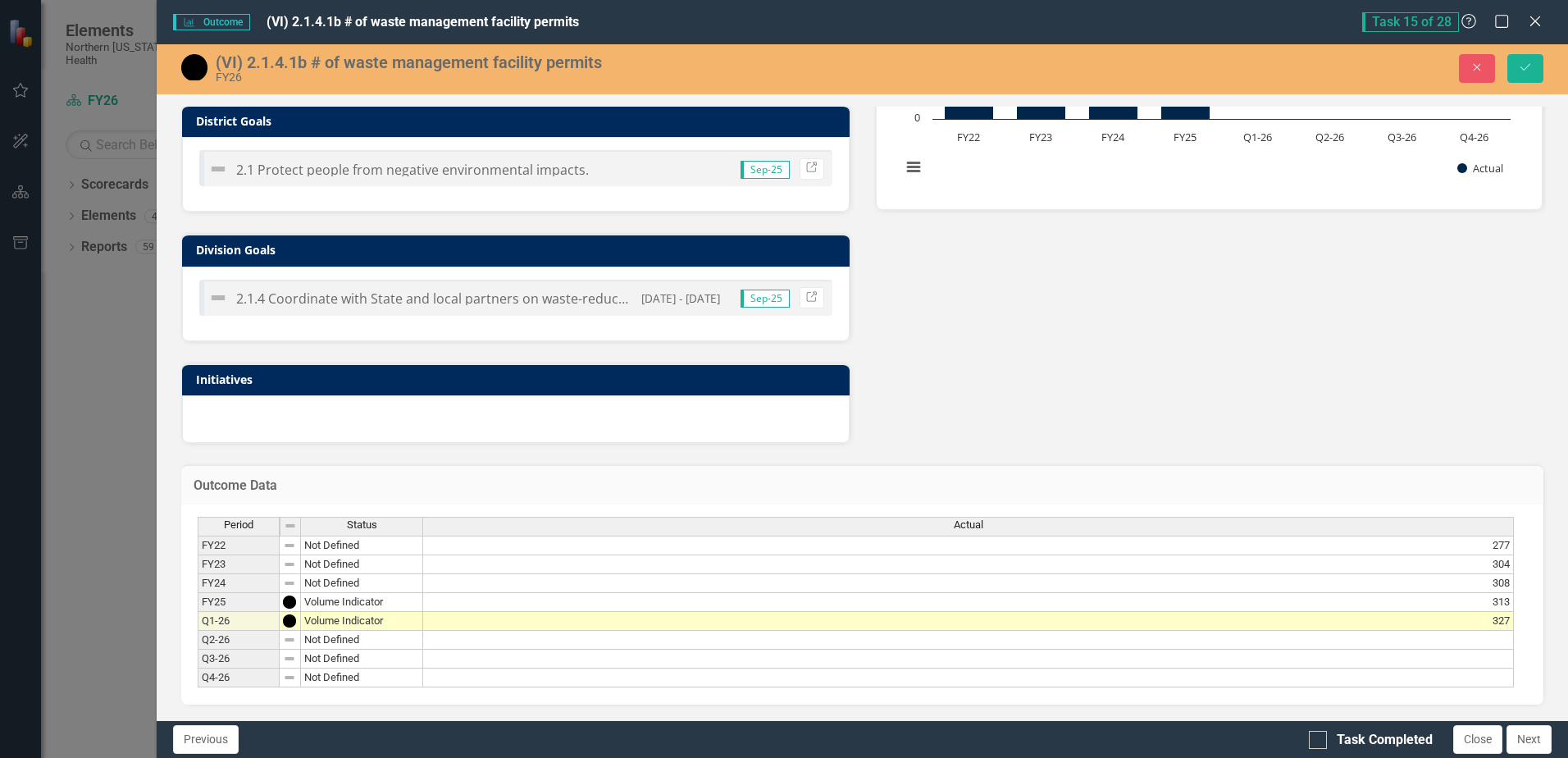
click at [1529, 91] on div "(VI) 2.1.4.1b # of waste management facility permits FY26 Close Save" at bounding box center [862, 69] width 1411 height 50
click at [1530, 75] on button "Save" at bounding box center [1525, 68] width 36 height 28
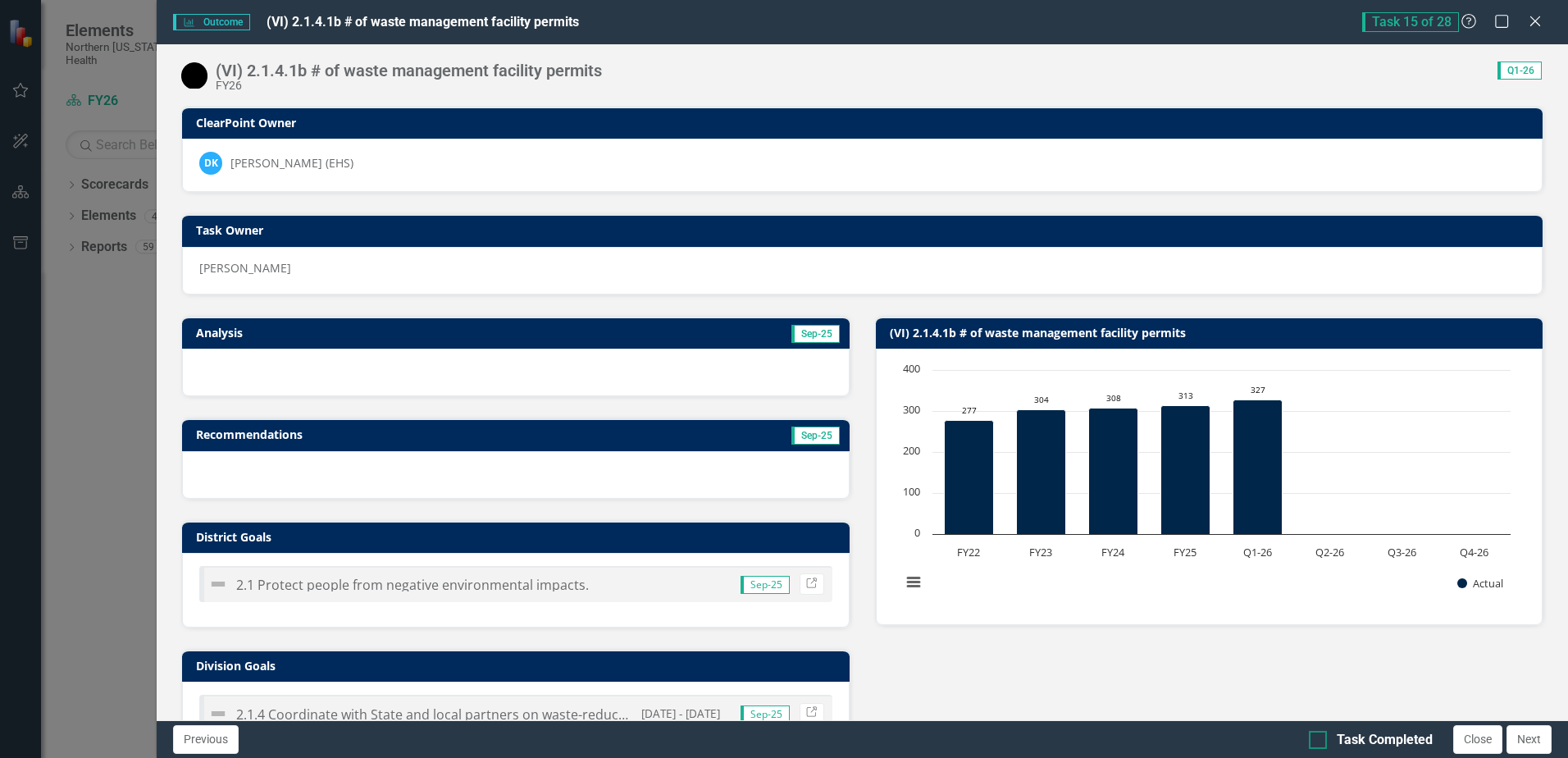
click at [1315, 731] on input "Task Completed" at bounding box center [1314, 736] width 11 height 11
checkbox input "true"
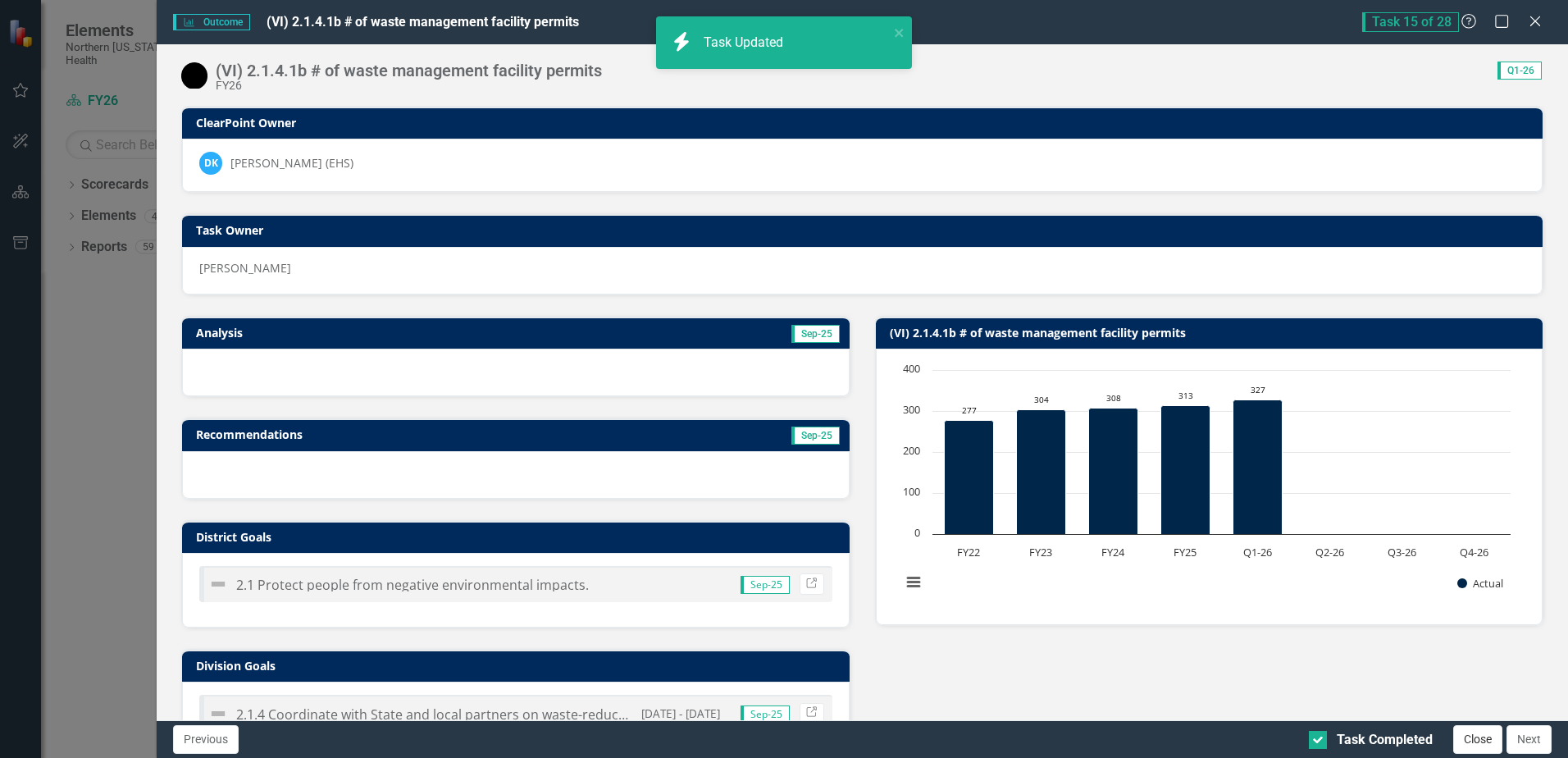
click at [1485, 735] on button "Close" at bounding box center [1477, 739] width 49 height 28
checkbox input "true"
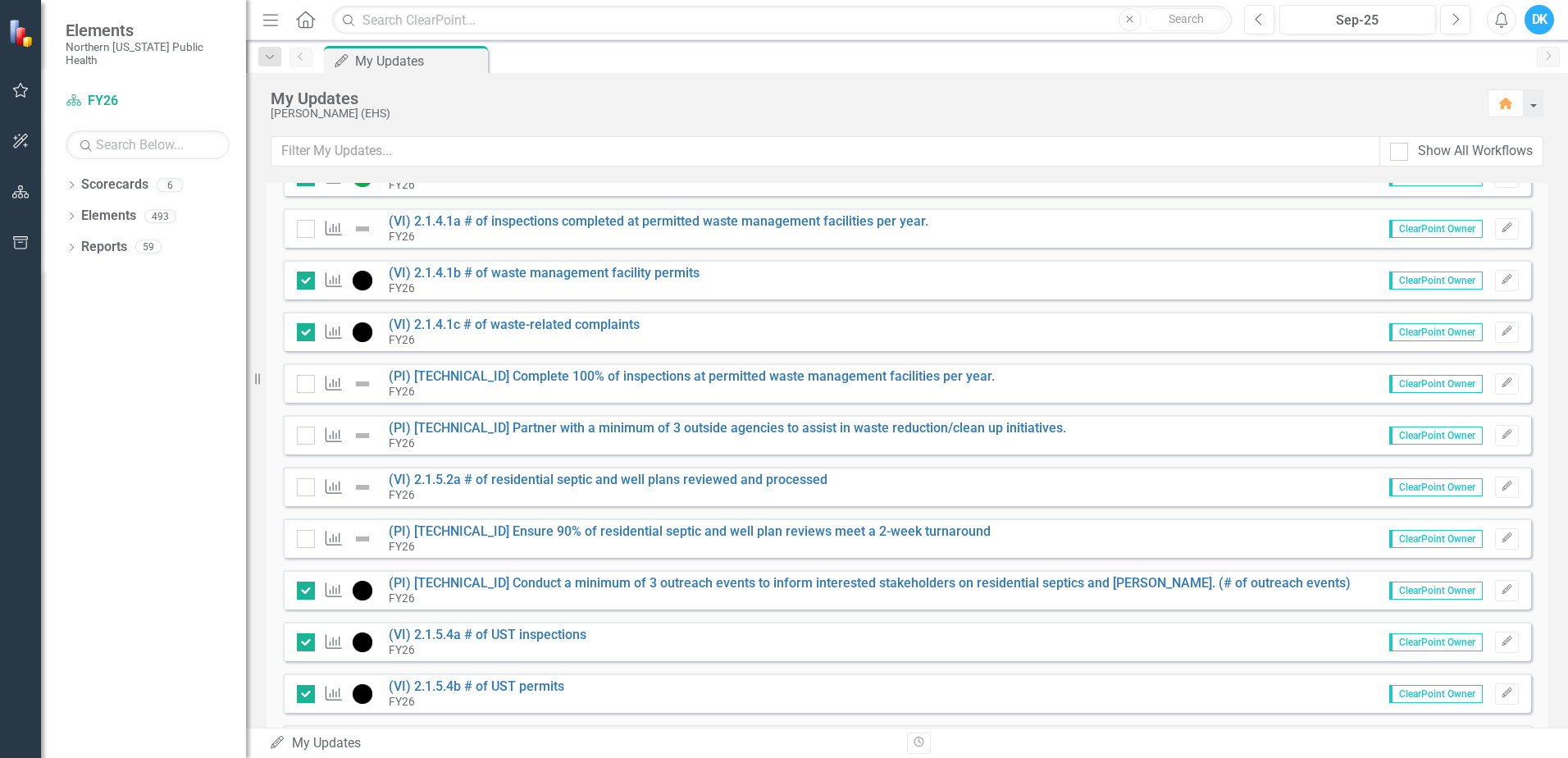
scroll to position [738, 0]
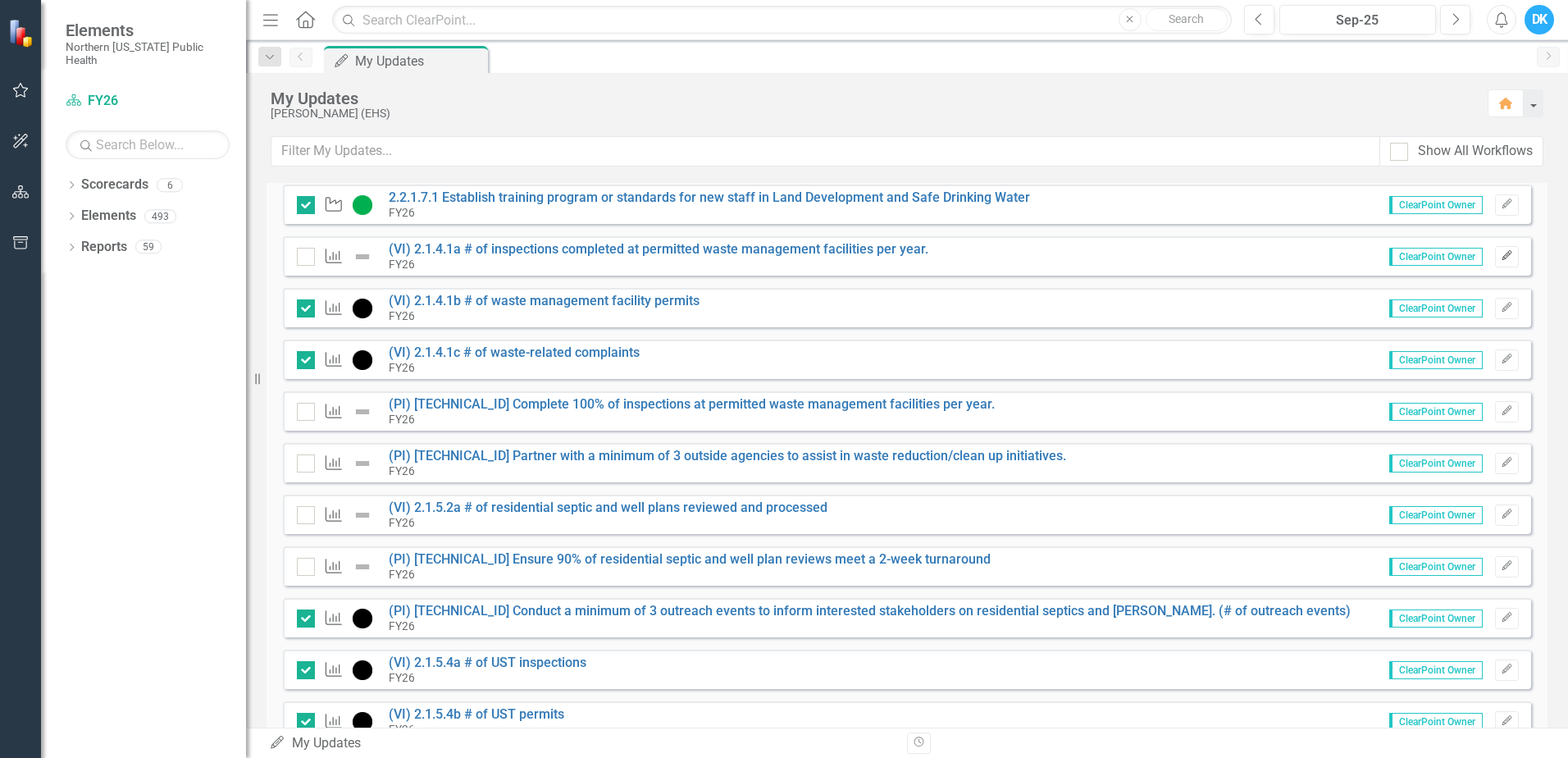
click at [1502, 255] on button "Edit" at bounding box center [1507, 256] width 24 height 21
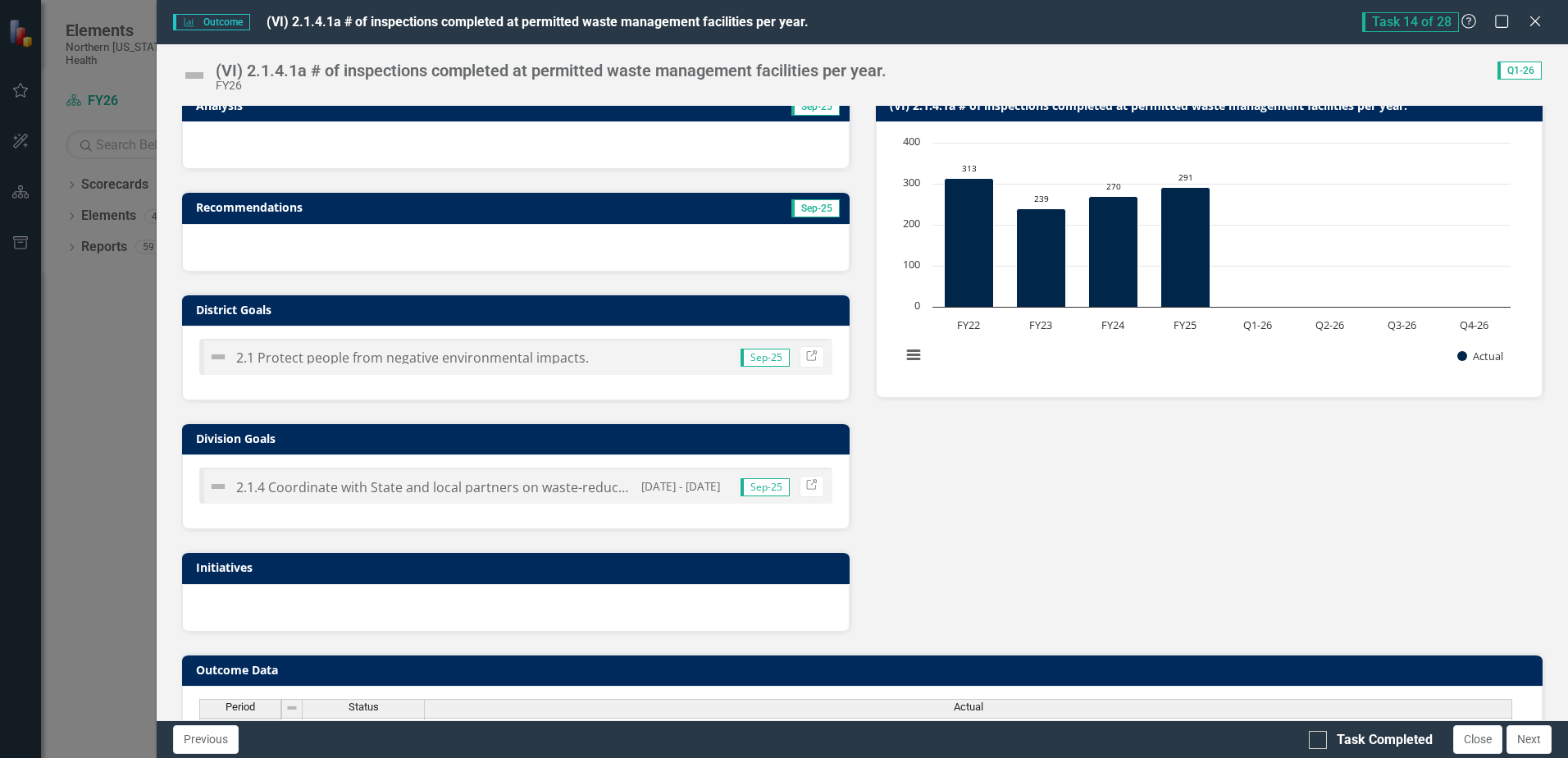
scroll to position [255, 0]
